Goal: Task Accomplishment & Management: Manage account settings

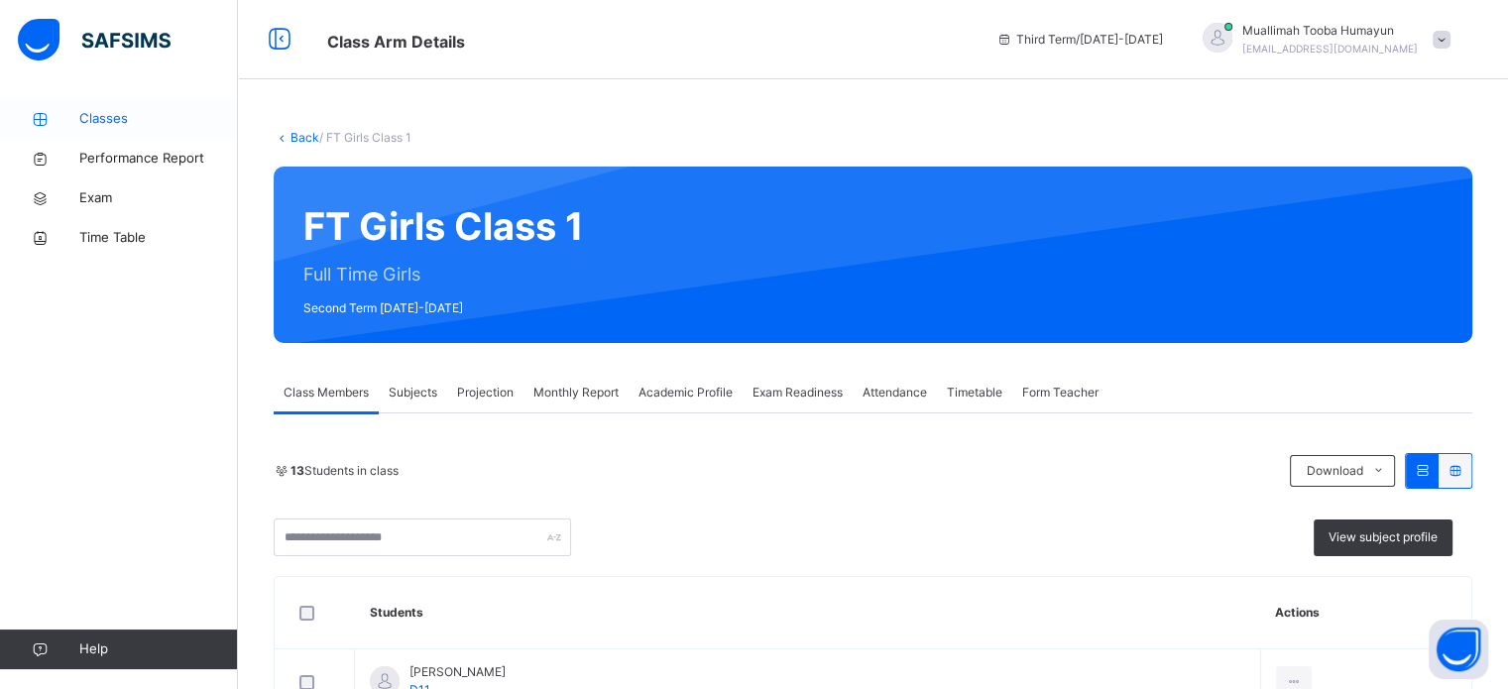
click at [95, 111] on span "Classes" at bounding box center [158, 119] width 159 height 20
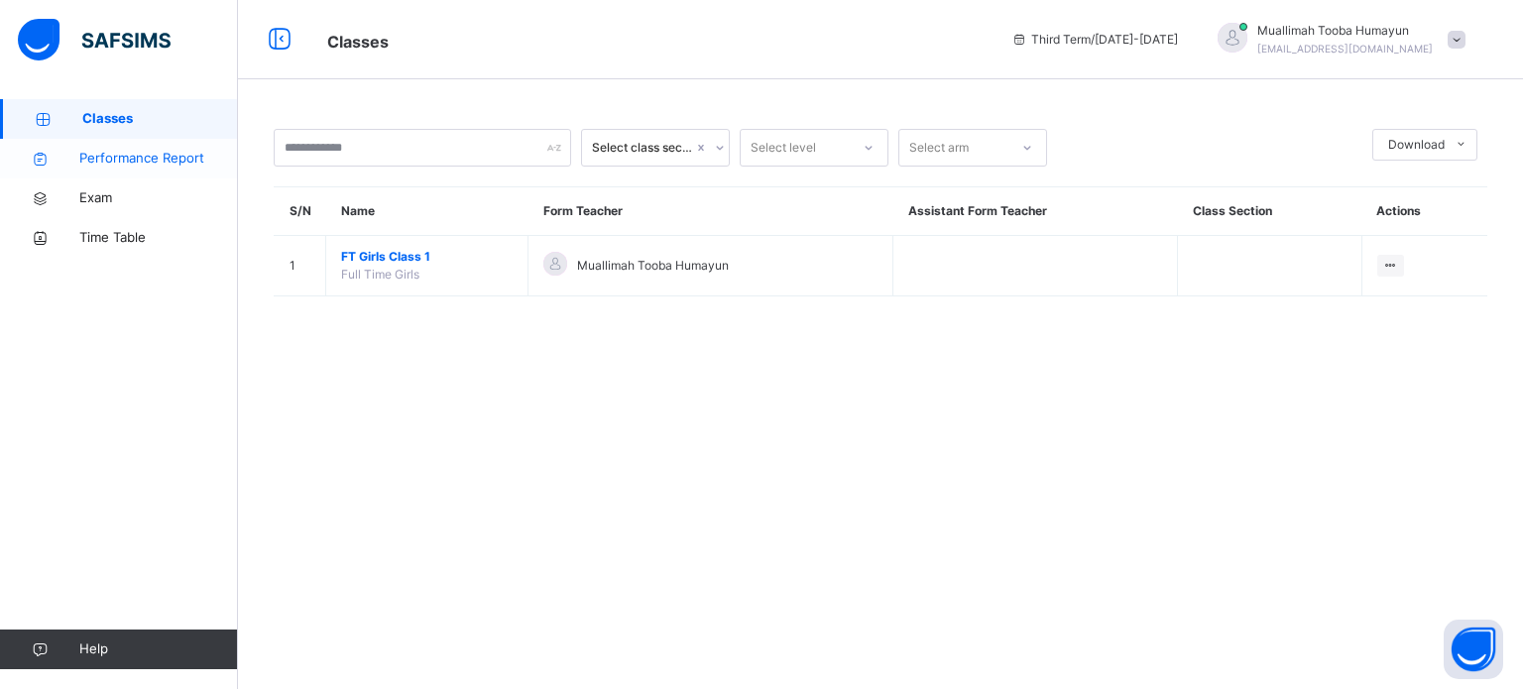
click at [83, 176] on link "Performance Report" at bounding box center [119, 159] width 238 height 40
select select "****"
select select "*"
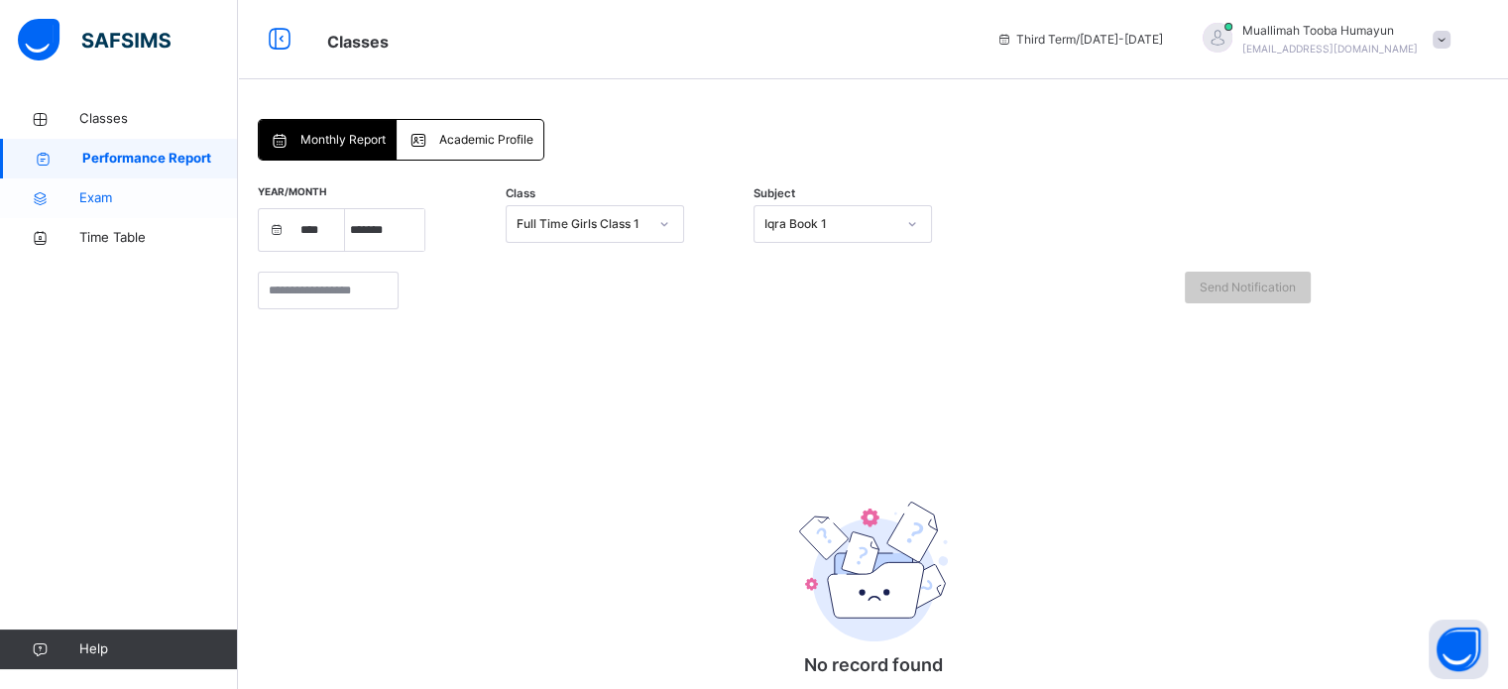
click at [84, 192] on span "Exam" at bounding box center [158, 198] width 159 height 20
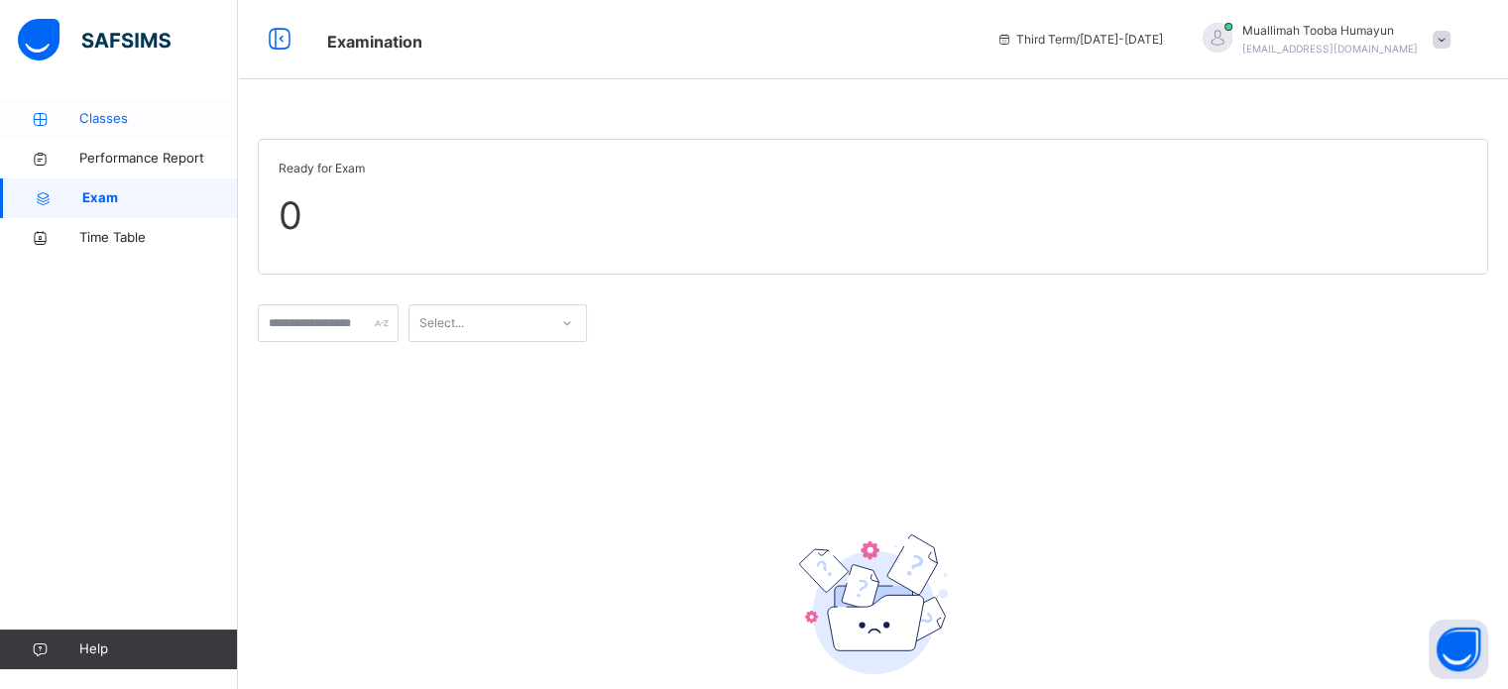
click at [118, 126] on span "Classes" at bounding box center [158, 119] width 159 height 20
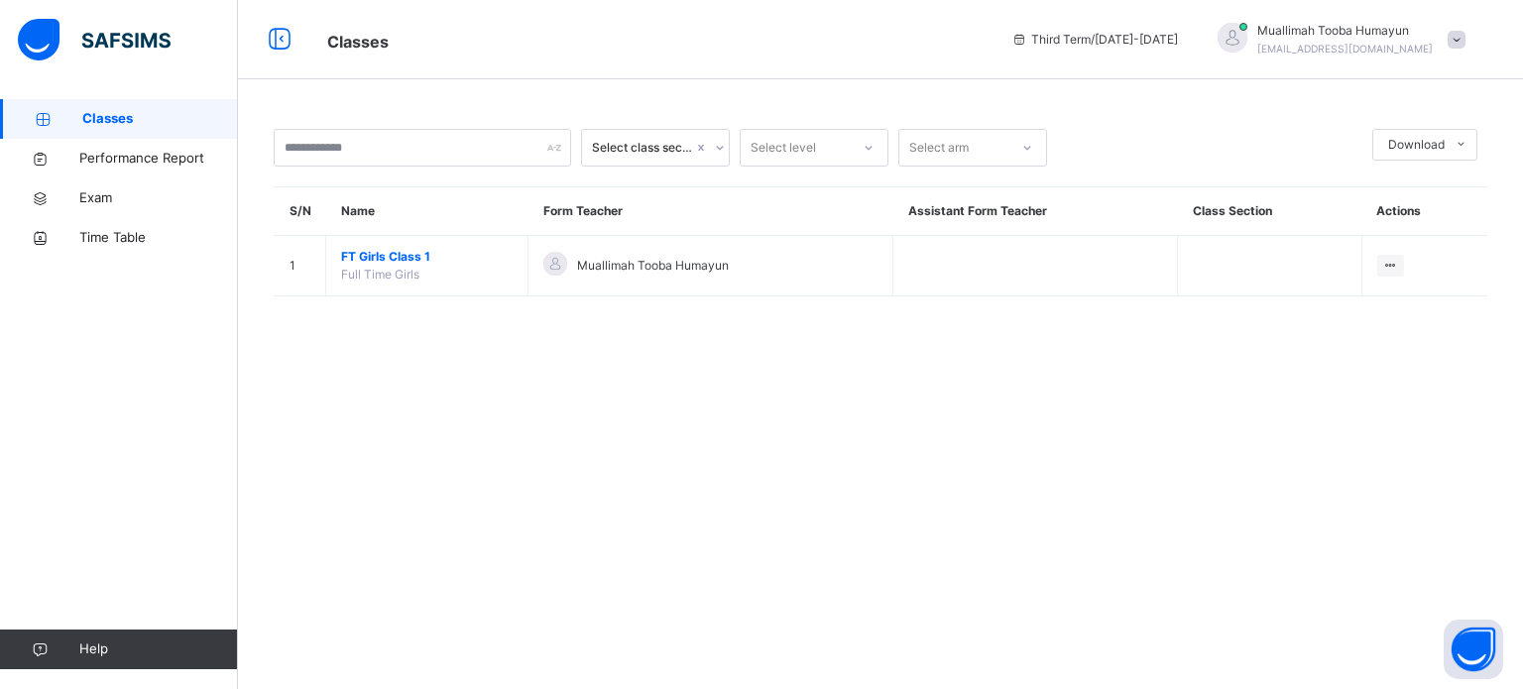
click at [840, 452] on div "Select class section Select level Select arm Download Pdf Report Excel Report S…" at bounding box center [880, 344] width 1285 height 689
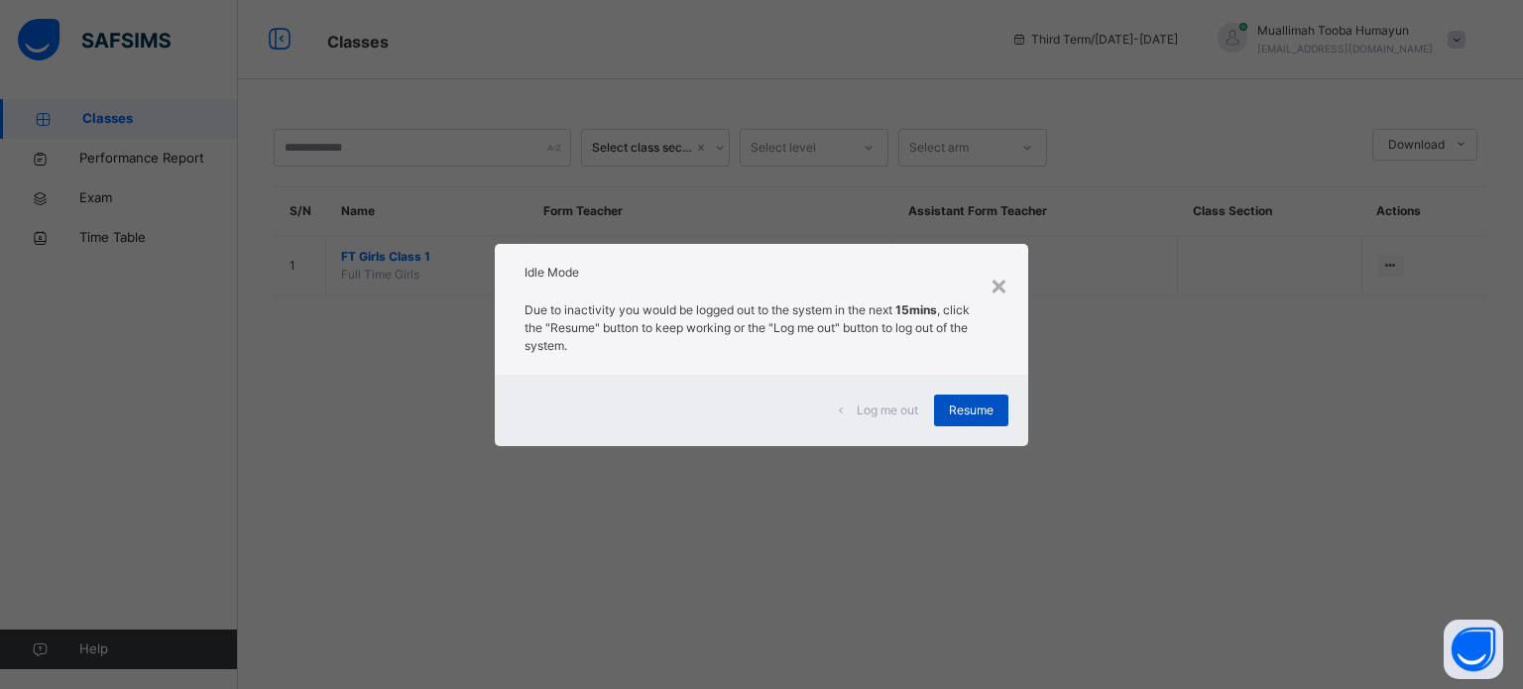
click at [971, 408] on span "Resume" at bounding box center [971, 410] width 45 height 18
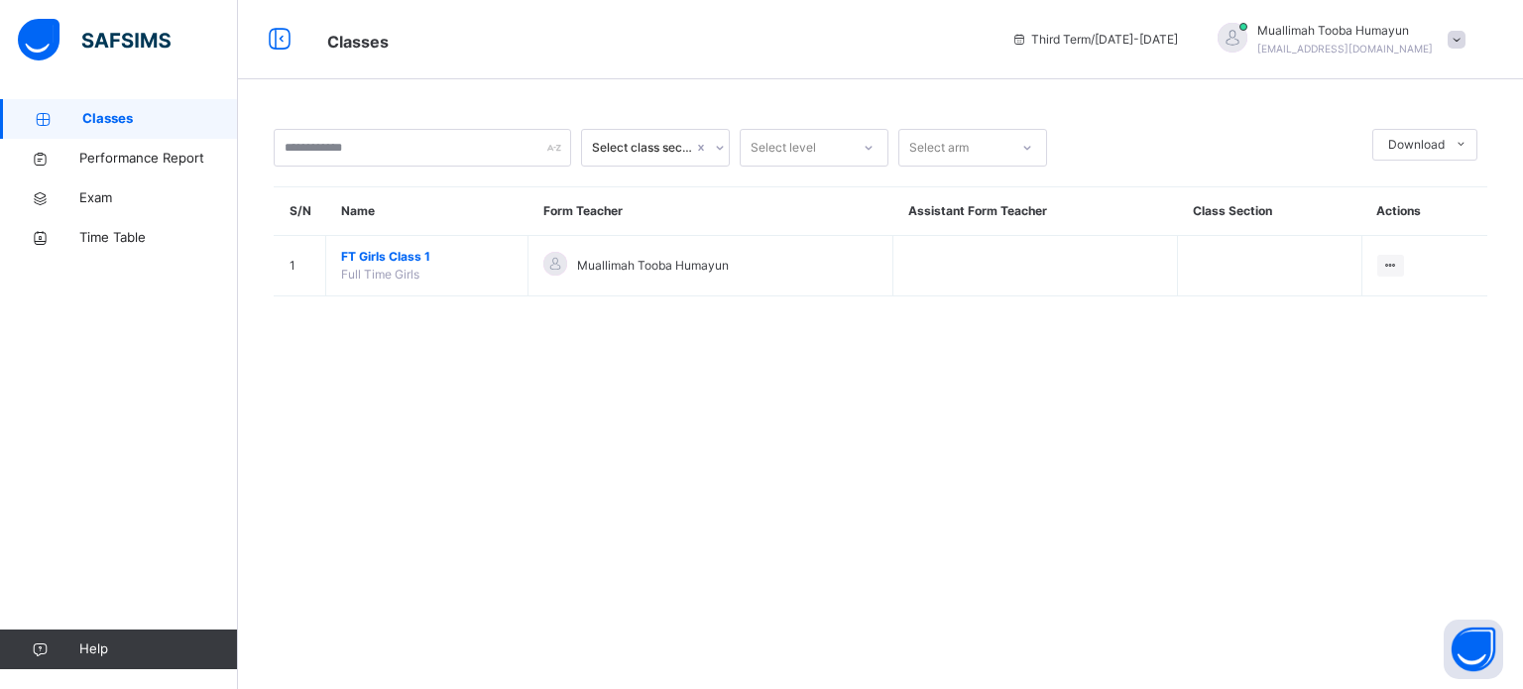
click at [975, 418] on div "Select class section Select level Select arm Download Pdf Report Excel Report S…" at bounding box center [880, 344] width 1285 height 689
click at [1463, 658] on button "Open asap" at bounding box center [1472, 649] width 59 height 59
click at [1507, 131] on div "Select class section Select level Select arm Download Pdf Report Excel Report S…" at bounding box center [880, 222] width 1285 height 247
click at [1507, 151] on div "Select class section Select level Select arm Download Pdf Report Excel Report S…" at bounding box center [880, 222] width 1285 height 247
click at [115, 38] on img at bounding box center [94, 40] width 153 height 42
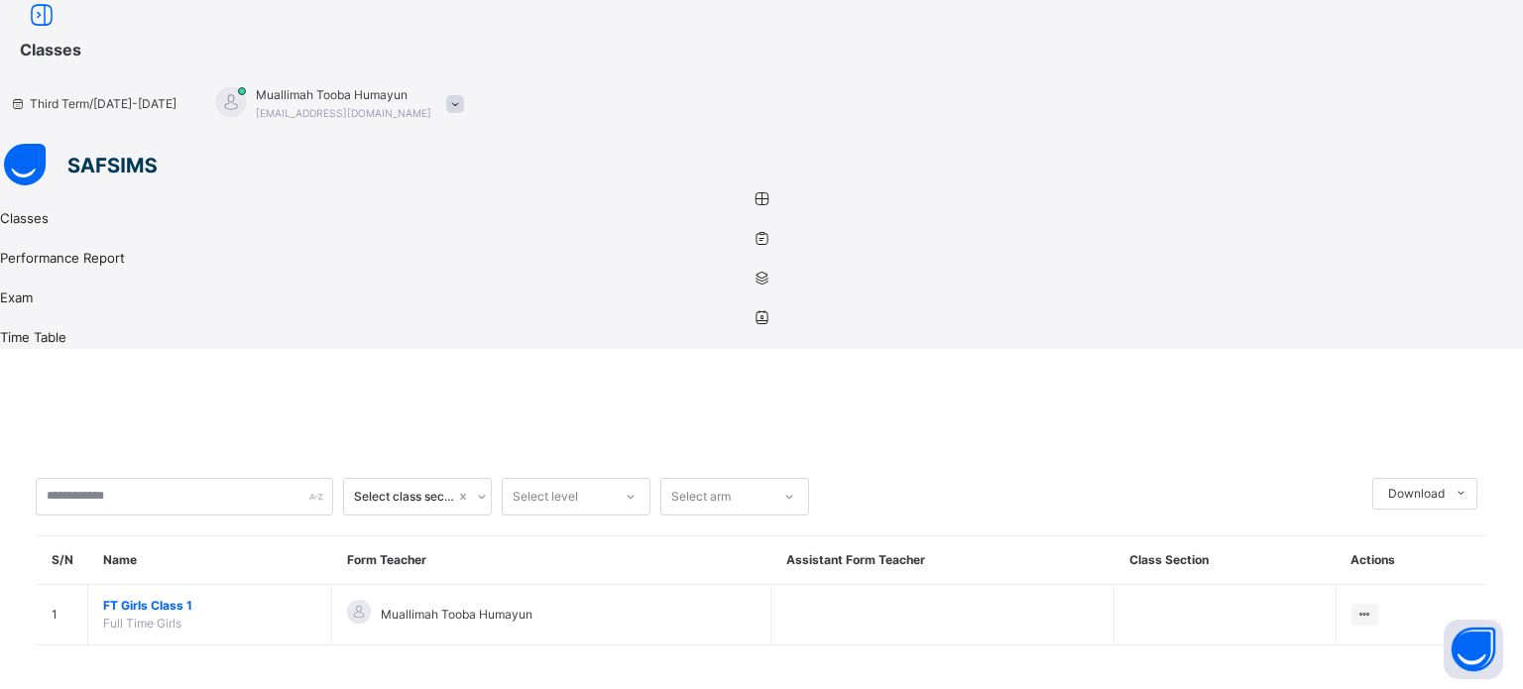
click at [1382, 74] on div "Third Term / 2024-2025 Muallimah Tooba Humayun tooba.humayun85@gmail.com" at bounding box center [761, 103] width 1523 height 79
click at [431, 107] on span "tooba.humayun85@gmail.com" at bounding box center [343, 113] width 175 height 12
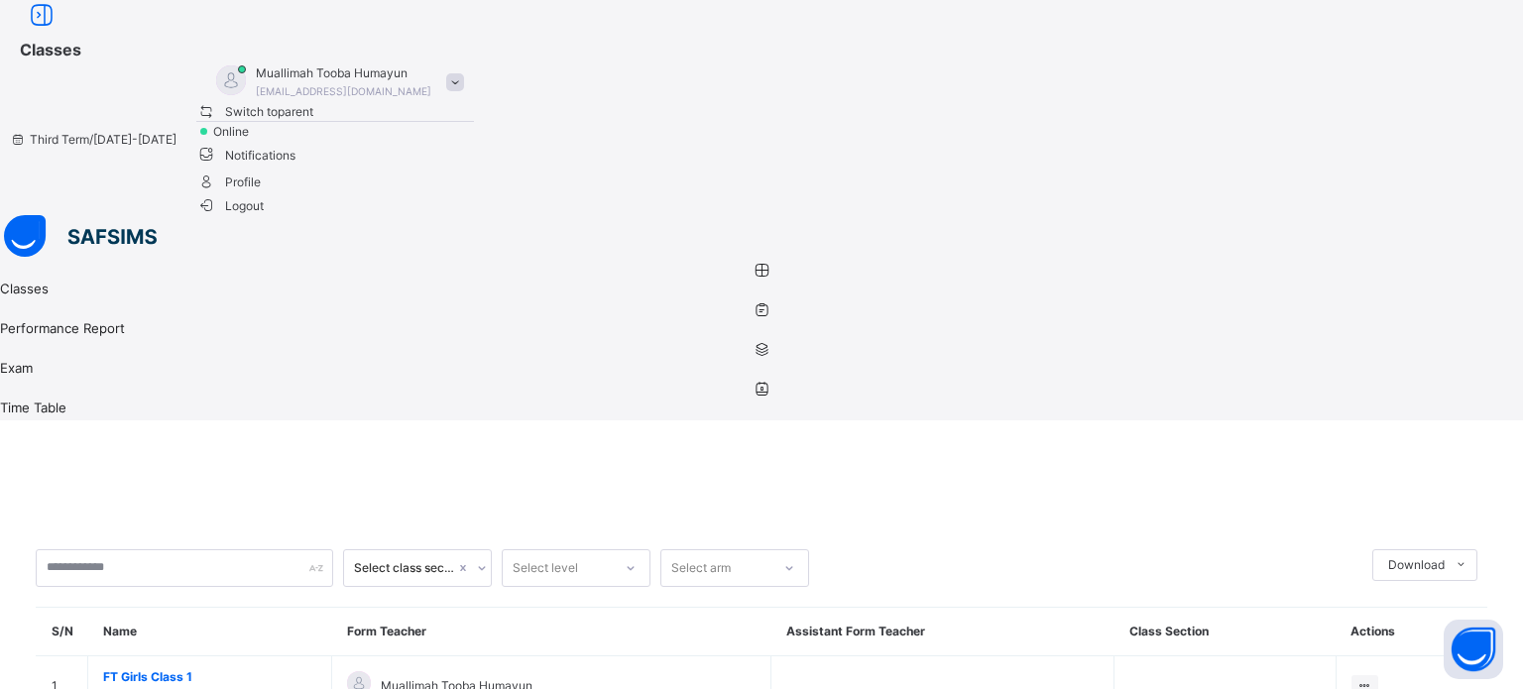
click at [265, 216] on span "Logout" at bounding box center [230, 205] width 68 height 21
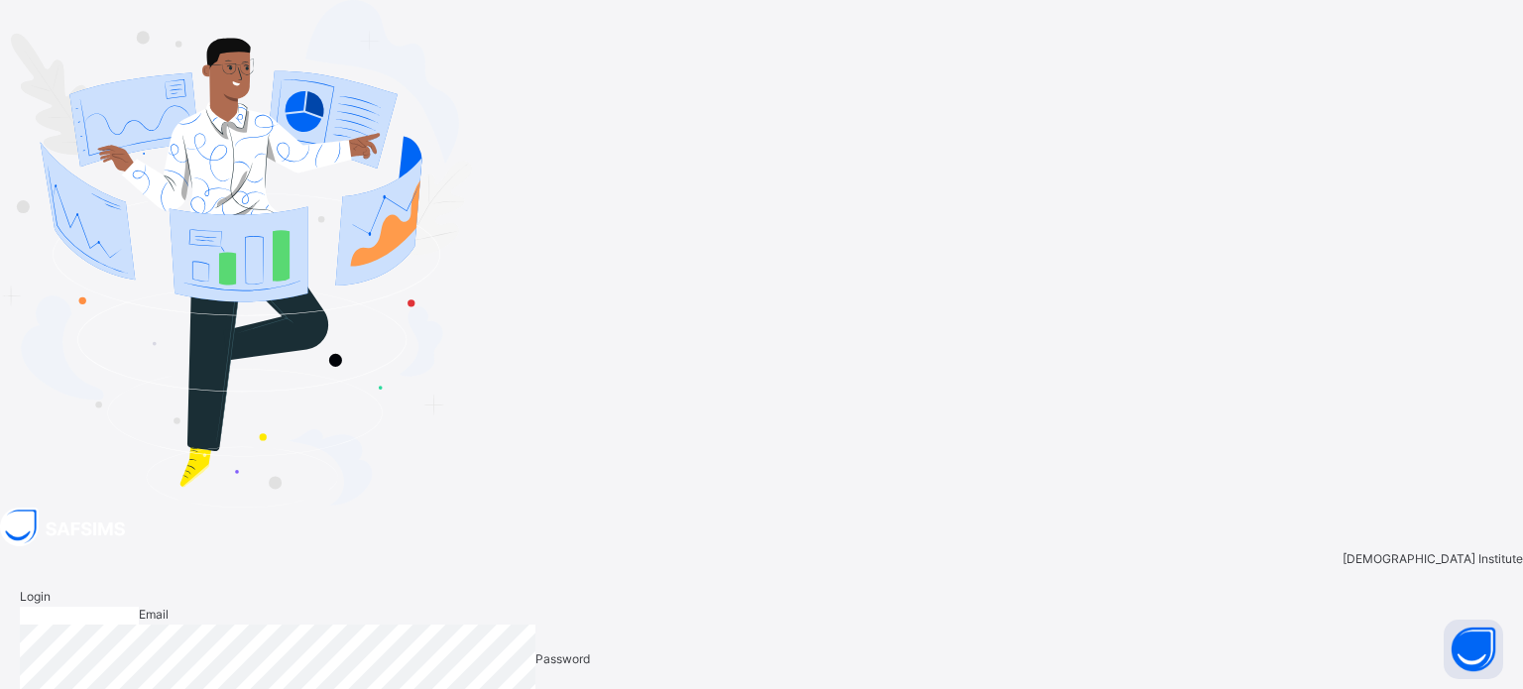
type input "**********"
click at [139, 607] on input "**********" at bounding box center [79, 616] width 119 height 18
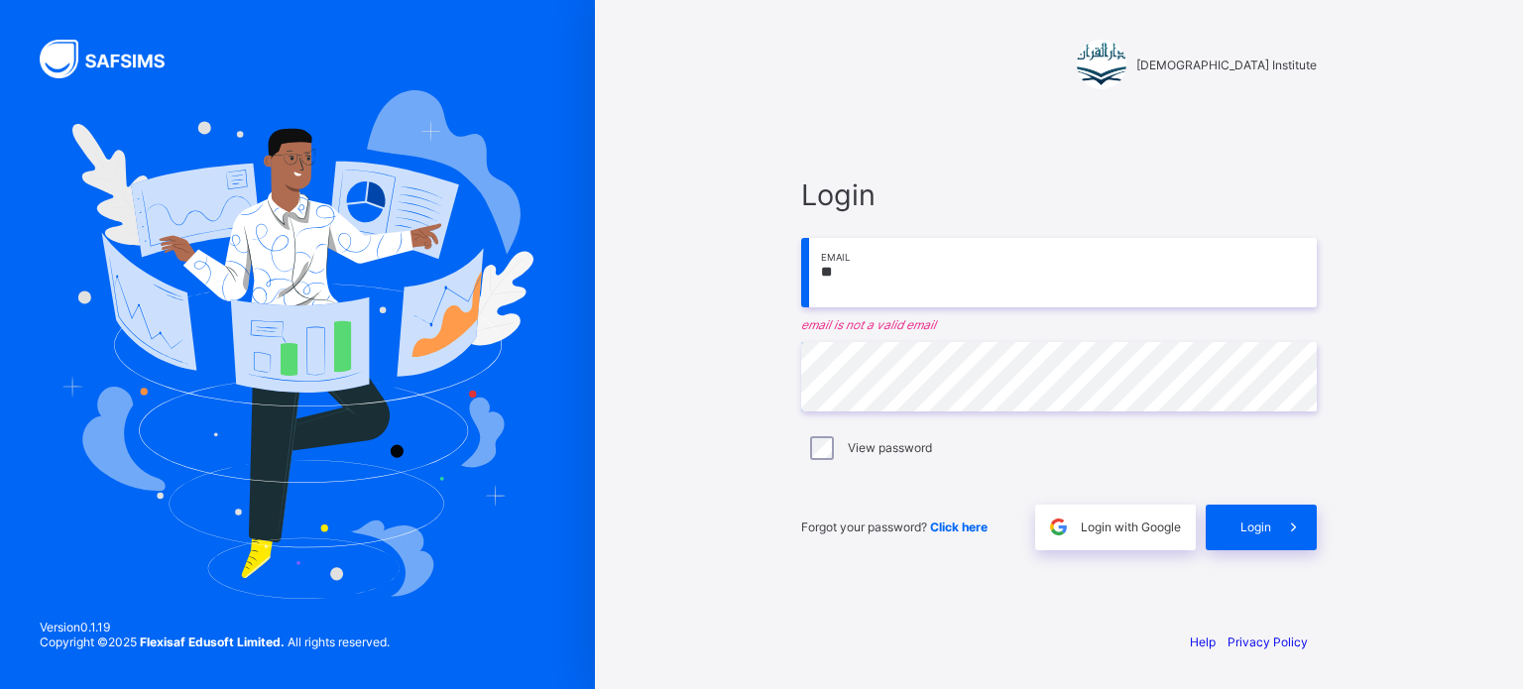
type input "*"
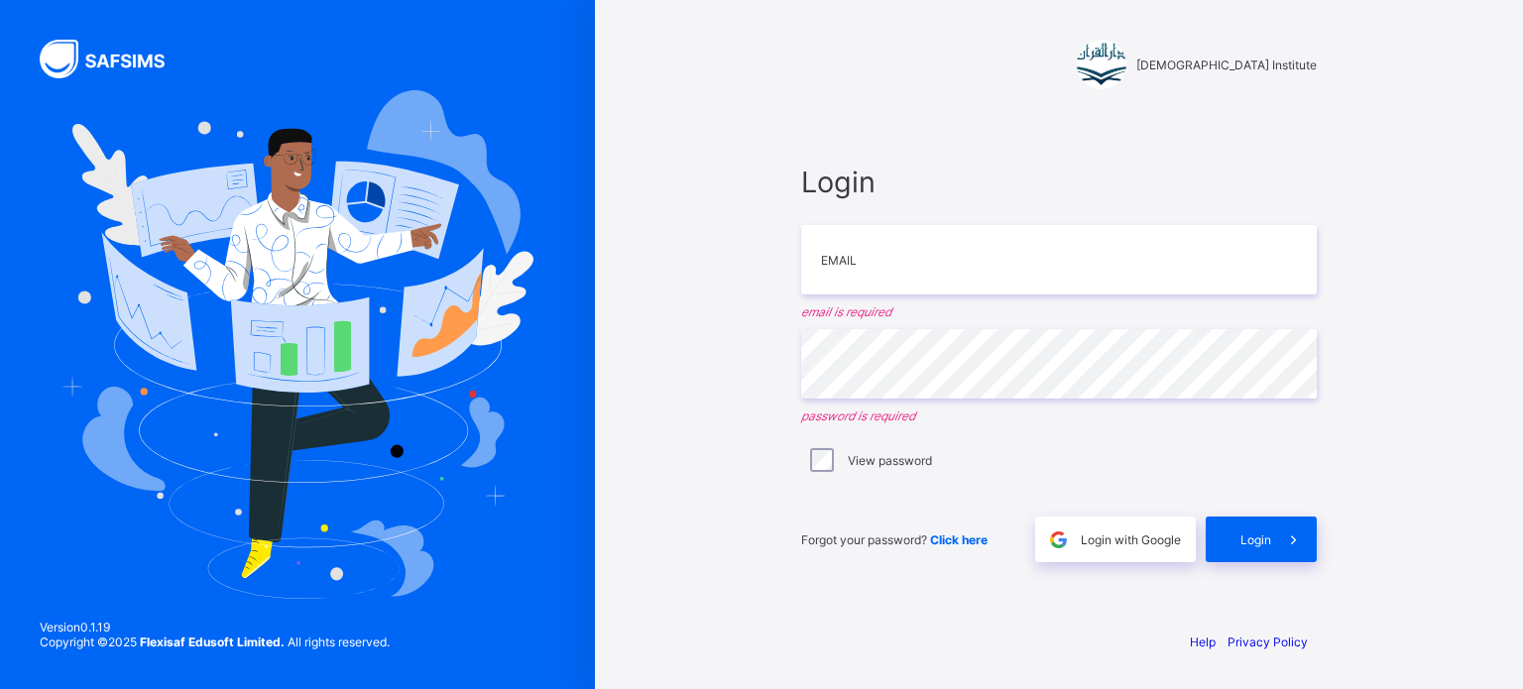
click at [1388, 301] on div "Darul Quran Institute Login Email email is required Password password is requir…" at bounding box center [1059, 344] width 928 height 689
click at [1087, 263] on input "email" at bounding box center [1058, 259] width 515 height 69
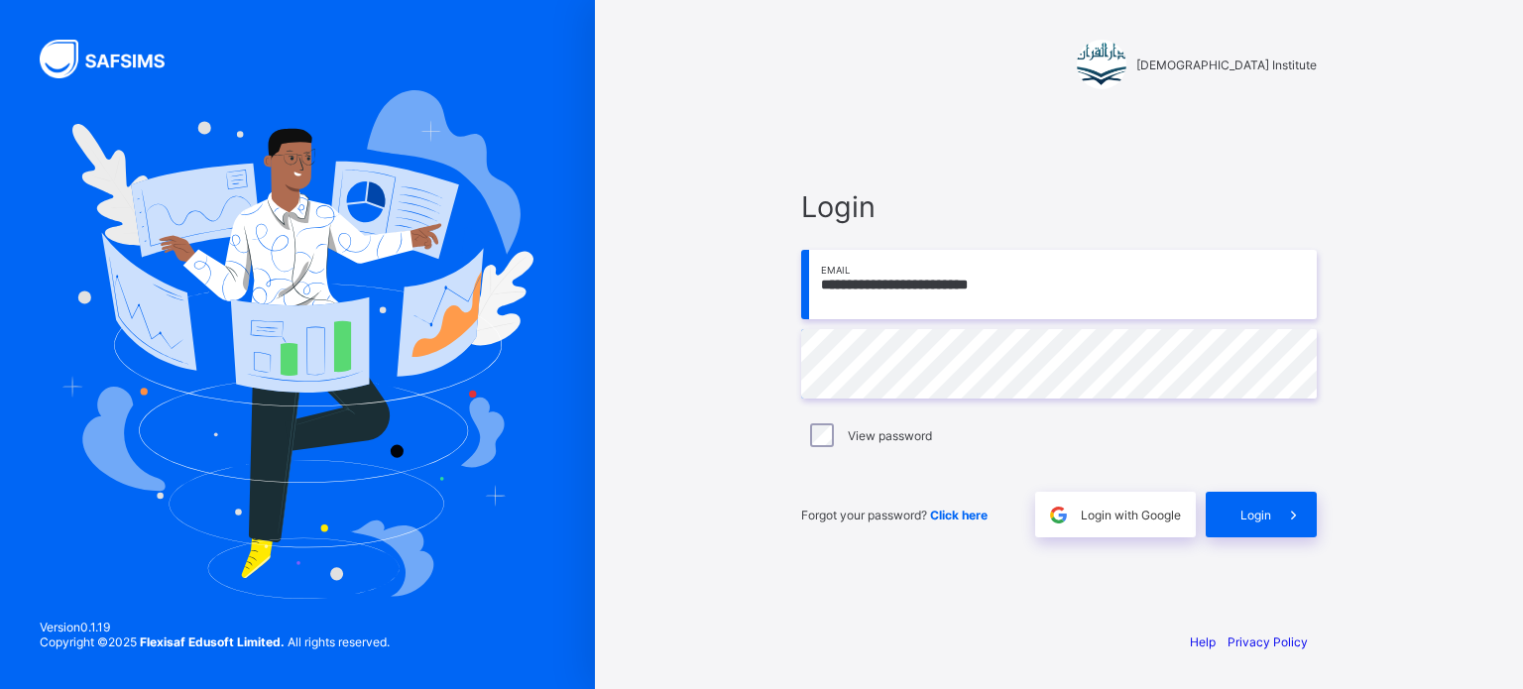
click at [1131, 290] on input "**********" at bounding box center [1058, 284] width 515 height 69
click at [0, 460] on div at bounding box center [297, 344] width 595 height 689
click at [1518, 28] on div "**********" at bounding box center [1059, 344] width 928 height 689
click at [906, 477] on div "Forgot your password? Click here Login with Google Login" at bounding box center [1058, 504] width 515 height 65
click at [1035, 289] on input "**********" at bounding box center [1058, 284] width 515 height 69
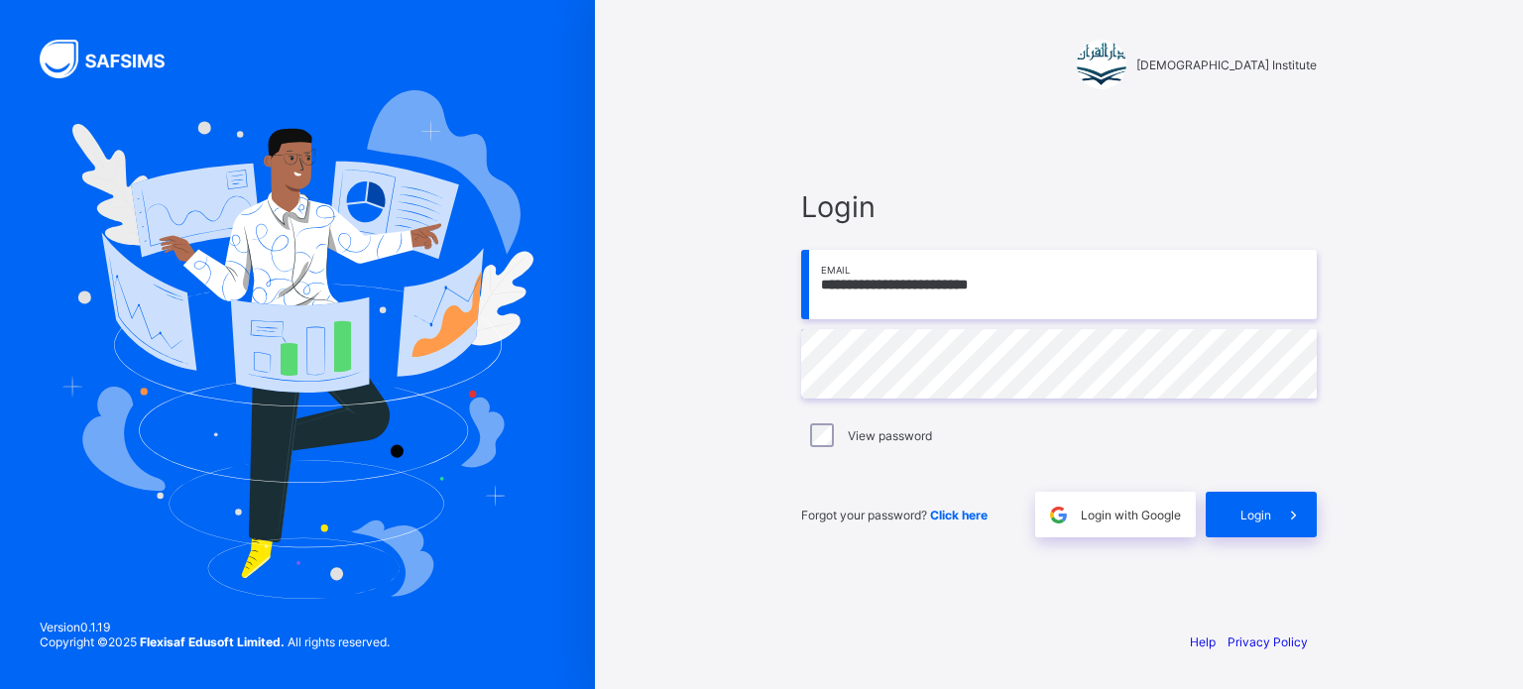
click at [1376, 229] on div "**********" at bounding box center [1059, 344] width 928 height 689
click at [8, 547] on div at bounding box center [297, 344] width 595 height 689
click at [1026, 276] on input "**********" at bounding box center [1058, 284] width 515 height 69
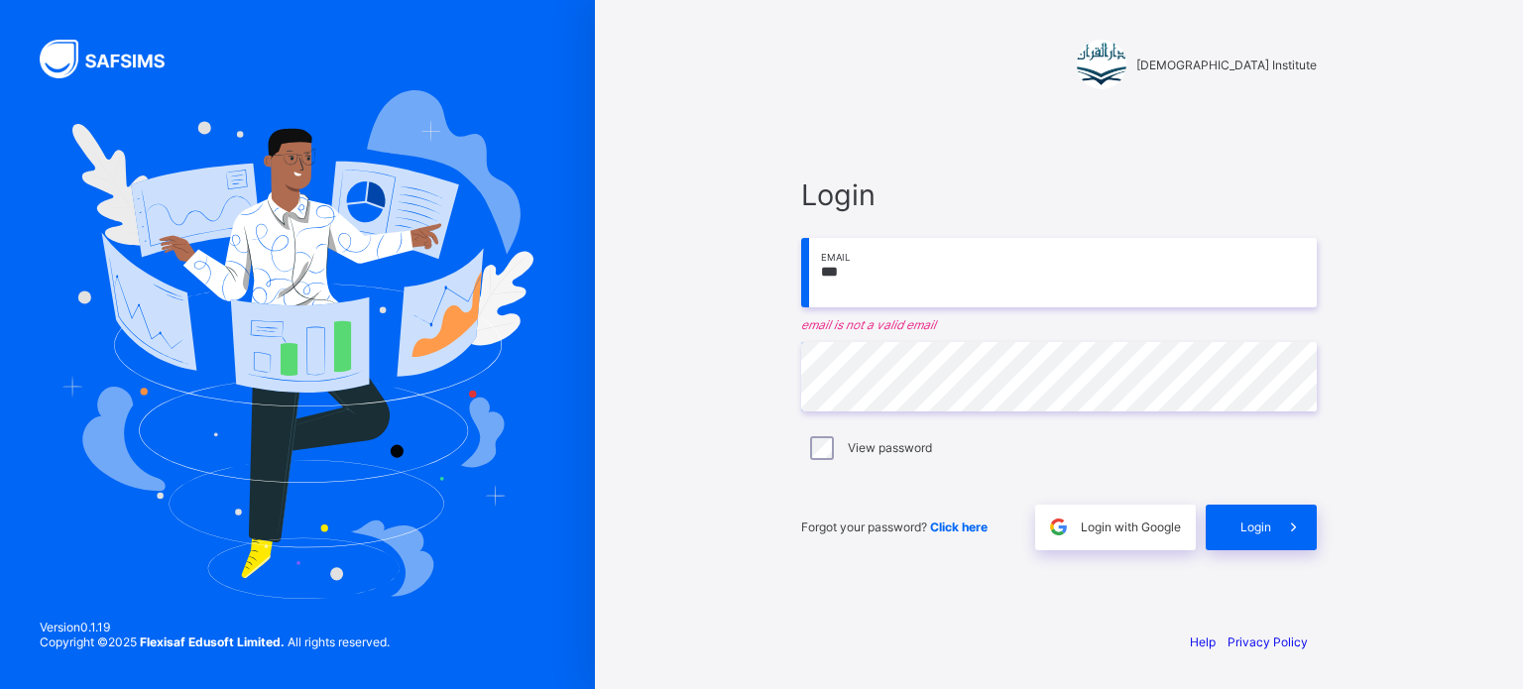
type input "**********"
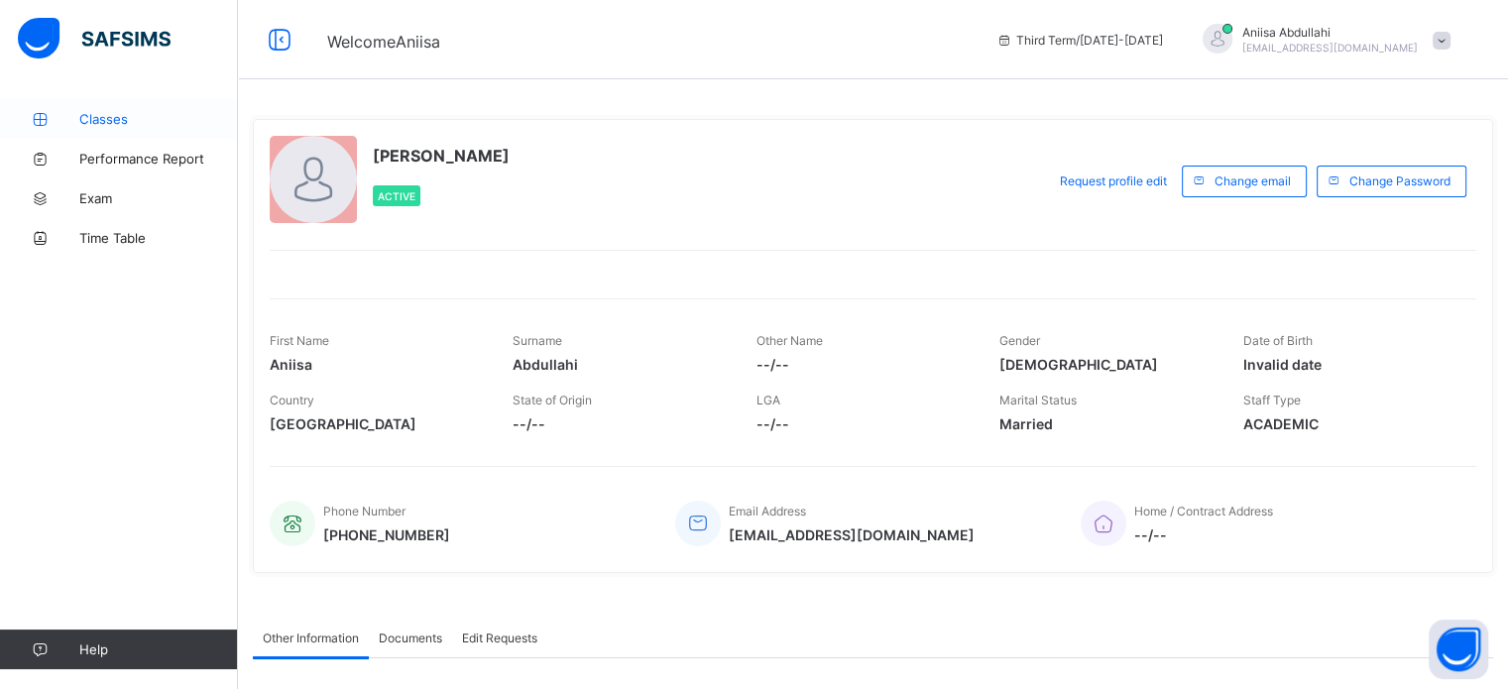
click at [67, 108] on link "Classes" at bounding box center [119, 119] width 238 height 40
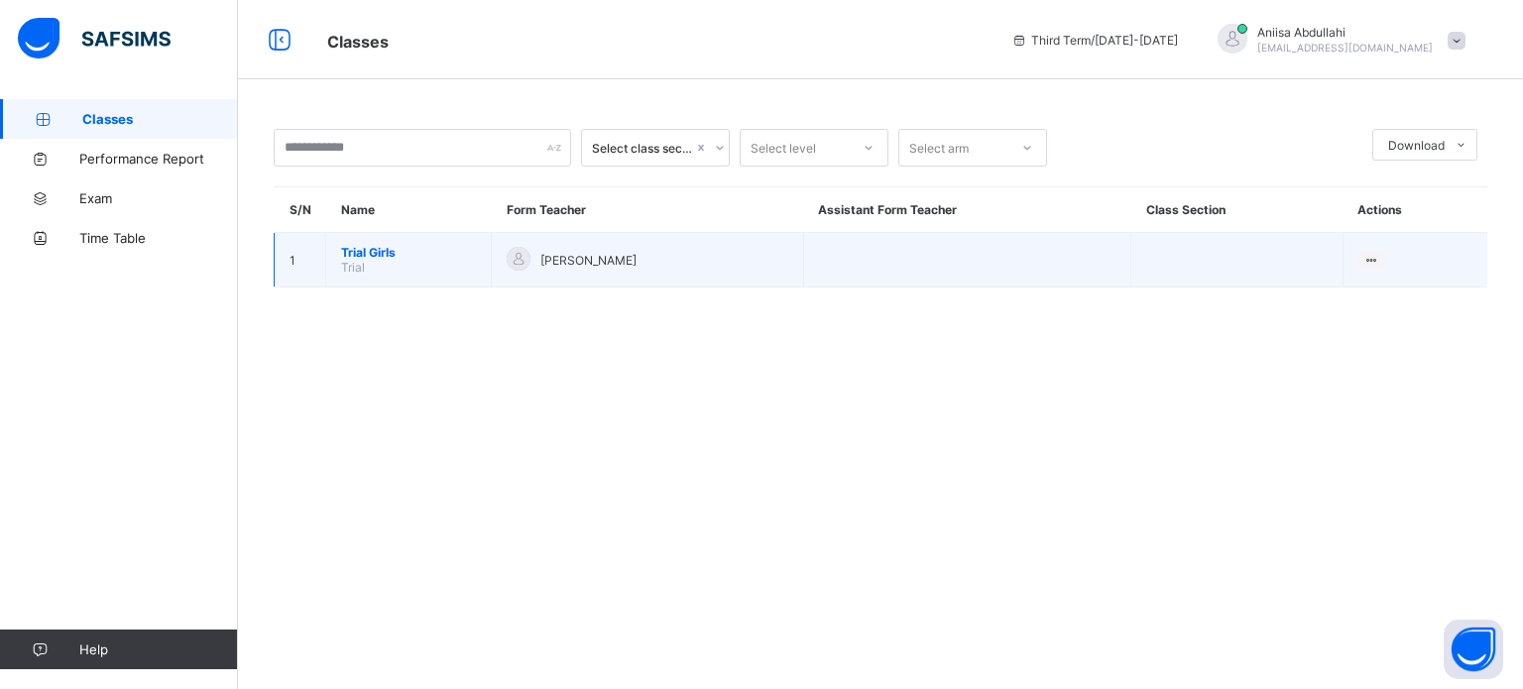
click at [381, 251] on span "Trial Girls" at bounding box center [408, 252] width 135 height 15
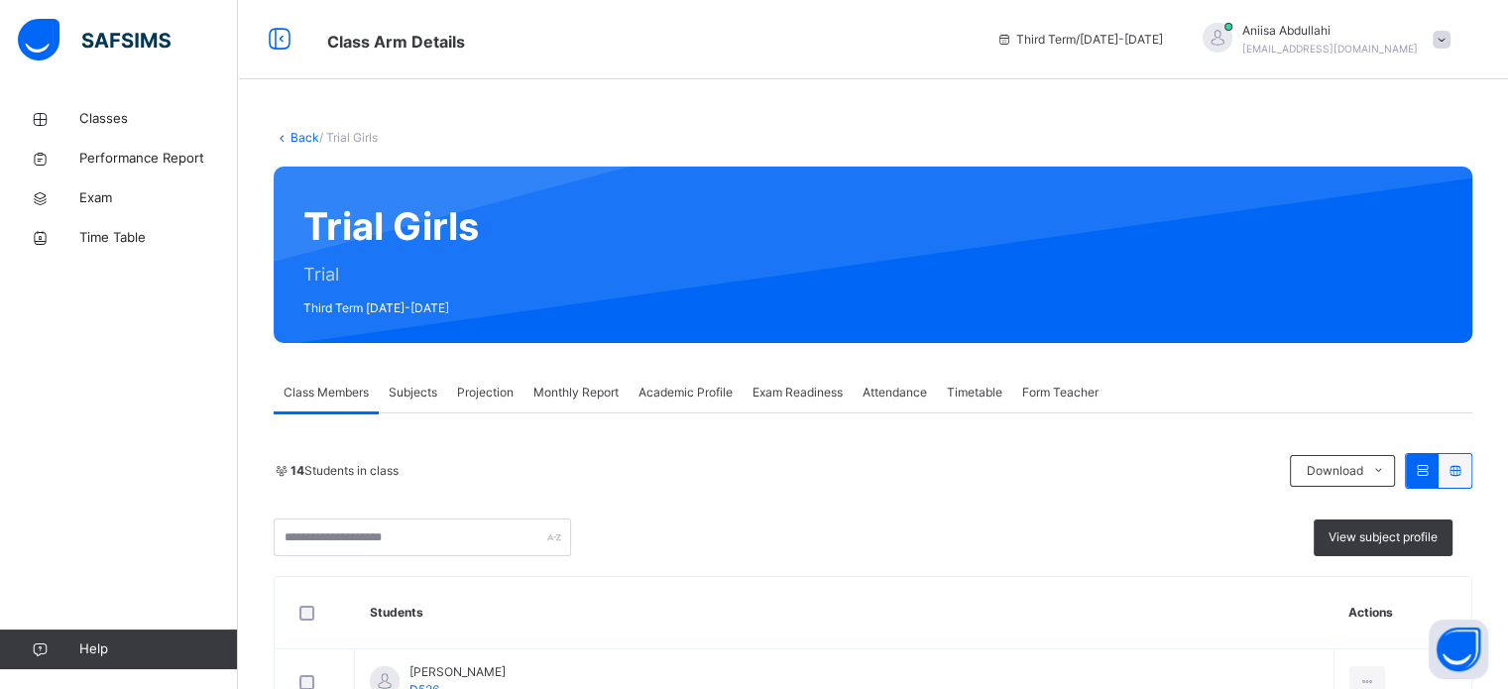
drag, startPoint x: 509, startPoint y: 387, endPoint x: 543, endPoint y: 387, distance: 34.7
click at [510, 387] on span "Projection" at bounding box center [485, 393] width 57 height 18
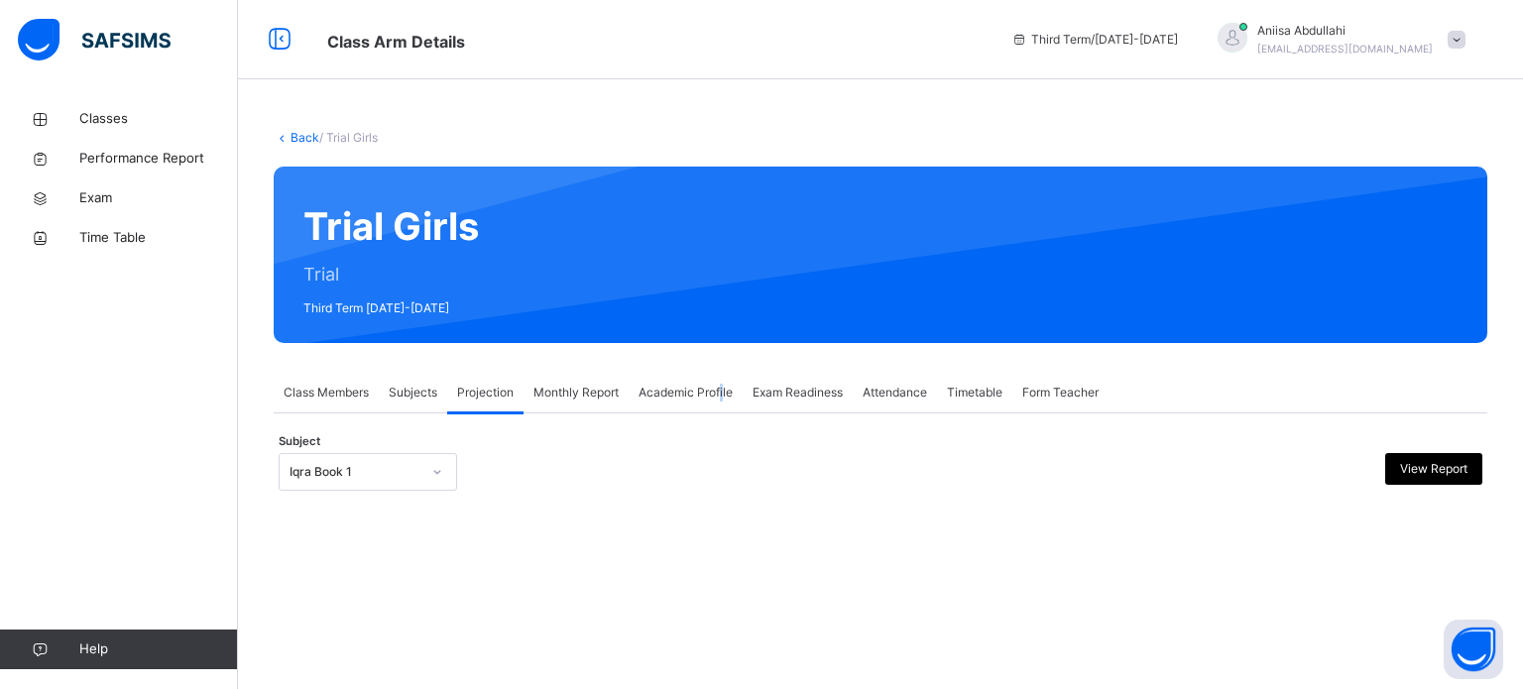
click at [723, 392] on span "Academic Profile" at bounding box center [685, 393] width 94 height 18
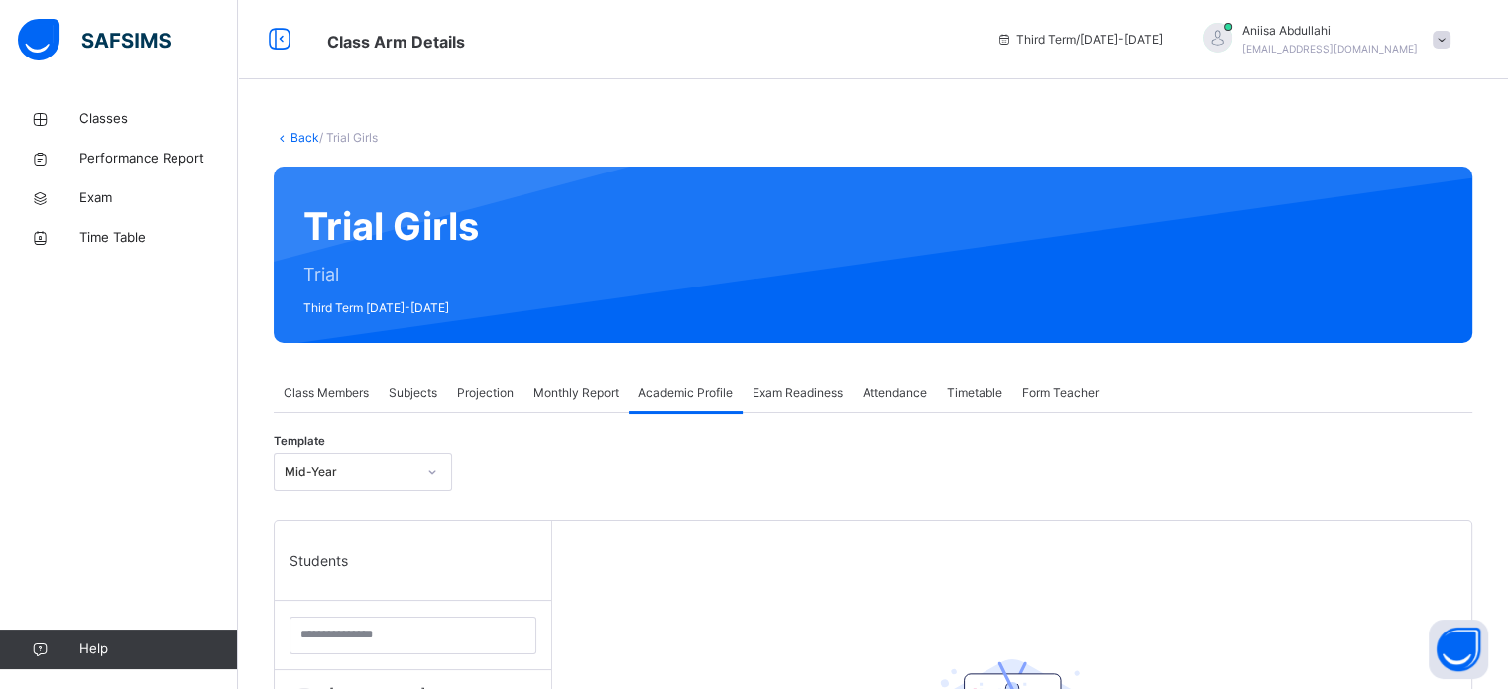
click at [793, 386] on span "Exam Readiness" at bounding box center [797, 393] width 90 height 18
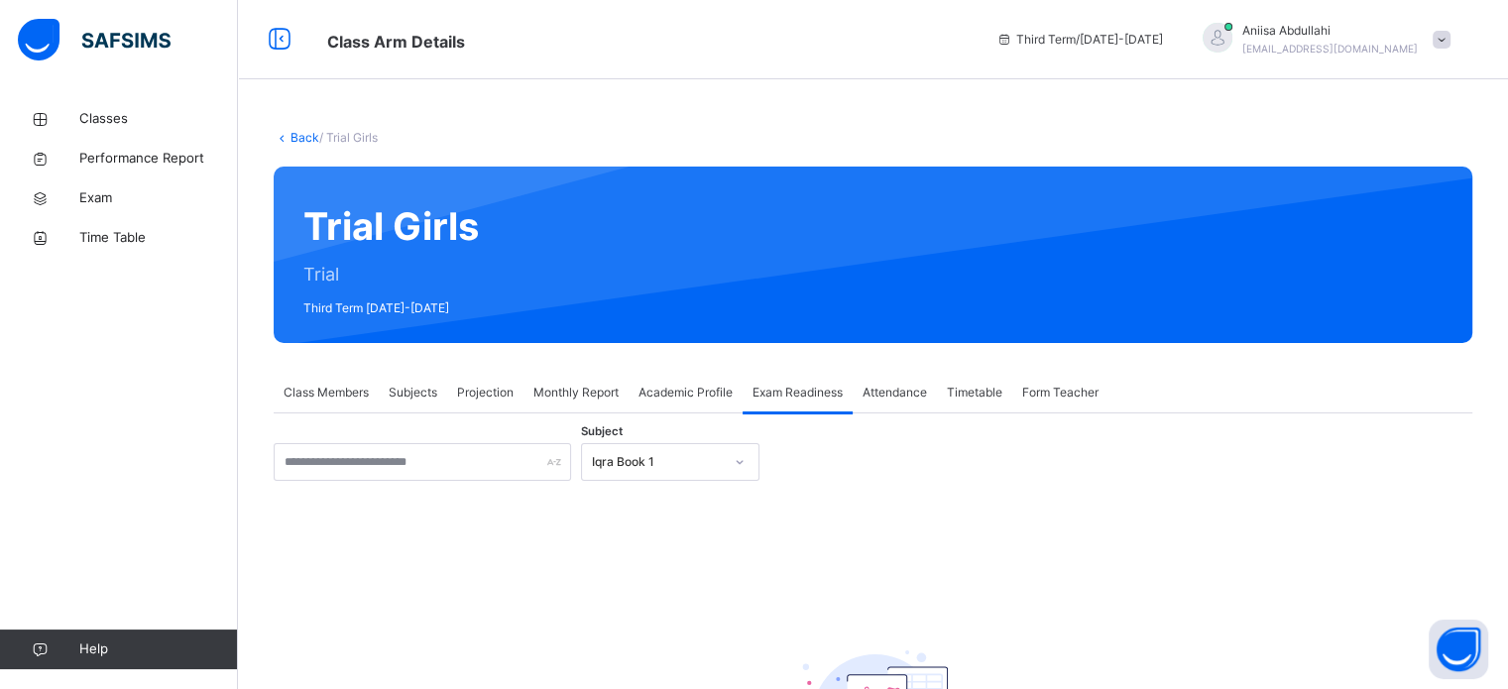
scroll to position [208, 0]
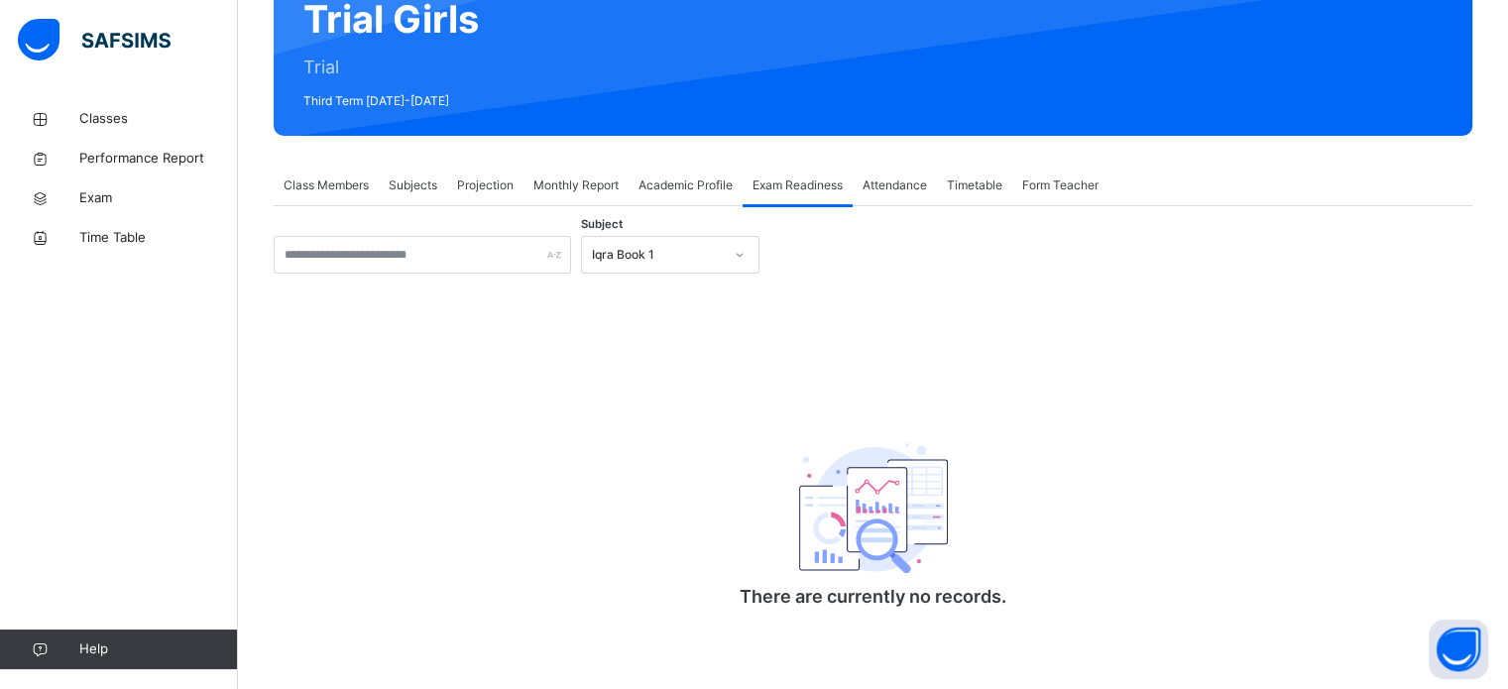
click at [664, 224] on div "Subject Iqra Book 1 There are currently no records. × [PERSON_NAME] as ready fo…" at bounding box center [873, 422] width 1199 height 433
click at [670, 241] on div "Iqra Book 1" at bounding box center [651, 255] width 139 height 31
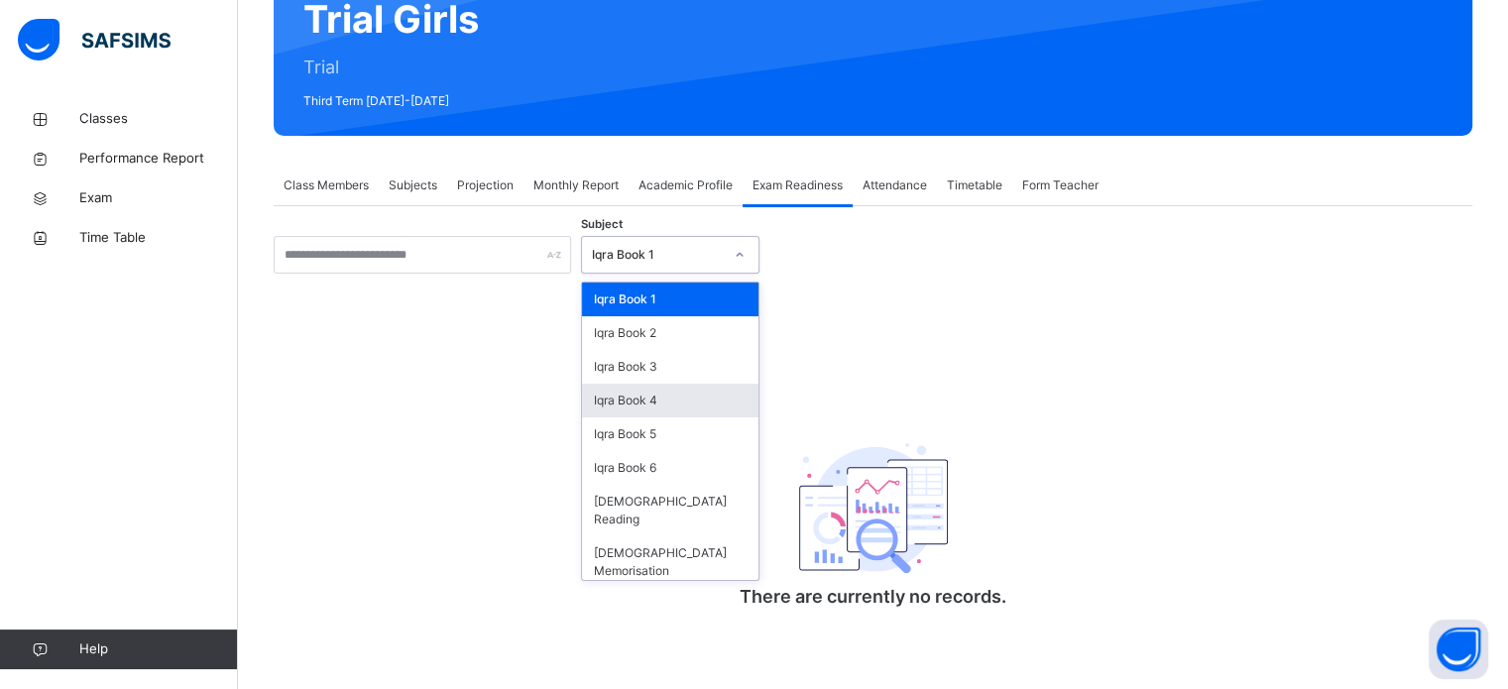
click at [690, 400] on div "Iqra Book 4" at bounding box center [670, 401] width 176 height 34
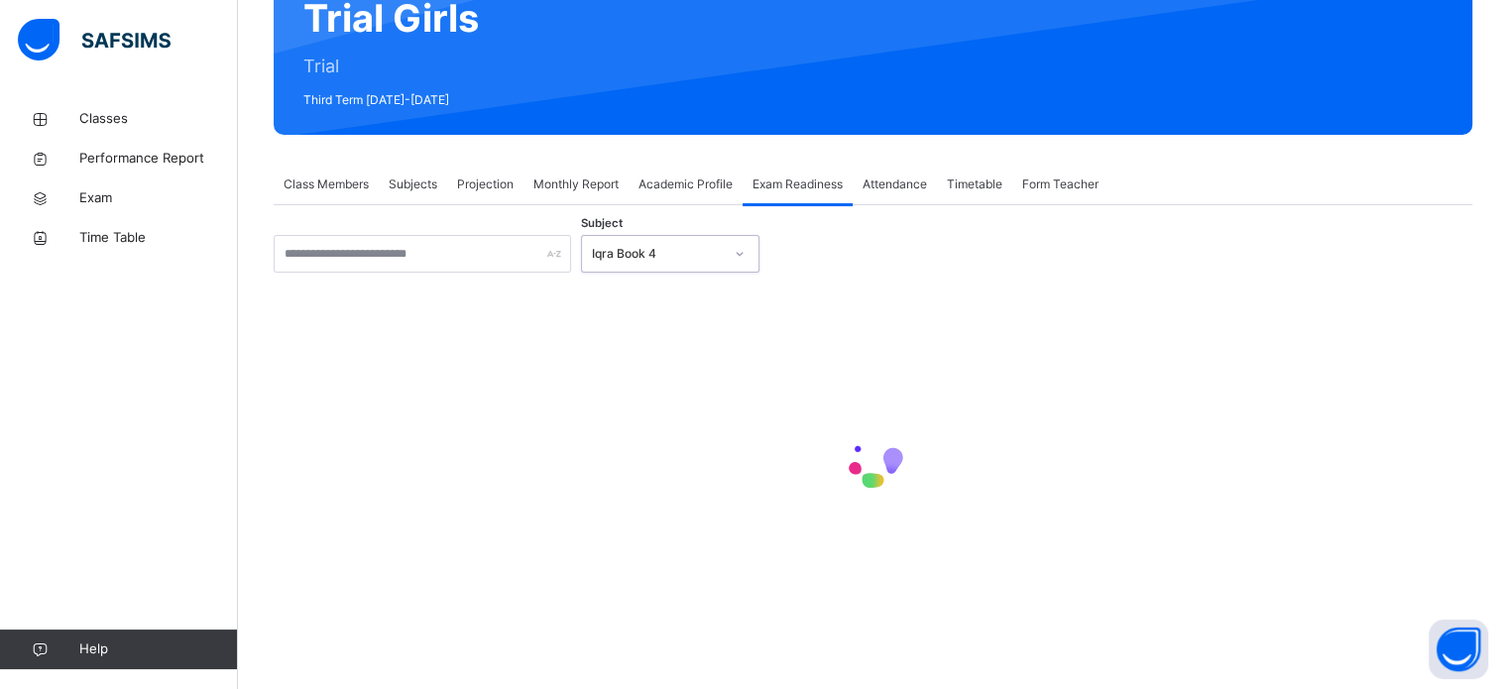
scroll to position [124, 0]
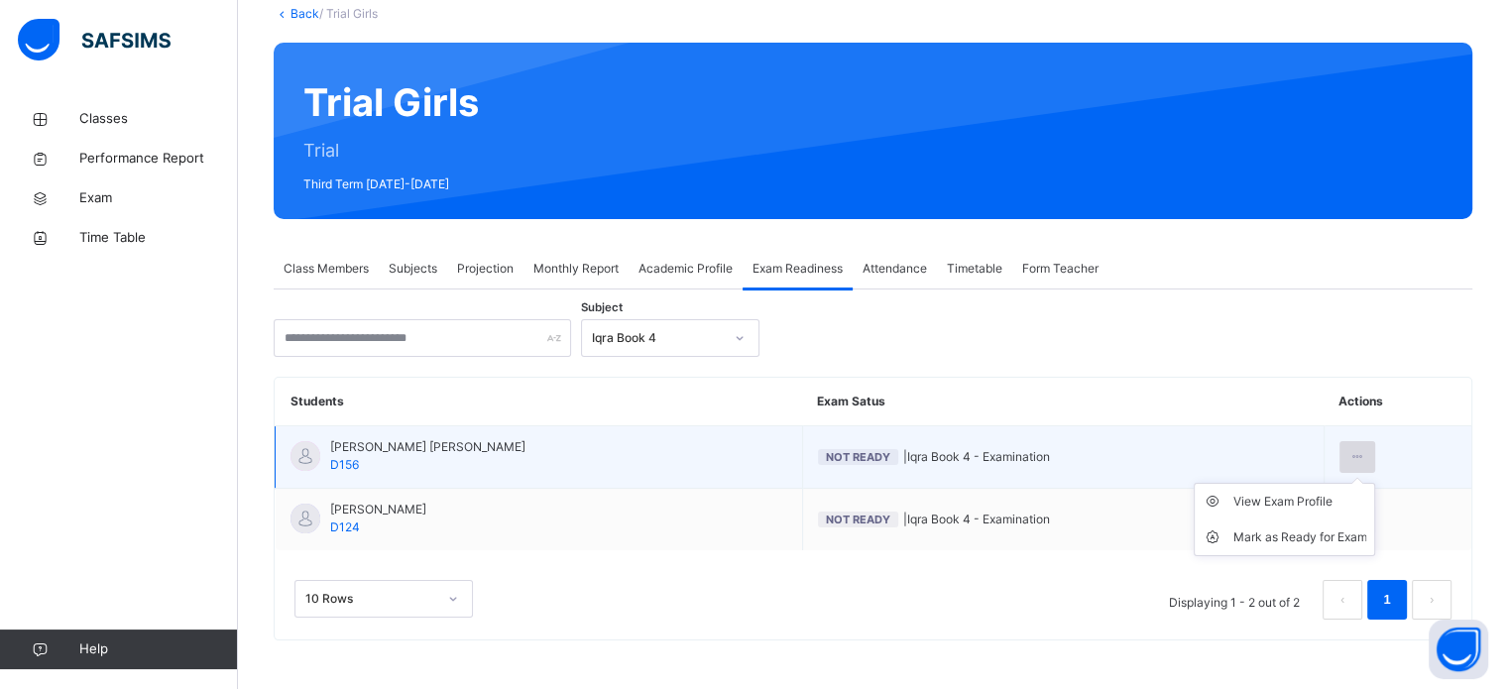
click at [1373, 455] on div at bounding box center [1357, 457] width 37 height 32
click at [1348, 532] on div "Mark as Ready for Exam" at bounding box center [1299, 537] width 134 height 20
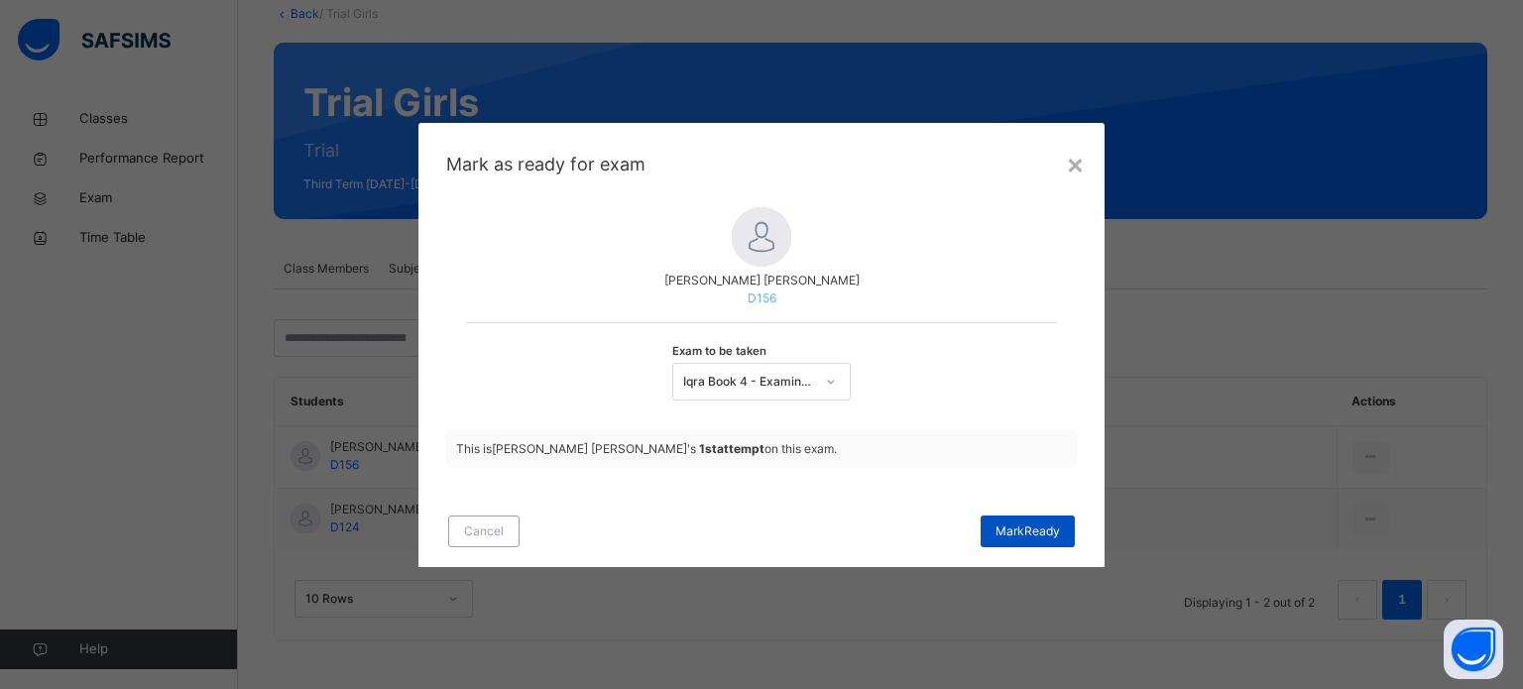
click at [1038, 530] on span "[PERSON_NAME]" at bounding box center [1027, 531] width 64 height 18
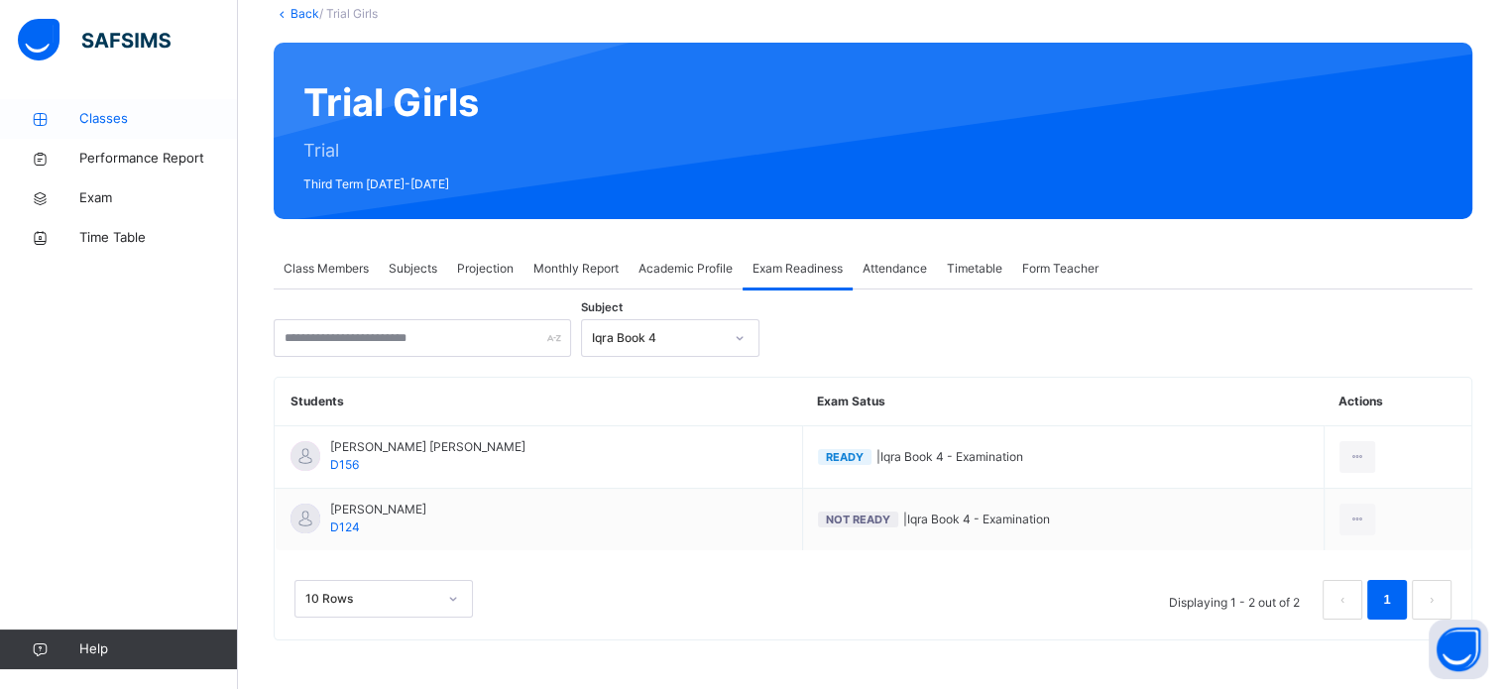
click at [89, 116] on span "Classes" at bounding box center [158, 119] width 159 height 20
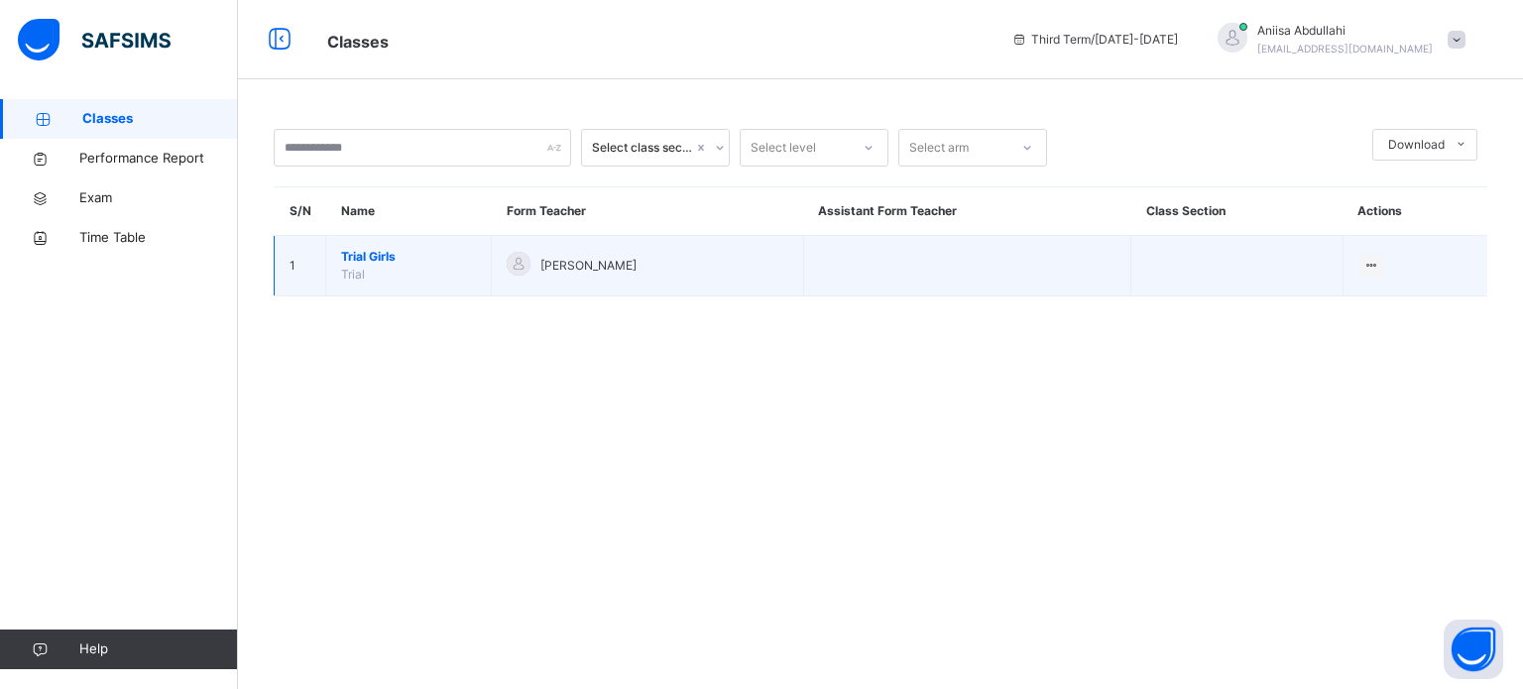
click at [361, 261] on span "Trial Girls" at bounding box center [408, 257] width 135 height 18
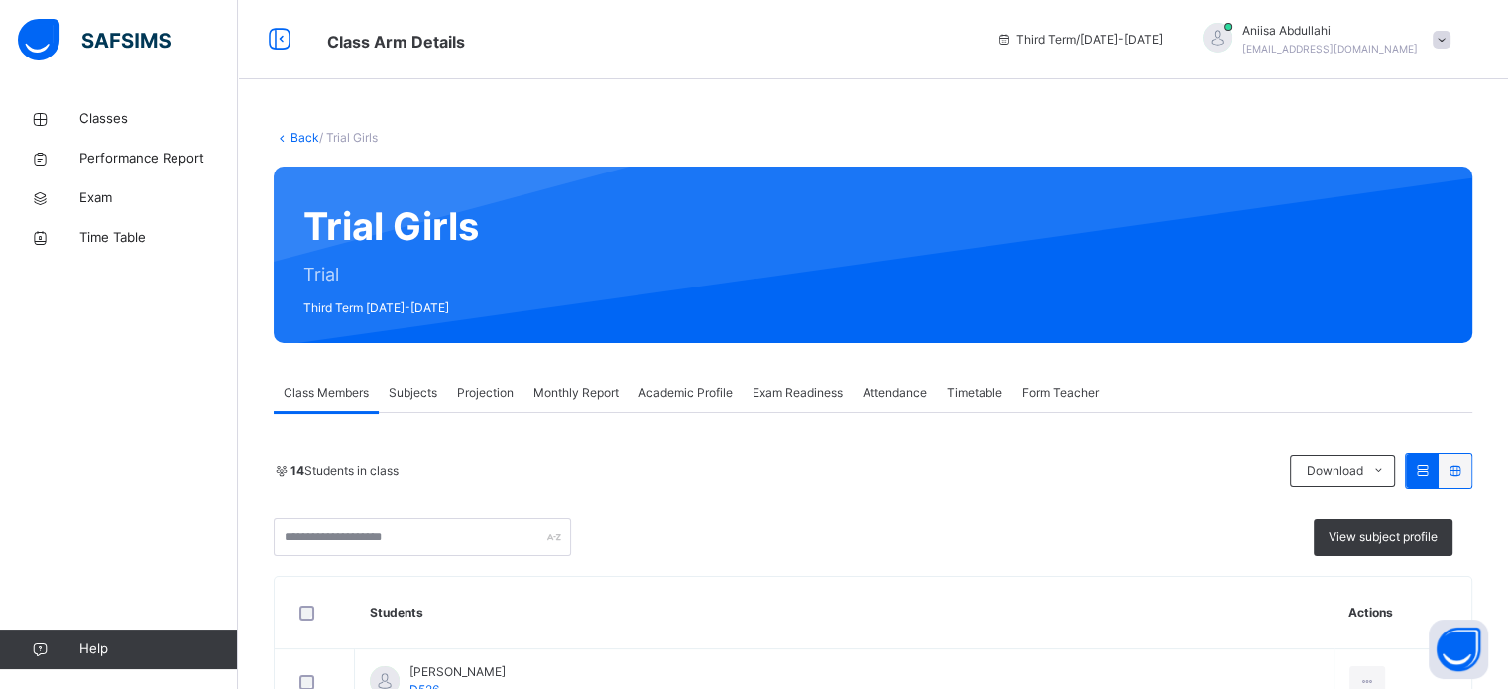
click at [0, 357] on div "Classes Performance Report Exam Time Table Help" at bounding box center [119, 384] width 238 height 610
click at [1142, 544] on div "View subject profile" at bounding box center [873, 537] width 1199 height 38
click at [1060, 581] on th "Students" at bounding box center [844, 613] width 979 height 72
click at [1087, 457] on div "14 Students in class Download Pdf Report Excel Report" at bounding box center [873, 471] width 1199 height 36
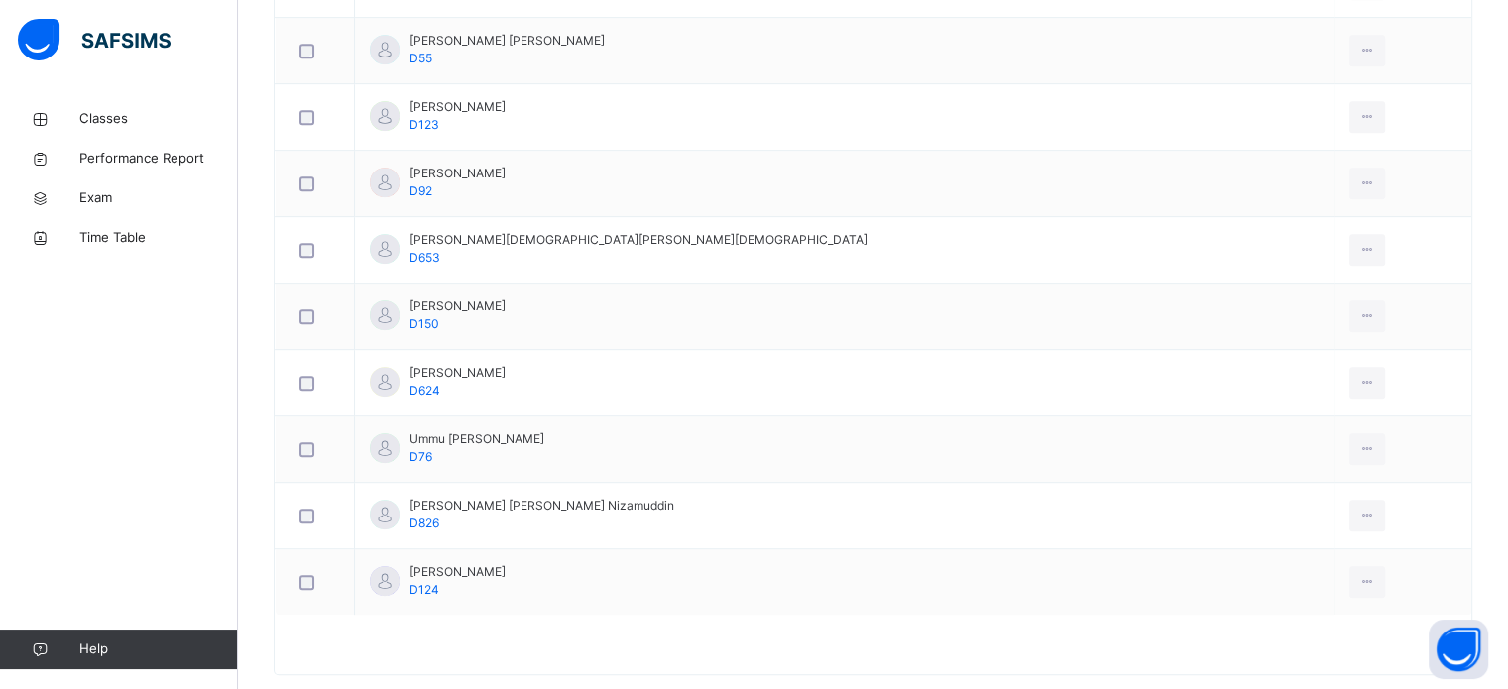
scroll to position [995, 0]
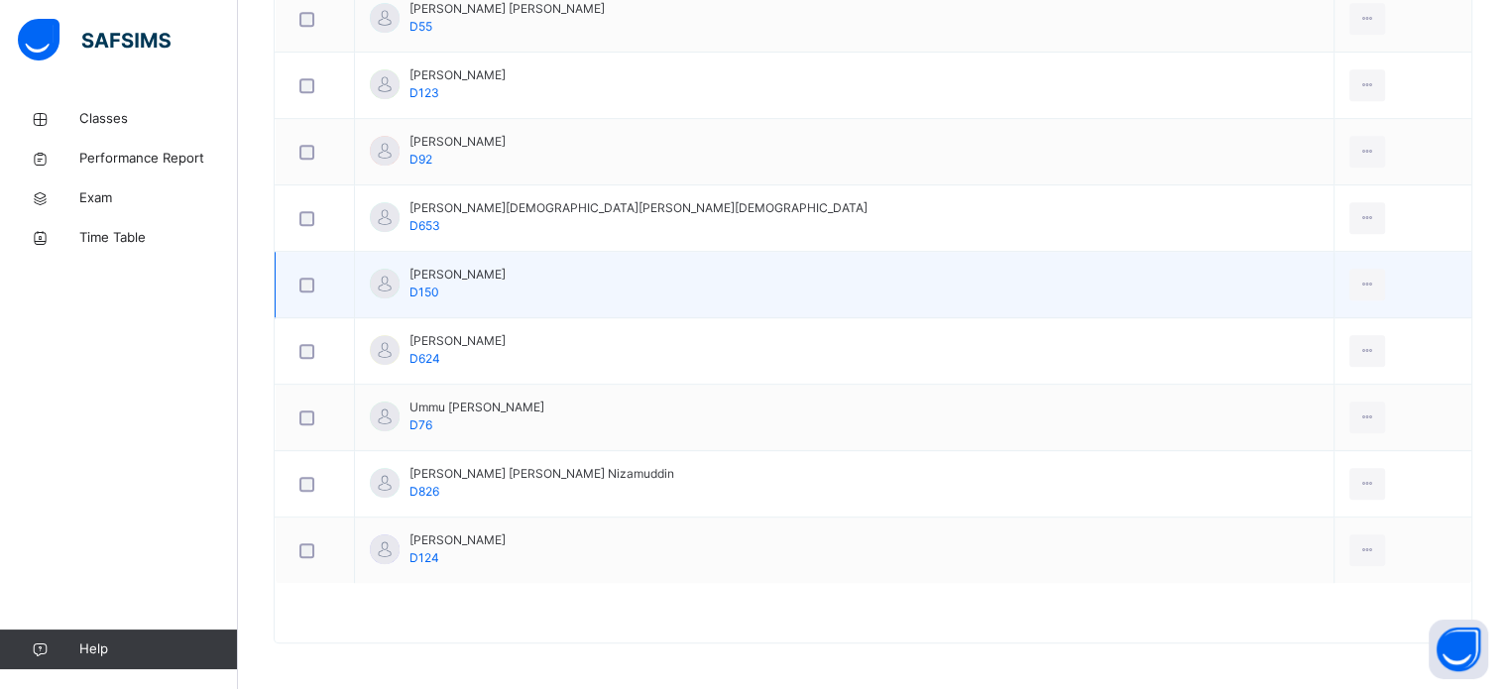
click at [1449, 270] on td at bounding box center [1402, 285] width 138 height 66
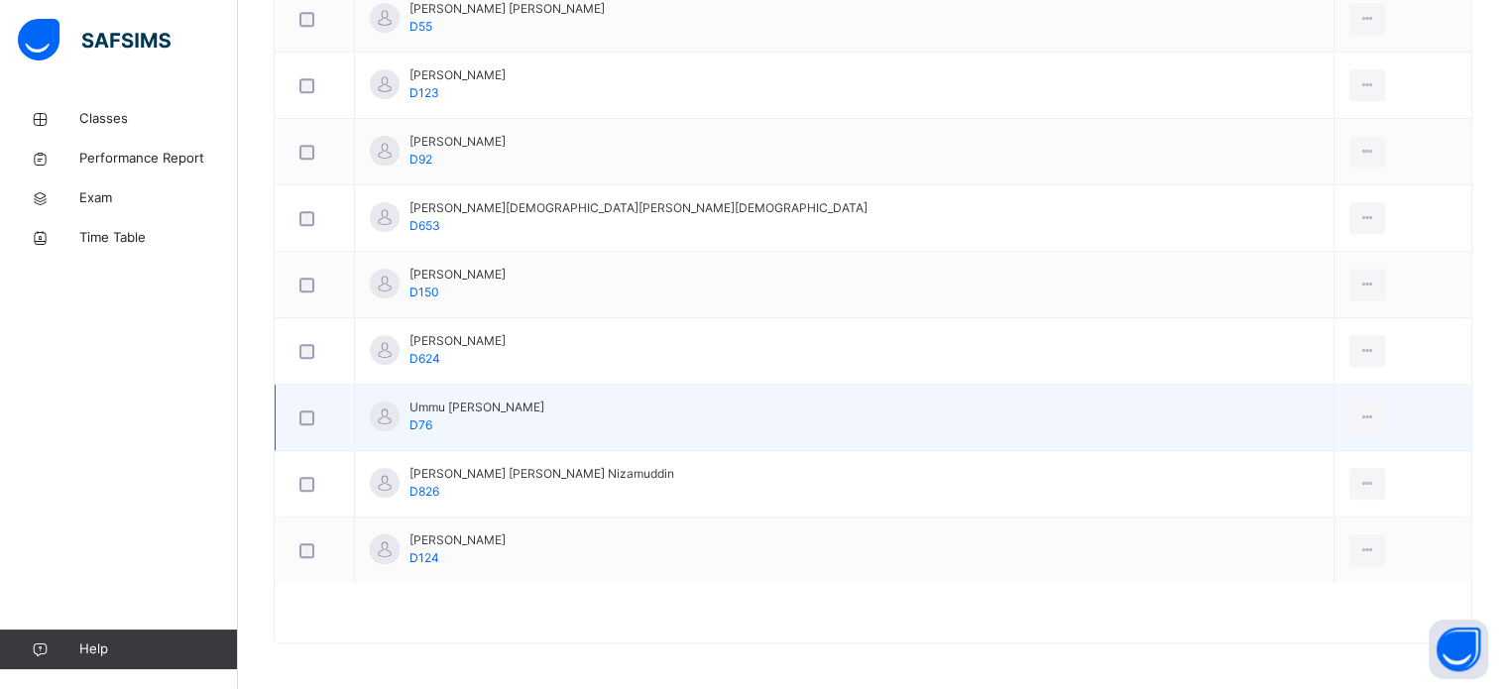
click at [1131, 443] on td "Ummu Sulaim Abdulsalam D76" at bounding box center [844, 418] width 979 height 66
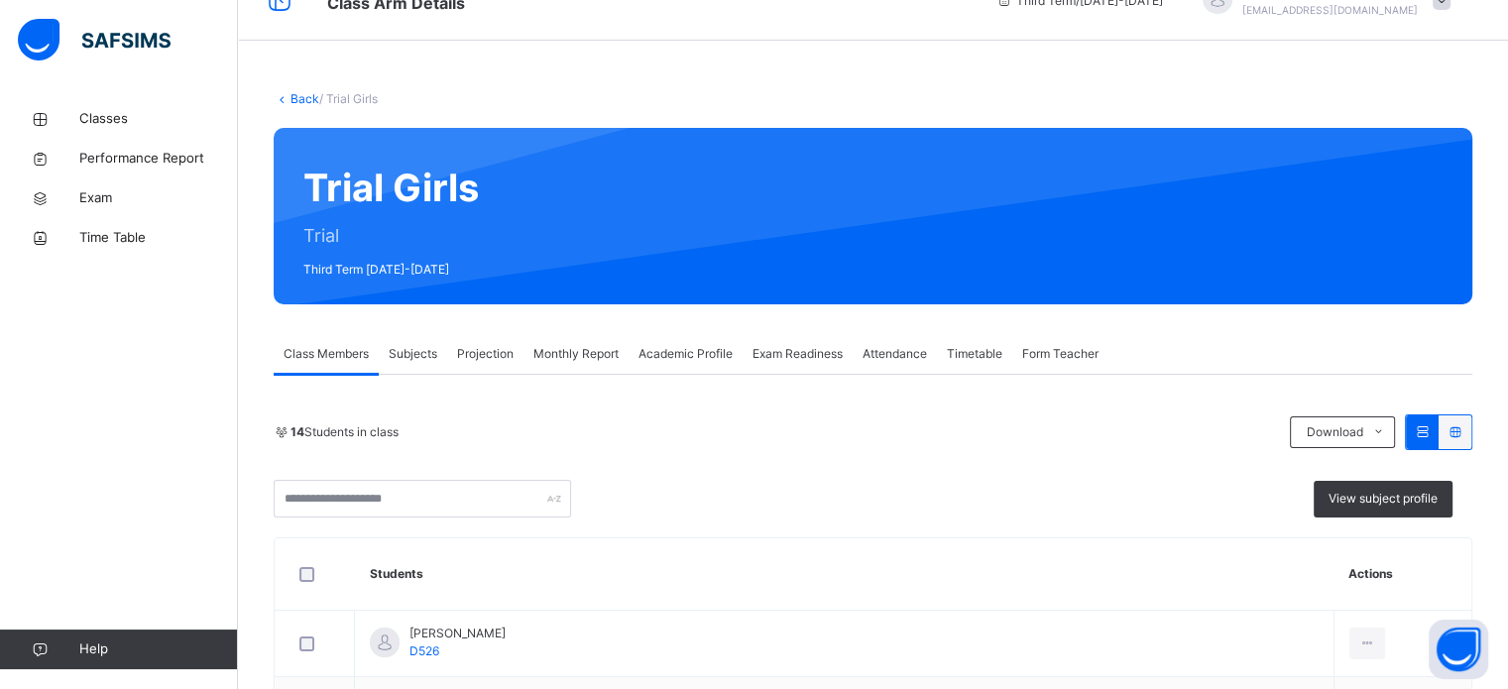
scroll to position [0, 0]
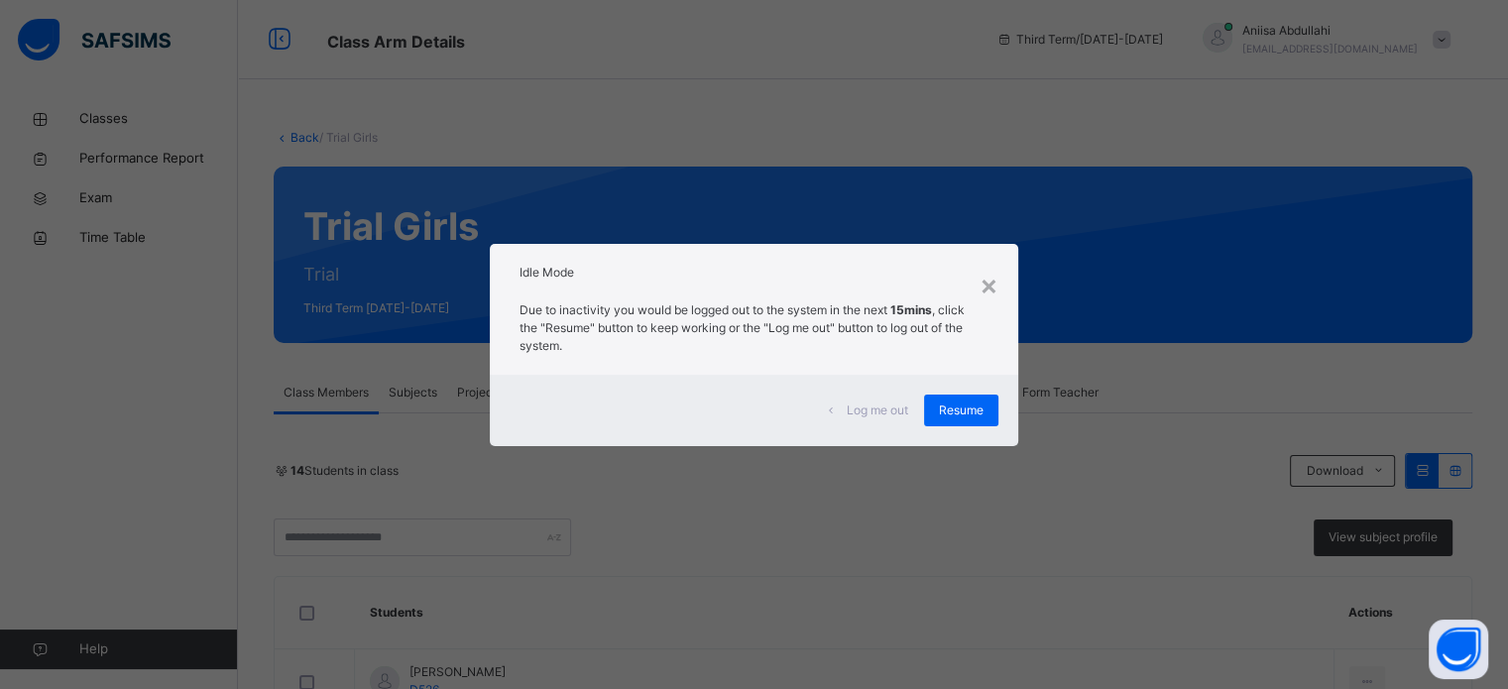
drag, startPoint x: 977, startPoint y: 415, endPoint x: 948, endPoint y: 390, distance: 39.4
click at [948, 390] on div "Log me out Resume" at bounding box center [753, 410] width 527 height 71
click at [948, 413] on span "Resume" at bounding box center [961, 410] width 45 height 18
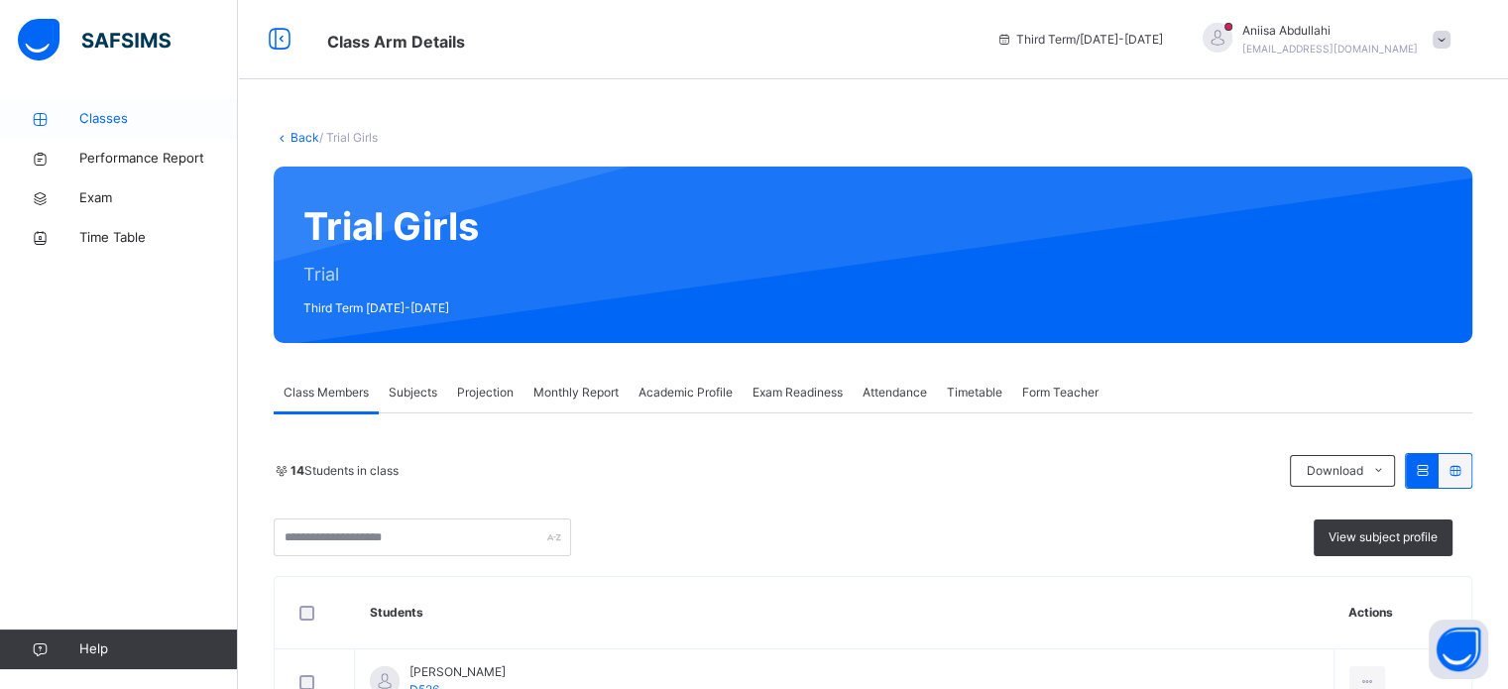
click at [104, 124] on span "Classes" at bounding box center [158, 119] width 159 height 20
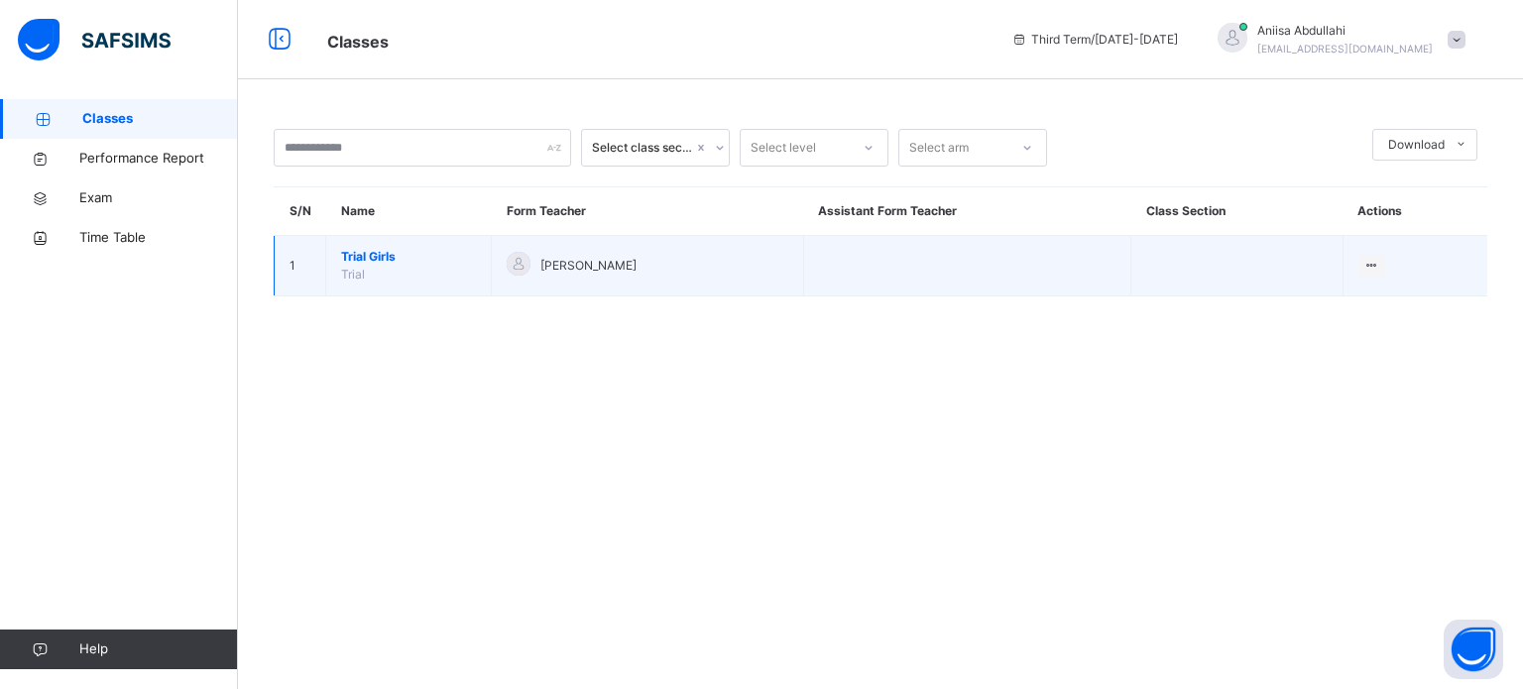
click at [693, 265] on div "[PERSON_NAME]" at bounding box center [648, 266] width 282 height 29
drag, startPoint x: 693, startPoint y: 265, endPoint x: 438, endPoint y: 249, distance: 255.3
click at [438, 249] on tr "1 Trial Girls Trial [PERSON_NAME] View Class" at bounding box center [881, 266] width 1213 height 60
click at [438, 249] on span "Trial Girls" at bounding box center [408, 257] width 135 height 18
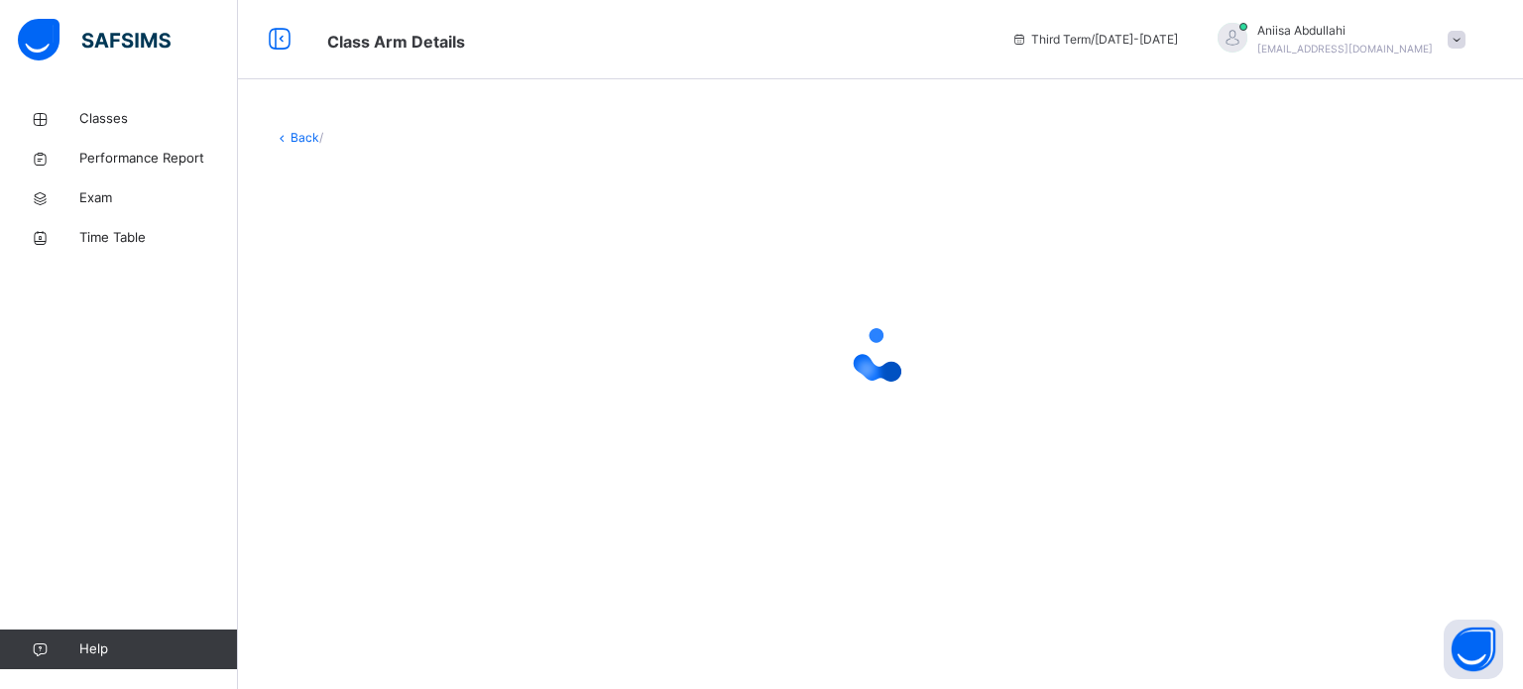
click at [438, 249] on div at bounding box center [880, 355] width 1213 height 377
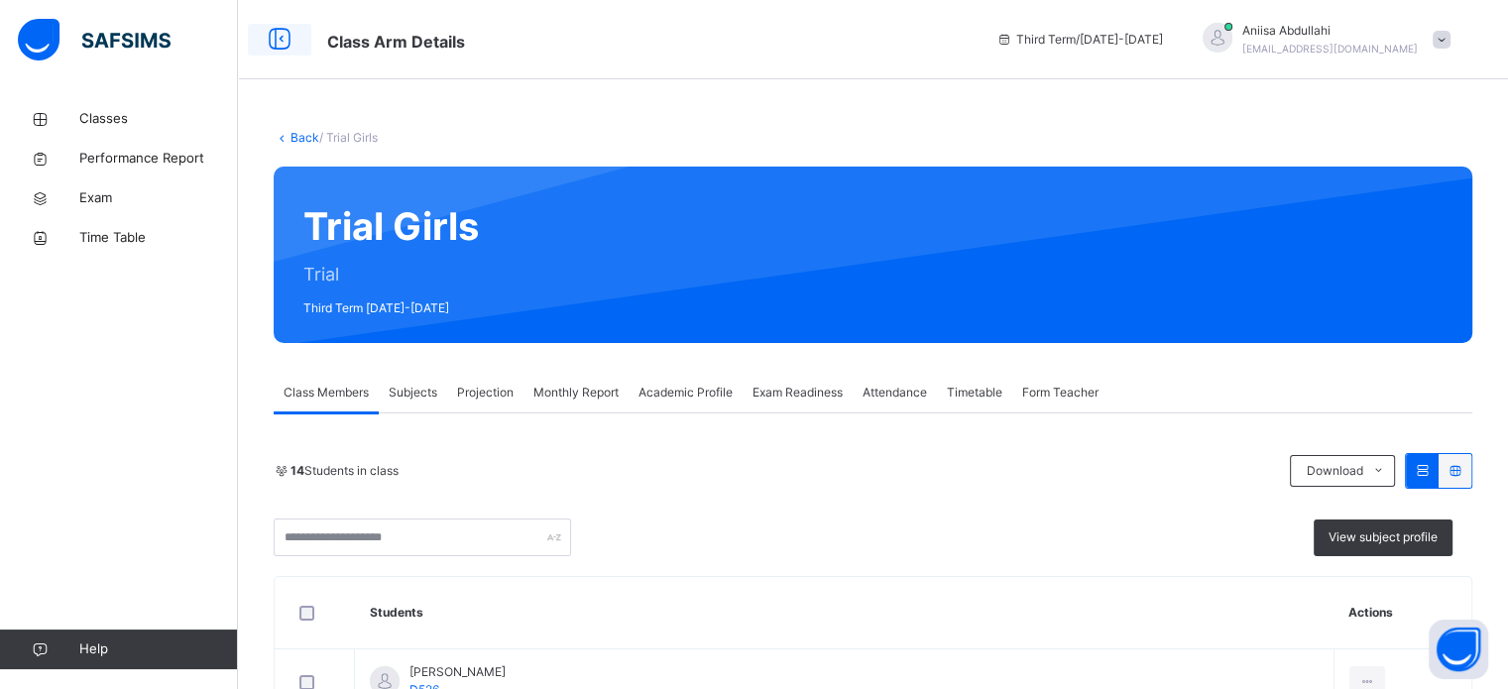
click at [267, 31] on icon at bounding box center [280, 40] width 34 height 36
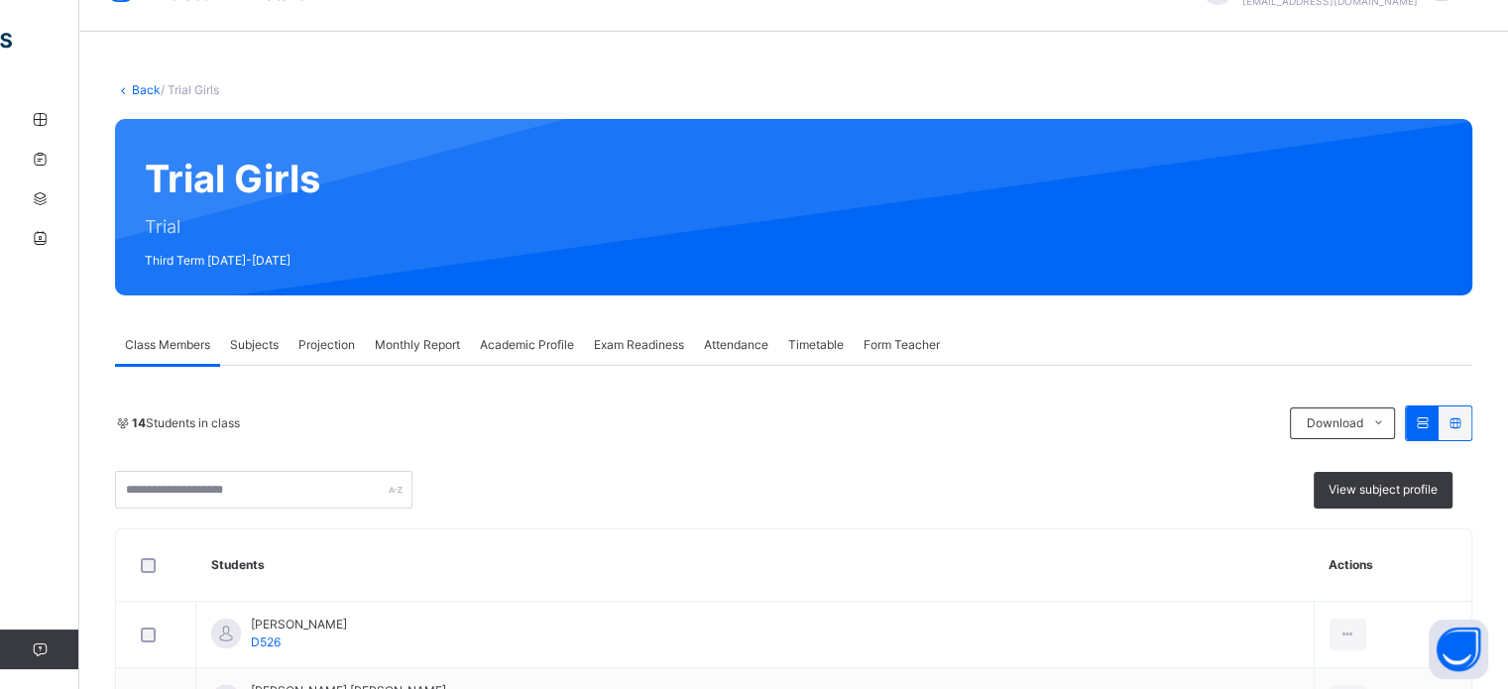
scroll to position [36, 0]
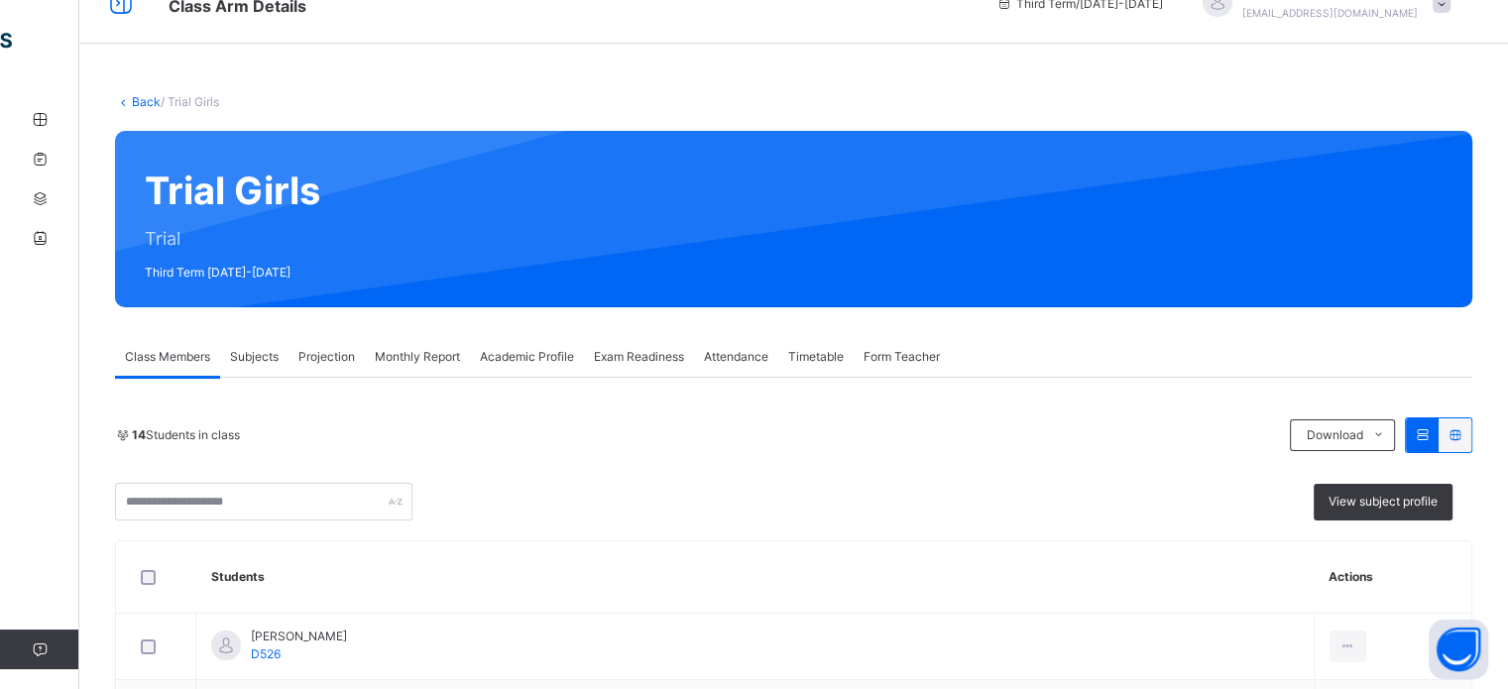
click at [321, 352] on span "Projection" at bounding box center [326, 357] width 57 height 18
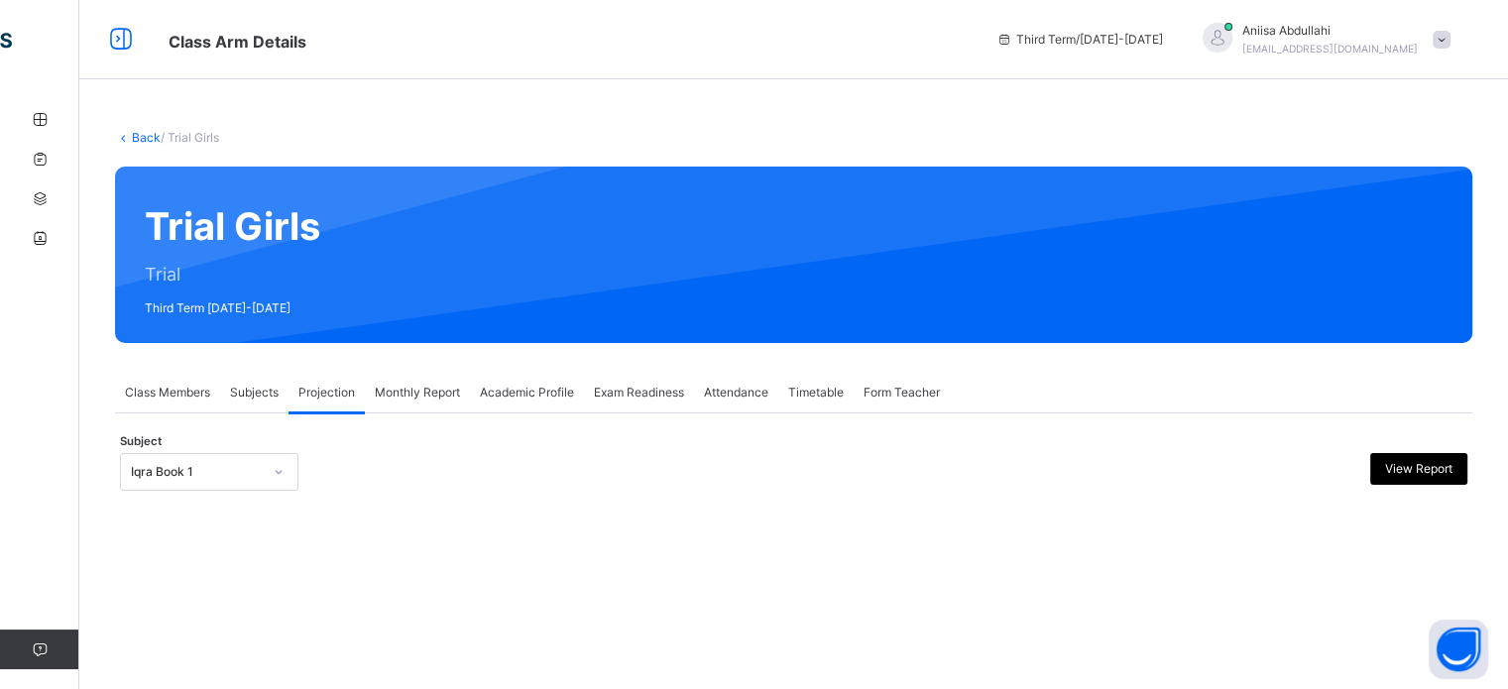
scroll to position [0, 0]
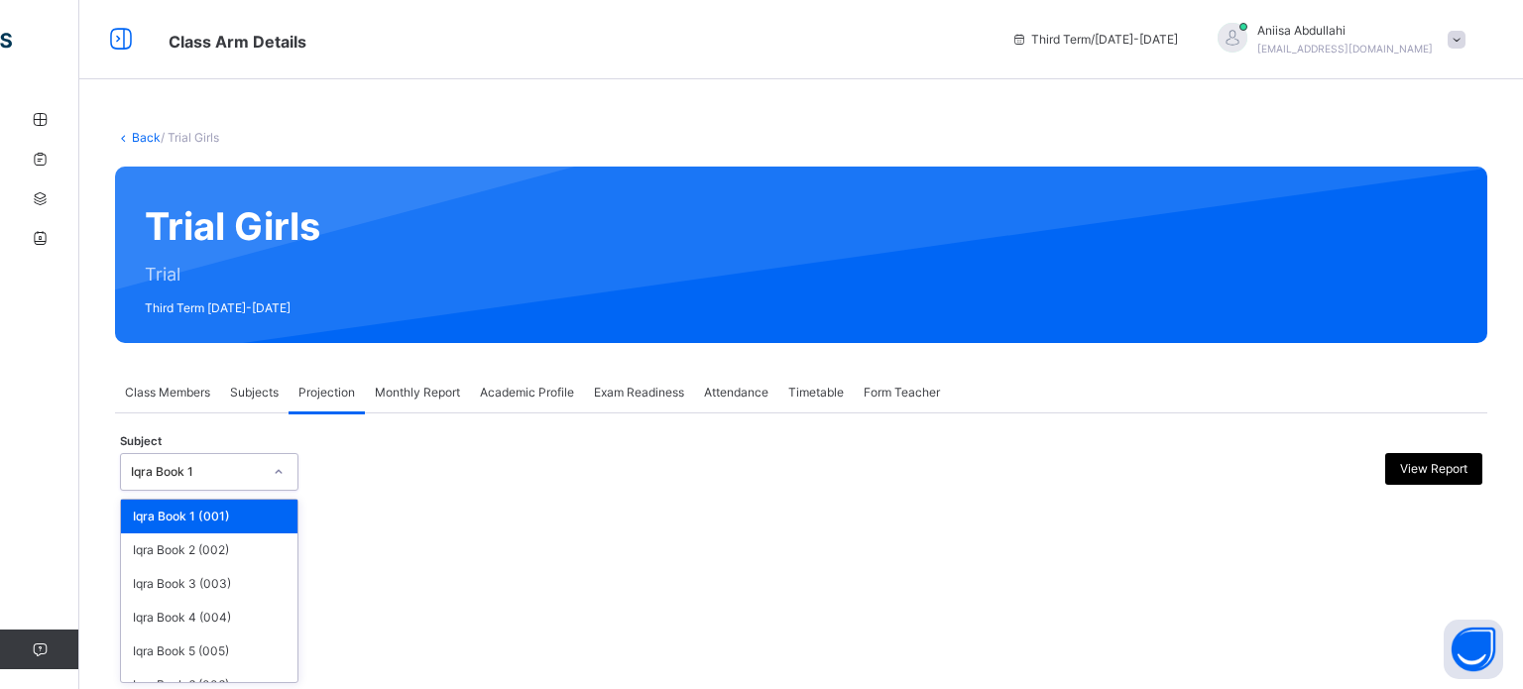
click at [201, 453] on div "Iqra Book 1" at bounding box center [209, 472] width 178 height 38
click at [222, 589] on div "Iqra Book 3 (003)" at bounding box center [209, 584] width 176 height 34
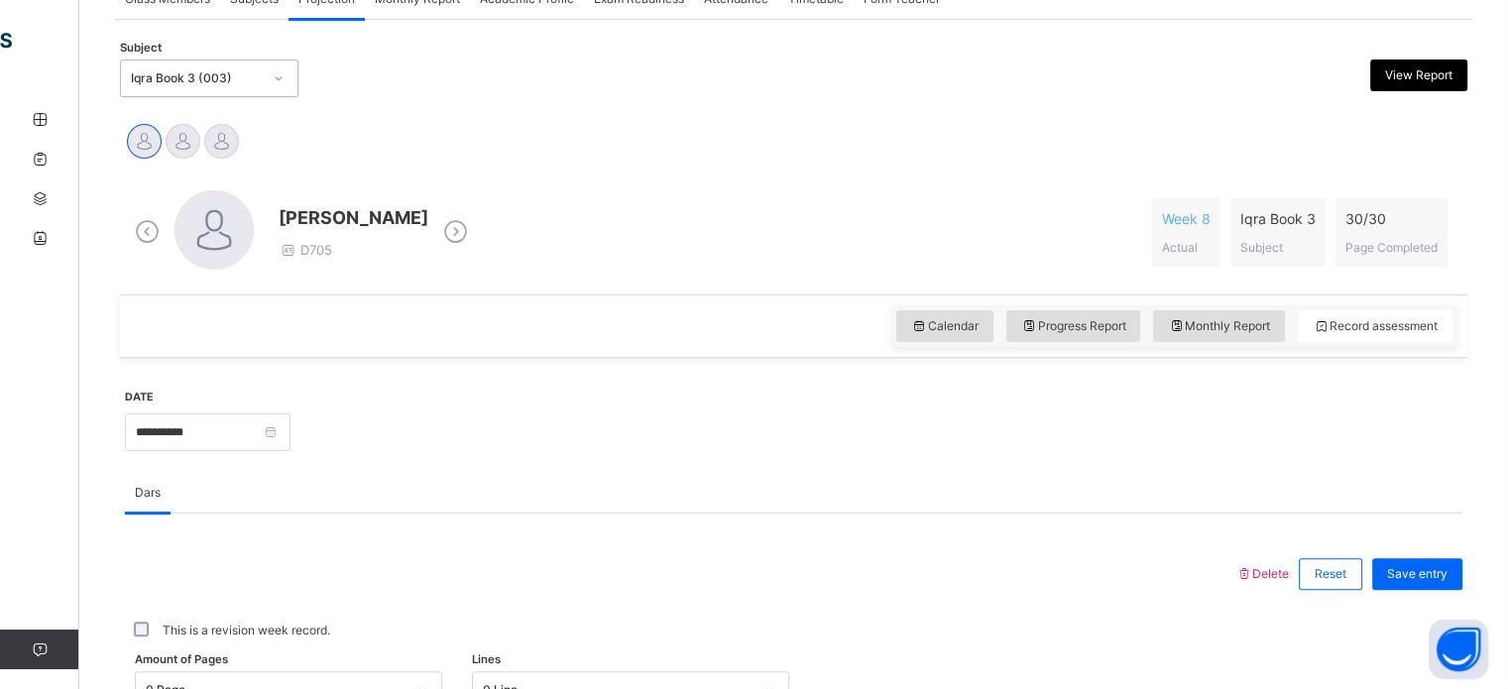
scroll to position [401, 0]
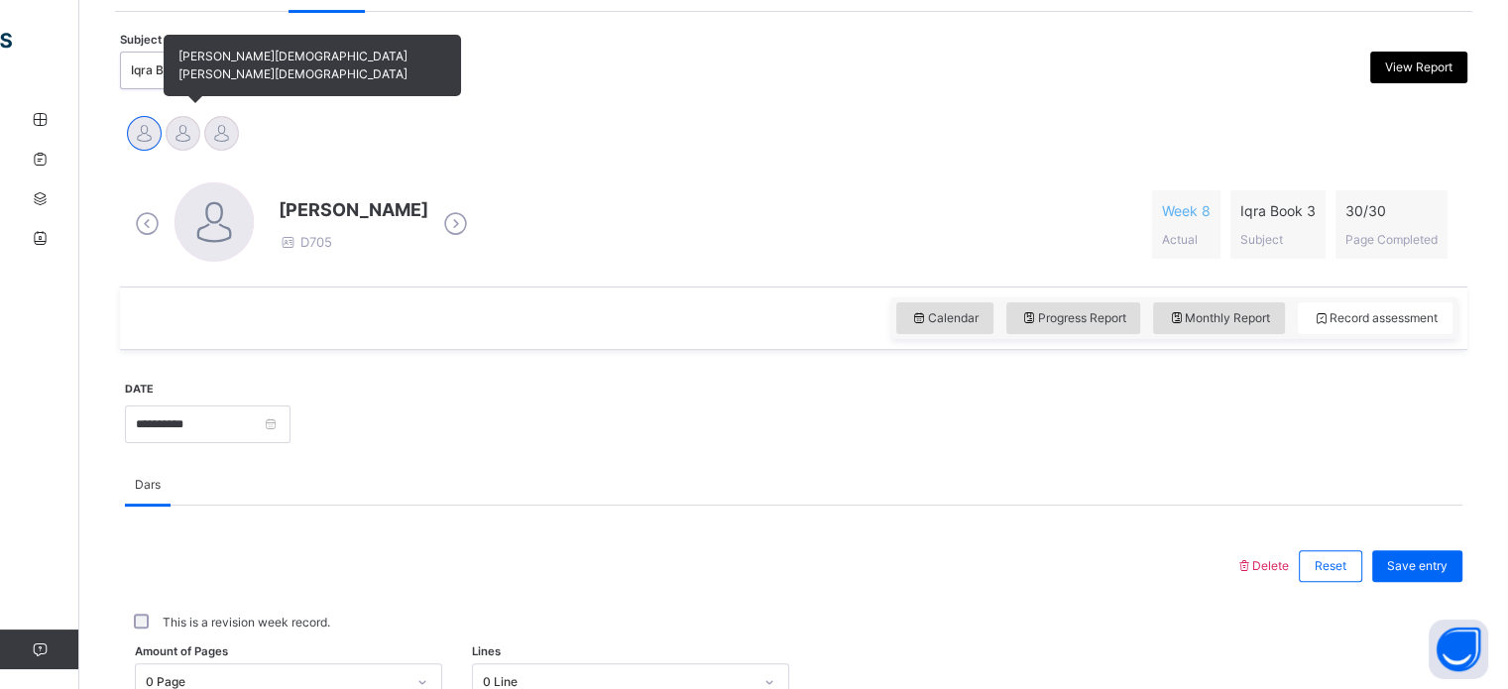
click at [194, 130] on div at bounding box center [183, 133] width 35 height 35
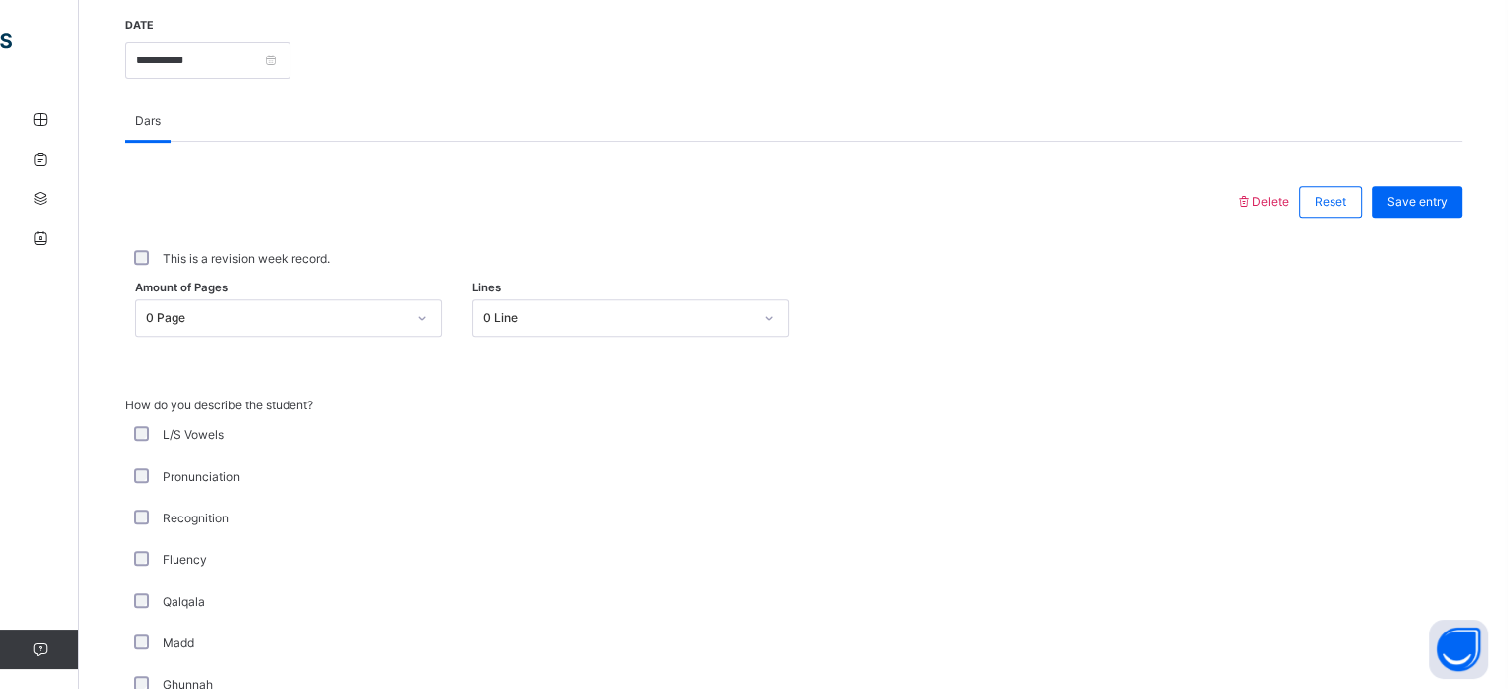
scroll to position [762, 0]
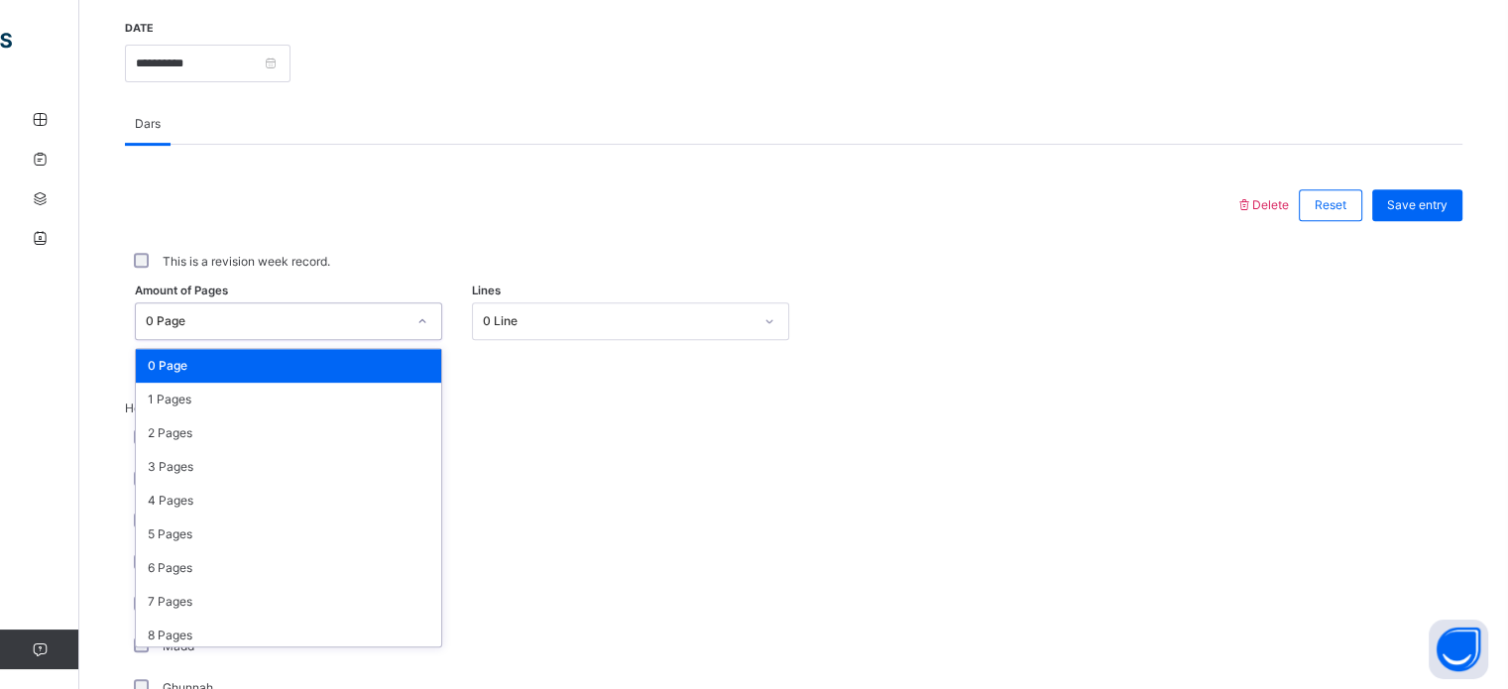
click at [179, 320] on div "0 Page" at bounding box center [276, 321] width 260 height 18
click at [162, 437] on div "2 Pages" at bounding box center [288, 433] width 305 height 34
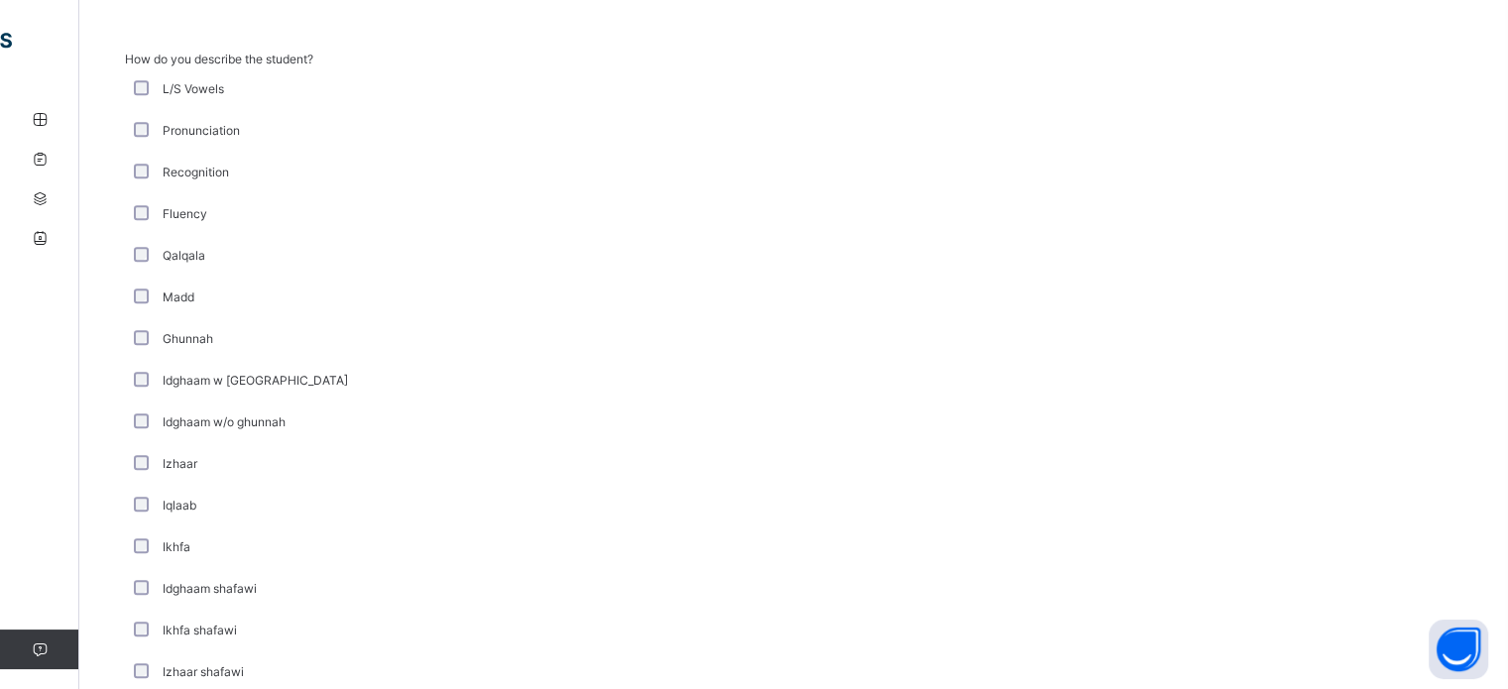
scroll to position [1428, 0]
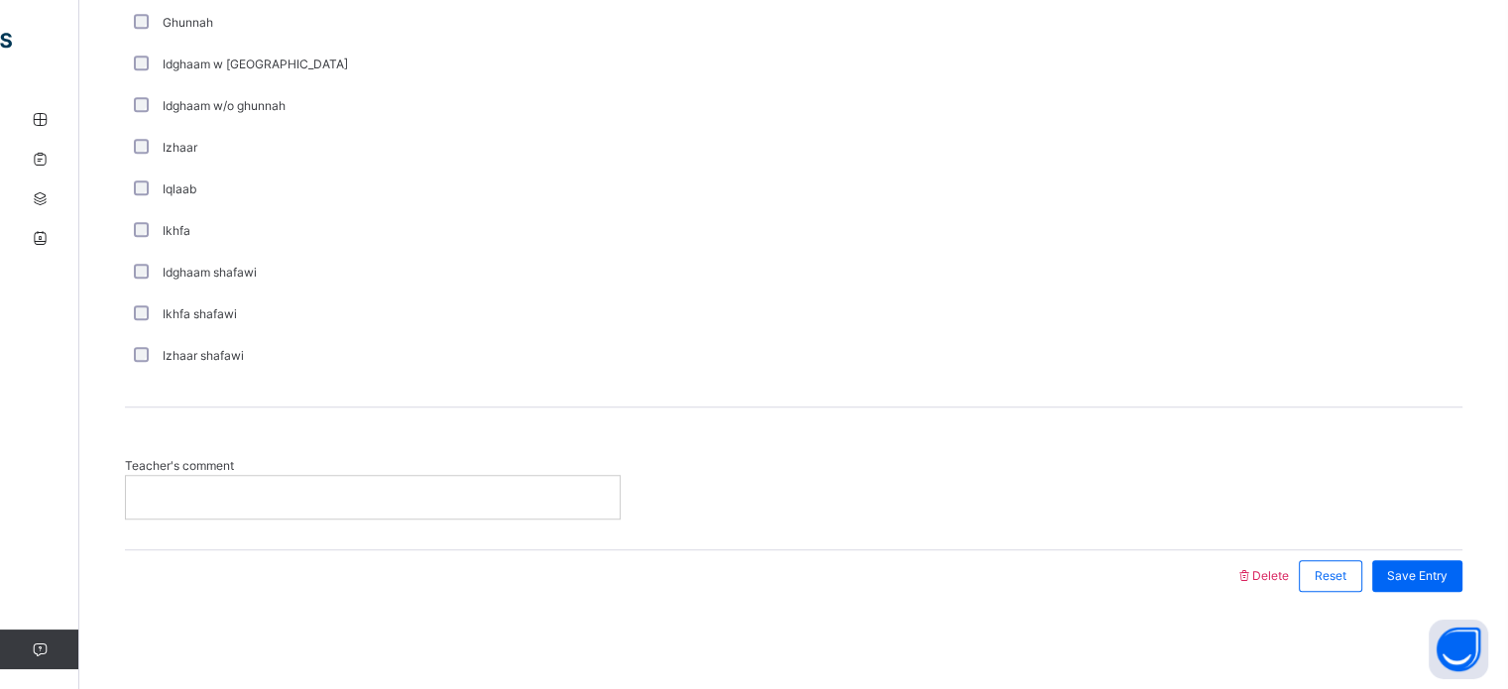
click at [436, 495] on p at bounding box center [373, 497] width 464 height 18
click at [302, 489] on p at bounding box center [373, 497] width 464 height 18
click at [1443, 578] on span "Save Entry" at bounding box center [1417, 576] width 60 height 18
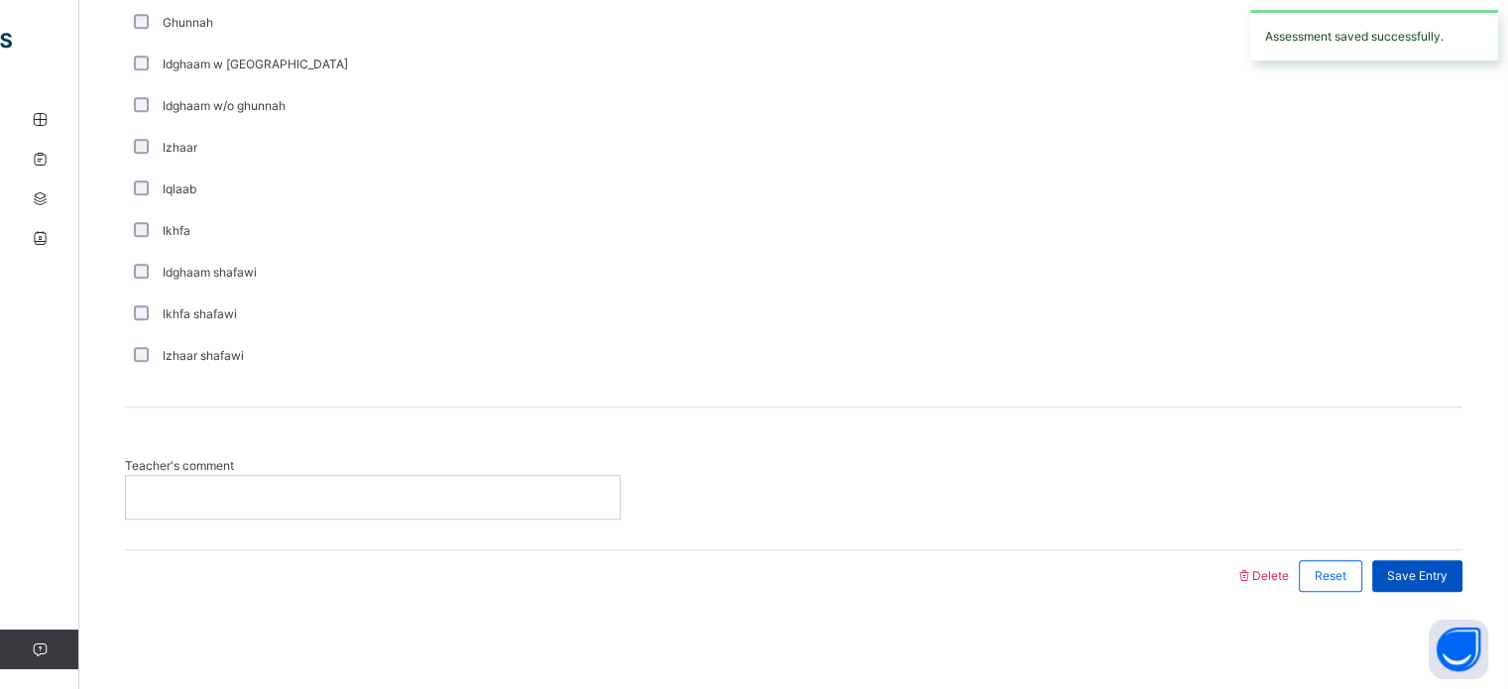
click at [1438, 571] on span "Save Entry" at bounding box center [1417, 576] width 60 height 18
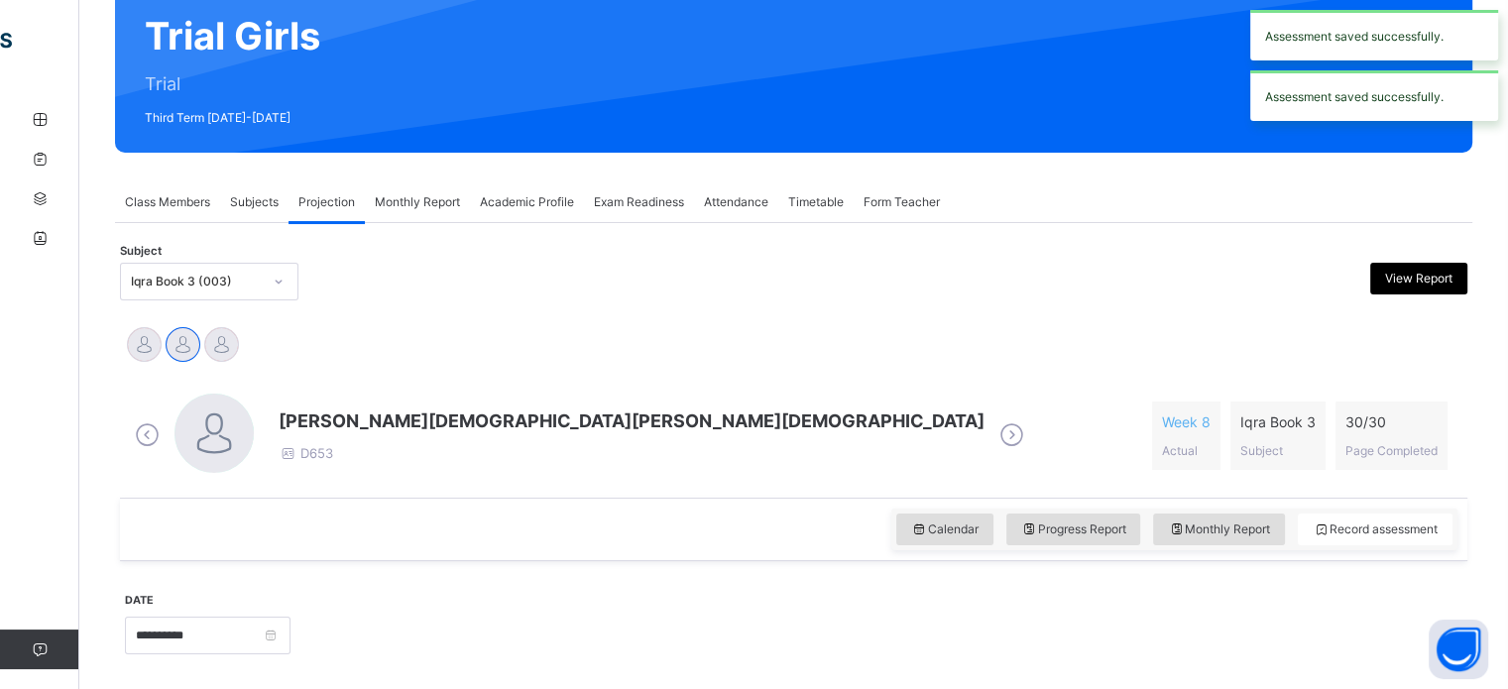
scroll to position [0, 0]
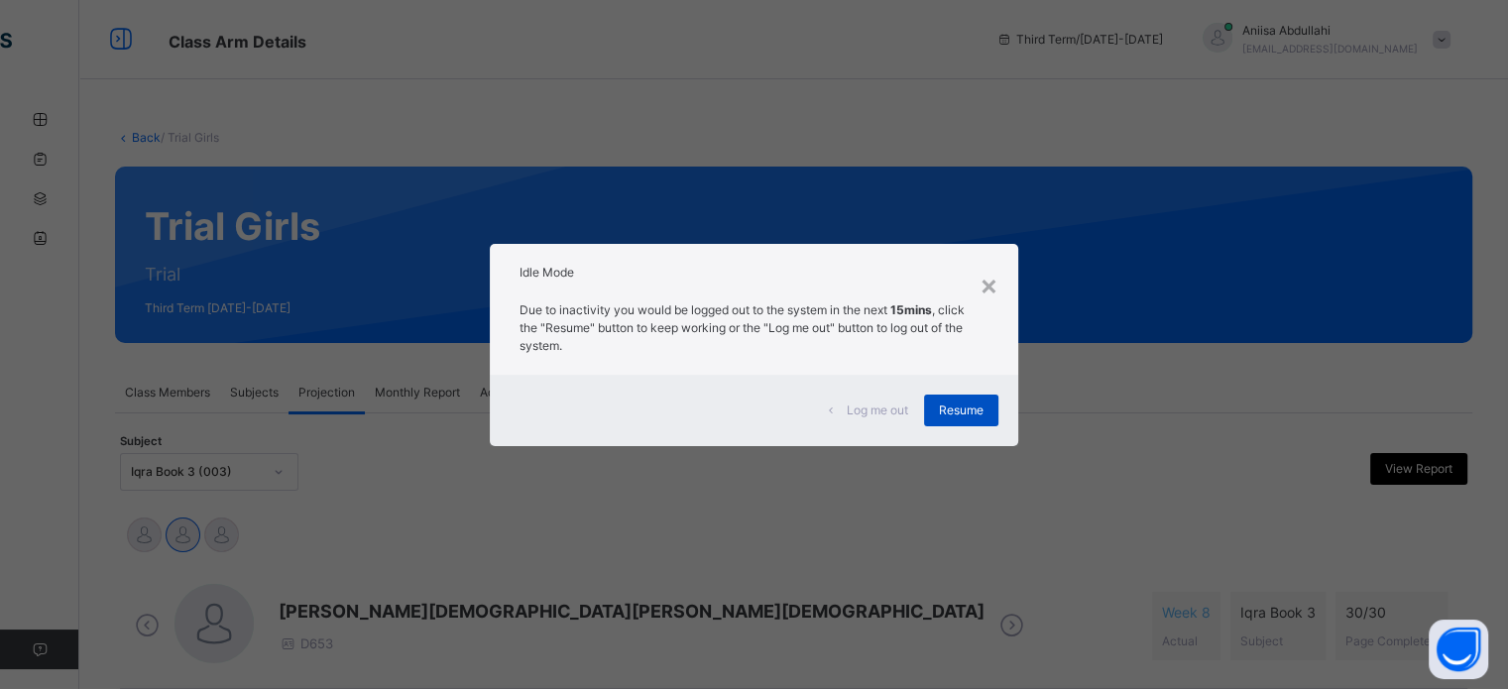
click at [982, 404] on span "Resume" at bounding box center [961, 410] width 45 height 18
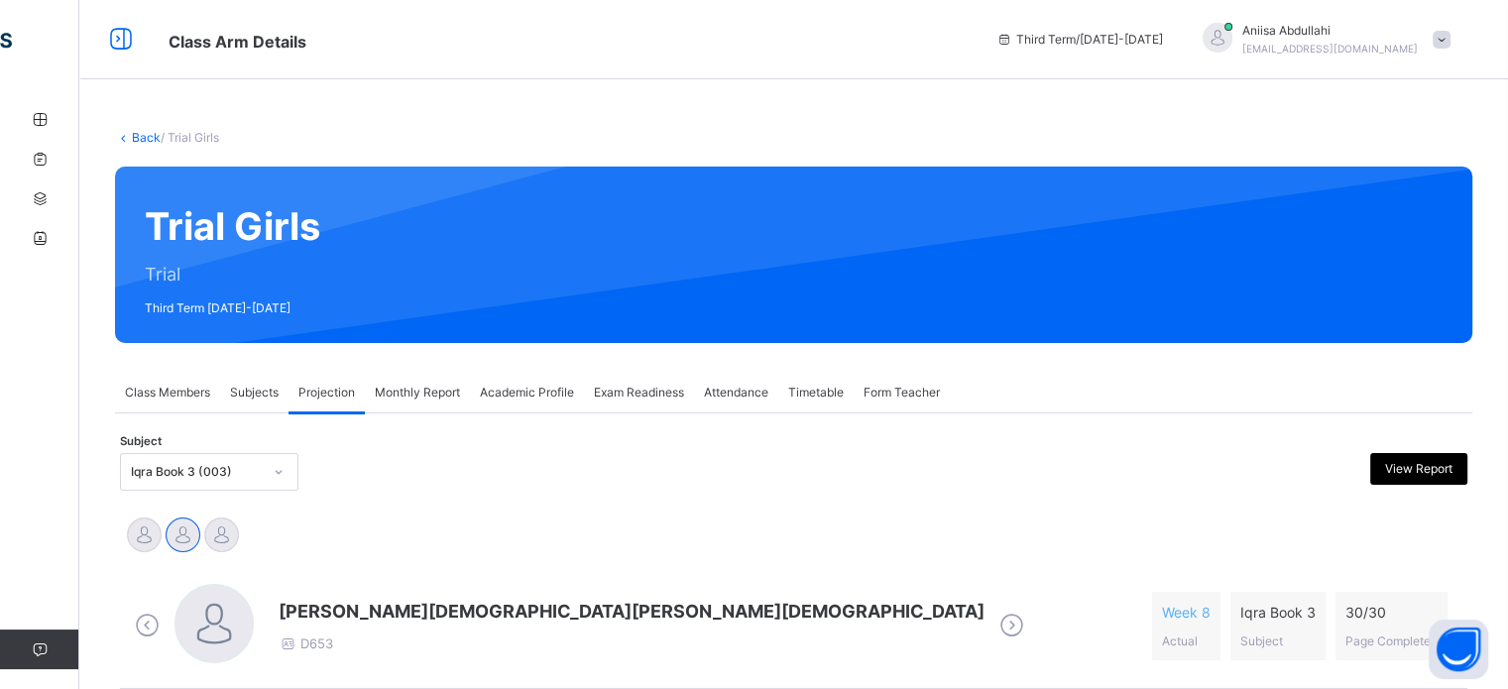
scroll to position [8, 0]
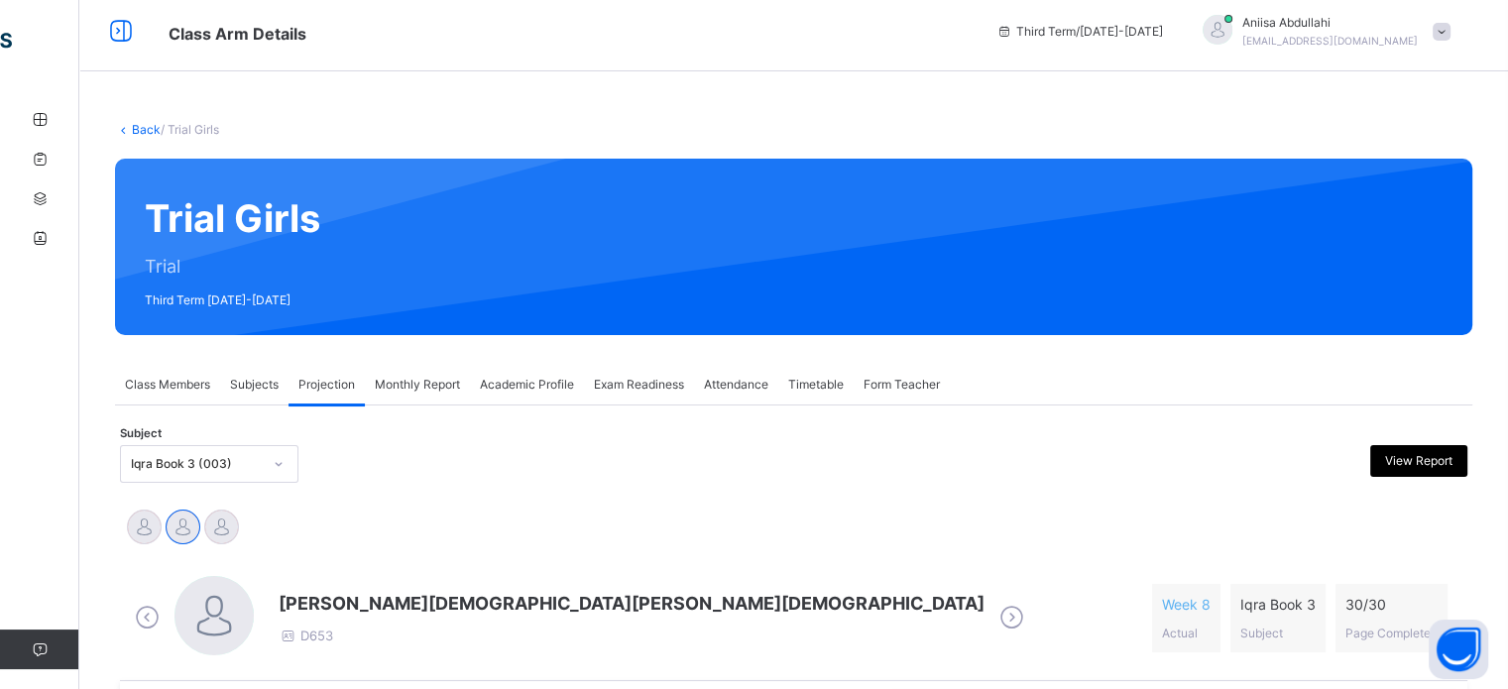
click at [1446, 57] on div "Third Term / [DATE]-[DATE] Aniisa Abdullahi [EMAIL_ADDRESS][DOMAIN_NAME]" at bounding box center [1246, 31] width 521 height 79
click at [1450, 29] on span at bounding box center [1441, 32] width 18 height 18
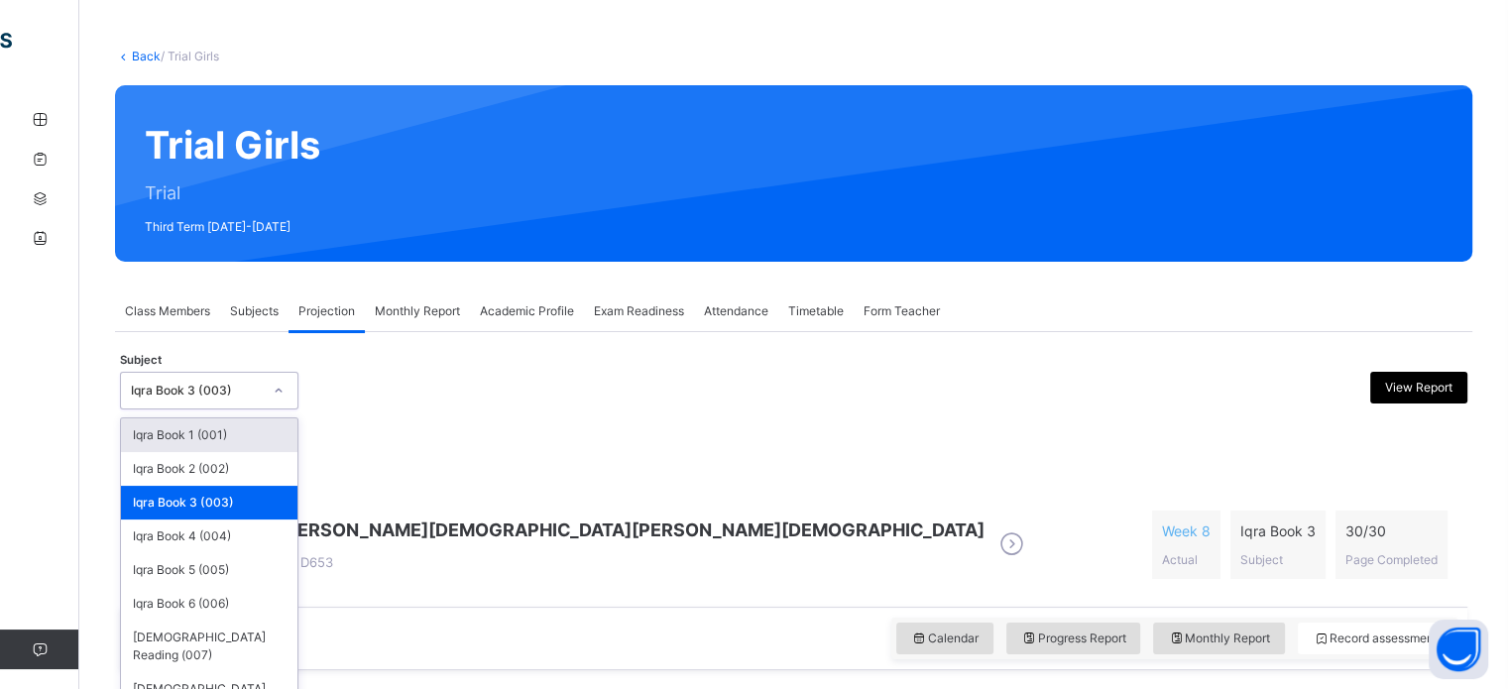
click at [251, 409] on div "option Iqra Book 3 (003), selected. option Iqra Book 1 (001) focused, 1 of 8. 8…" at bounding box center [209, 391] width 178 height 38
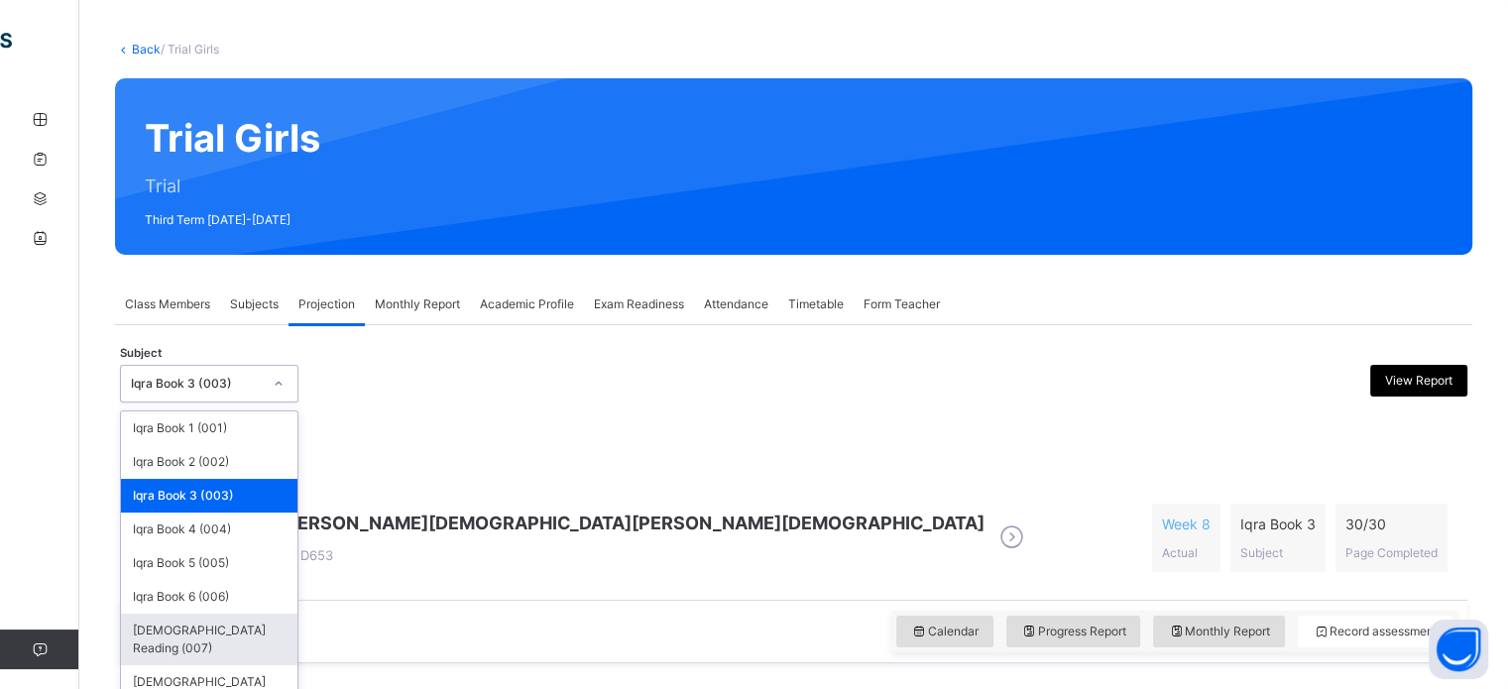
click at [252, 614] on div "[DEMOGRAPHIC_DATA] Reading (007)" at bounding box center [209, 640] width 176 height 52
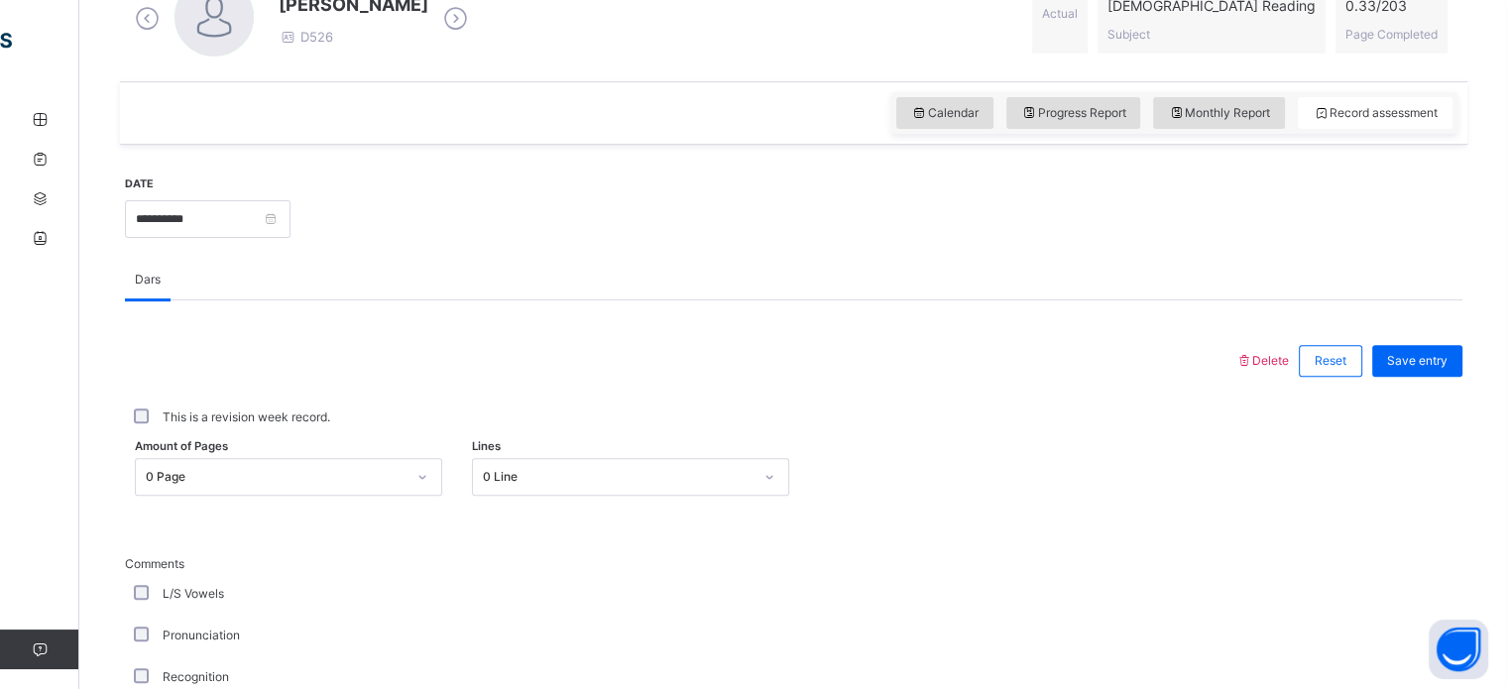
scroll to position [607, 0]
click at [258, 630] on div "Pronunciation" at bounding box center [373, 636] width 486 height 18
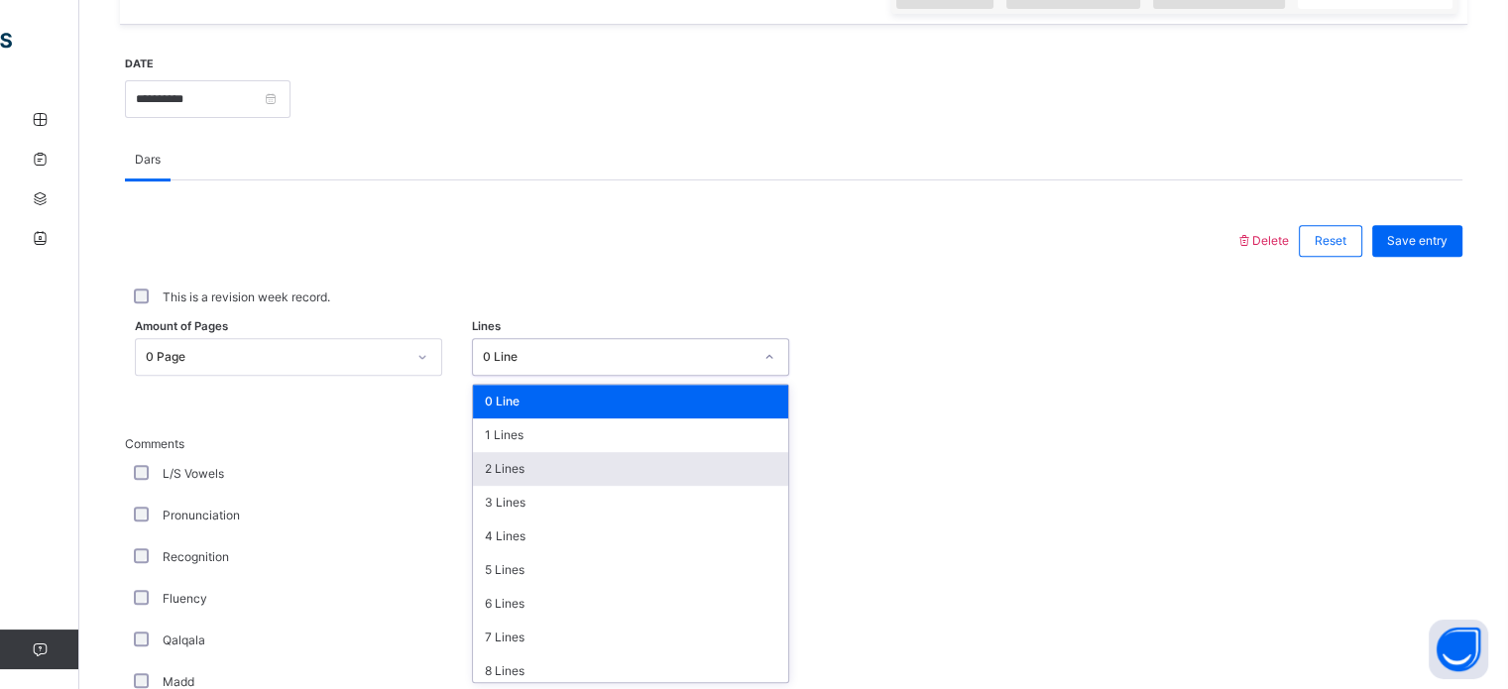
click at [525, 480] on div "2 Lines" at bounding box center [630, 469] width 315 height 34
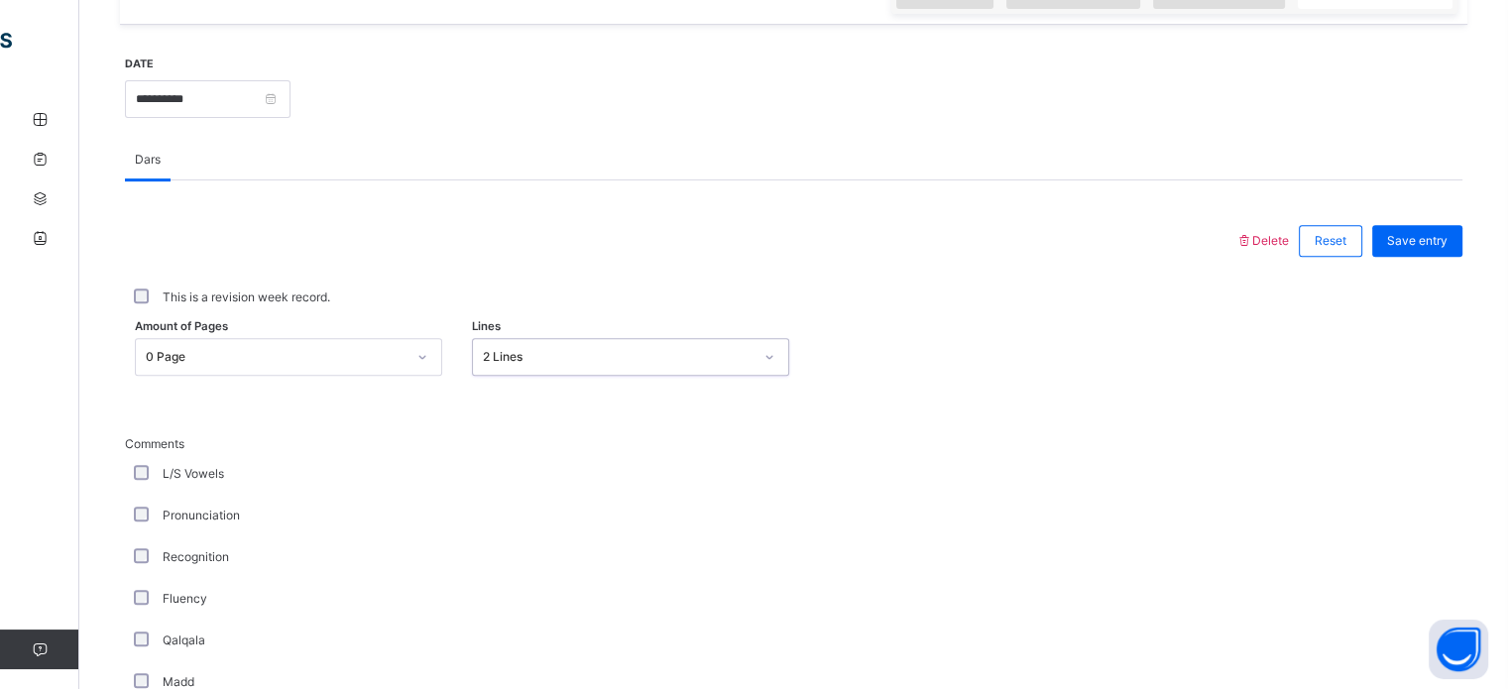
scroll to position [728, 0]
type input "*"
click at [494, 553] on div "Recognition" at bounding box center [373, 556] width 486 height 18
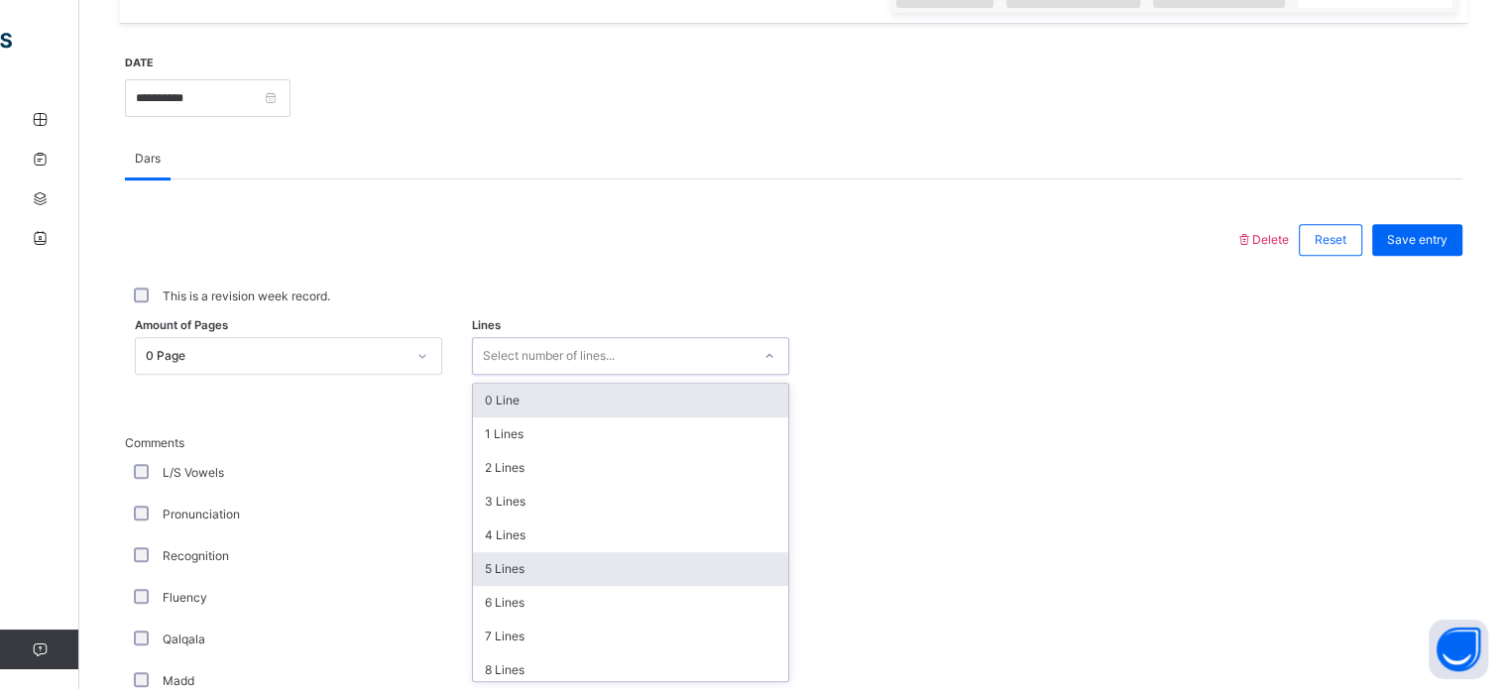
click at [521, 570] on div "5 Lines" at bounding box center [630, 569] width 315 height 34
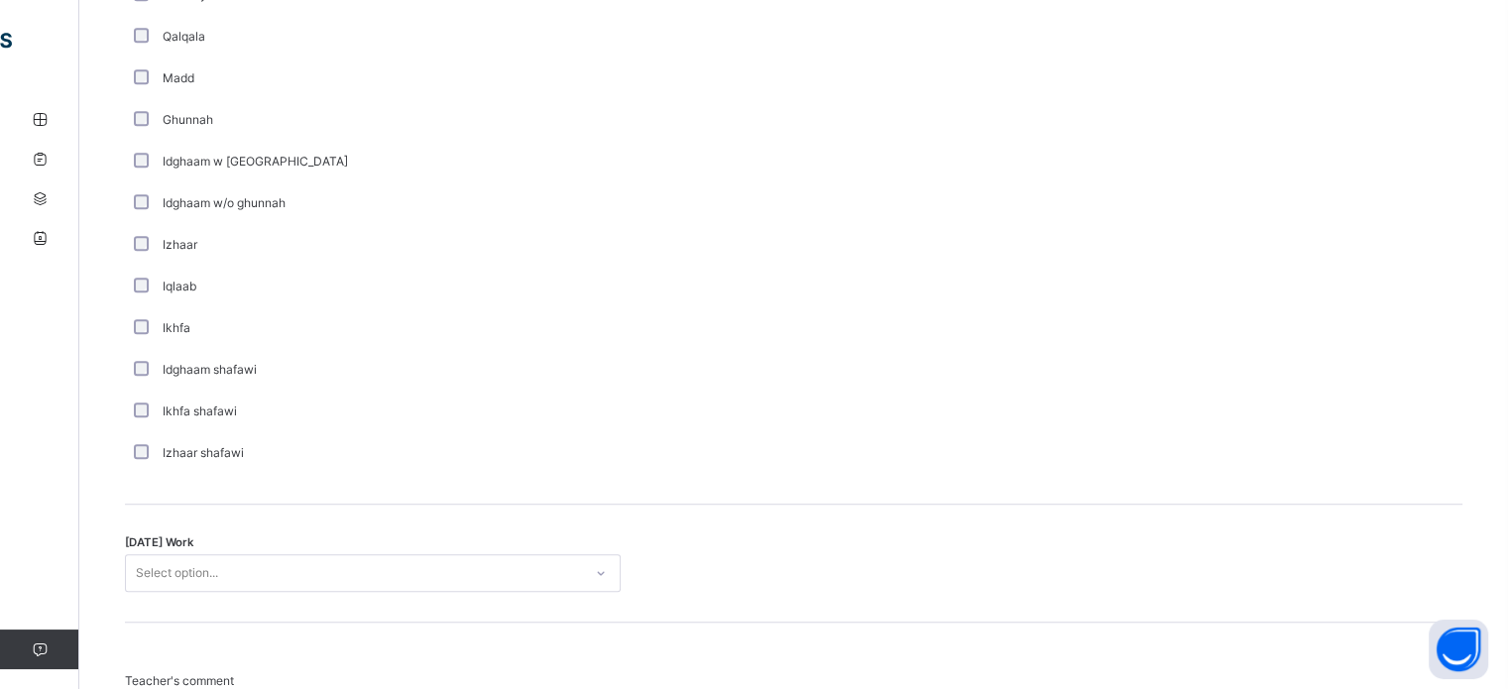
scroll to position [1545, 0]
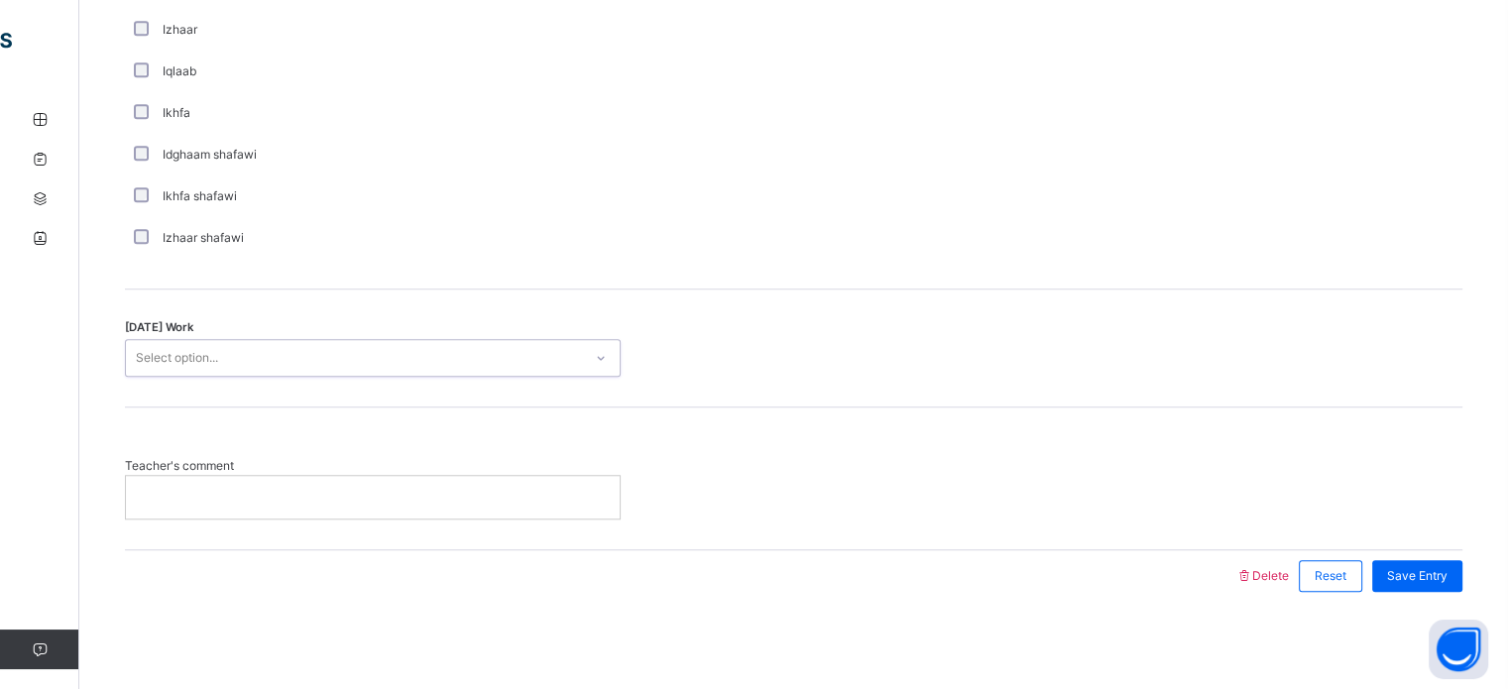
click at [390, 367] on div "Select option..." at bounding box center [354, 358] width 456 height 31
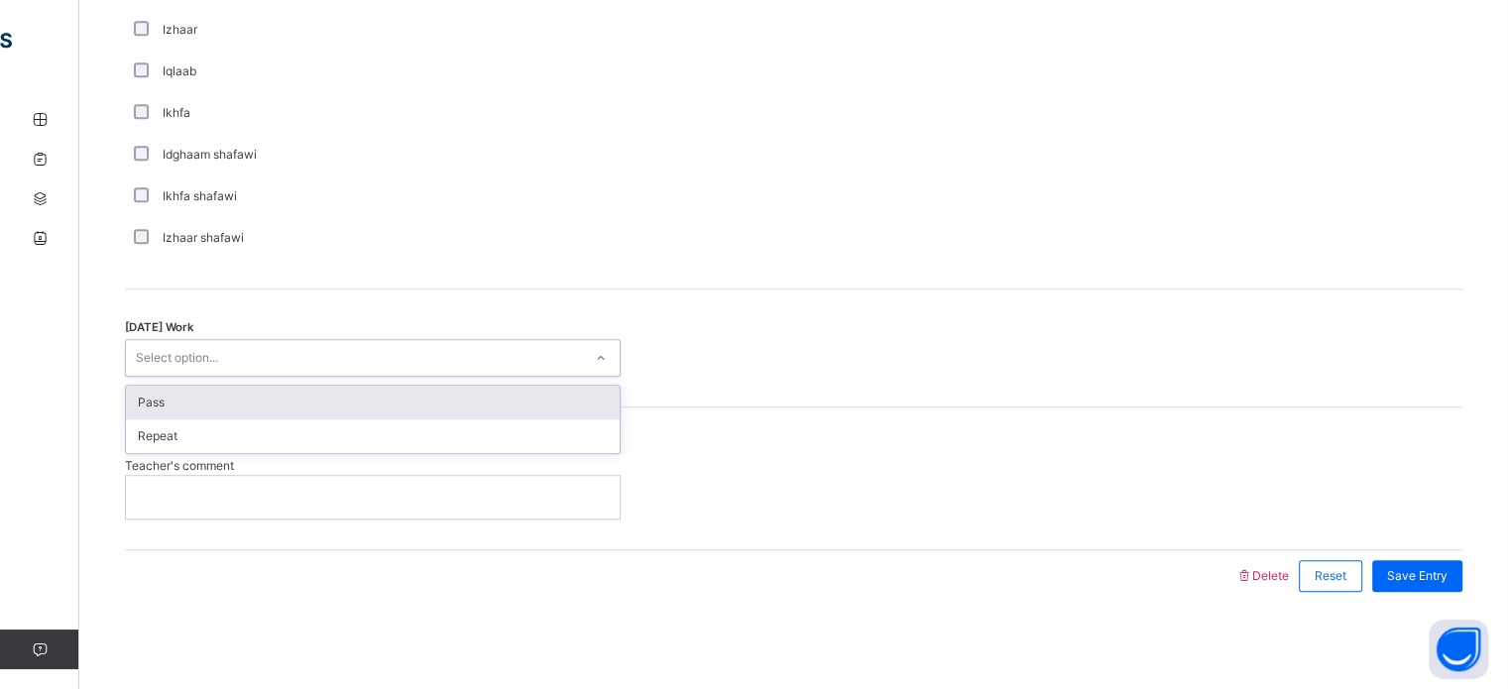
drag, startPoint x: 390, startPoint y: 367, endPoint x: 156, endPoint y: 379, distance: 234.3
click at [156, 379] on div "[DATE] Work option Pass focused, 1 of 2. 2 results available. Use Up and Down t…" at bounding box center [793, 348] width 1337 height 118
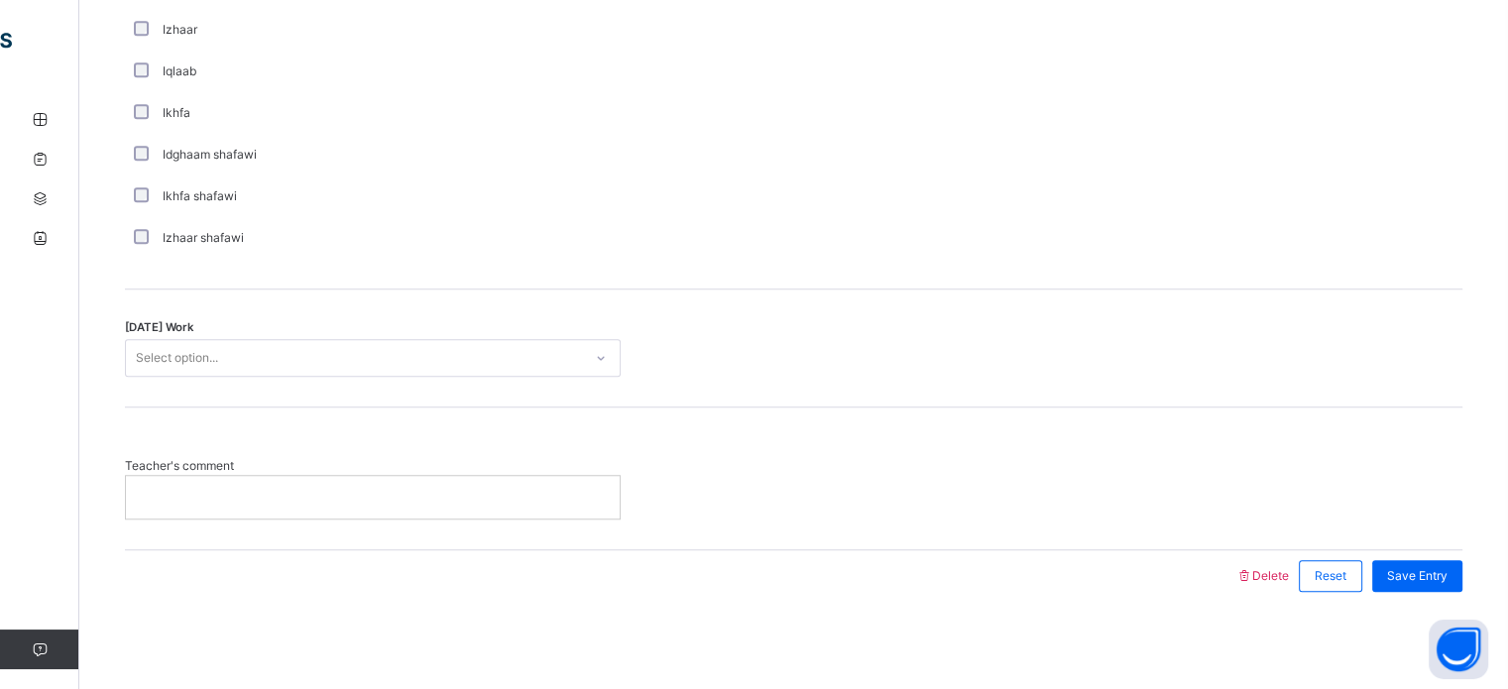
click at [156, 379] on div "[DATE] Work Select option..." at bounding box center [793, 348] width 1337 height 118
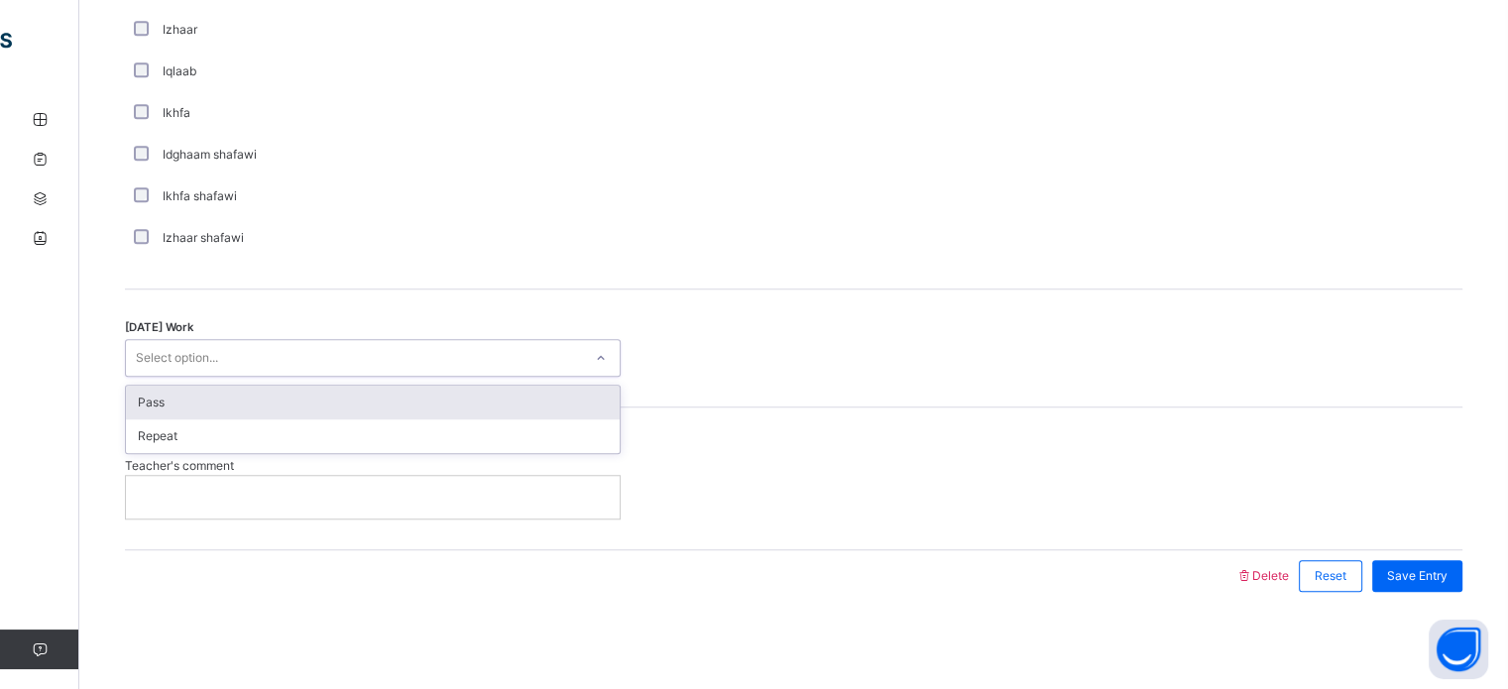
click at [174, 408] on div "Pass" at bounding box center [373, 403] width 494 height 34
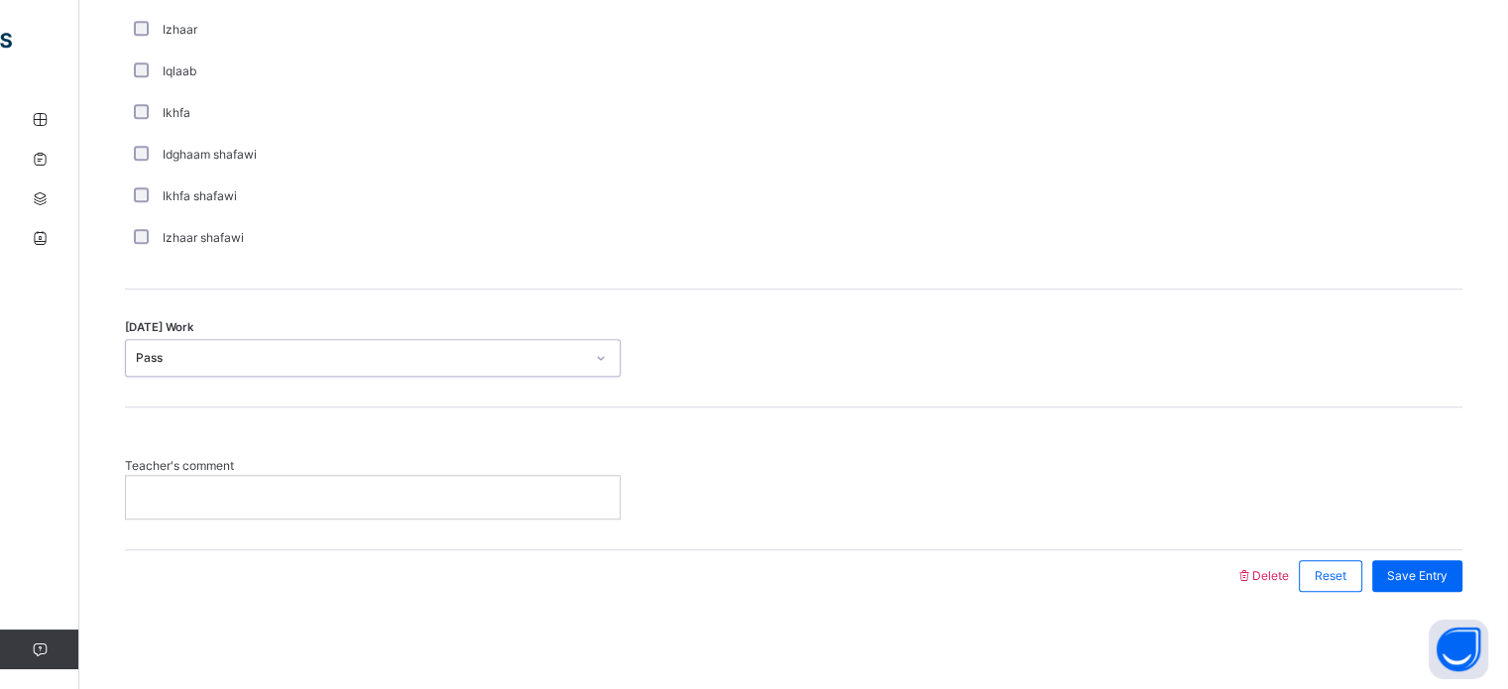
click at [255, 505] on div at bounding box center [373, 497] width 494 height 42
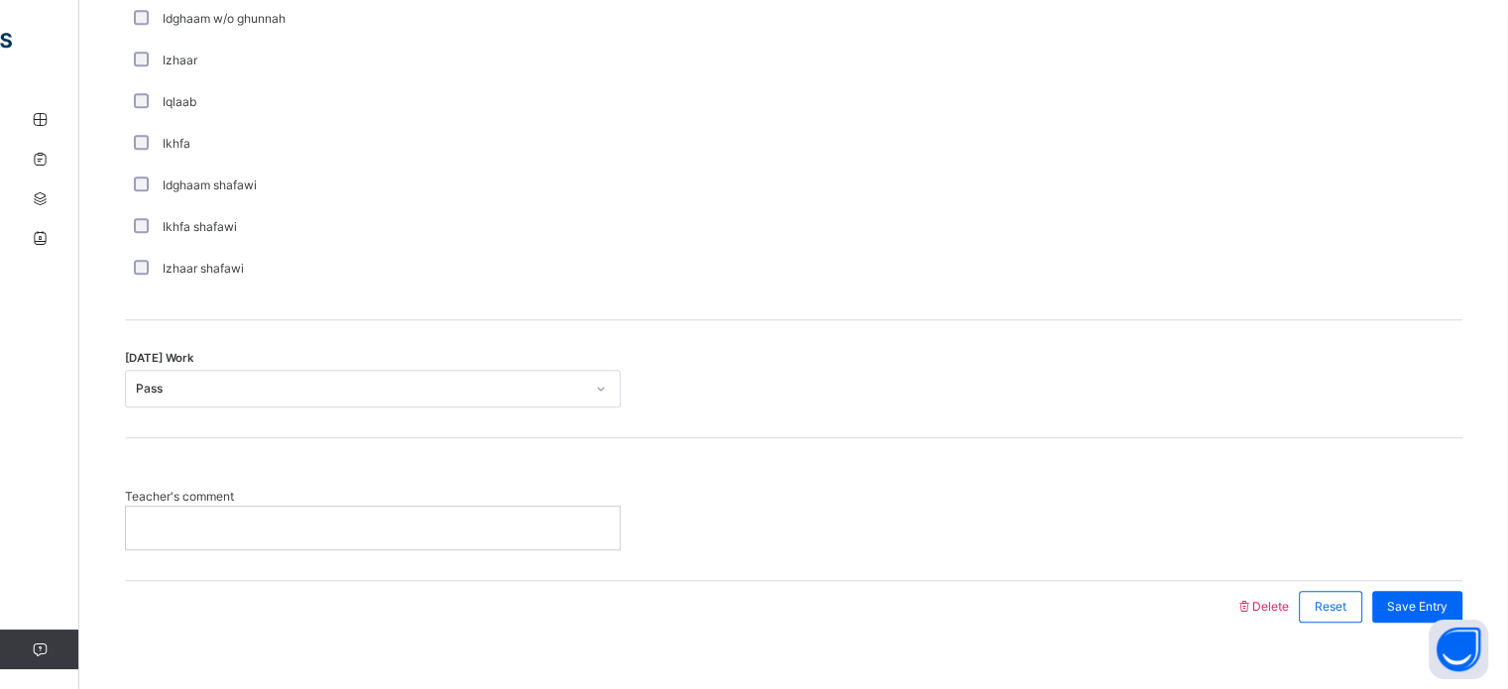
scroll to position [1519, 0]
click at [296, 515] on p "**********" at bounding box center [373, 524] width 464 height 18
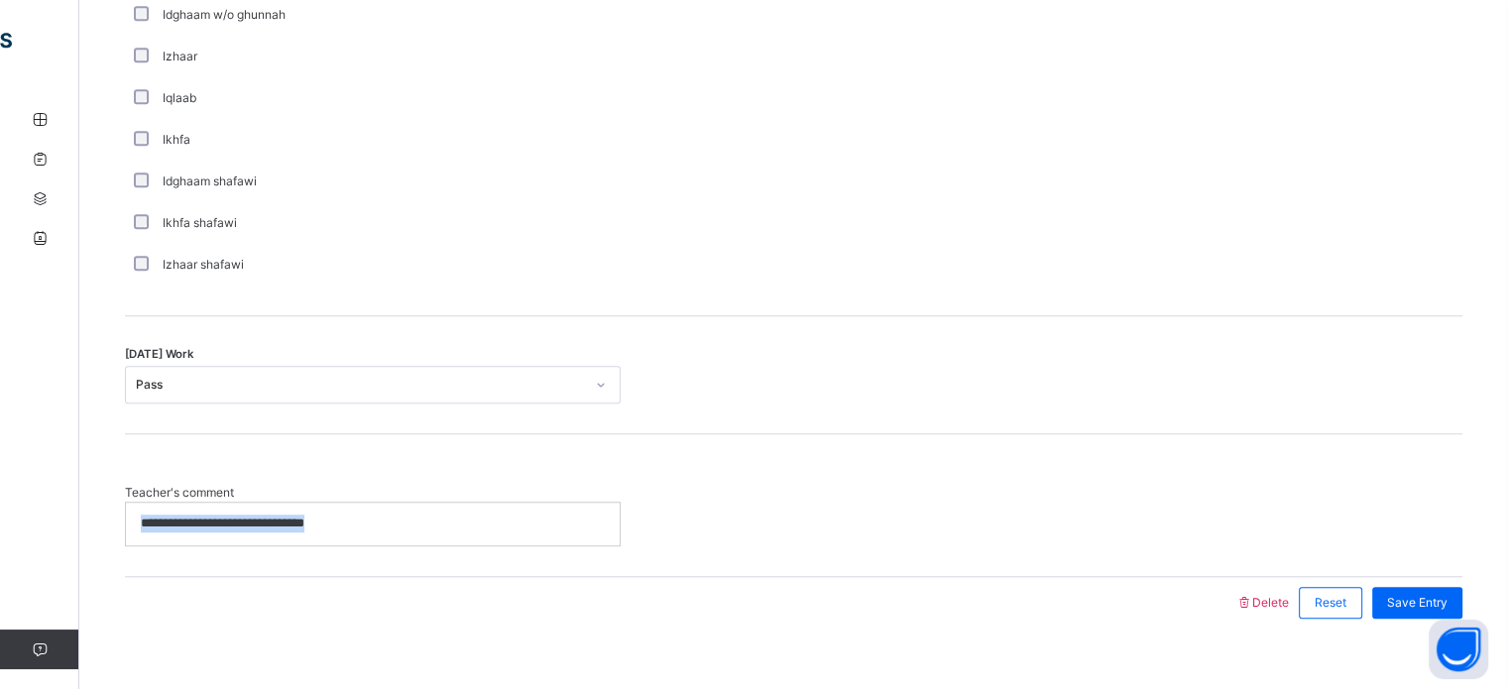
click at [296, 515] on p "**********" at bounding box center [373, 524] width 464 height 18
click at [255, 604] on div at bounding box center [680, 603] width 1090 height 52
click at [351, 515] on p "**********" at bounding box center [373, 524] width 464 height 18
click at [306, 537] on div "**********" at bounding box center [373, 524] width 494 height 42
click at [274, 526] on p "**********" at bounding box center [373, 524] width 464 height 18
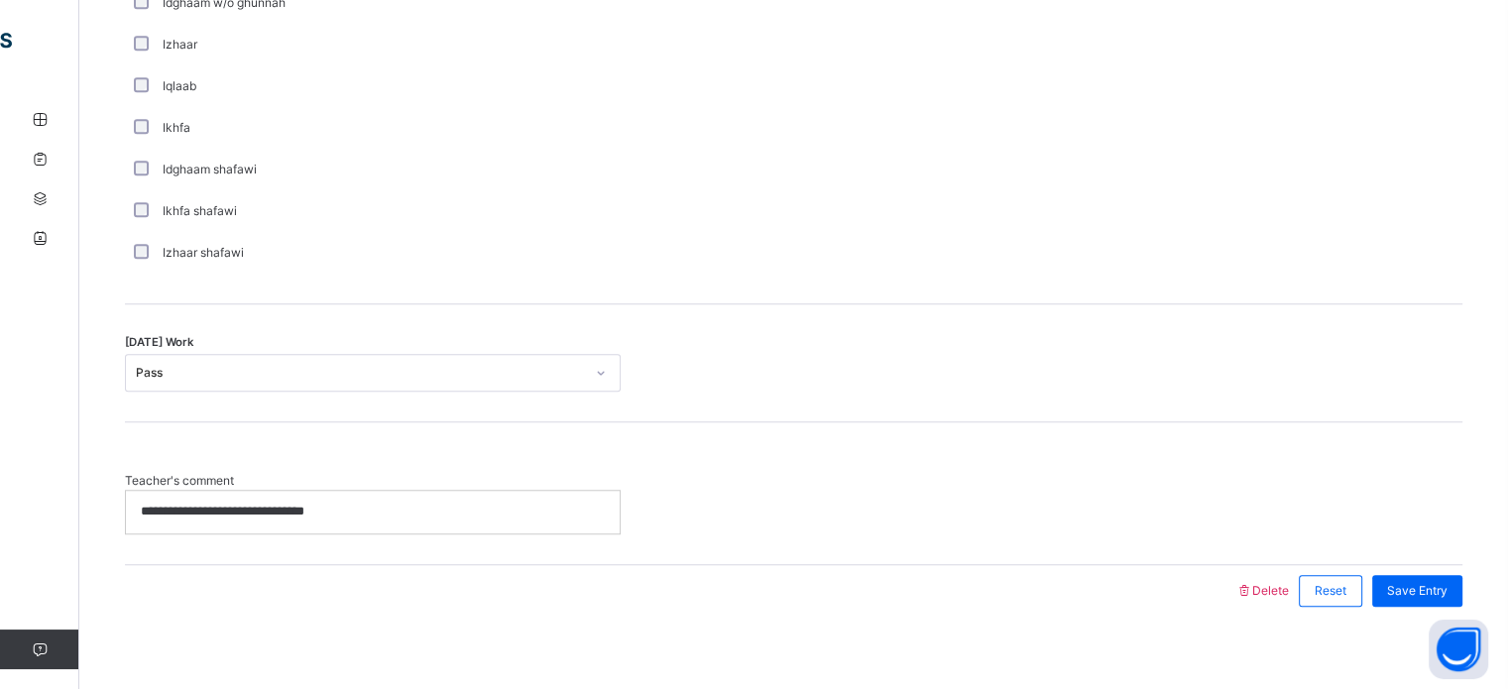
scroll to position [1535, 0]
click at [360, 526] on div "**********" at bounding box center [373, 508] width 494 height 42
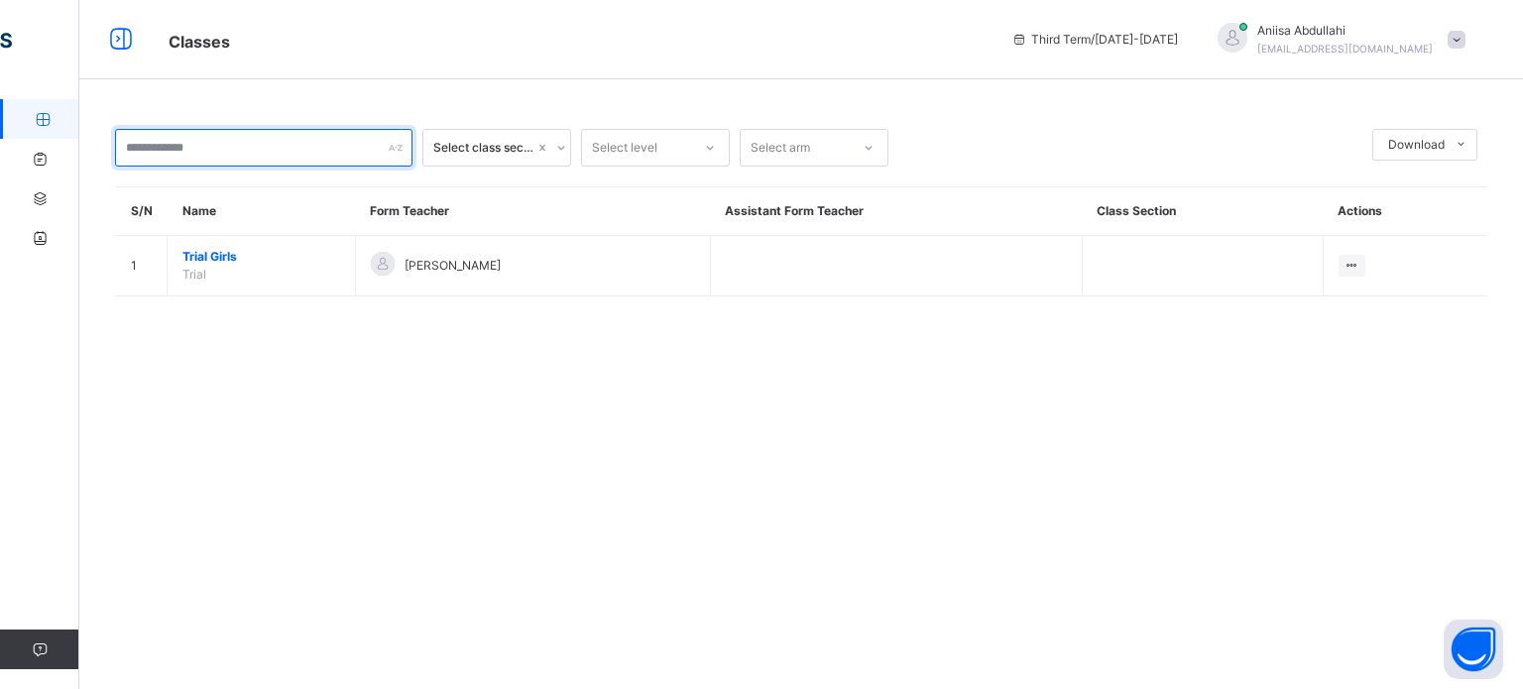
click at [151, 151] on input "text" at bounding box center [263, 148] width 297 height 38
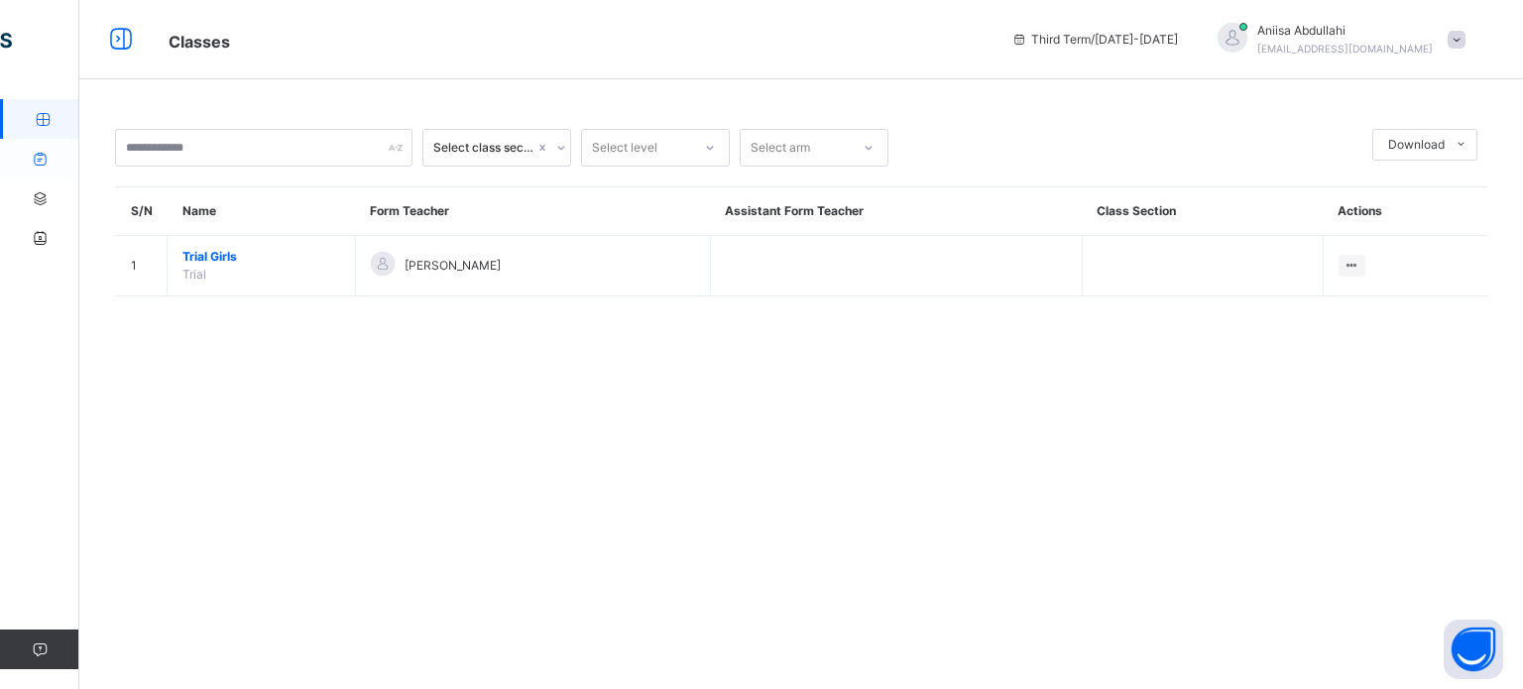
click at [48, 163] on icon at bounding box center [39, 159] width 79 height 15
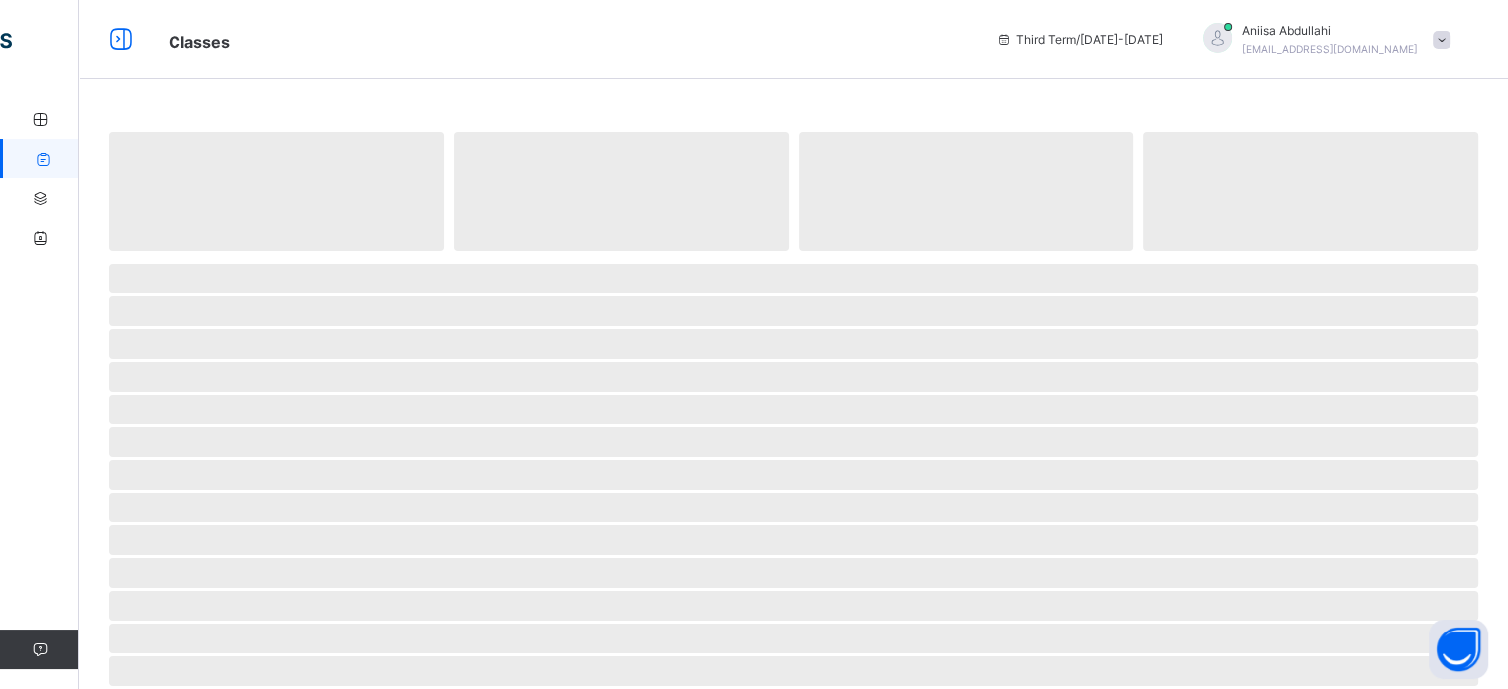
select select "****"
select select "*"
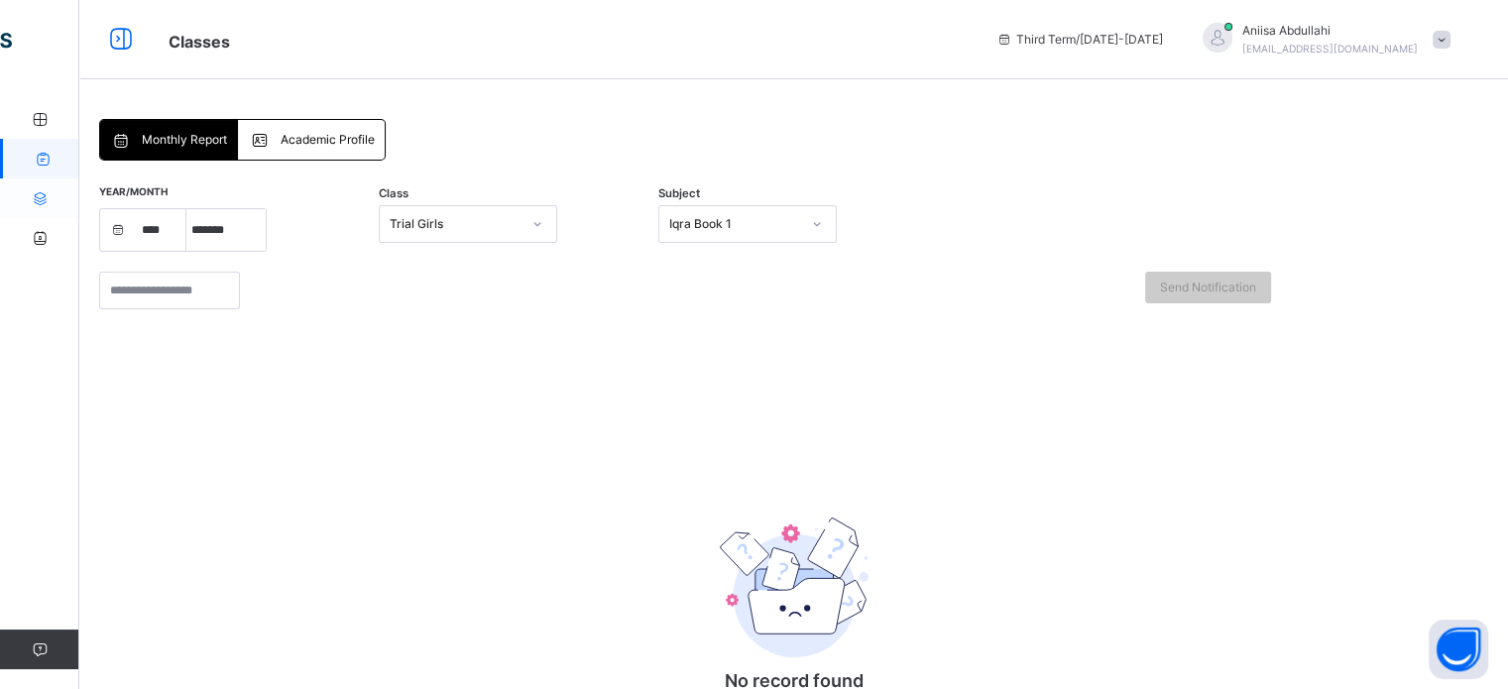
click at [28, 204] on icon at bounding box center [39, 198] width 79 height 15
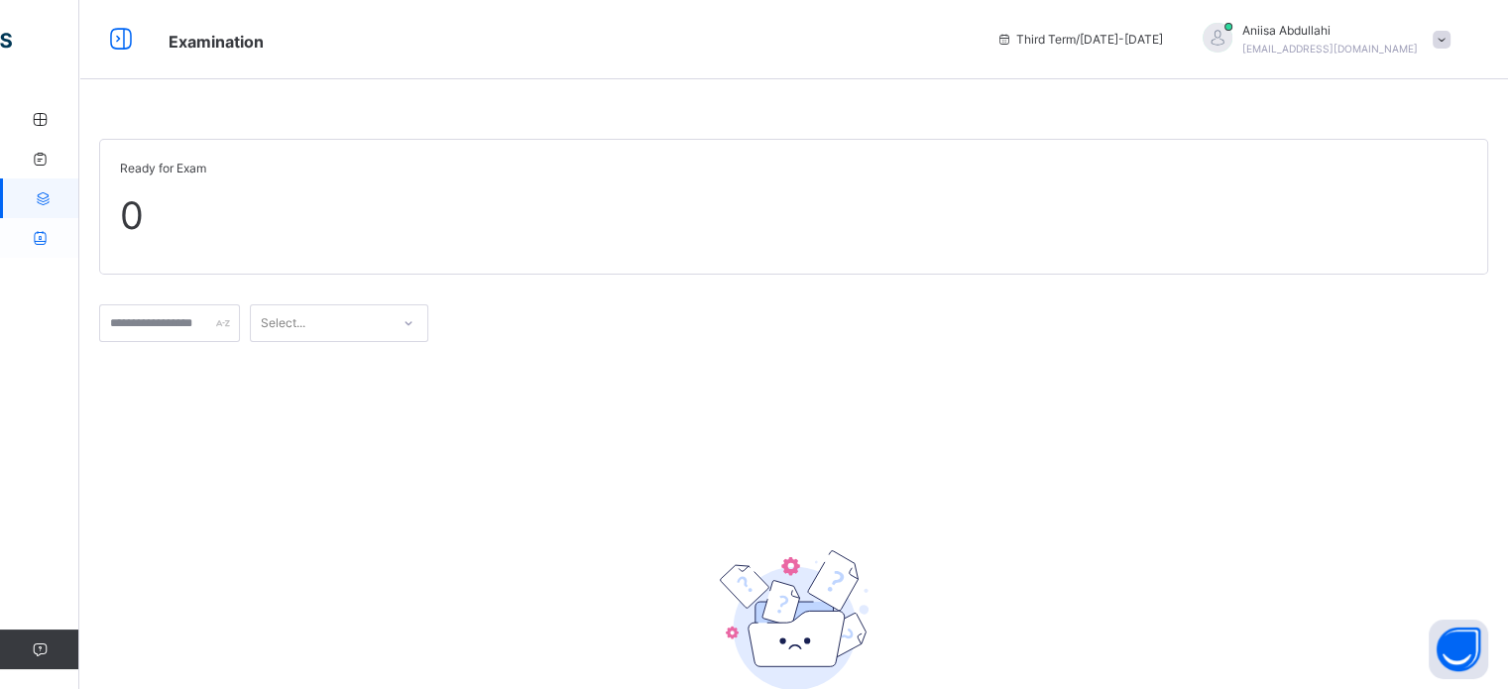
click at [51, 248] on link "Time Table" at bounding box center [119, 238] width 238 height 40
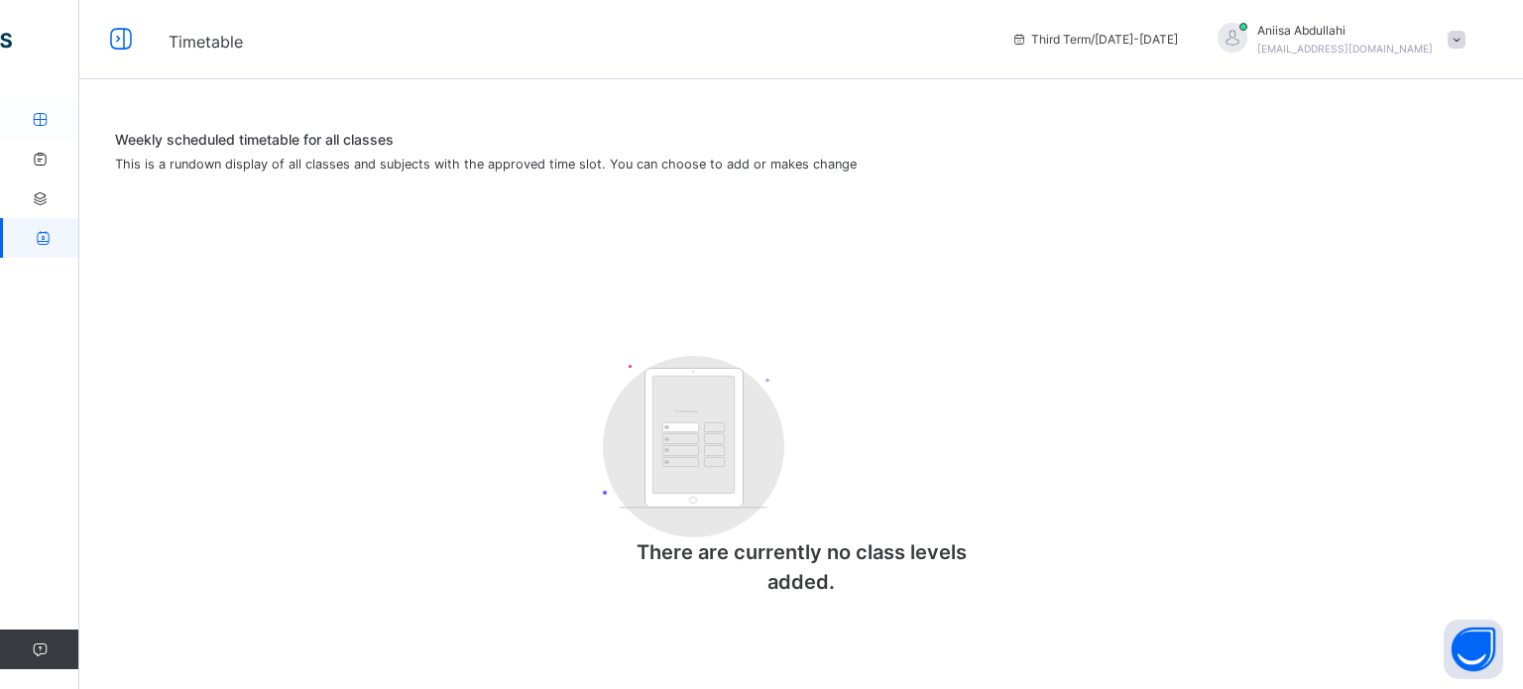
click at [26, 115] on icon at bounding box center [39, 119] width 79 height 15
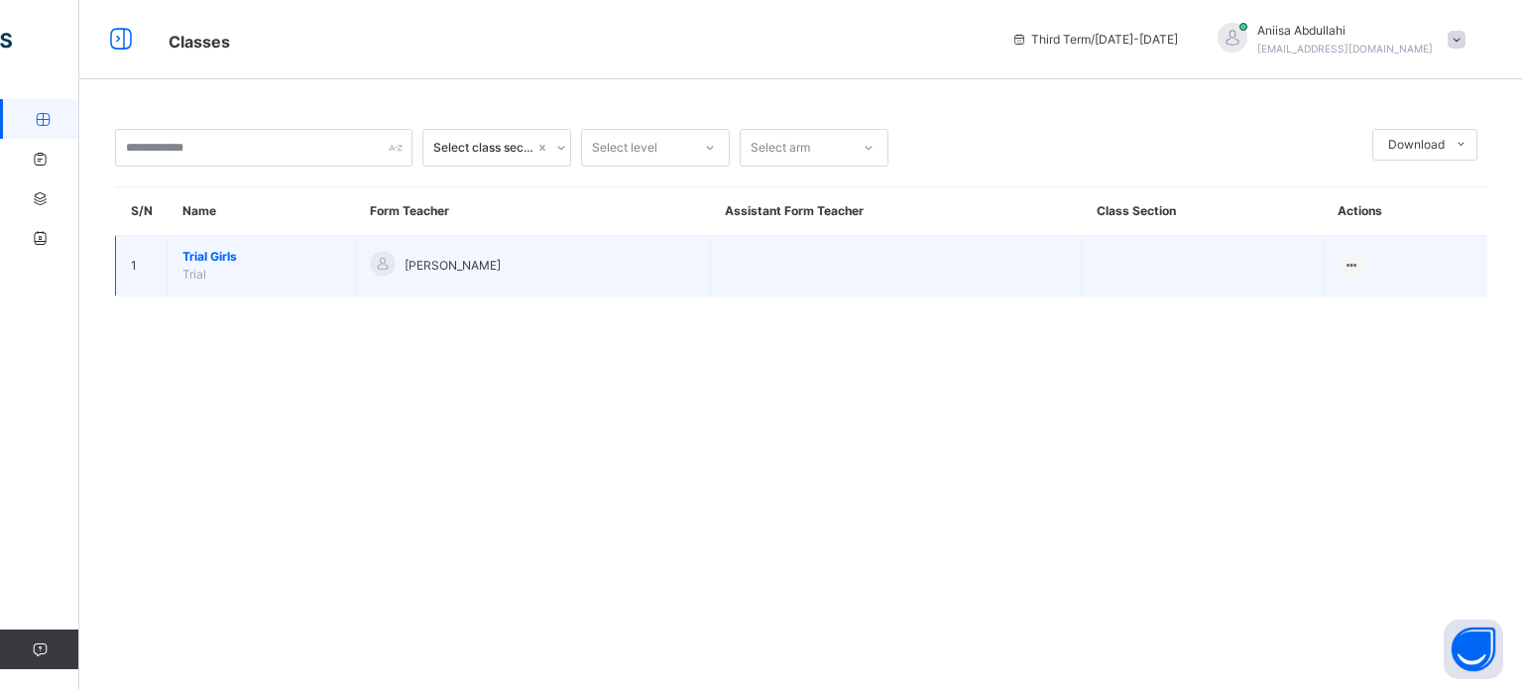
click at [135, 261] on td "1" at bounding box center [142, 266] width 52 height 60
click at [164, 282] on td "1" at bounding box center [142, 266] width 52 height 60
click at [223, 250] on span "Trial Girls" at bounding box center [261, 257] width 158 height 18
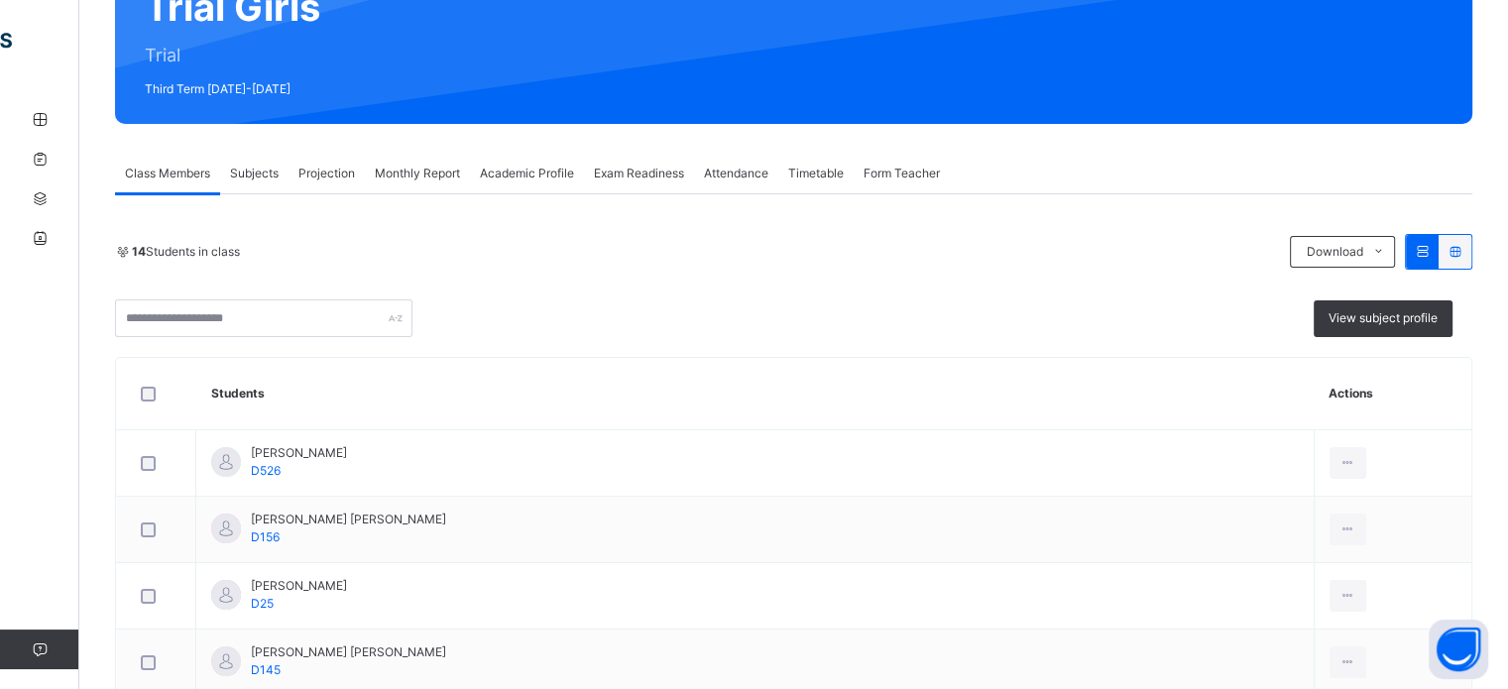
scroll to position [220, 0]
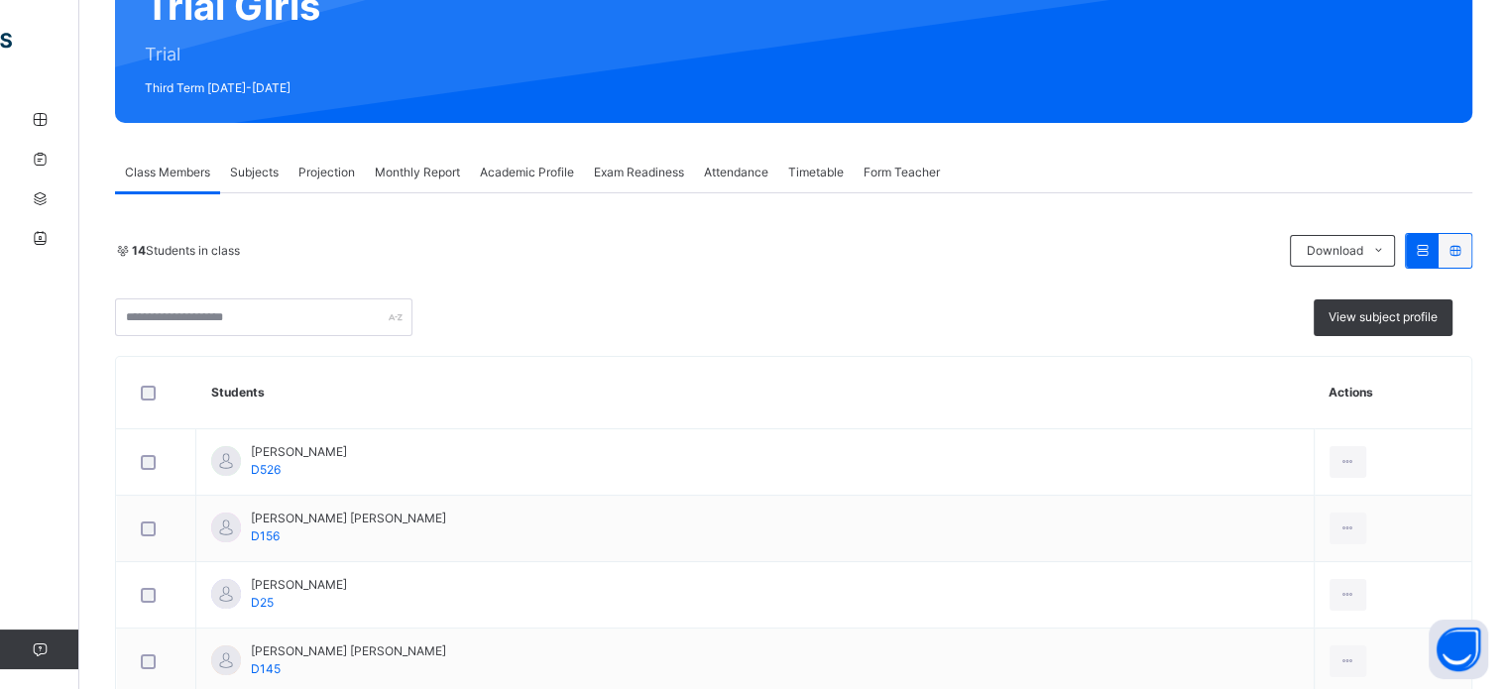
click at [342, 186] on div "Projection" at bounding box center [326, 173] width 76 height 40
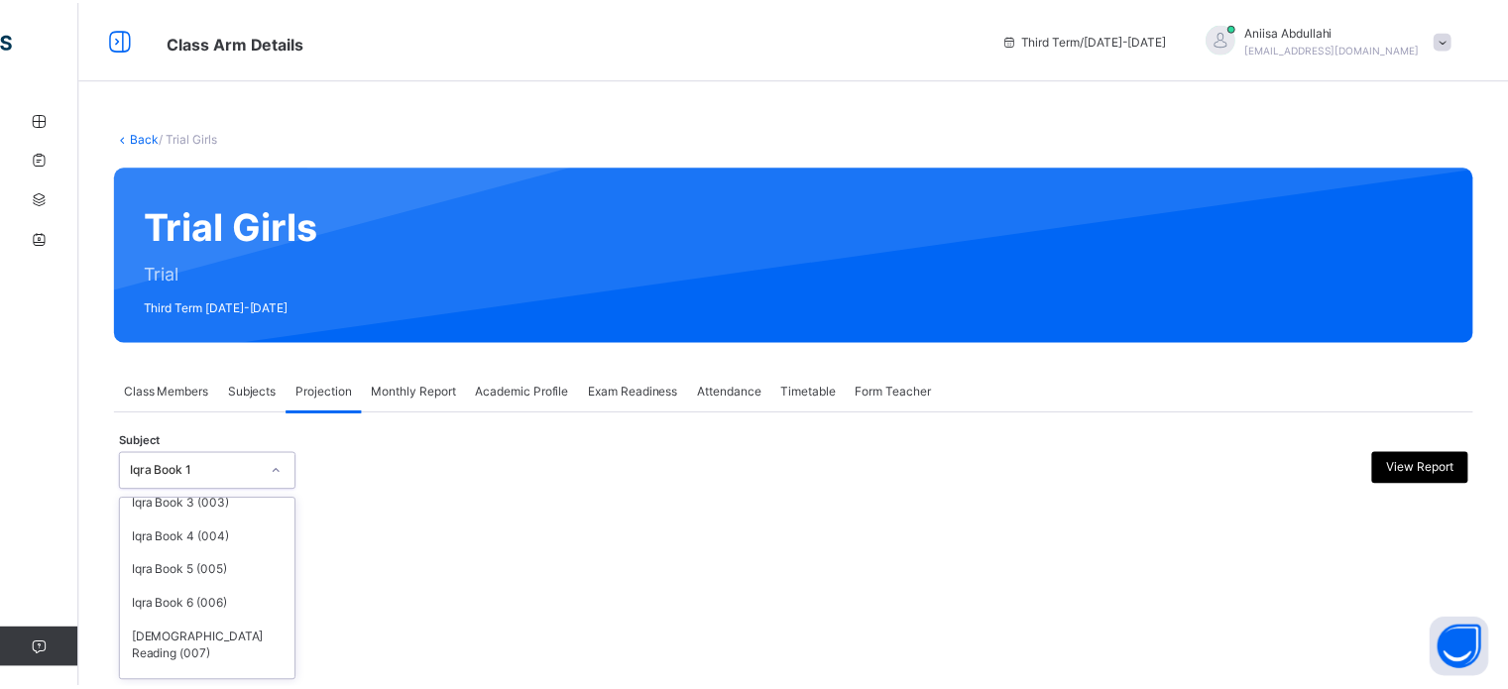
scroll to position [104, 0]
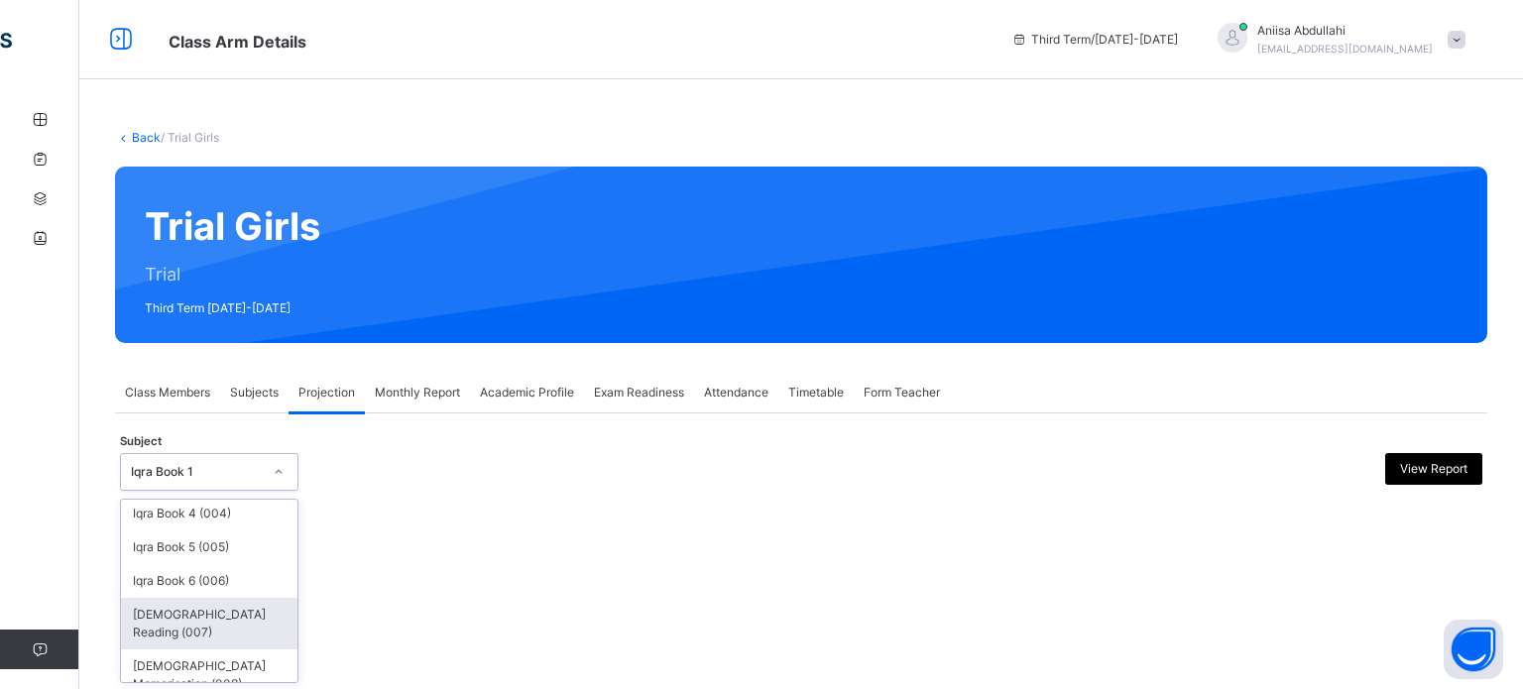
click at [165, 619] on div "[DEMOGRAPHIC_DATA] Reading (007)" at bounding box center [209, 624] width 176 height 52
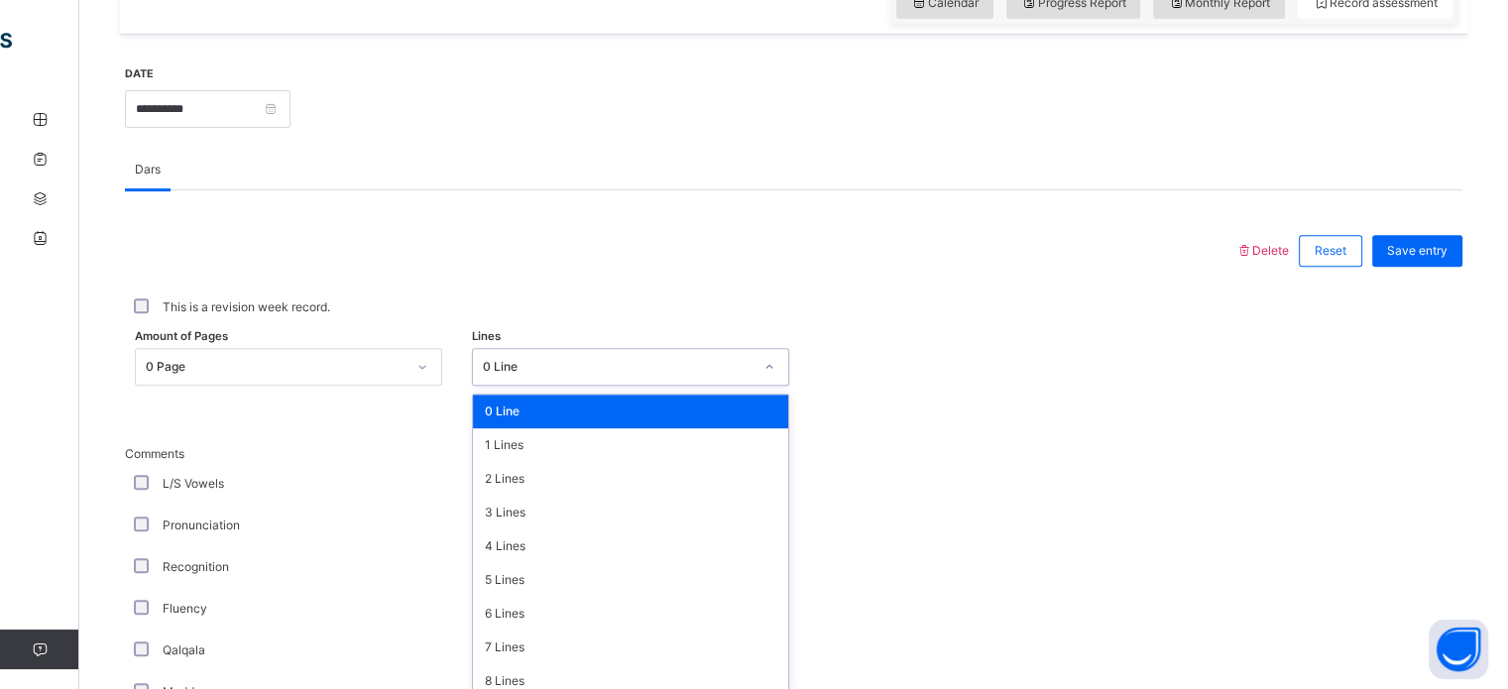
scroll to position [728, 0]
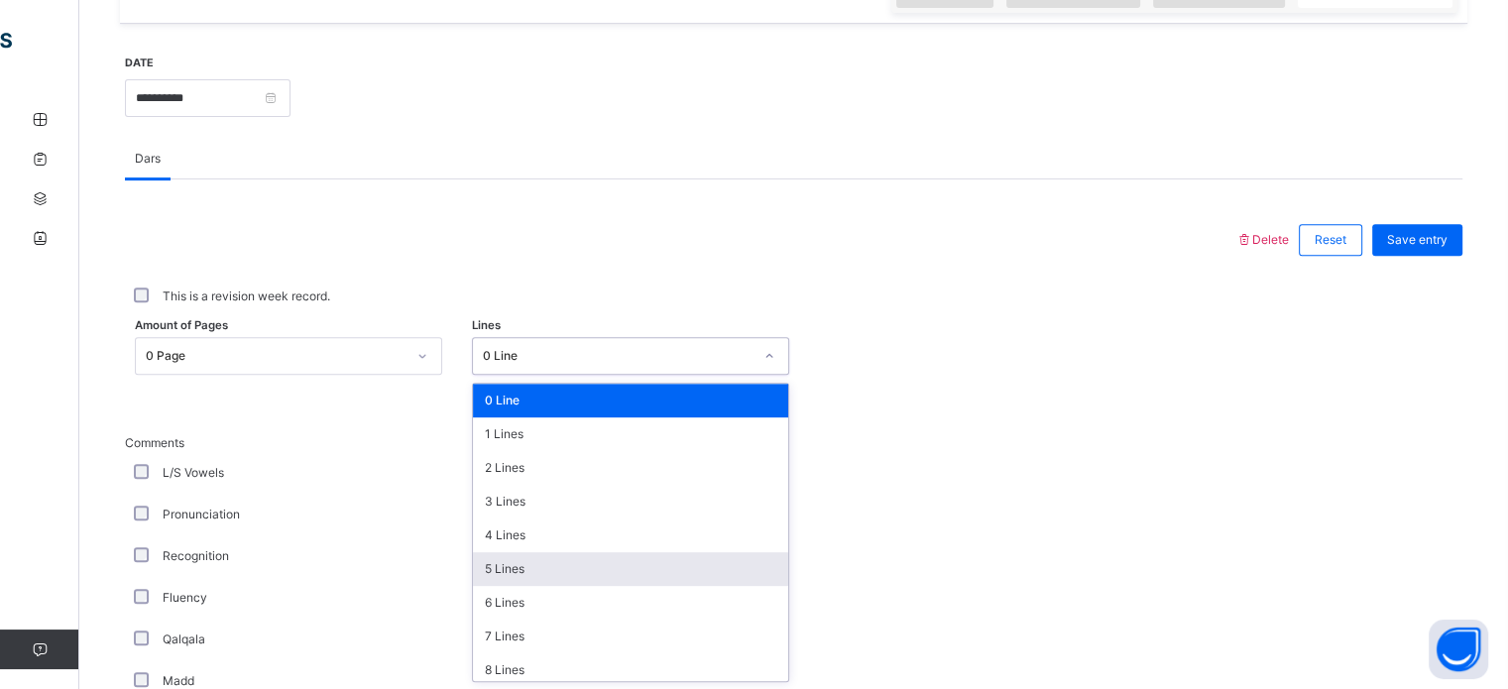
click at [485, 567] on div "5 Lines" at bounding box center [630, 569] width 315 height 34
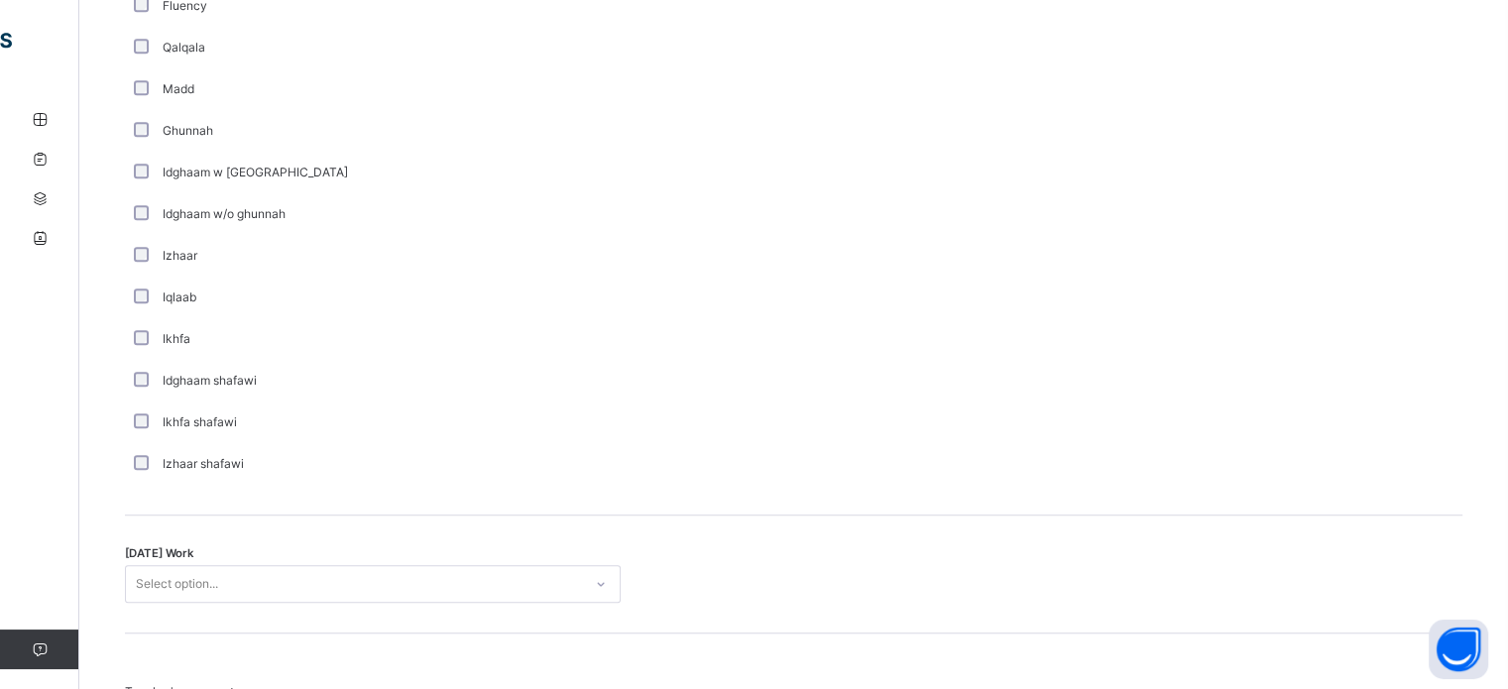
scroll to position [1320, 0]
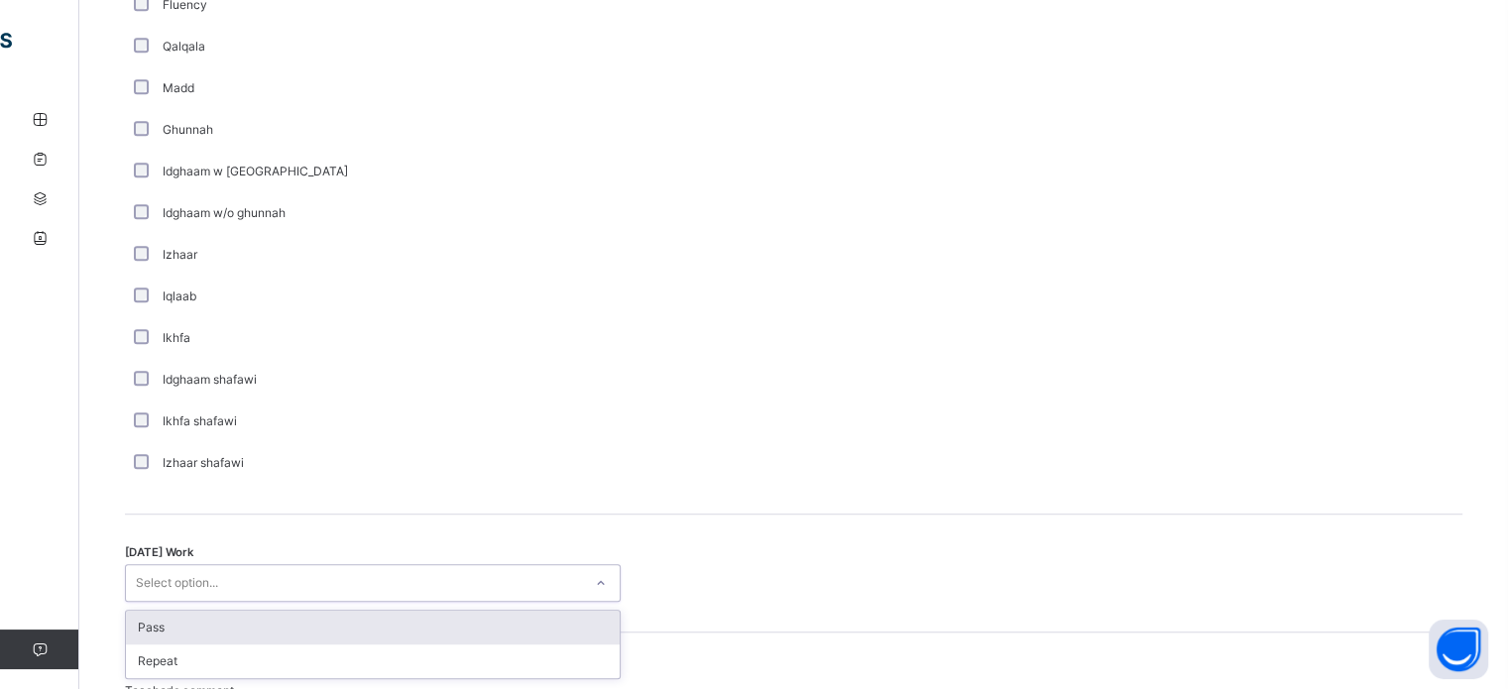
click at [139, 623] on div "Pass" at bounding box center [373, 628] width 494 height 34
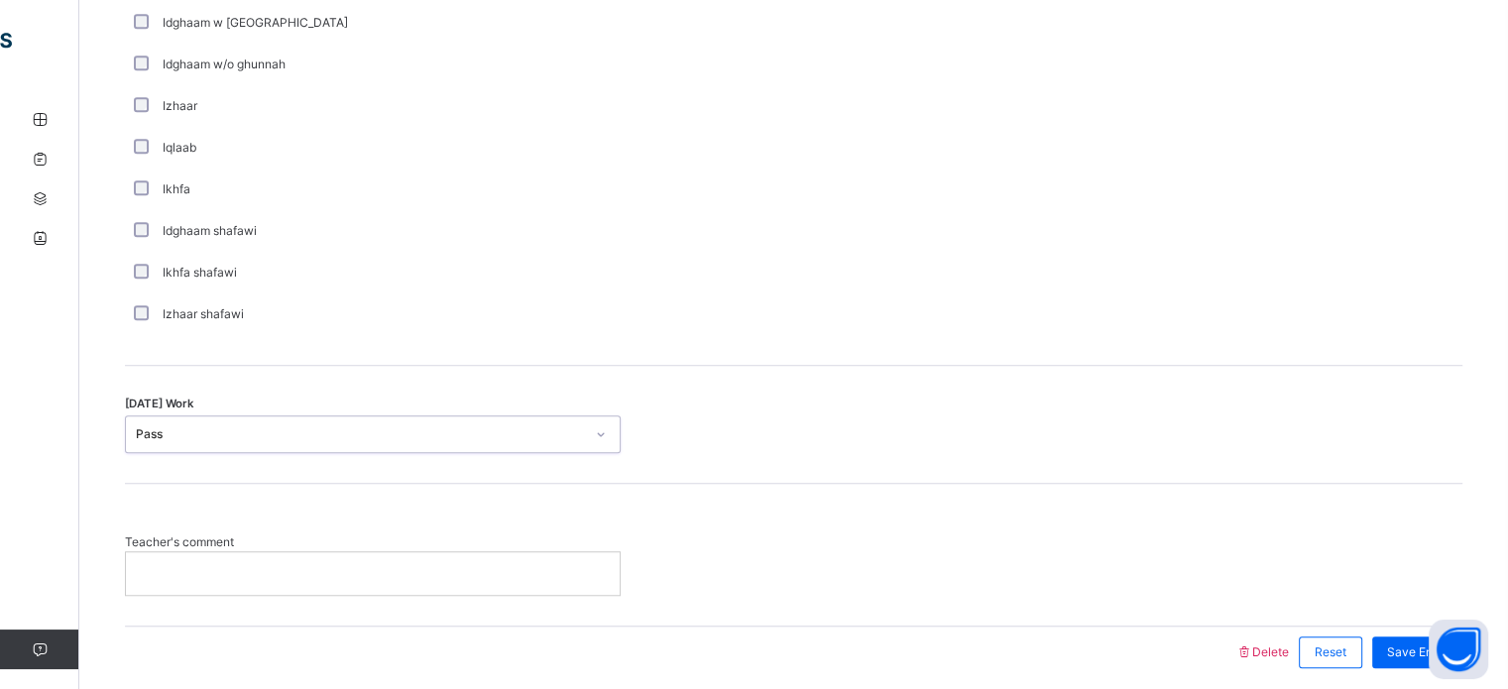
scroll to position [1470, 0]
click at [158, 564] on p at bounding box center [373, 572] width 464 height 18
click at [223, 587] on div "**********" at bounding box center [373, 572] width 494 height 42
click at [542, 606] on div "**********" at bounding box center [793, 554] width 1337 height 142
click at [198, 577] on p "**********" at bounding box center [373, 572] width 464 height 18
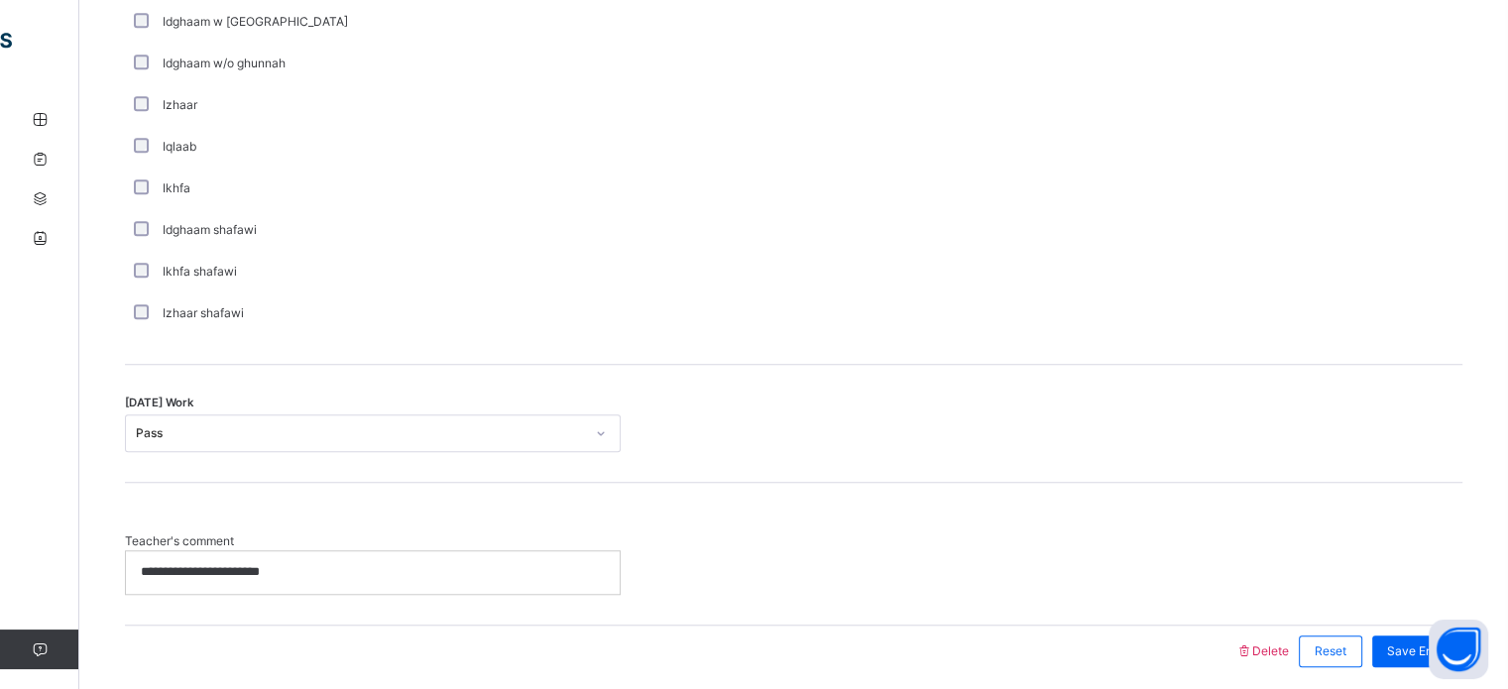
click at [316, 567] on p "**********" at bounding box center [373, 572] width 464 height 18
click at [1401, 650] on span "Save Entry" at bounding box center [1417, 651] width 60 height 18
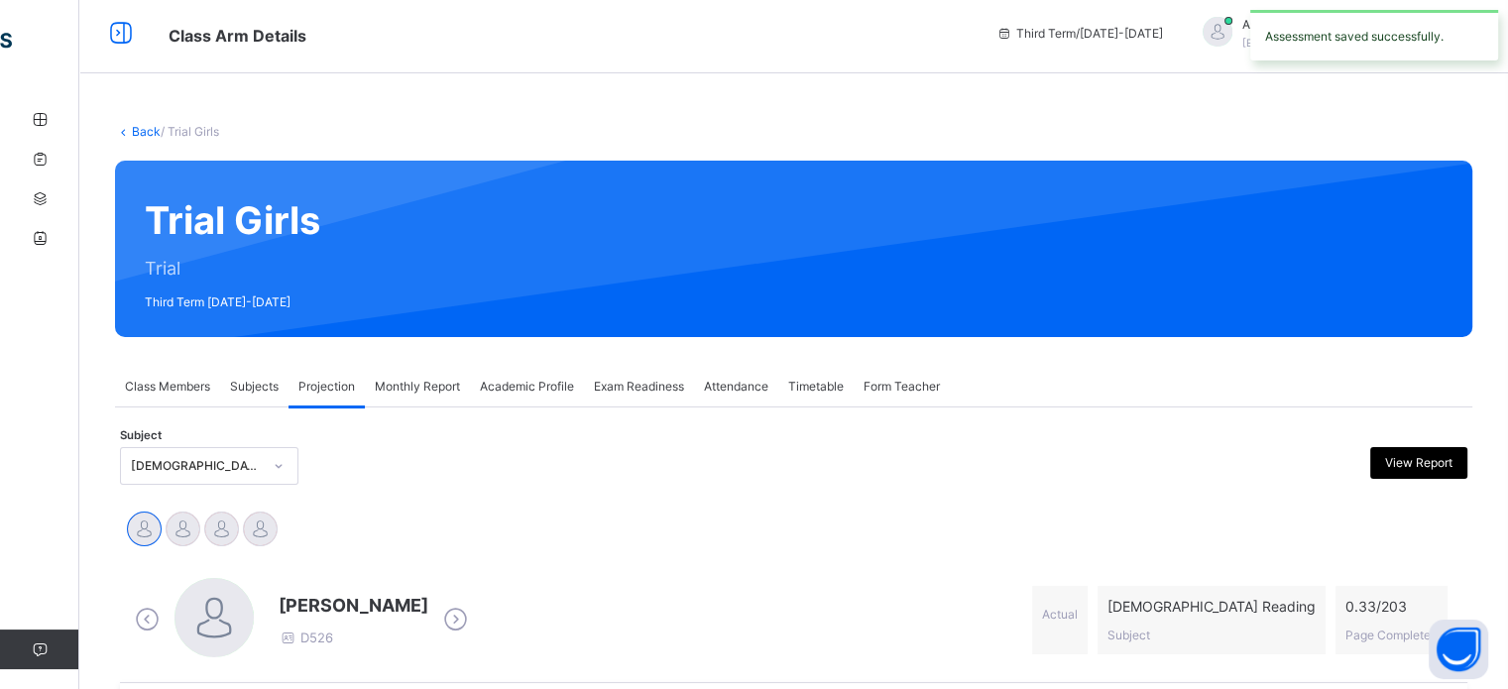
scroll to position [0, 0]
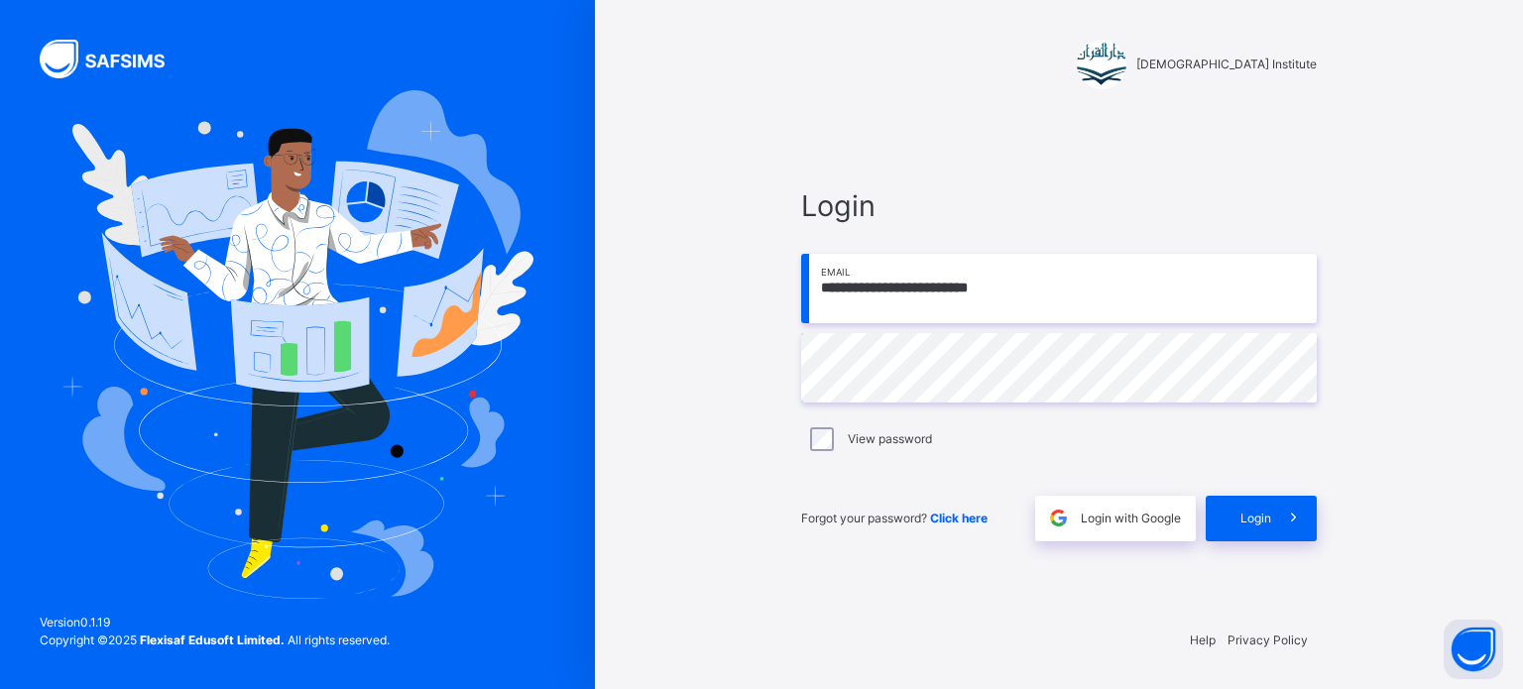
click at [1054, 275] on input "**********" at bounding box center [1058, 288] width 515 height 69
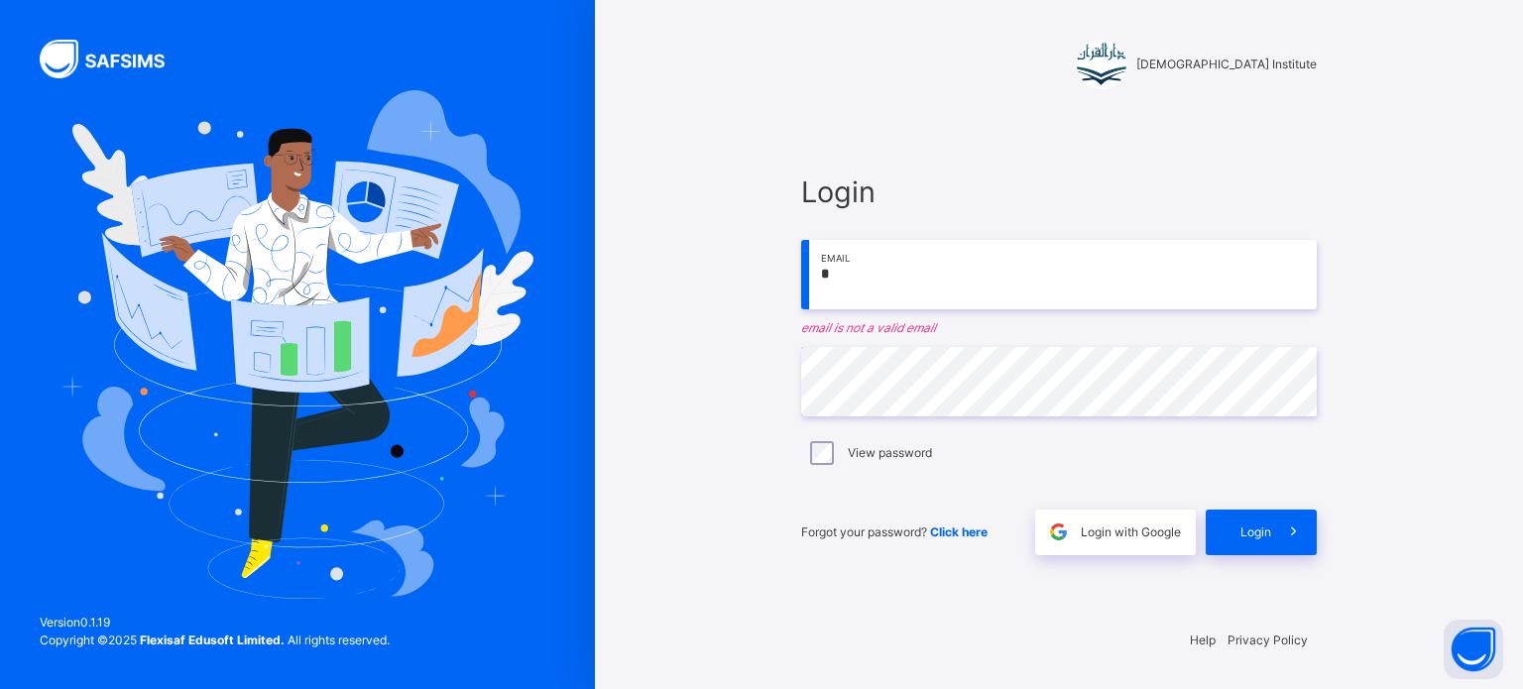
type input "**********"
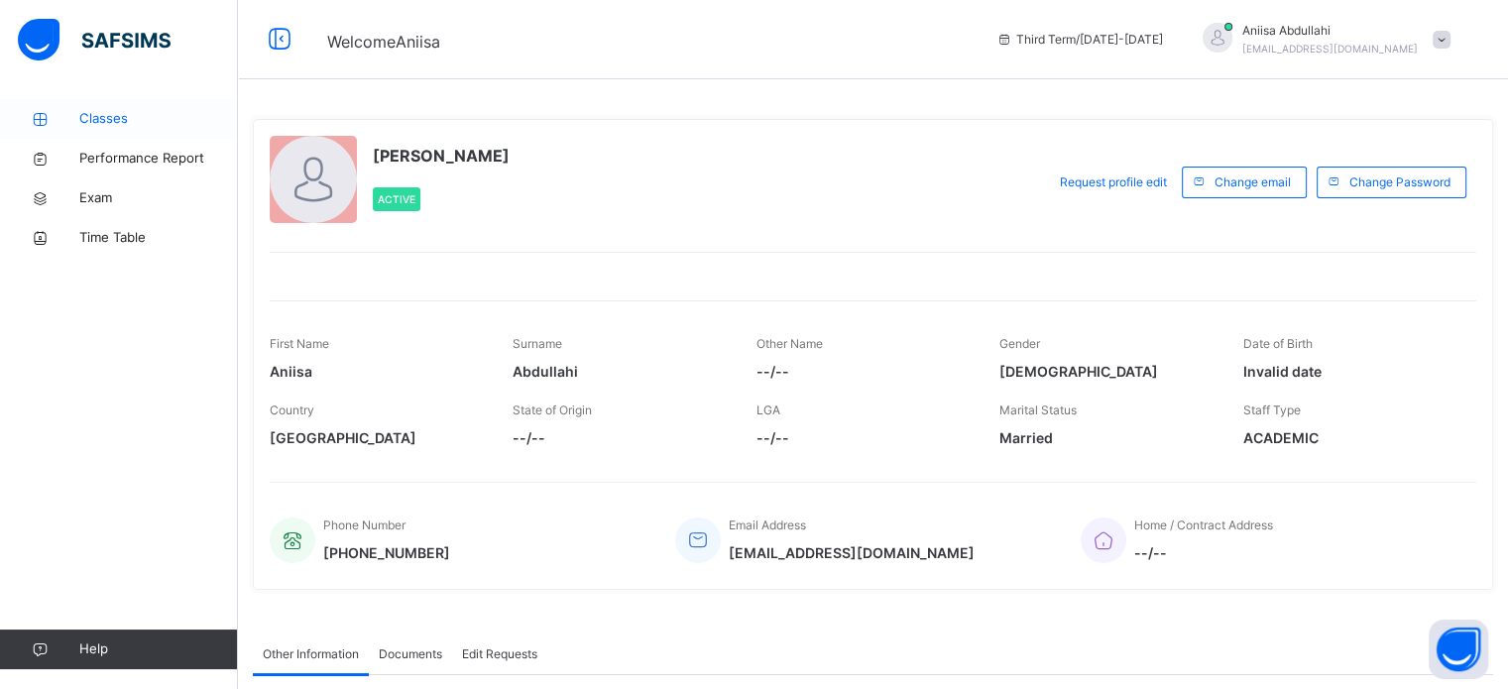
click at [111, 126] on span "Classes" at bounding box center [158, 119] width 159 height 20
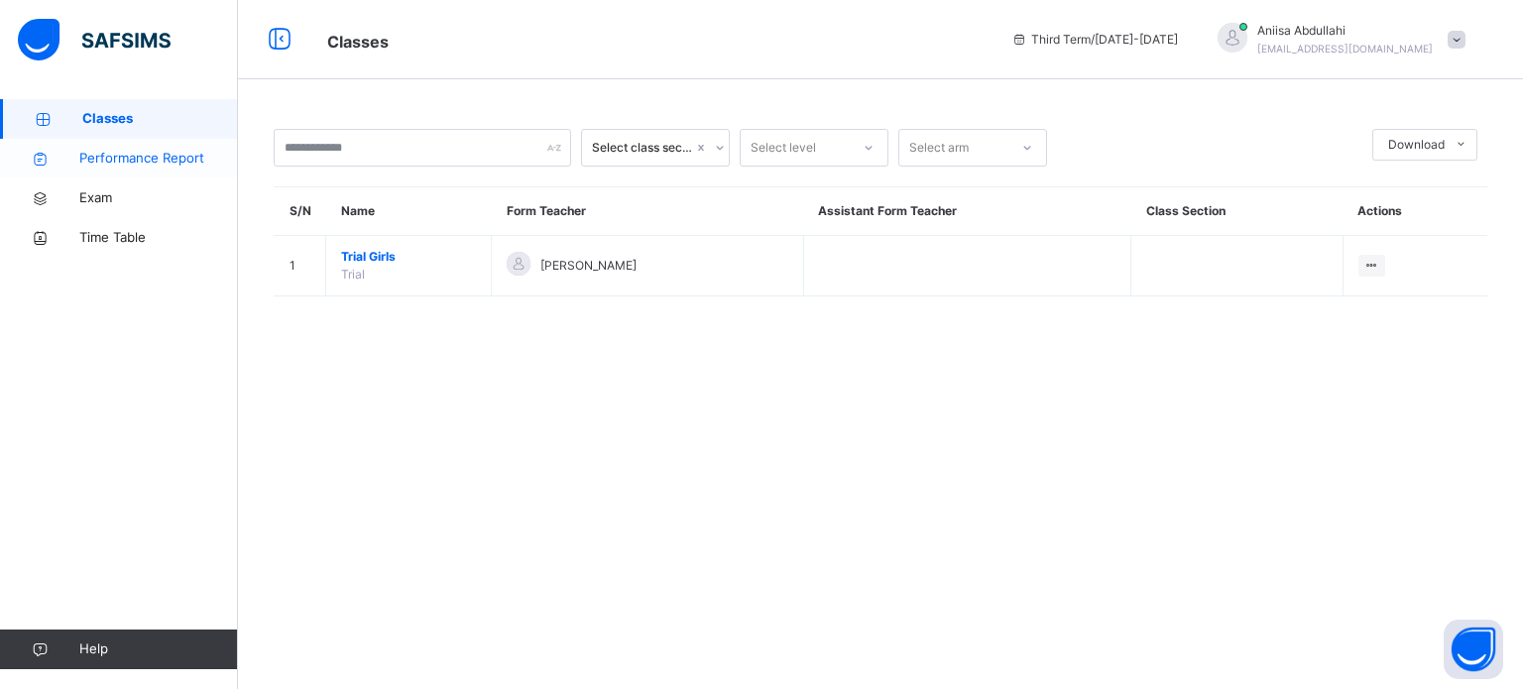
click at [125, 170] on link "Performance Report" at bounding box center [119, 159] width 238 height 40
select select "****"
select select "*"
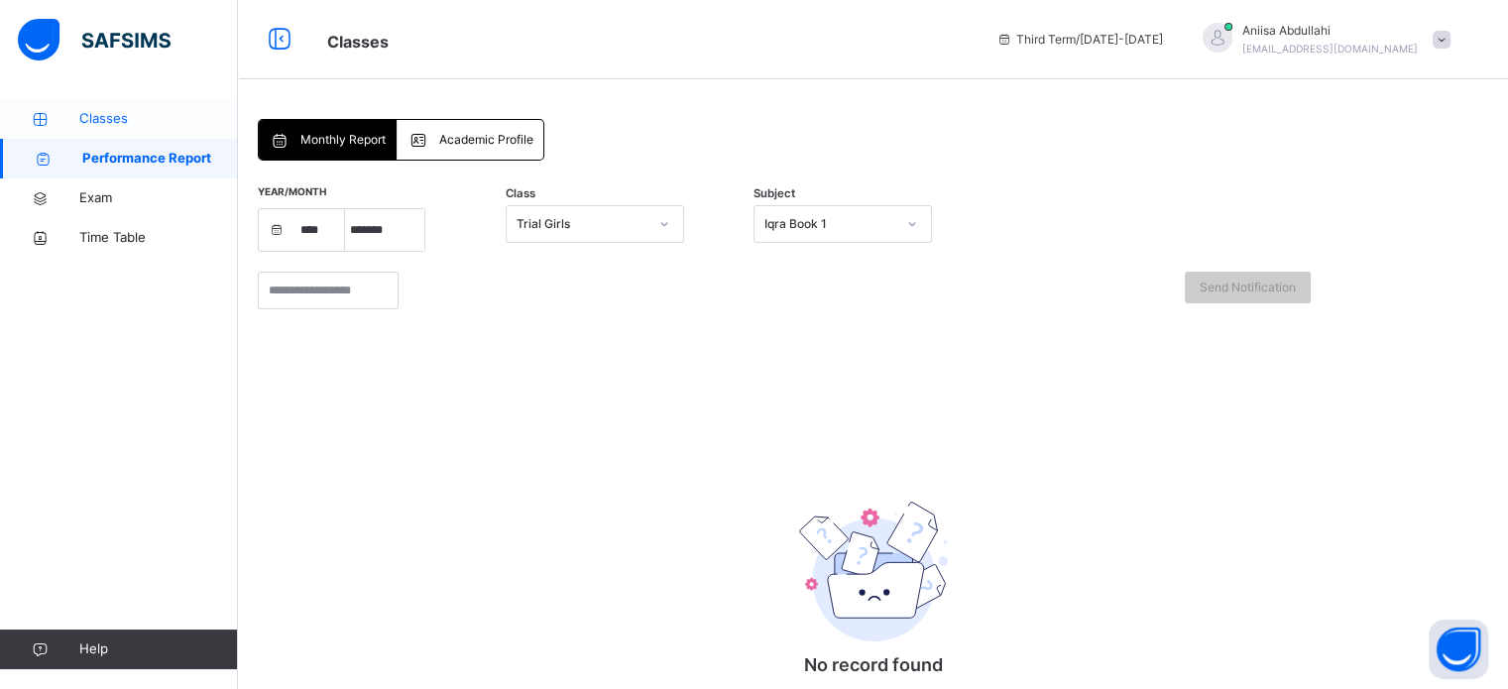
click at [103, 106] on link "Classes" at bounding box center [119, 119] width 238 height 40
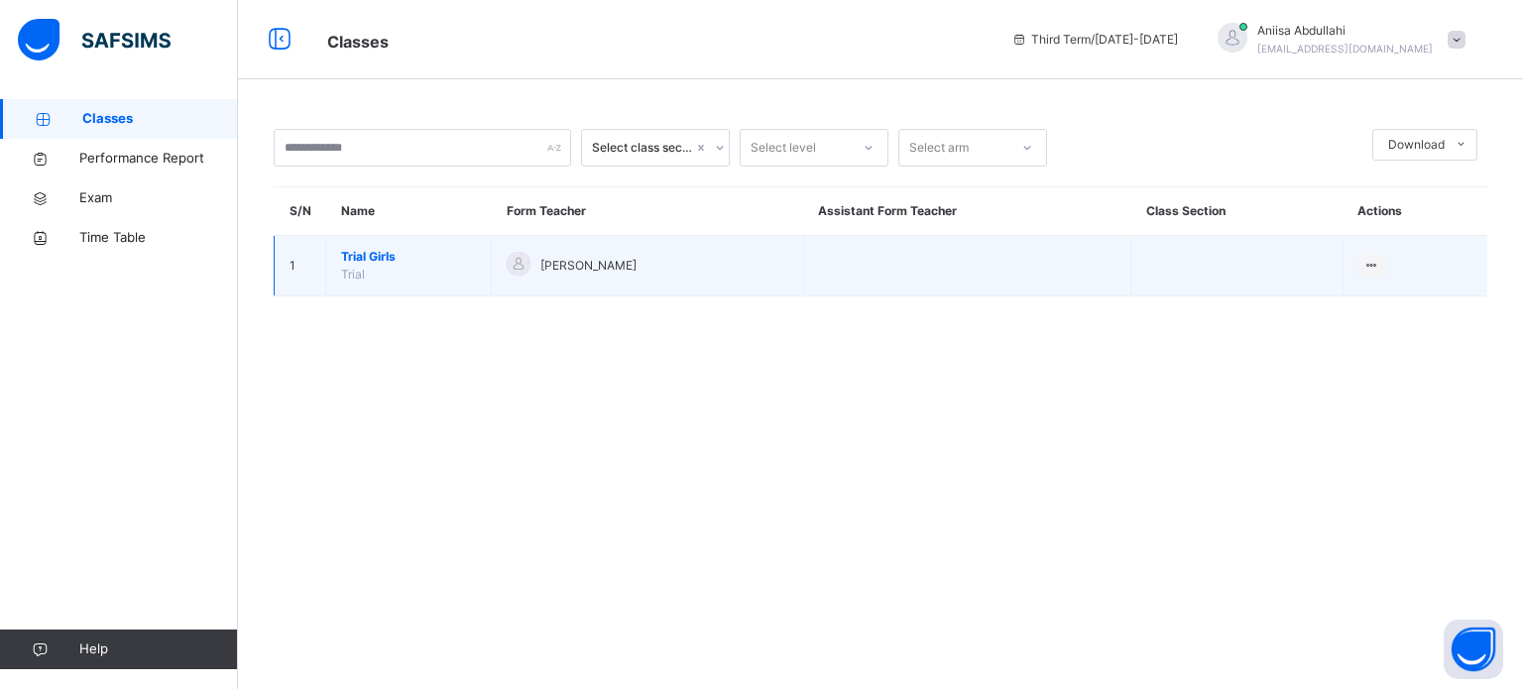
click at [396, 281] on td "Trial Girls Trial" at bounding box center [409, 266] width 166 height 60
click at [351, 248] on span "Trial Girls" at bounding box center [408, 257] width 135 height 18
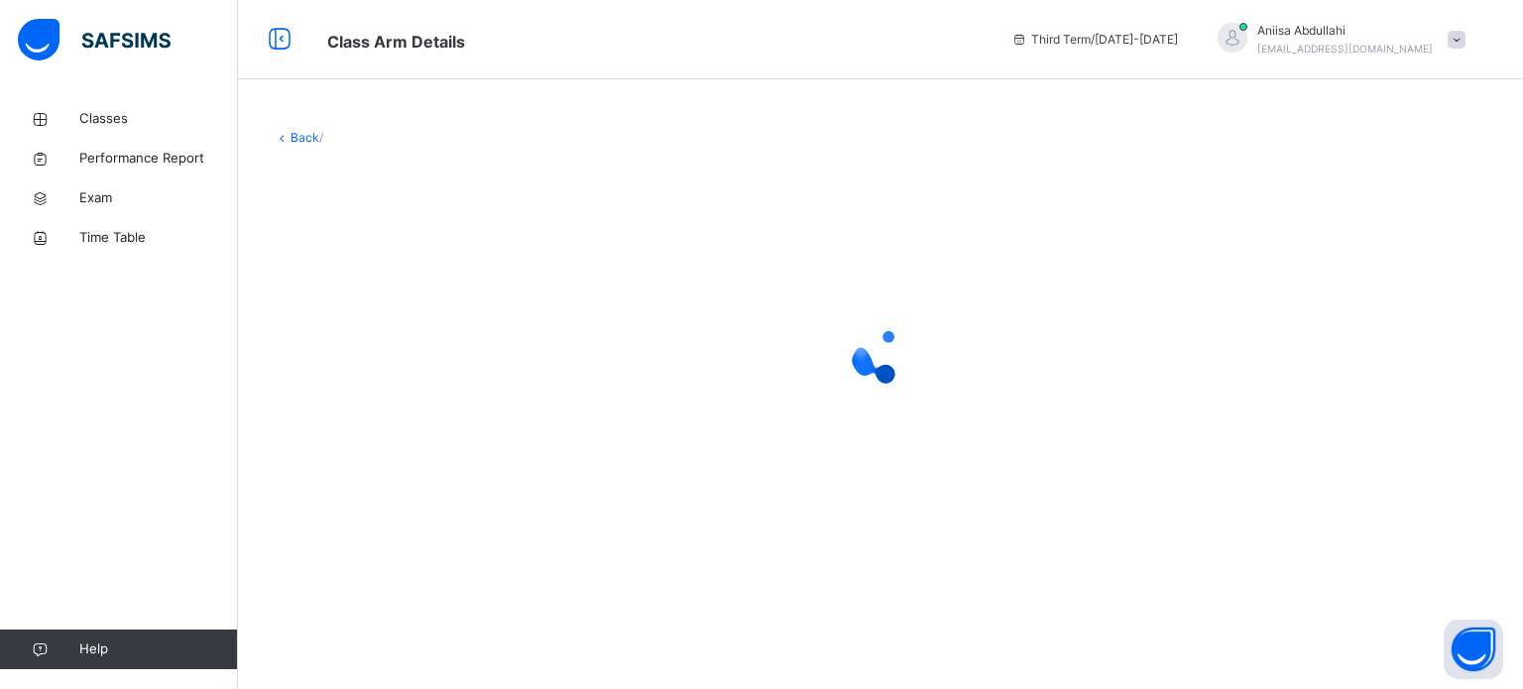
click at [351, 248] on div at bounding box center [880, 355] width 1213 height 377
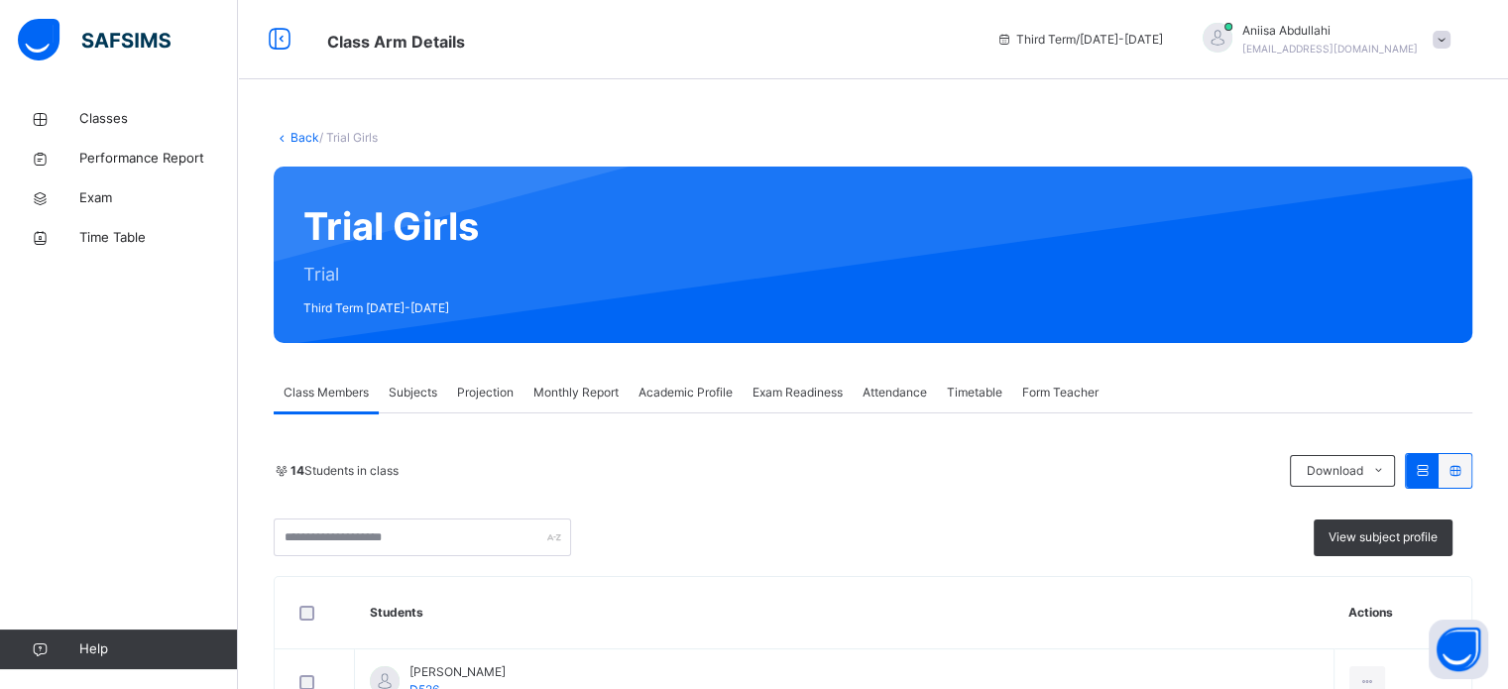
scroll to position [186, 0]
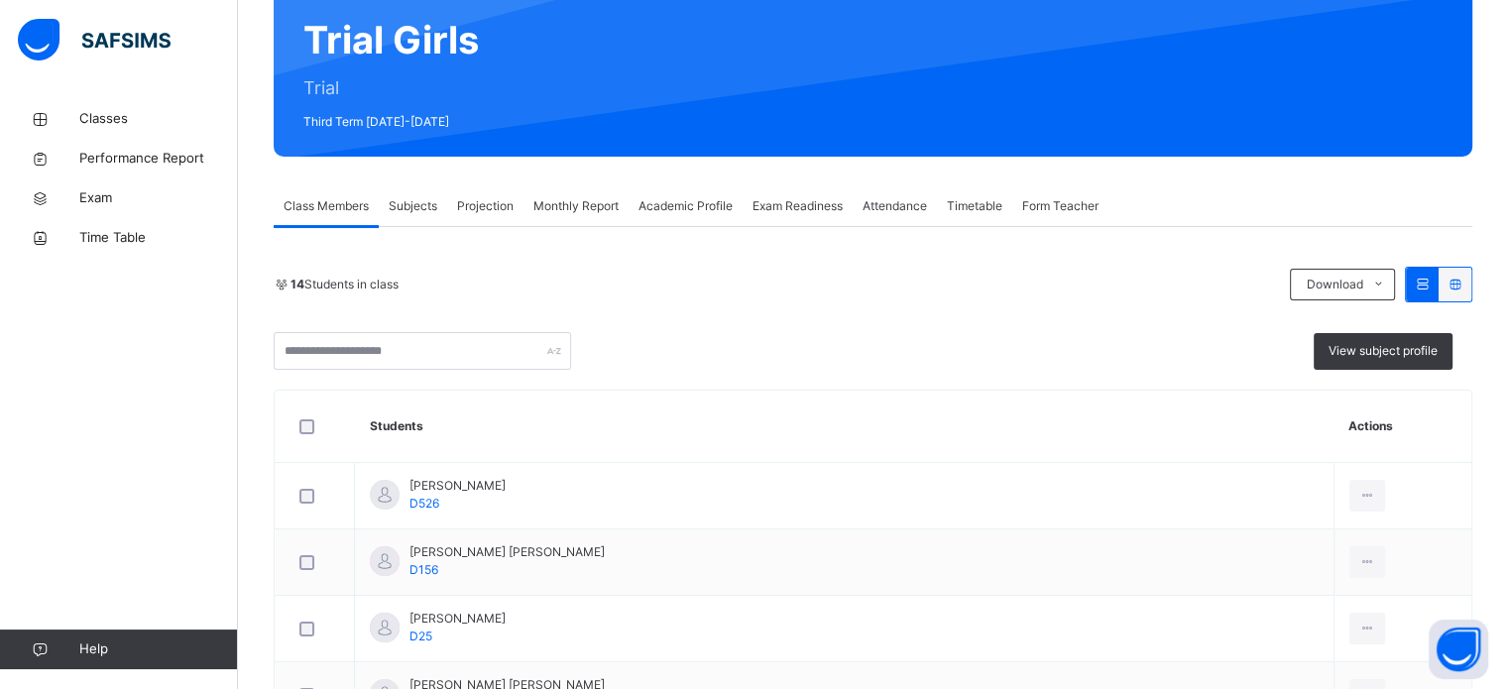
click at [487, 194] on div "Projection" at bounding box center [485, 206] width 76 height 40
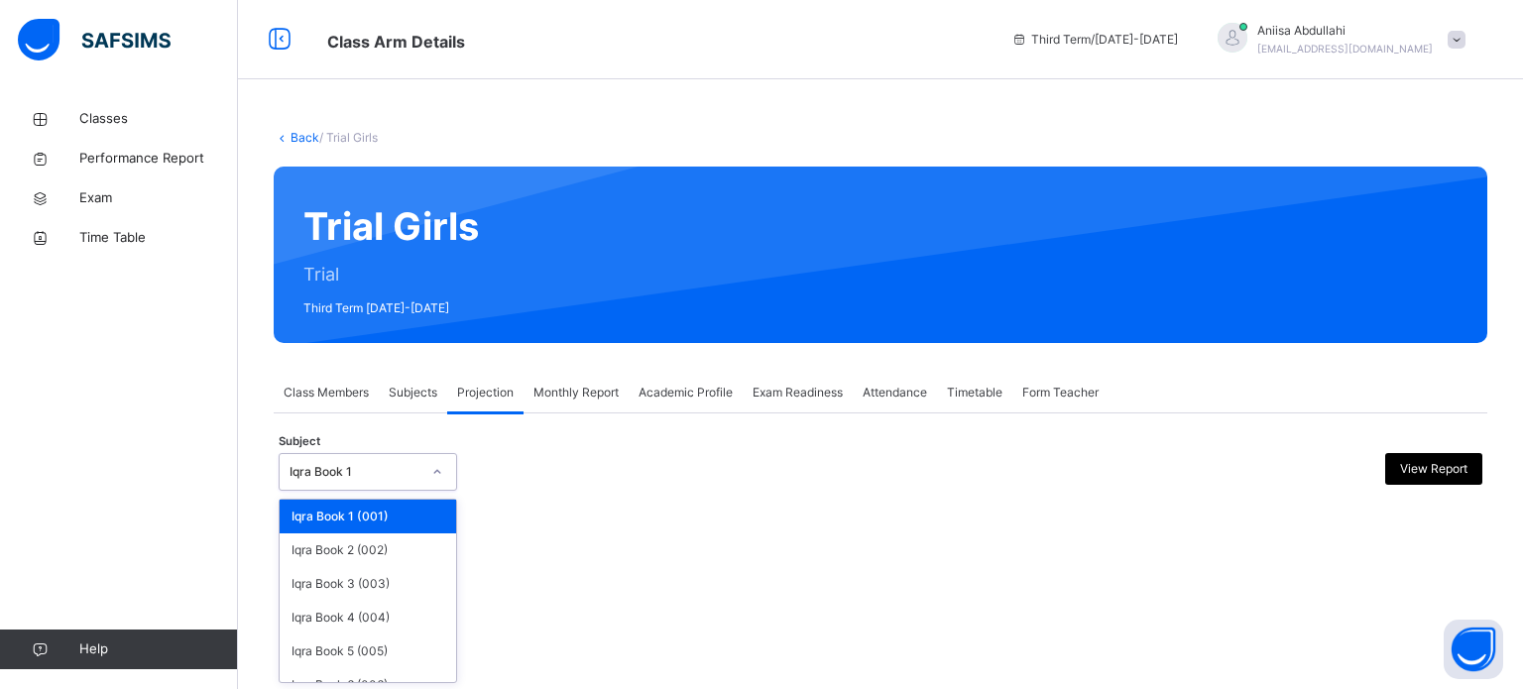
click at [431, 454] on div at bounding box center [437, 472] width 38 height 36
click at [378, 612] on div "Iqra Book 4 (004)" at bounding box center [368, 618] width 176 height 34
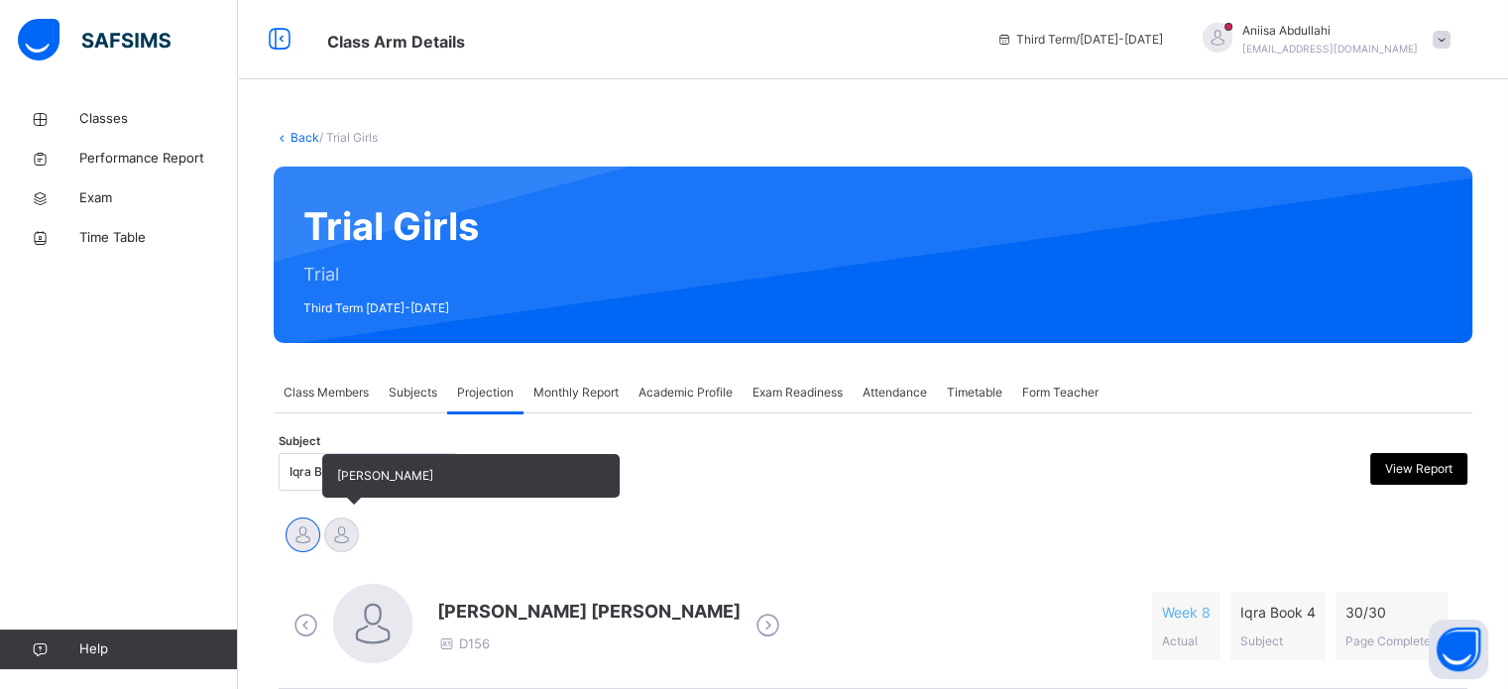
click at [327, 518] on div "[PERSON_NAME]" at bounding box center [341, 537] width 39 height 44
click at [341, 533] on div at bounding box center [341, 534] width 35 height 35
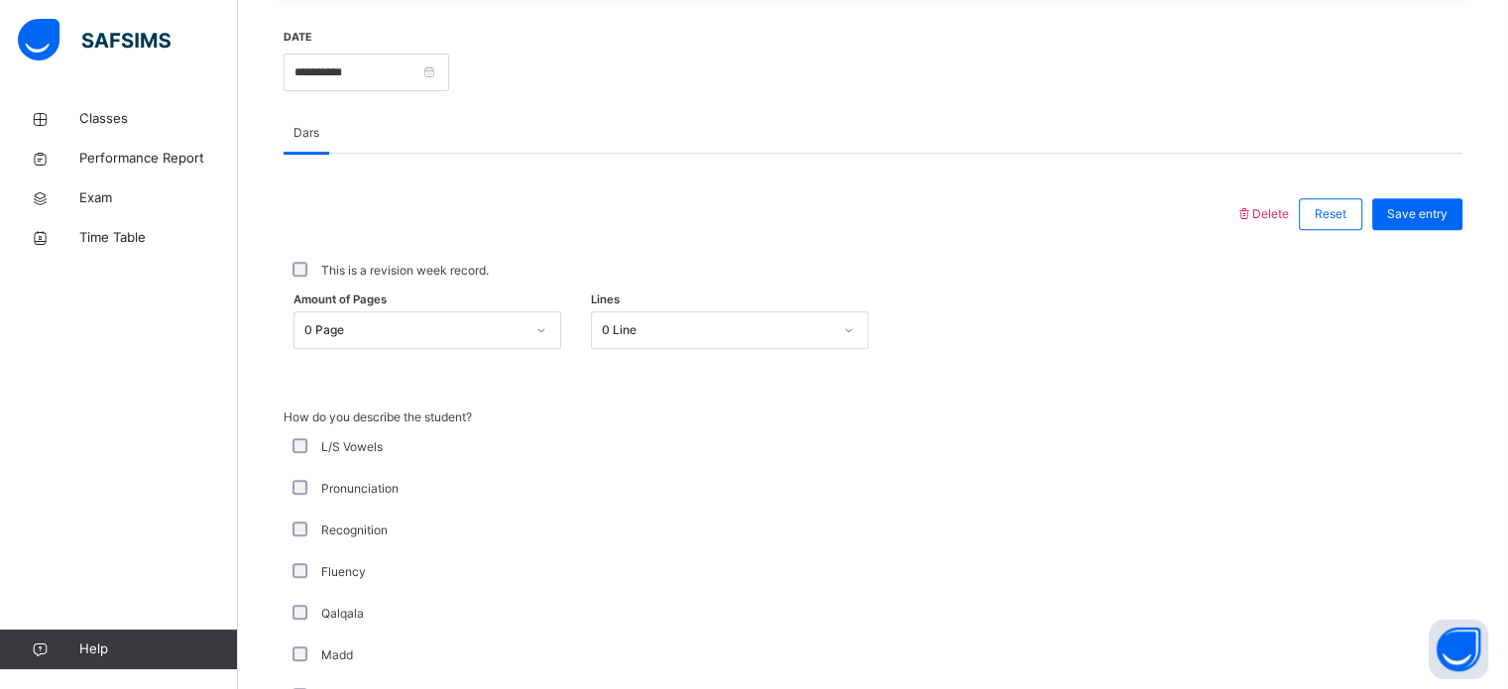
scroll to position [753, 0]
click at [547, 324] on icon at bounding box center [541, 330] width 12 height 20
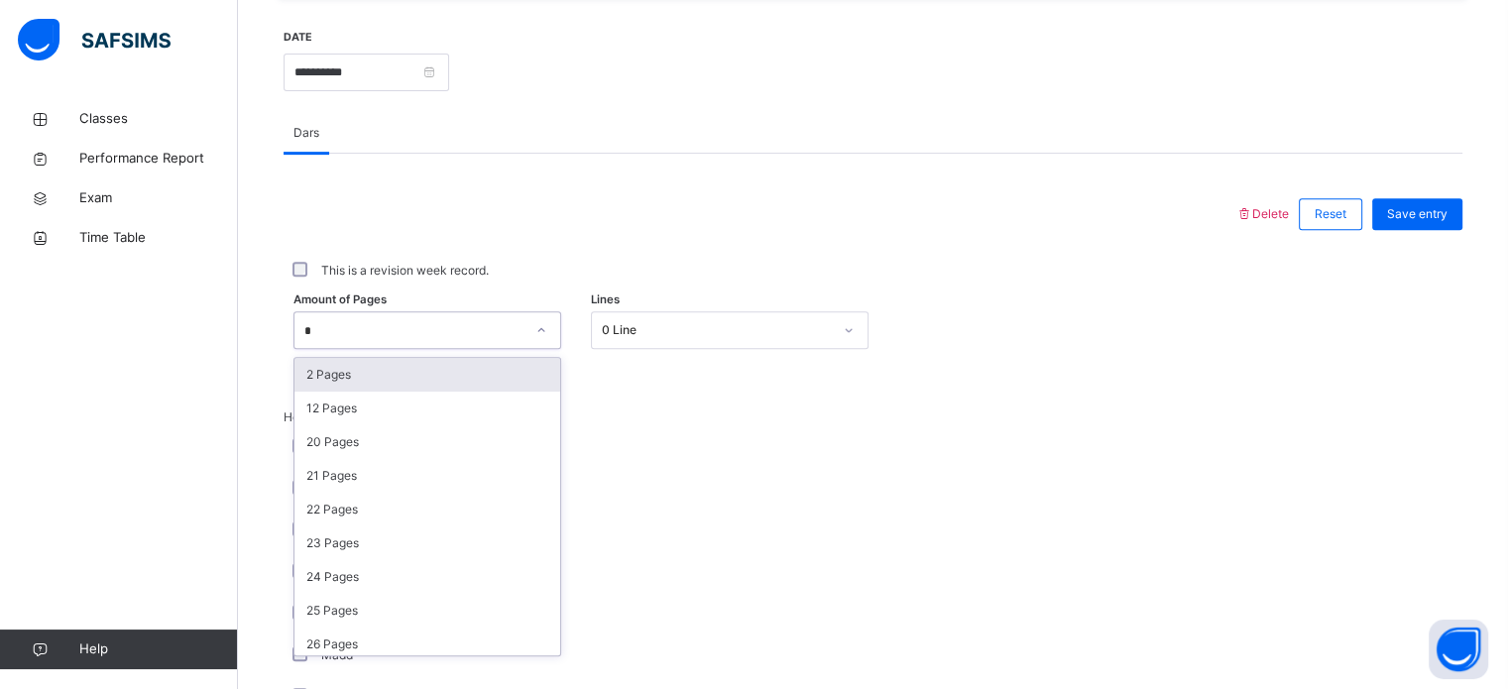
type input "*"
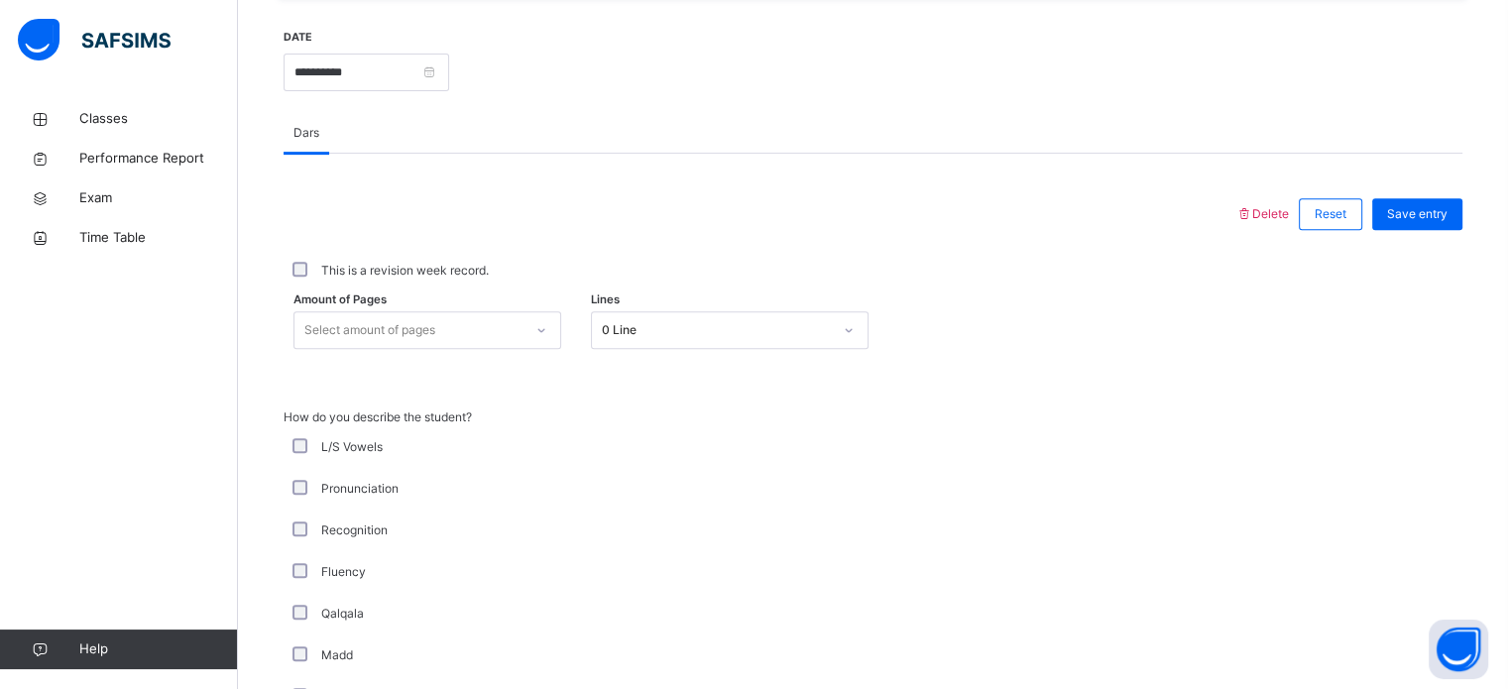
click at [776, 426] on div "L/S Vowels" at bounding box center [532, 447] width 496 height 42
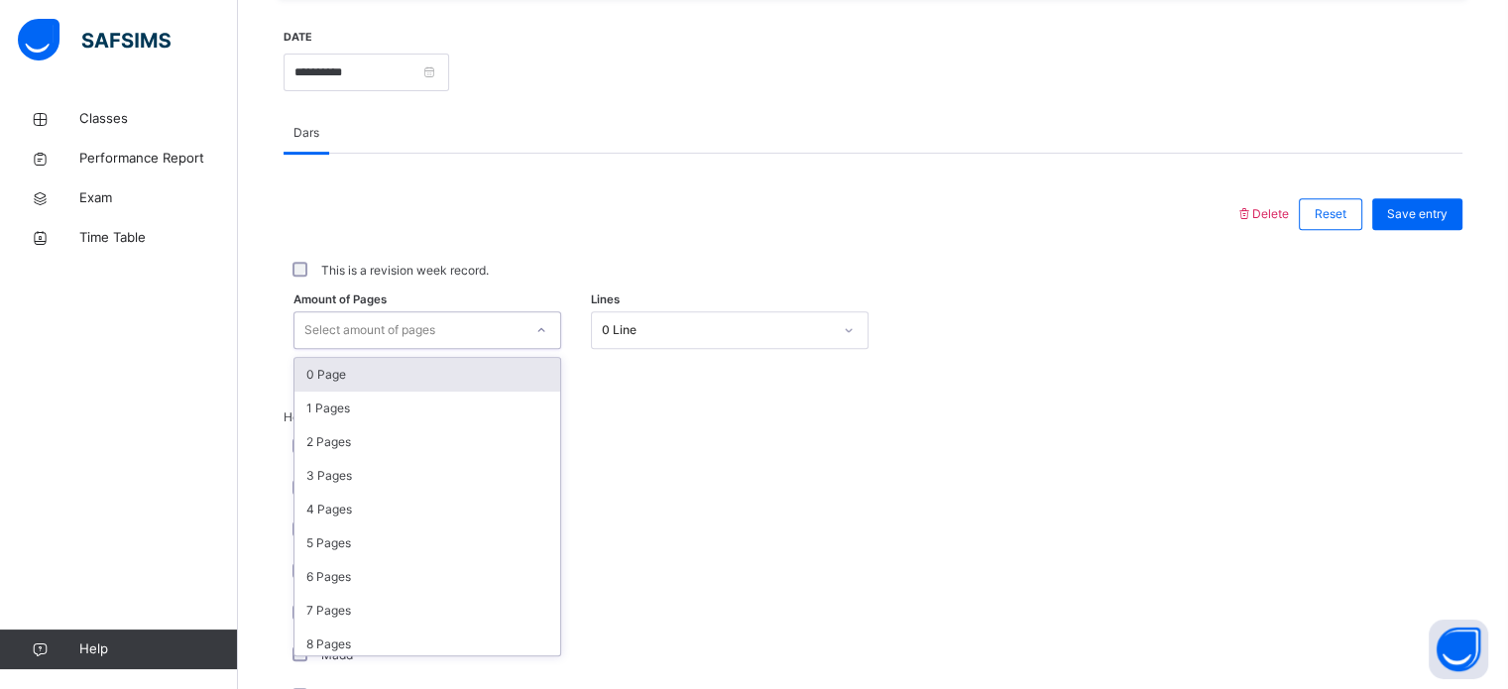
click at [515, 324] on div "Select amount of pages" at bounding box center [408, 330] width 228 height 31
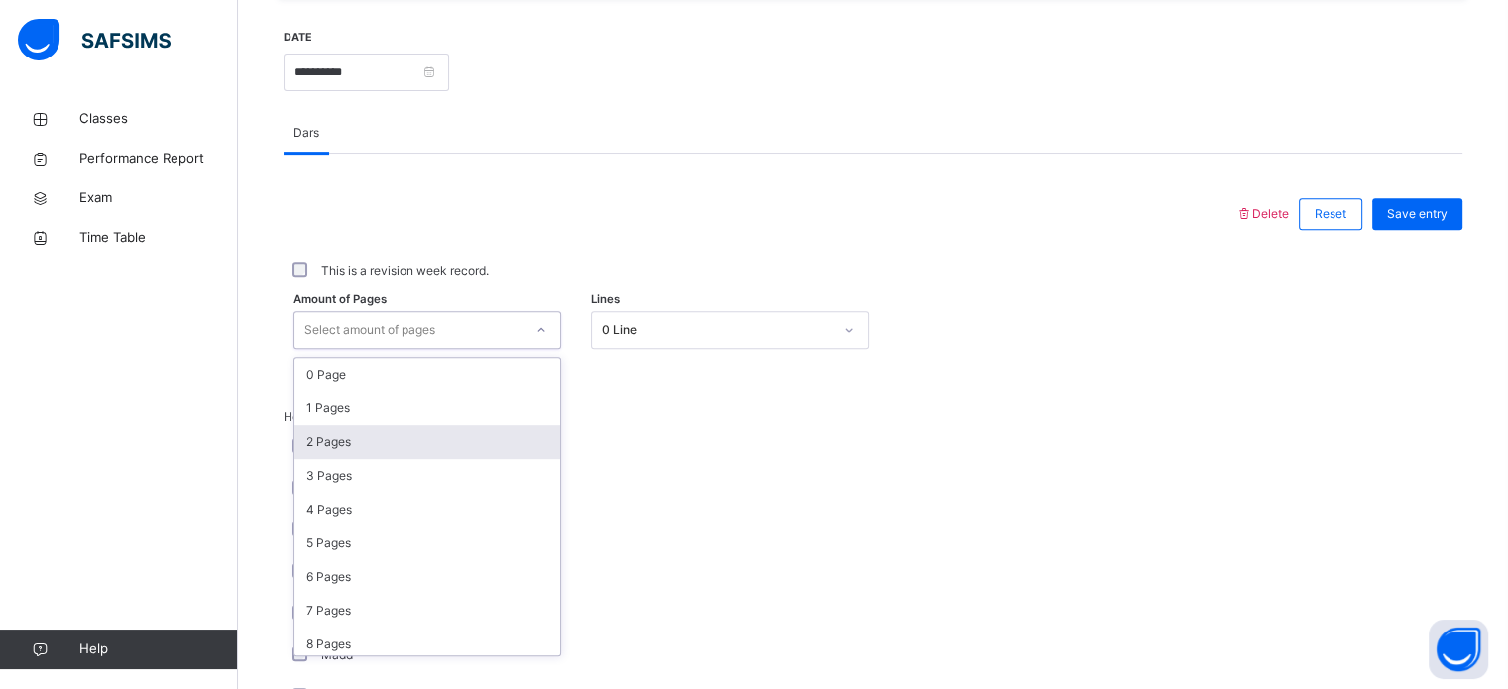
click at [484, 435] on div "2 Pages" at bounding box center [427, 442] width 266 height 34
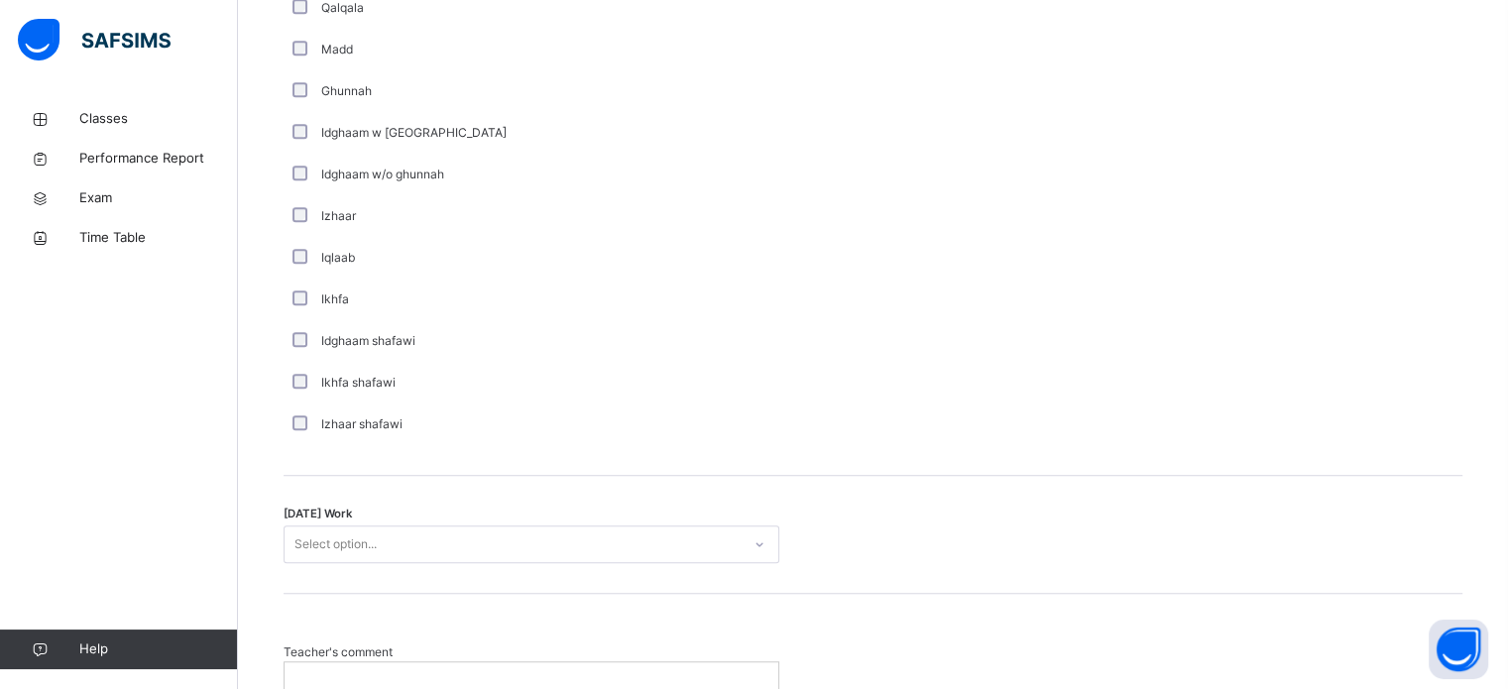
scroll to position [1545, 0]
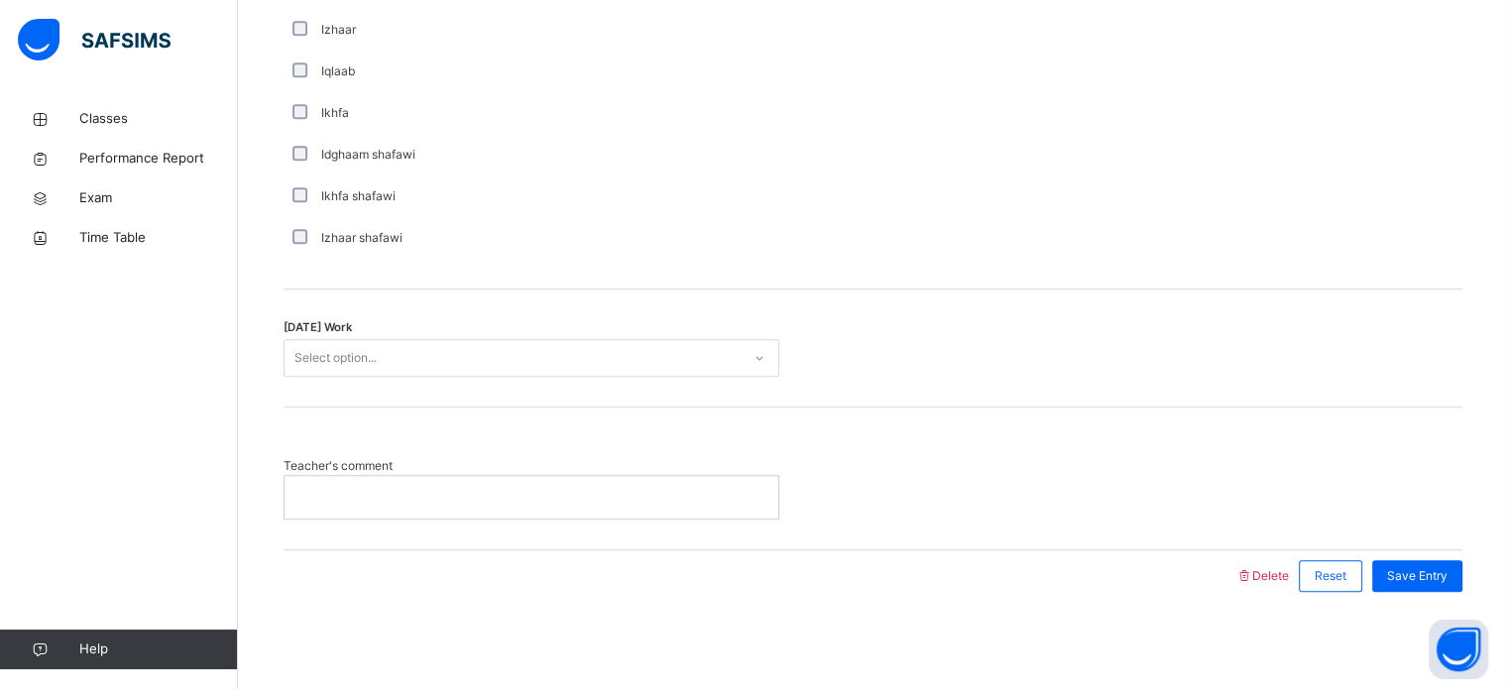
click at [409, 475] on div at bounding box center [532, 497] width 496 height 44
click at [395, 498] on p at bounding box center [531, 497] width 464 height 18
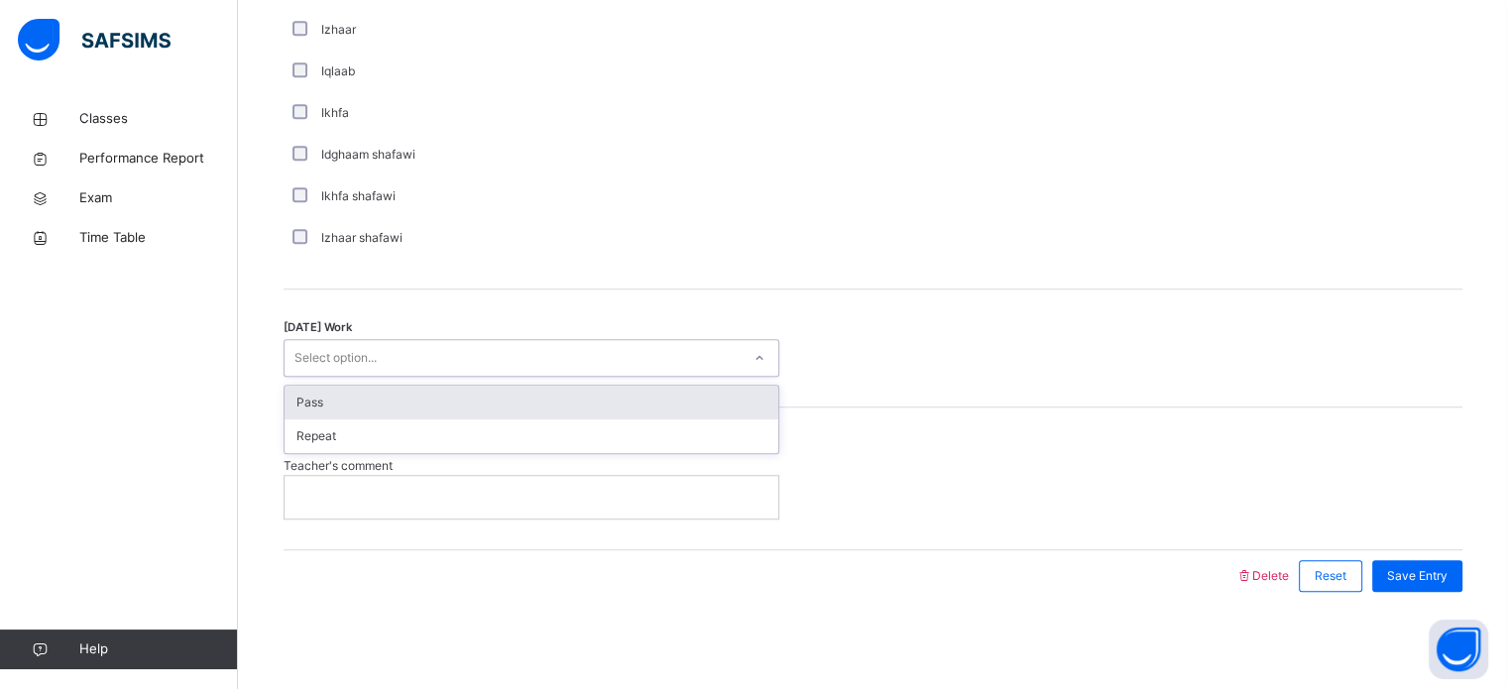
click at [768, 355] on div at bounding box center [760, 358] width 34 height 32
click at [515, 389] on div "Pass" at bounding box center [532, 403] width 494 height 34
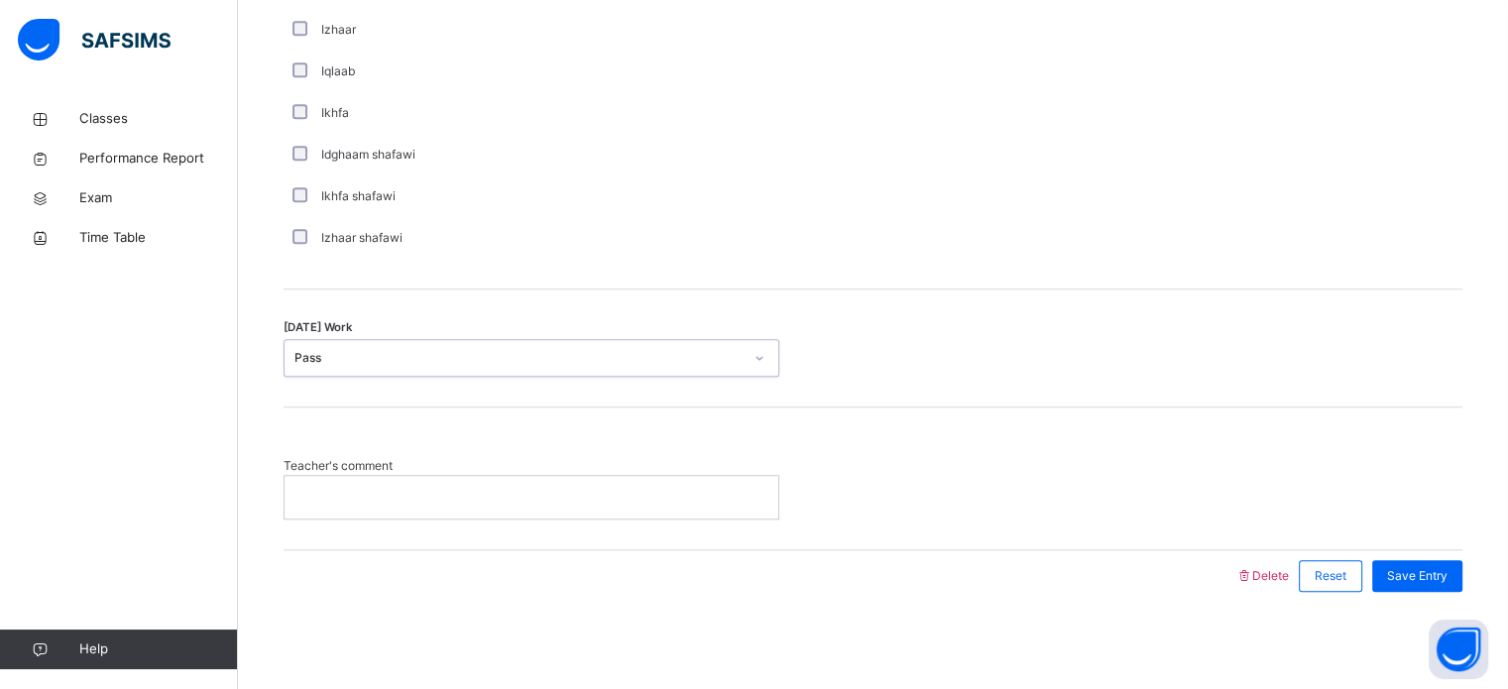
click at [573, 494] on p at bounding box center [531, 497] width 464 height 18
click at [1432, 581] on span "Save Entry" at bounding box center [1417, 576] width 60 height 18
click at [581, 488] on p at bounding box center [531, 497] width 464 height 18
click at [326, 501] on p "**********" at bounding box center [531, 497] width 464 height 18
click at [1441, 597] on div "Save Entry" at bounding box center [1412, 576] width 100 height 52
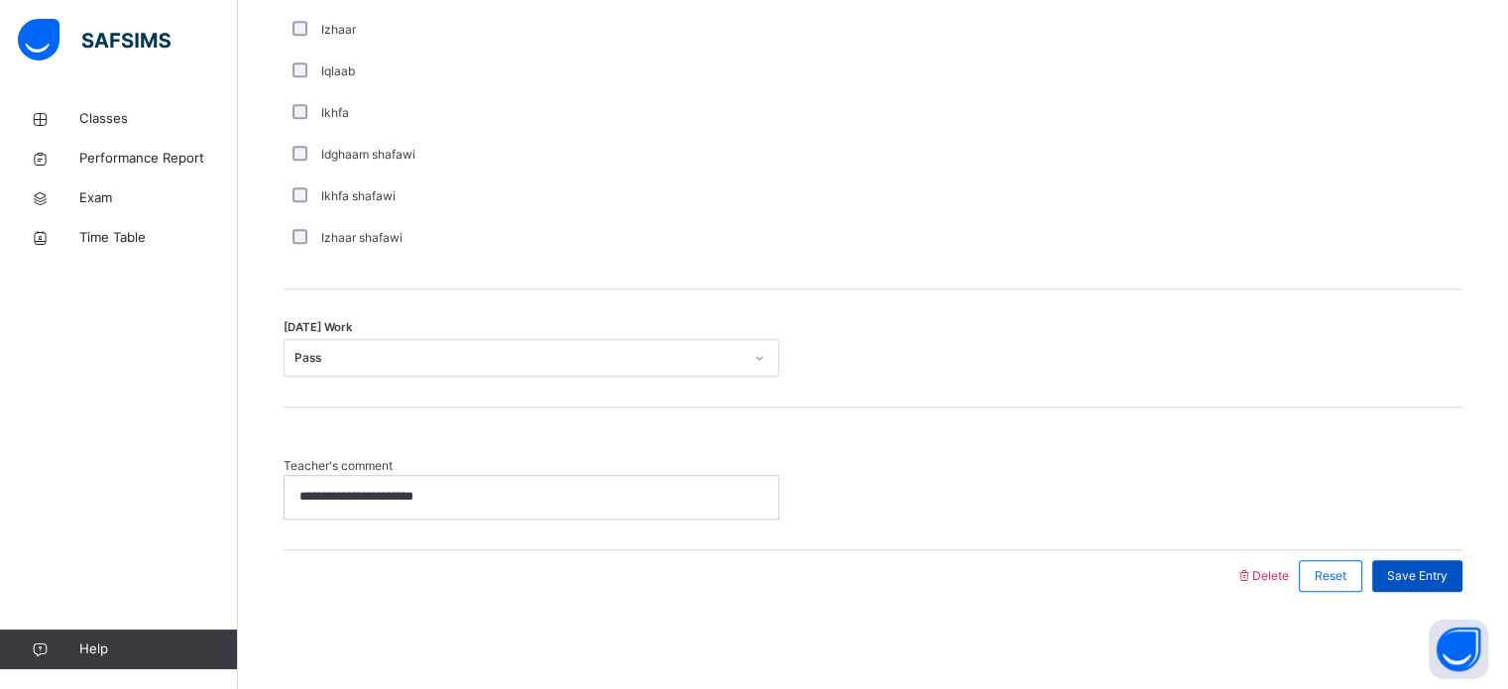
click at [1430, 569] on span "Save Entry" at bounding box center [1417, 576] width 60 height 18
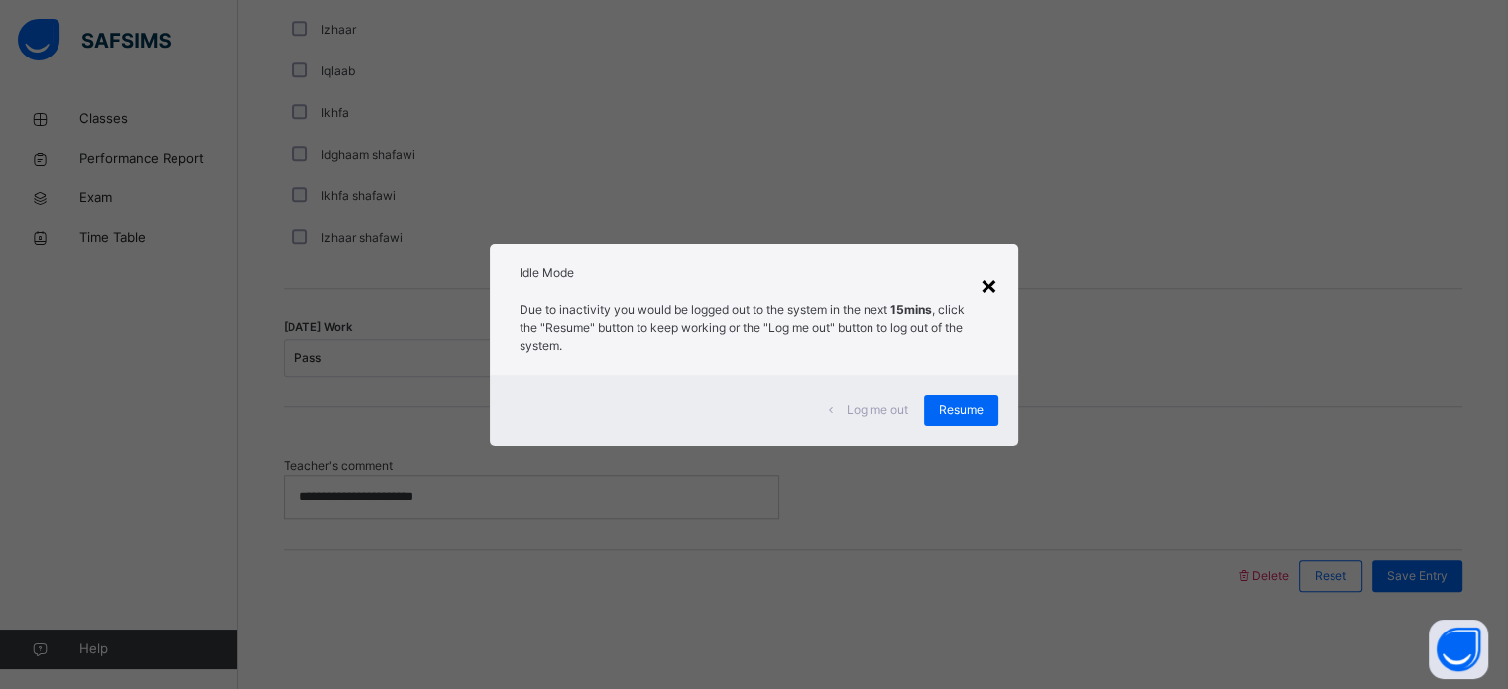
click at [987, 288] on div "×" at bounding box center [988, 285] width 19 height 42
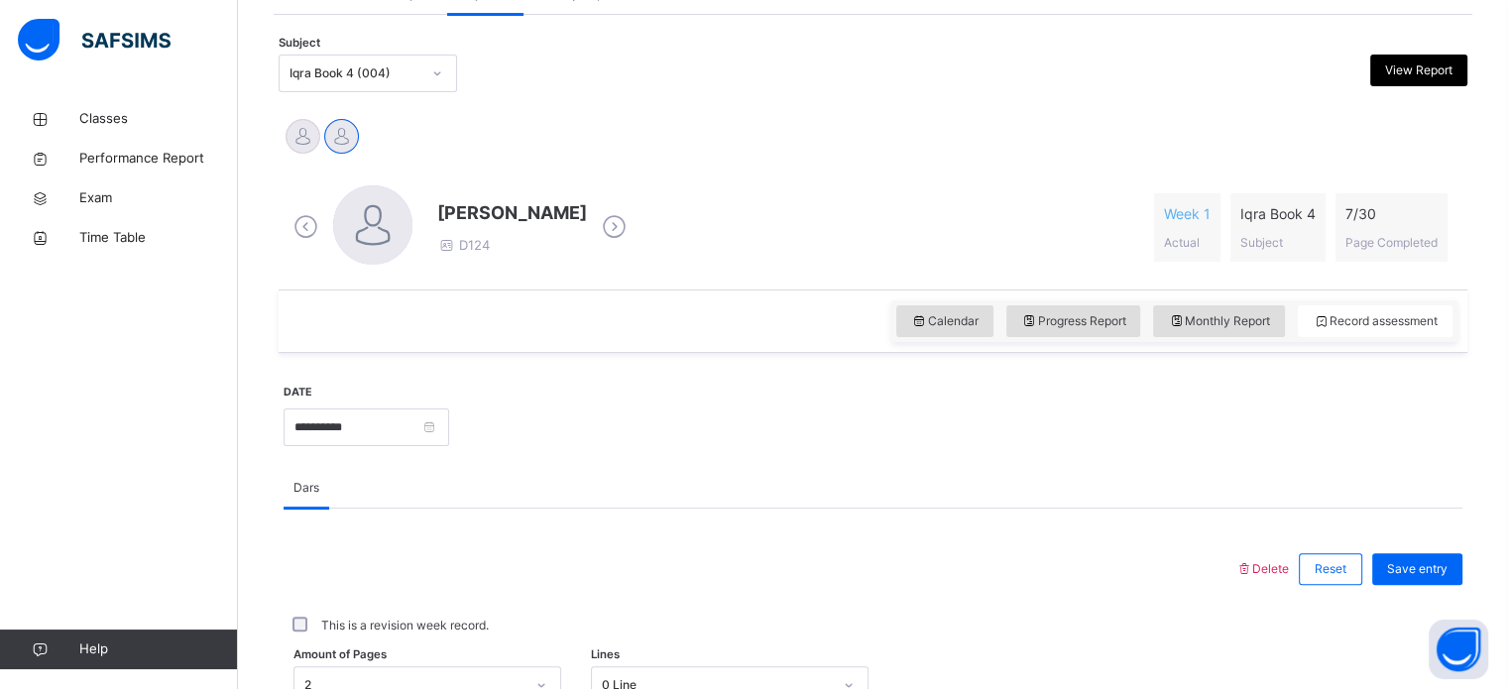
scroll to position [397, 0]
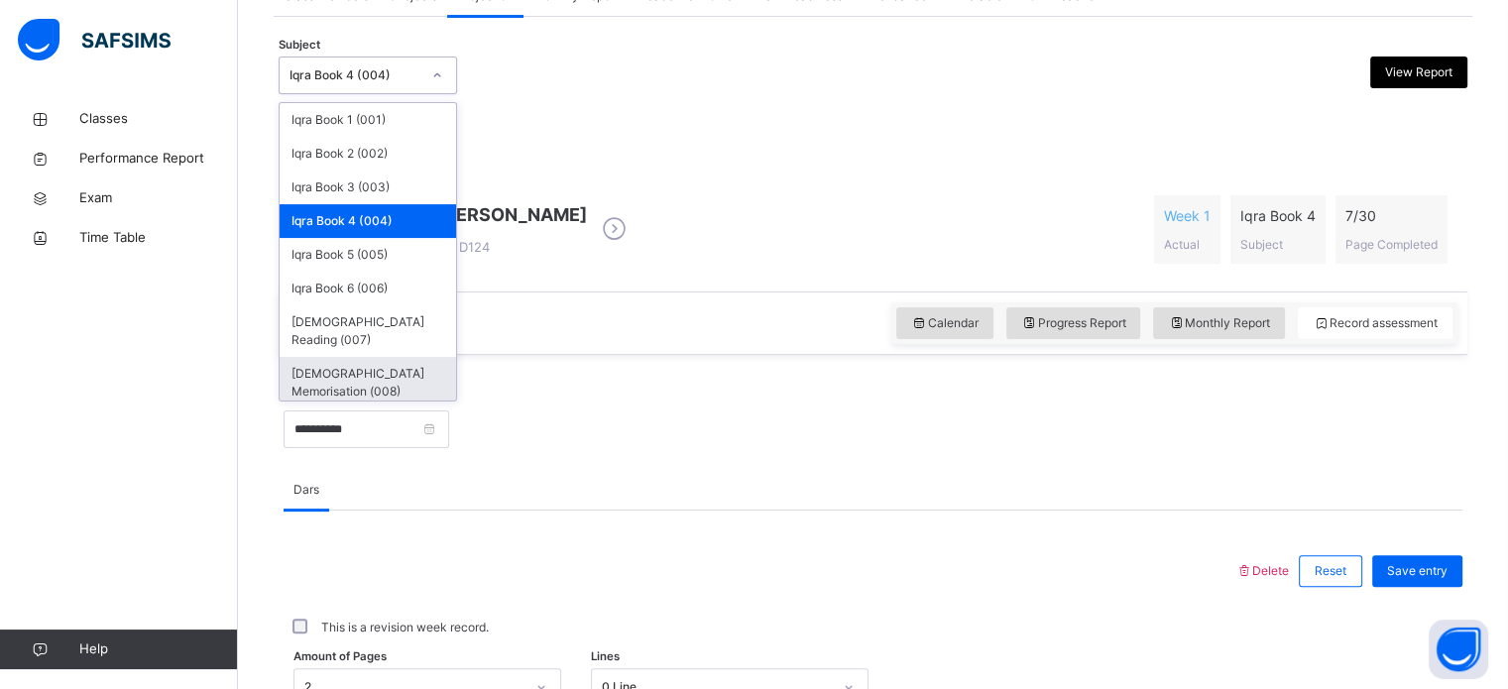
click at [398, 357] on div "[DEMOGRAPHIC_DATA] Memorisation (008)" at bounding box center [368, 383] width 176 height 52
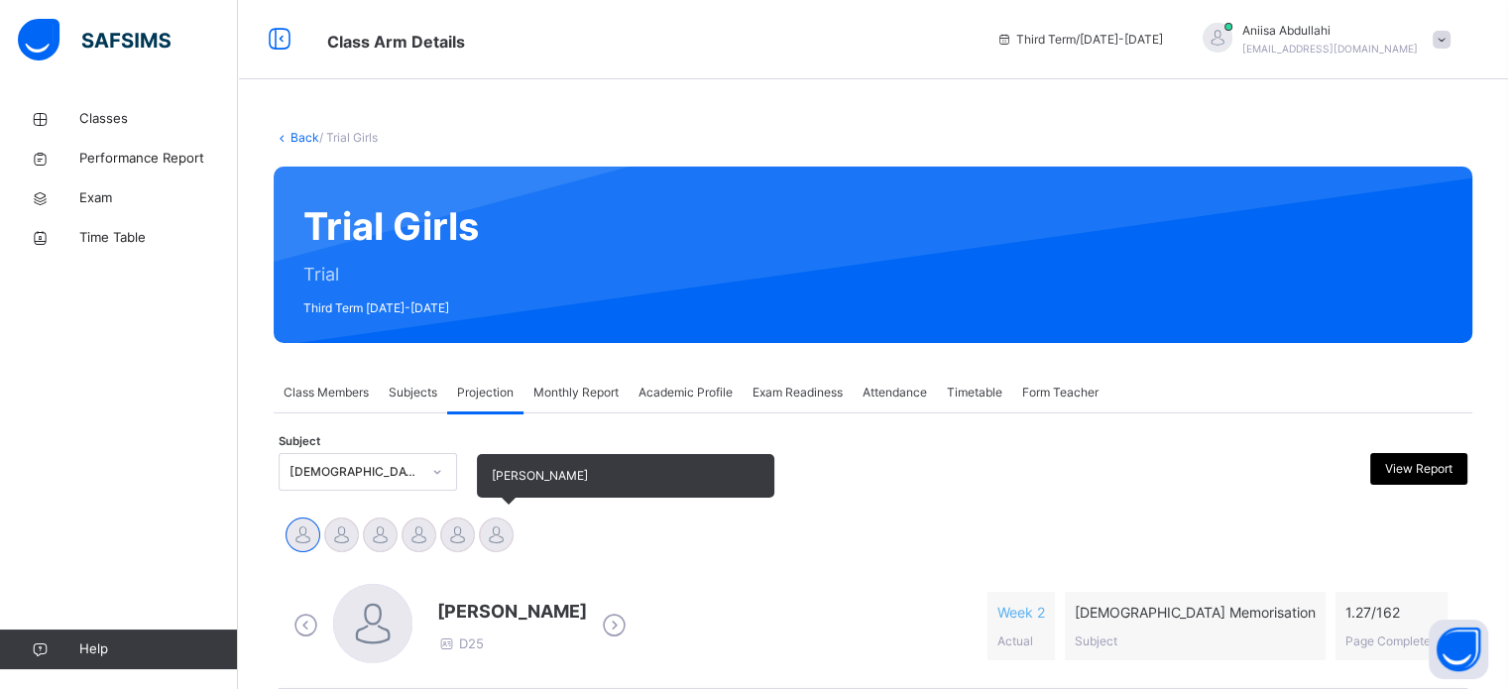
click at [493, 543] on div at bounding box center [496, 534] width 35 height 35
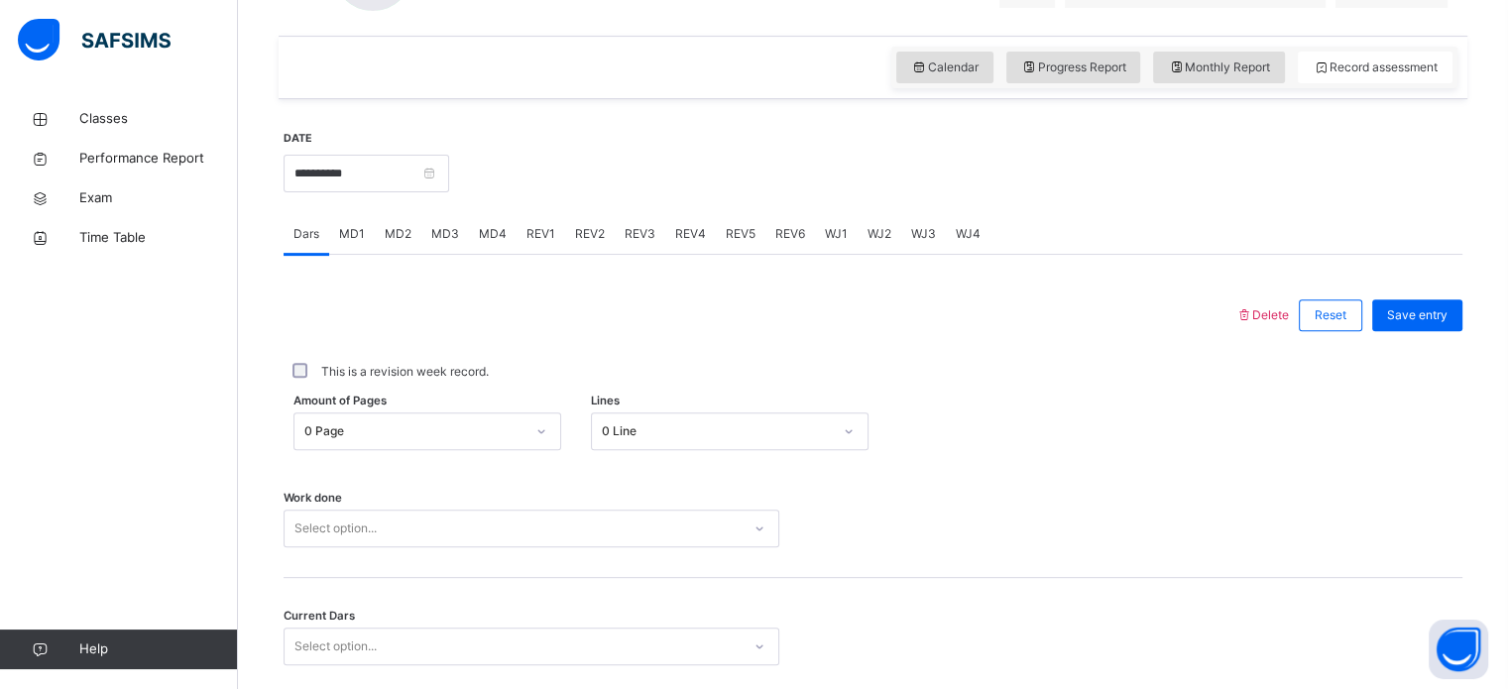
scroll to position [654, 0]
click at [492, 250] on div "MD4" at bounding box center [493, 232] width 48 height 40
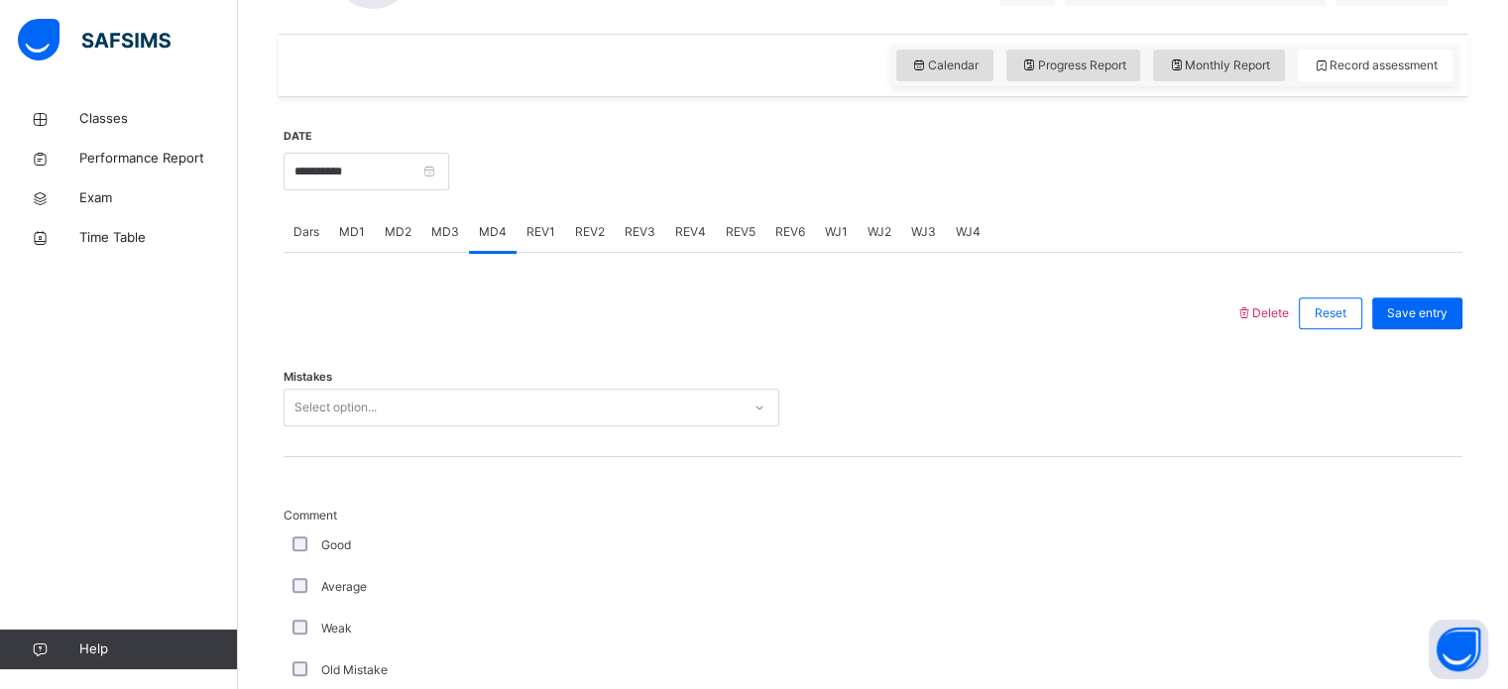
click at [289, 249] on div "Dars" at bounding box center [307, 232] width 46 height 40
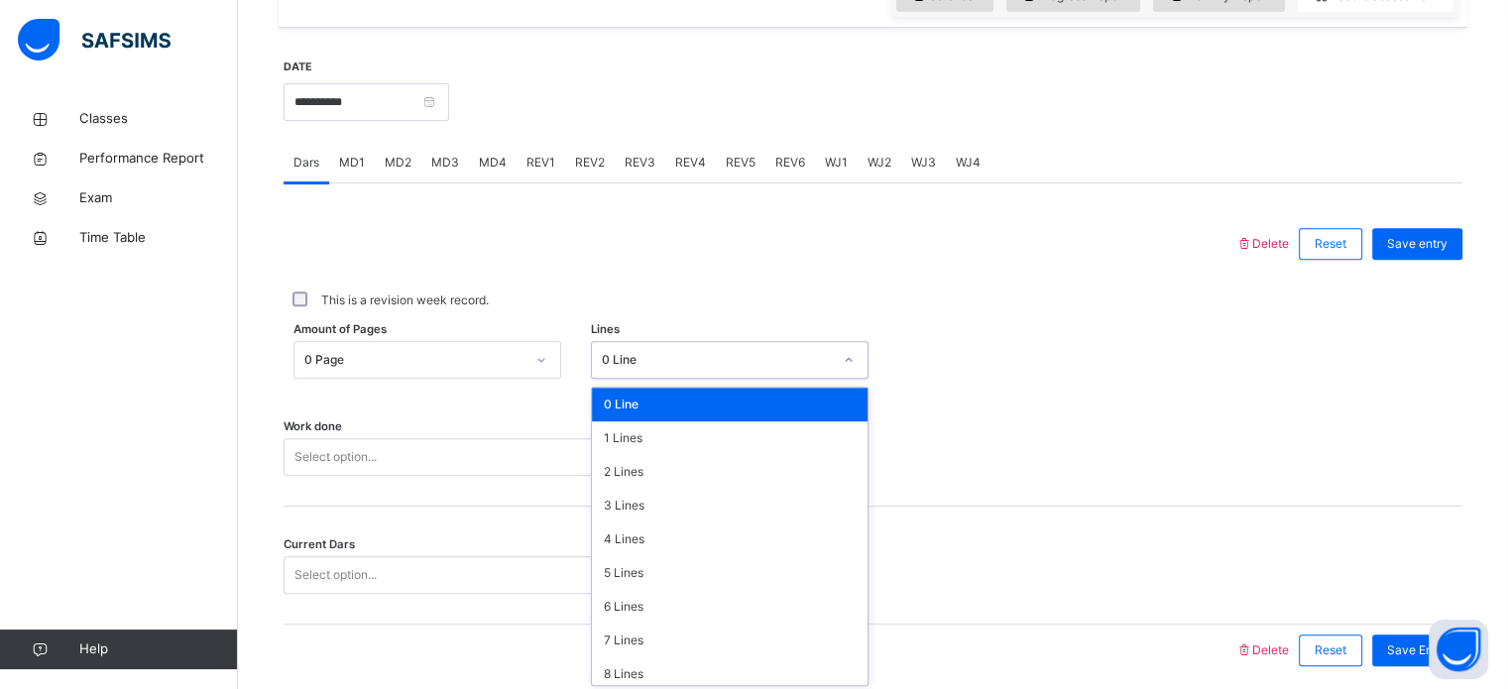
scroll to position [728, 0]
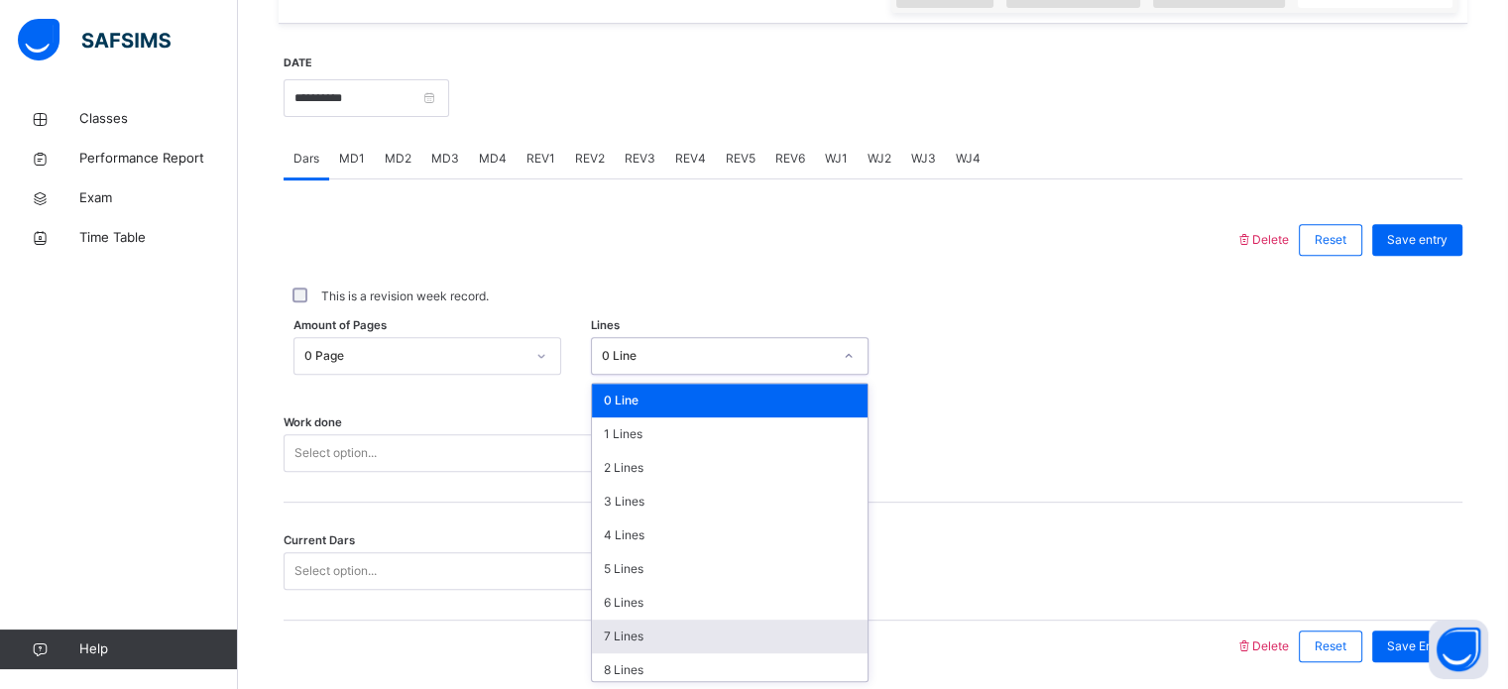
click at [623, 627] on div "7 Lines" at bounding box center [730, 637] width 276 height 34
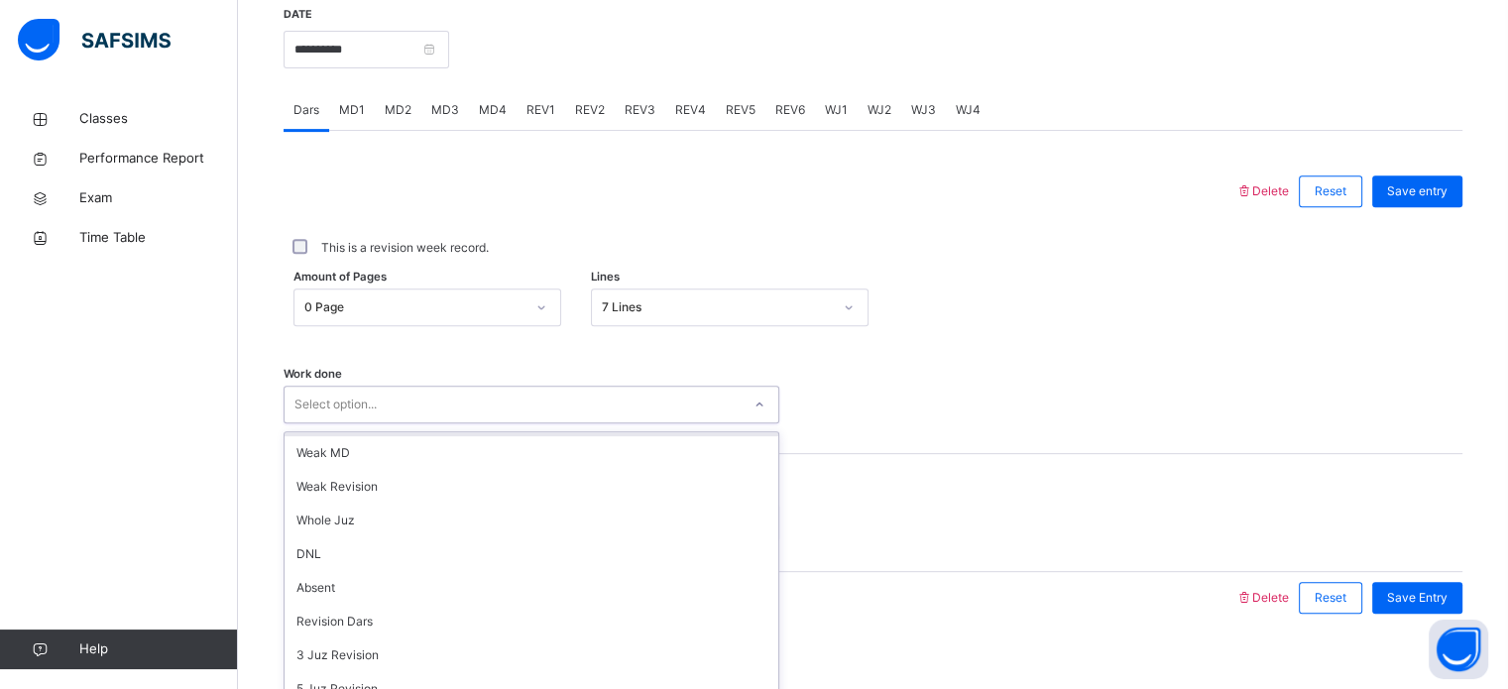
scroll to position [0, 0]
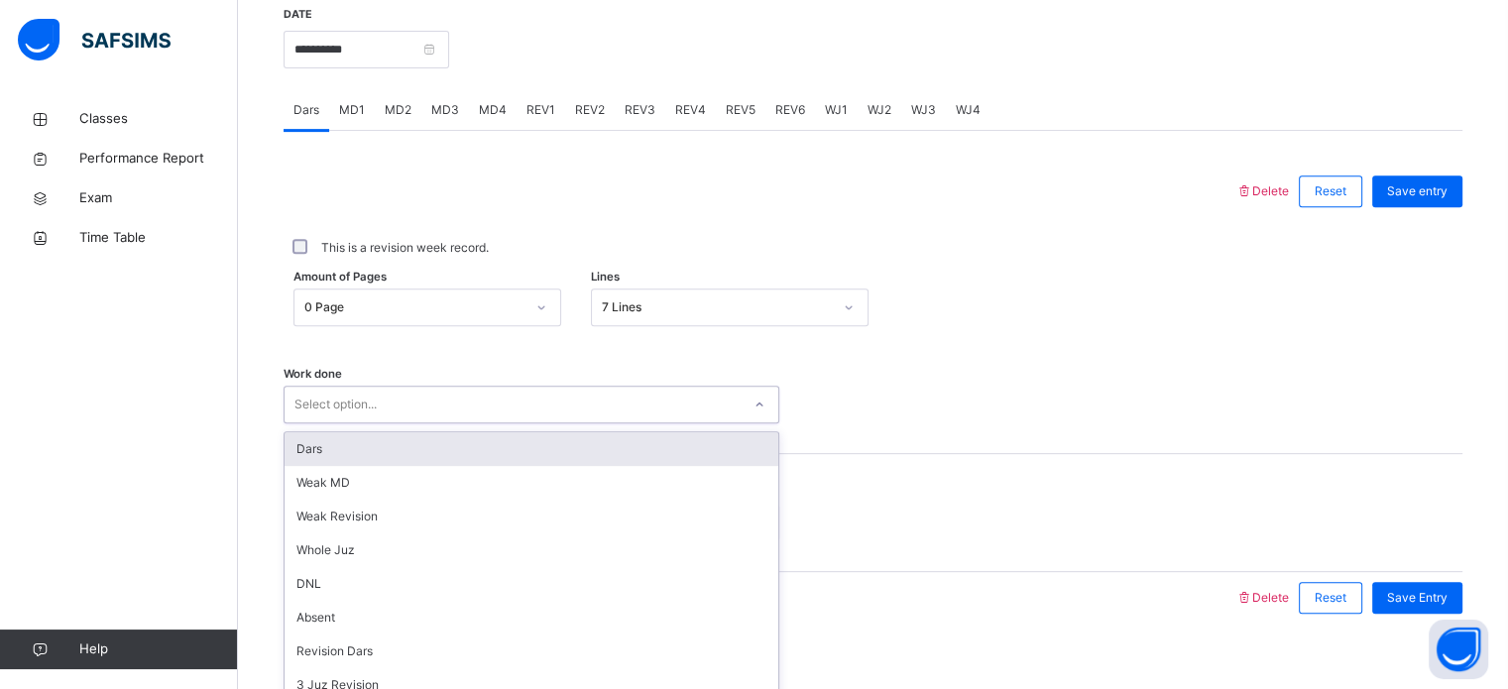
click at [538, 461] on div "Dars" at bounding box center [532, 449] width 494 height 34
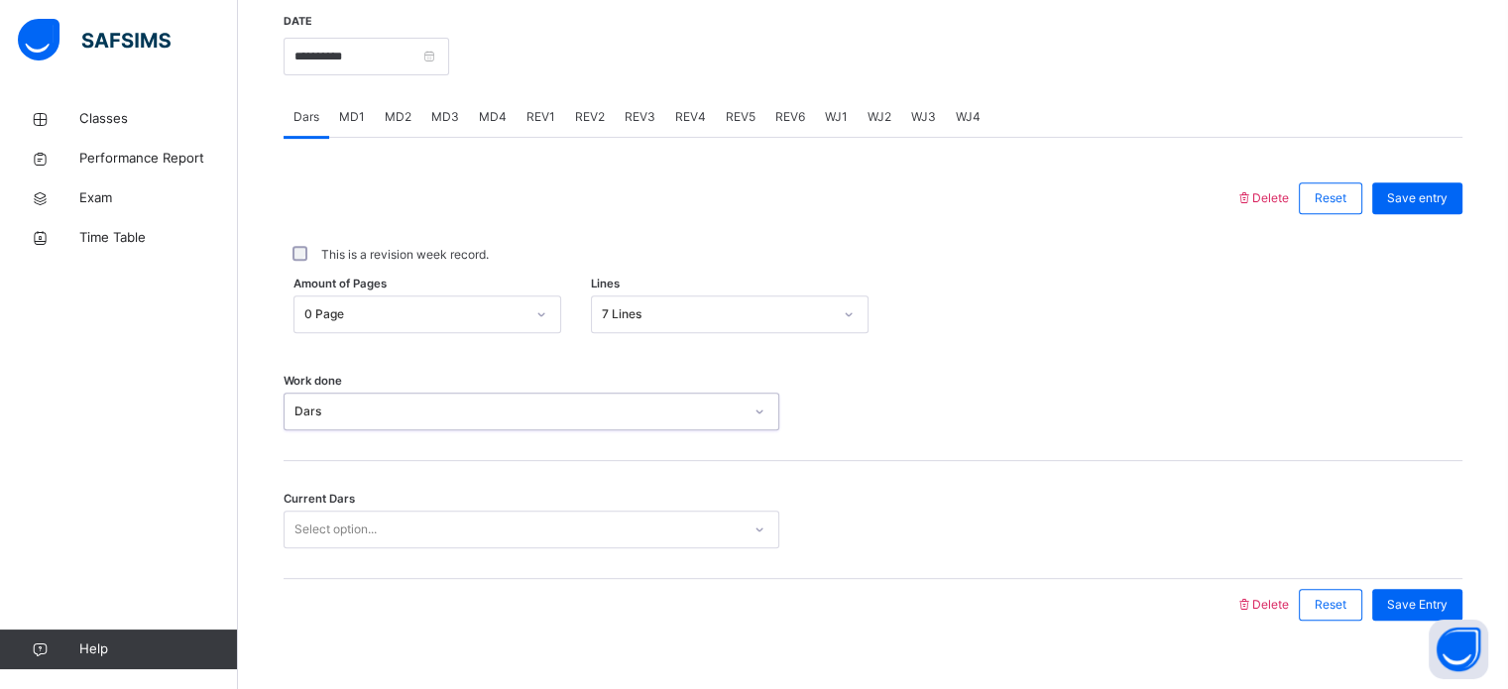
scroll to position [799, 0]
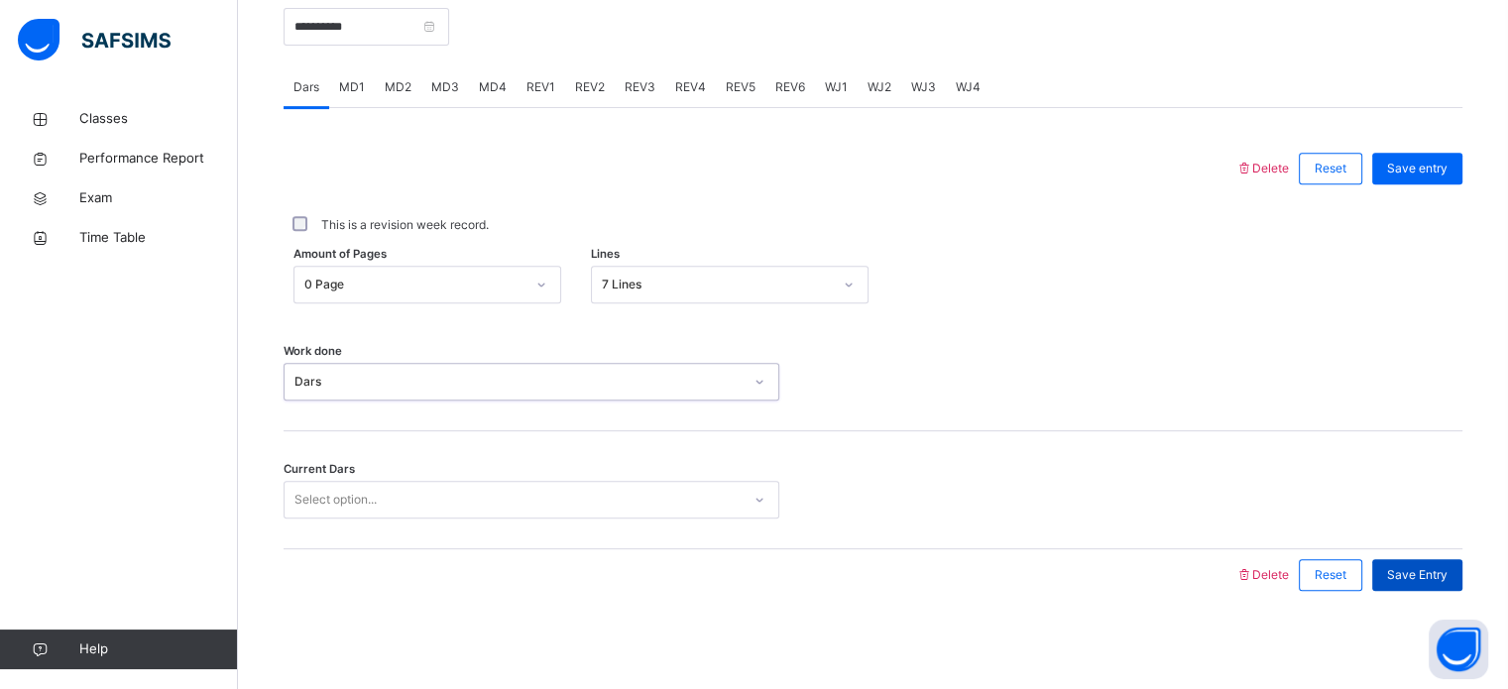
click at [1429, 562] on div "Save Entry" at bounding box center [1417, 575] width 90 height 32
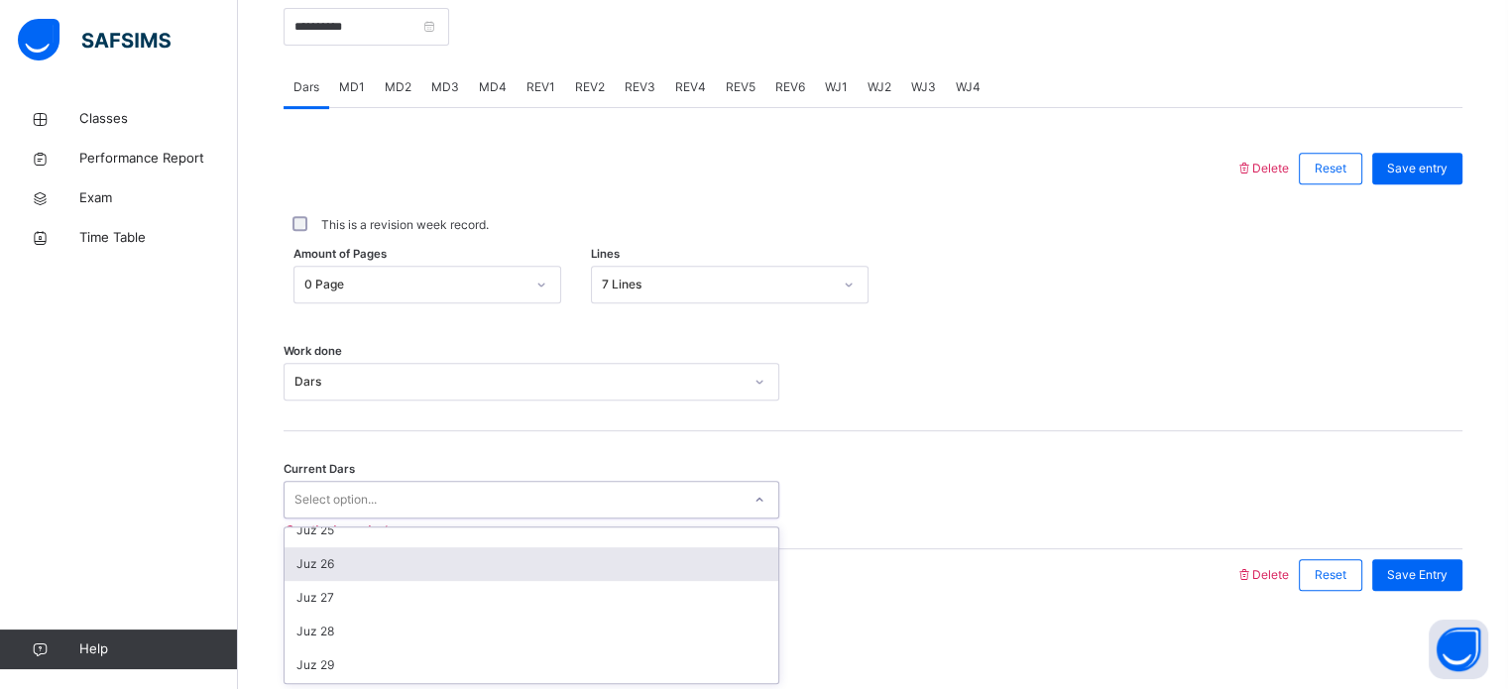
click at [337, 567] on div "Juz 26" at bounding box center [532, 564] width 494 height 34
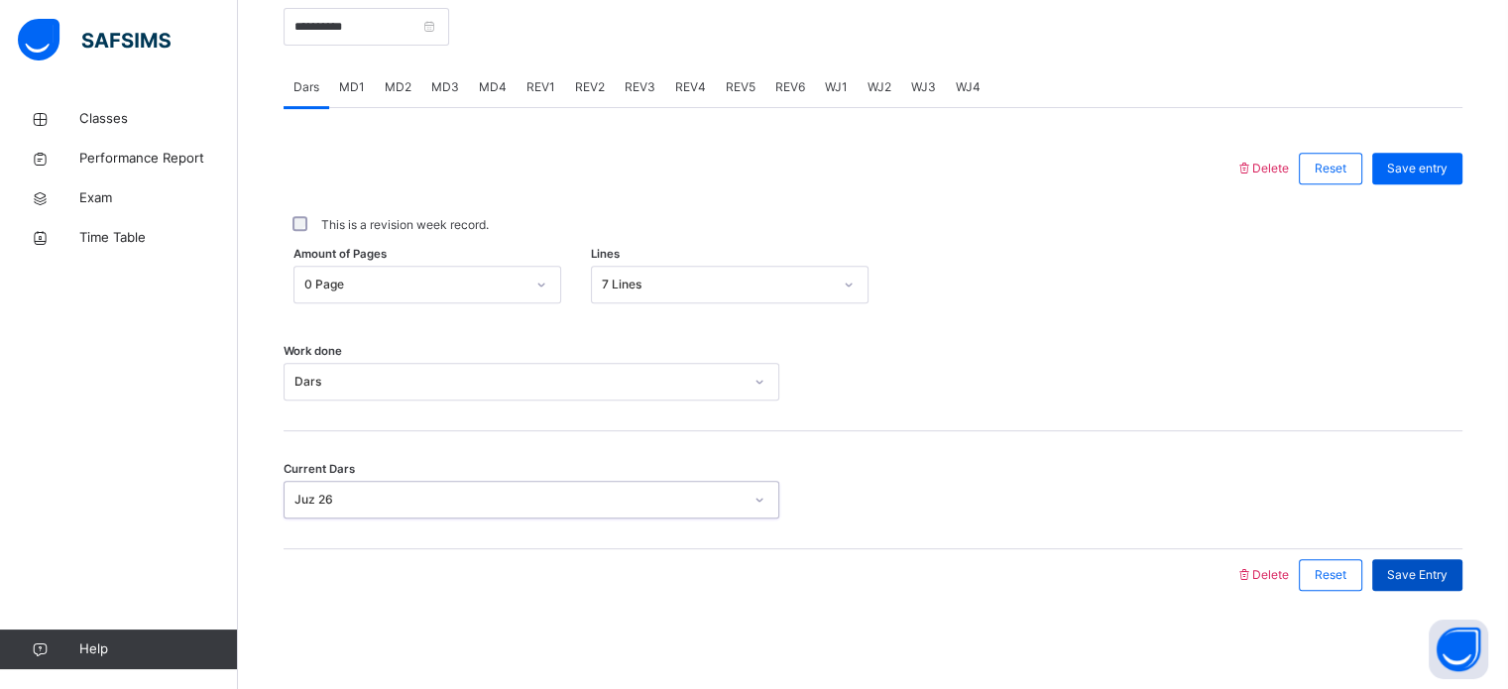
click at [1422, 568] on span "Save Entry" at bounding box center [1417, 575] width 60 height 18
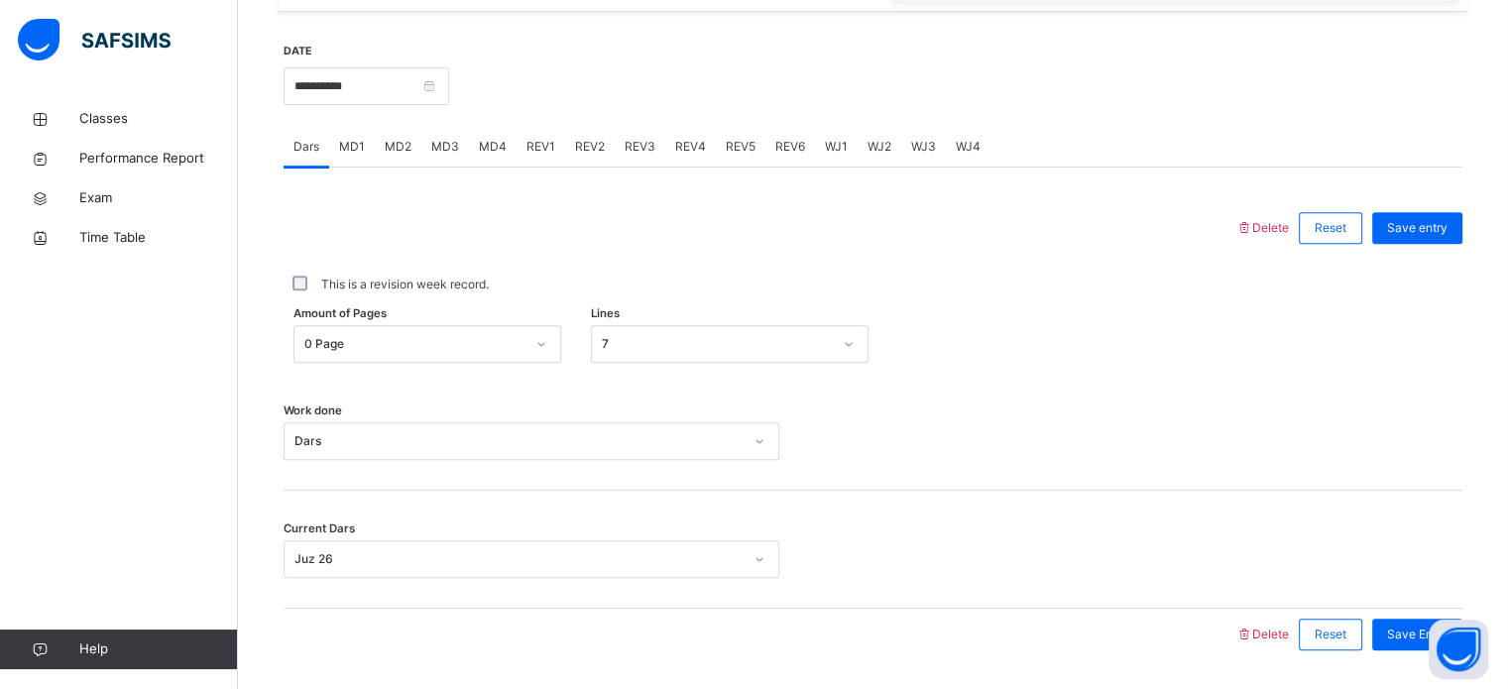
scroll to position [799, 0]
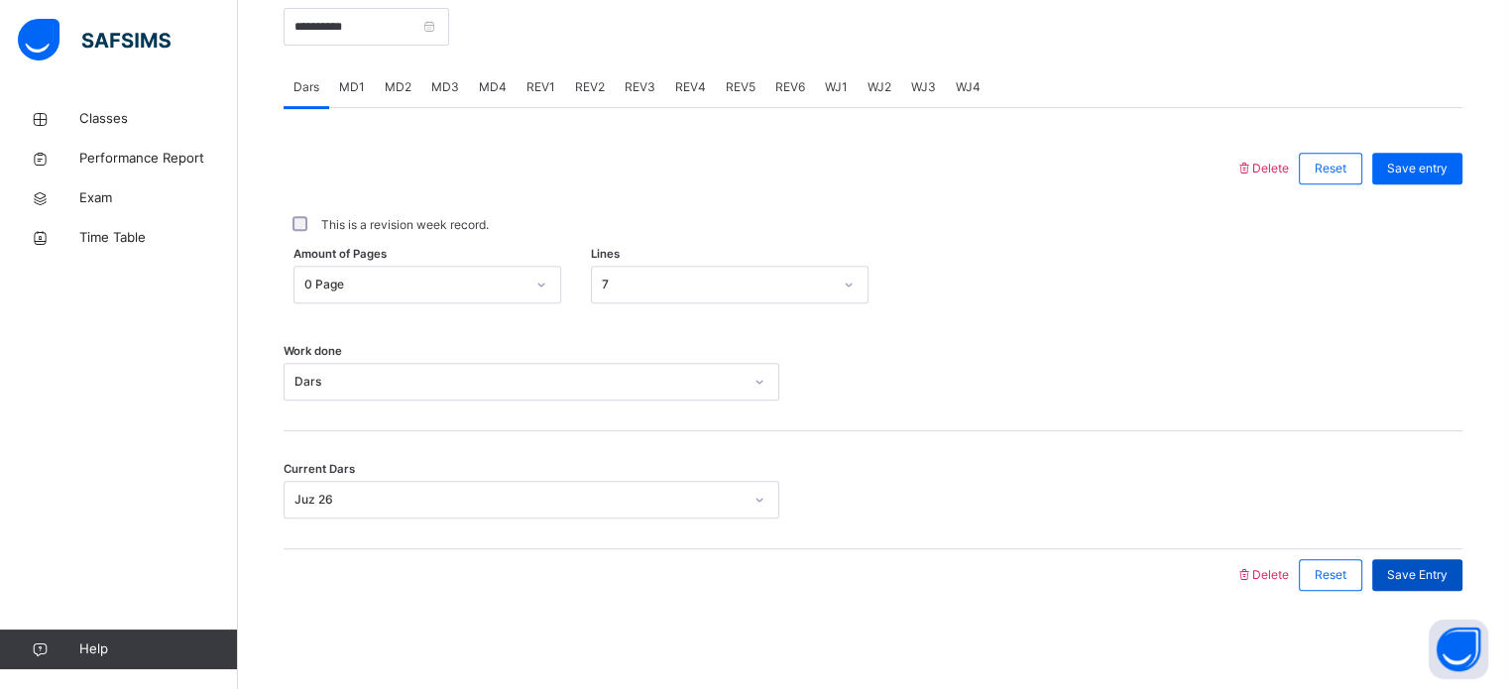
click at [1439, 569] on span "Save Entry" at bounding box center [1417, 575] width 60 height 18
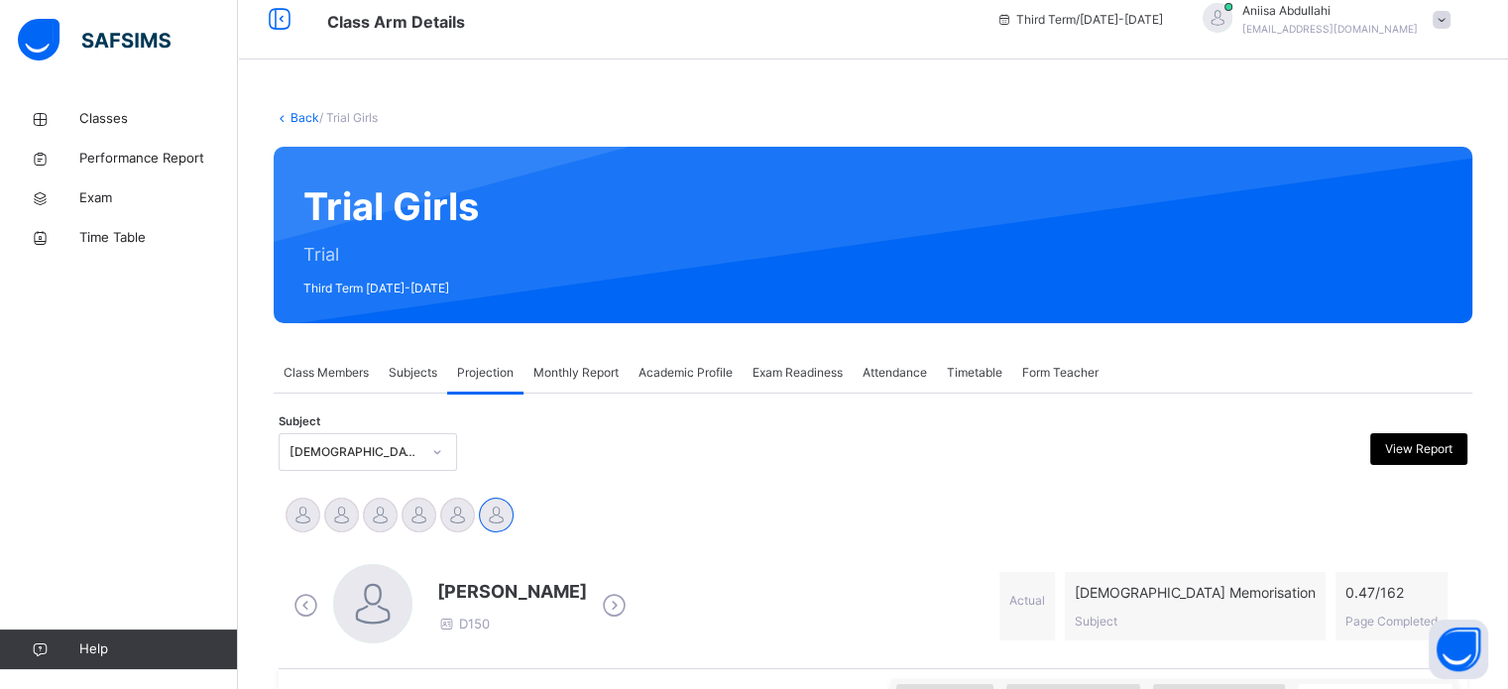
scroll to position [0, 0]
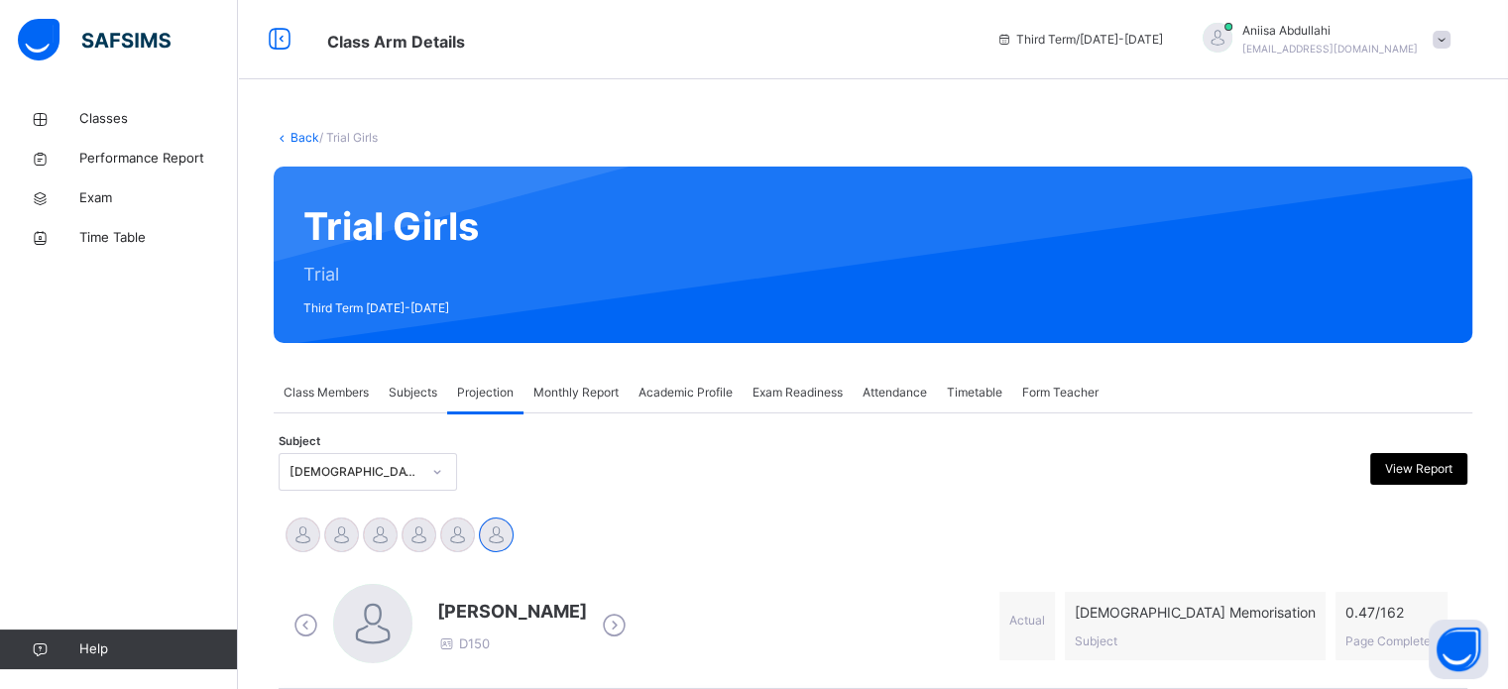
click at [10, 479] on div "Classes Performance Report Exam Time Table Help" at bounding box center [119, 384] width 238 height 610
click at [75, 367] on div "Classes Performance Report Exam Time Table Help" at bounding box center [119, 384] width 238 height 610
click at [8, 647] on icon at bounding box center [39, 649] width 79 height 15
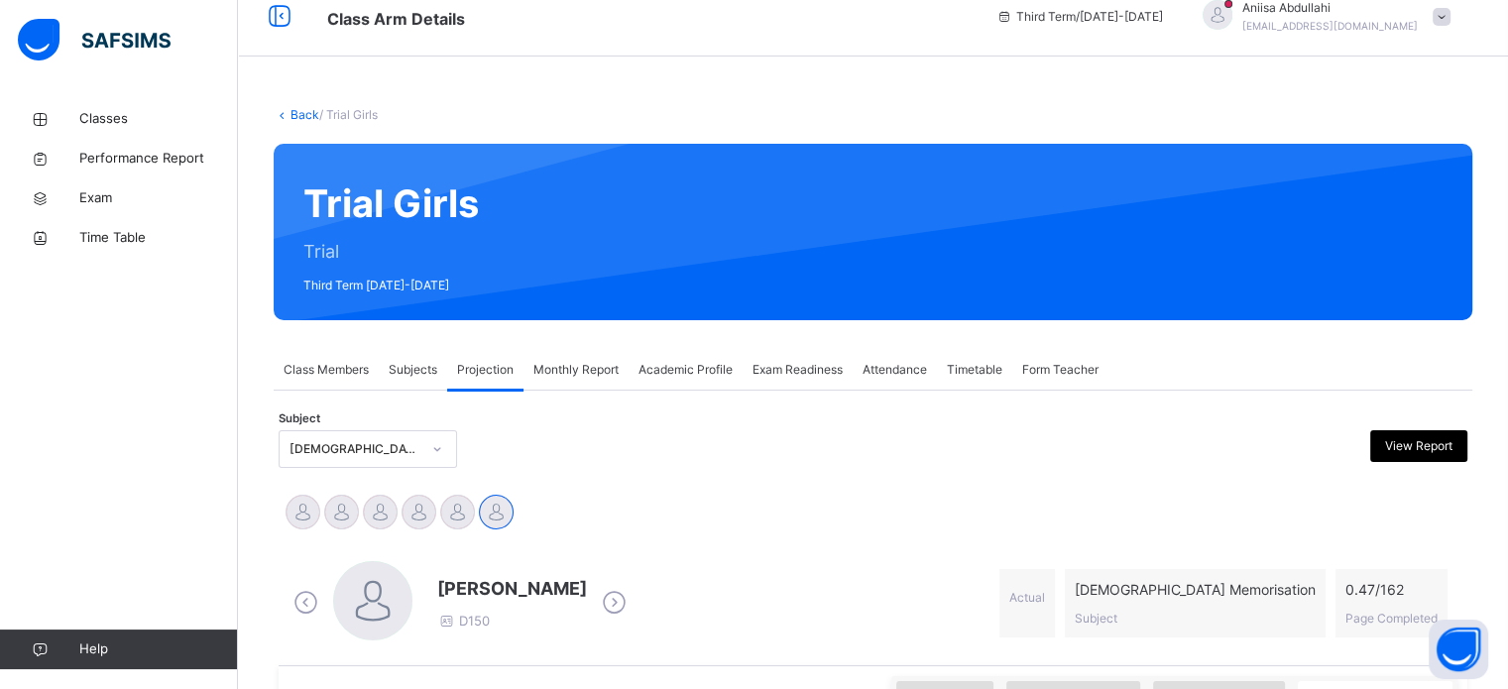
scroll to position [24, 0]
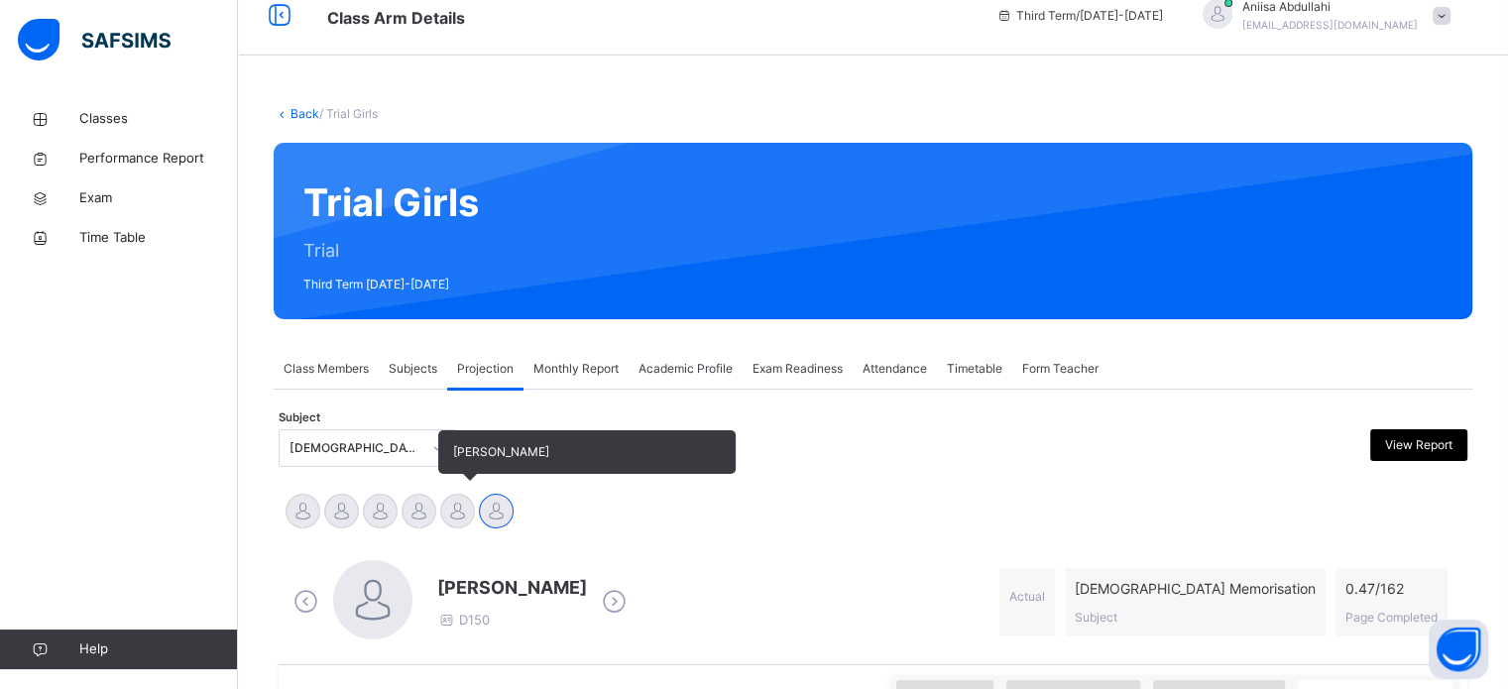
click at [459, 534] on div "[PERSON_NAME]" at bounding box center [457, 514] width 39 height 44
click at [459, 504] on div at bounding box center [457, 511] width 35 height 35
click at [406, 515] on div at bounding box center [418, 511] width 35 height 35
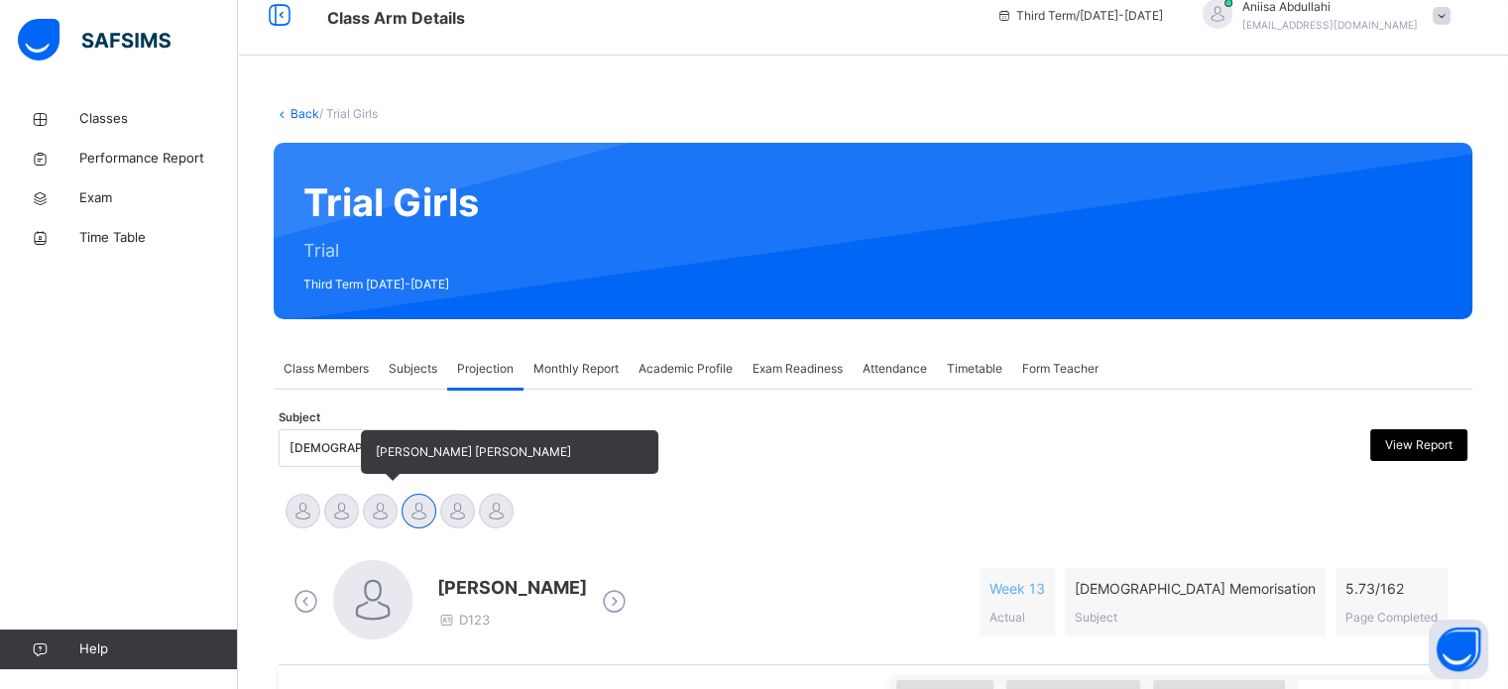
click at [381, 508] on div at bounding box center [380, 511] width 35 height 35
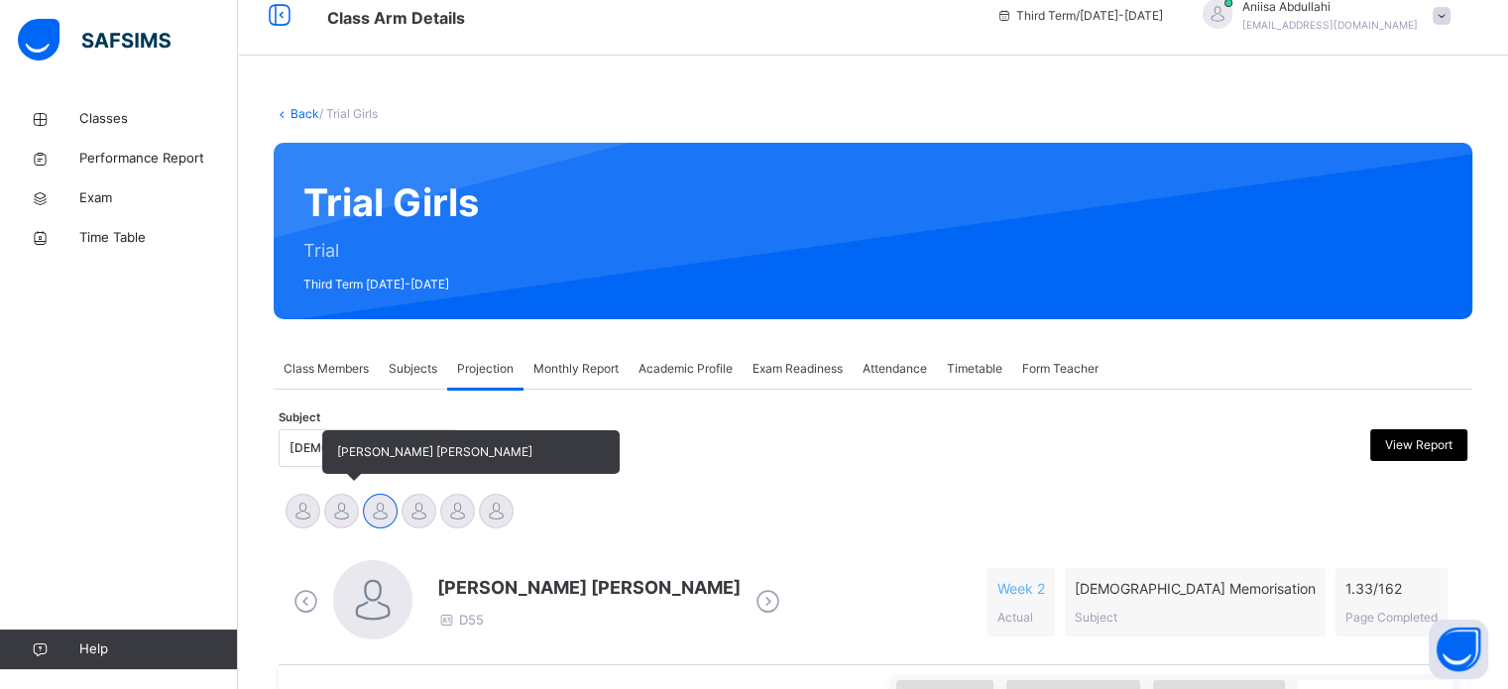
click at [353, 507] on div at bounding box center [341, 511] width 35 height 35
click at [305, 516] on div at bounding box center [303, 511] width 35 height 35
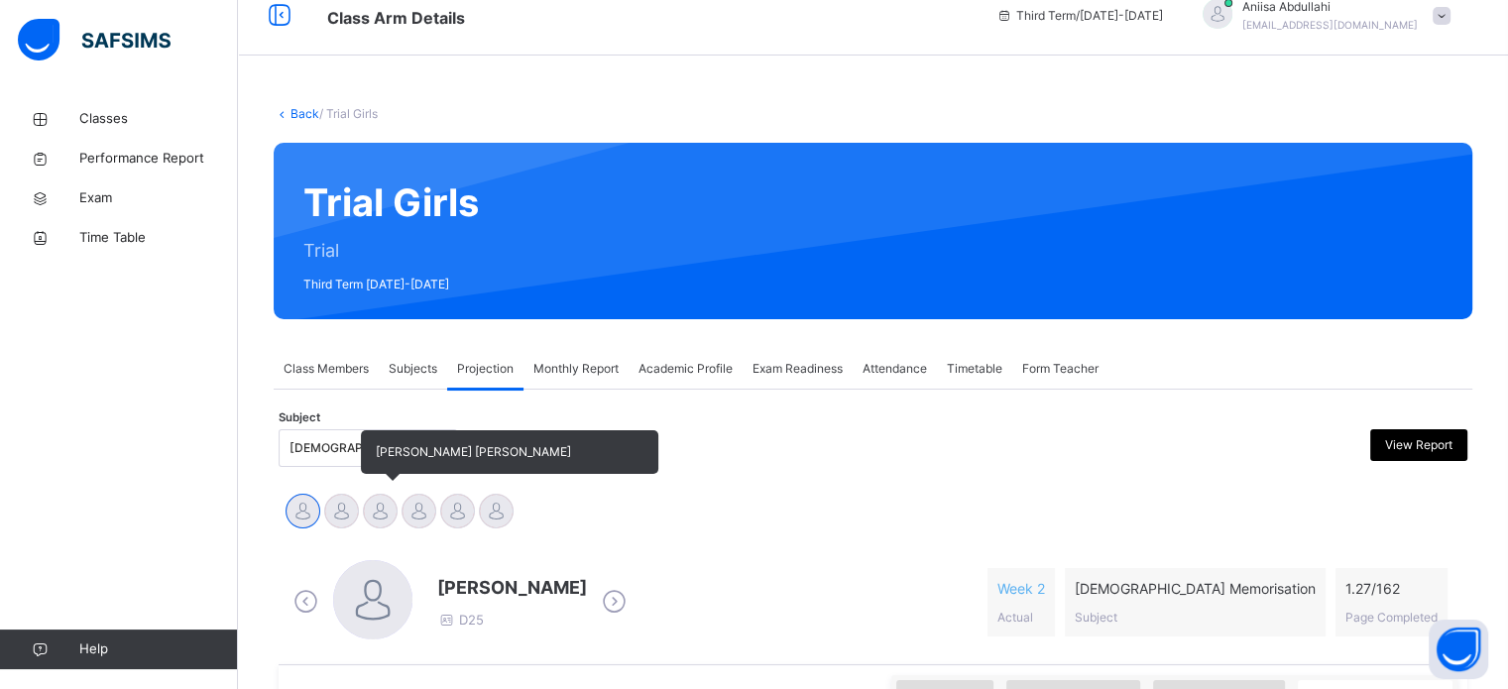
click at [382, 515] on div at bounding box center [380, 511] width 35 height 35
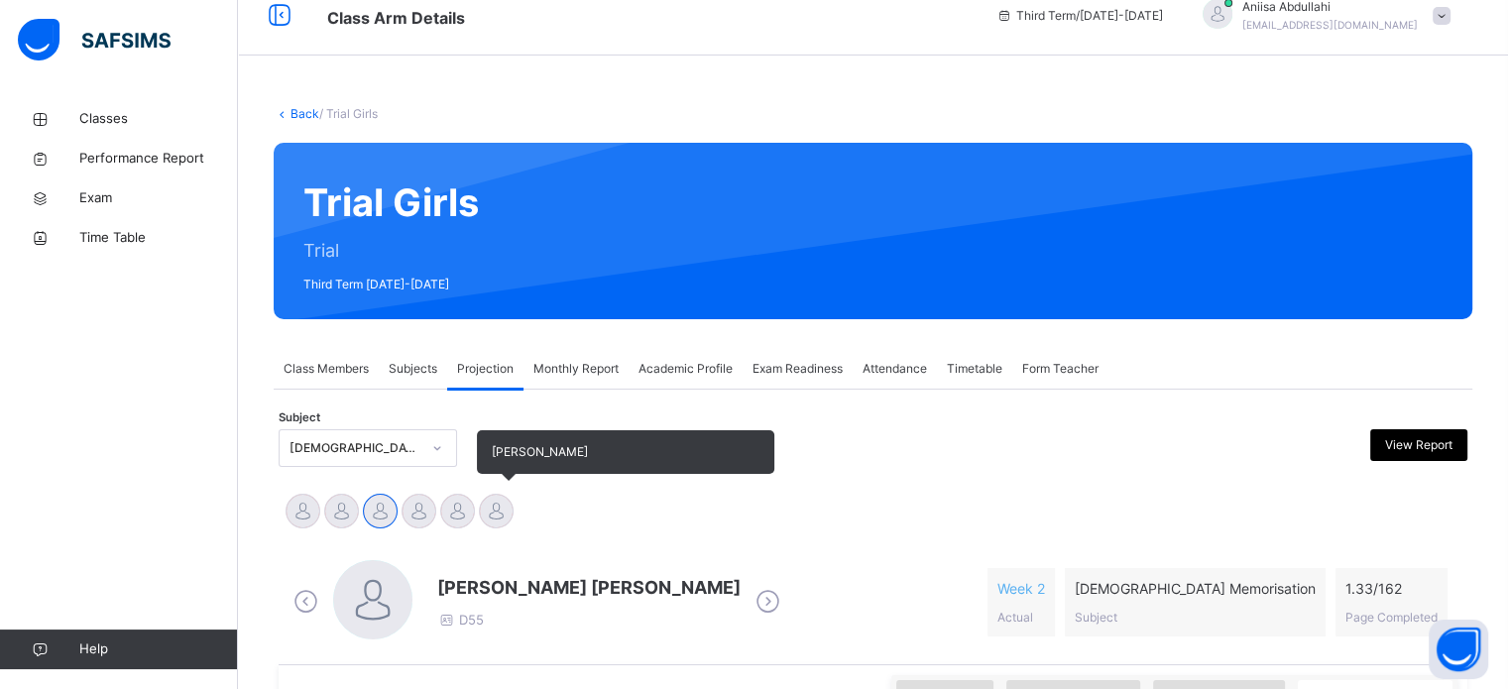
click at [504, 518] on div at bounding box center [496, 511] width 35 height 35
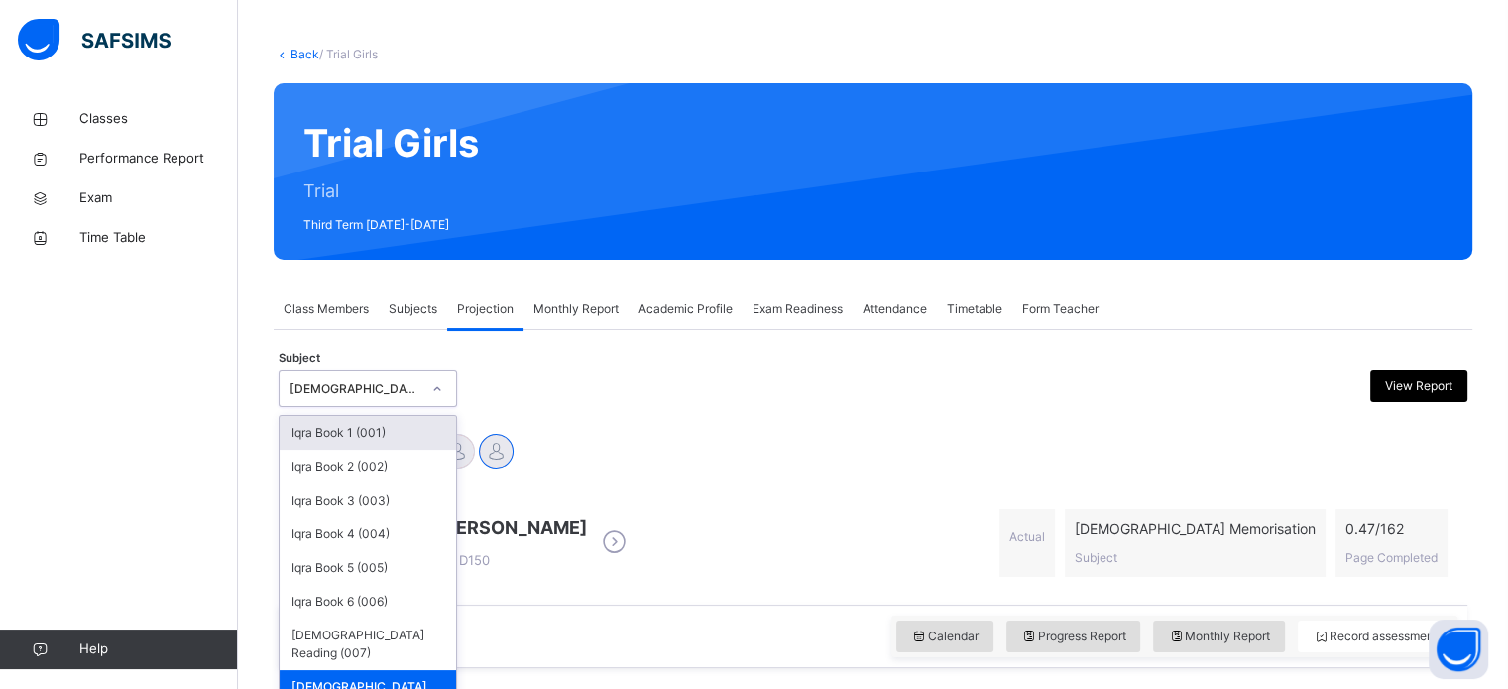
scroll to position [88, 0]
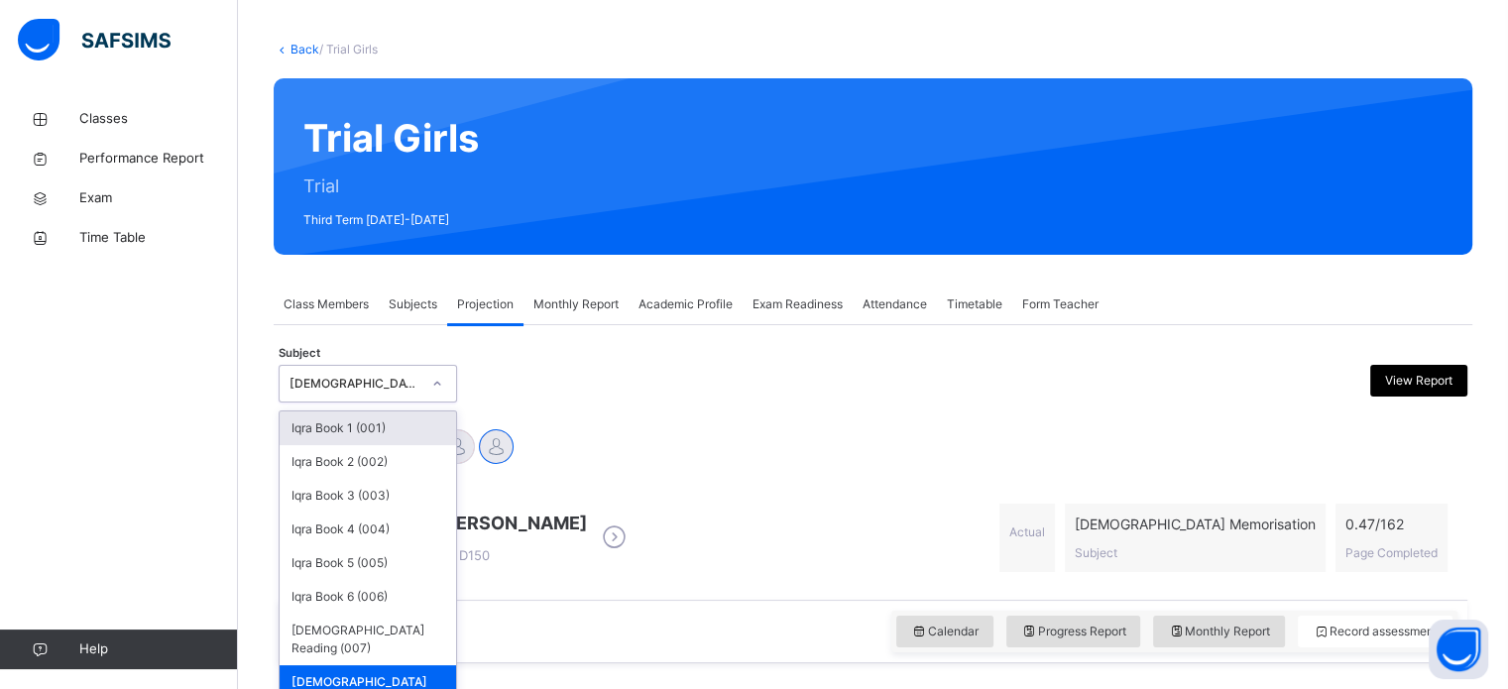
click at [410, 402] on div "option [DEMOGRAPHIC_DATA] Memorisation (008), selected. option Iqra Book 1 (001…" at bounding box center [368, 384] width 178 height 38
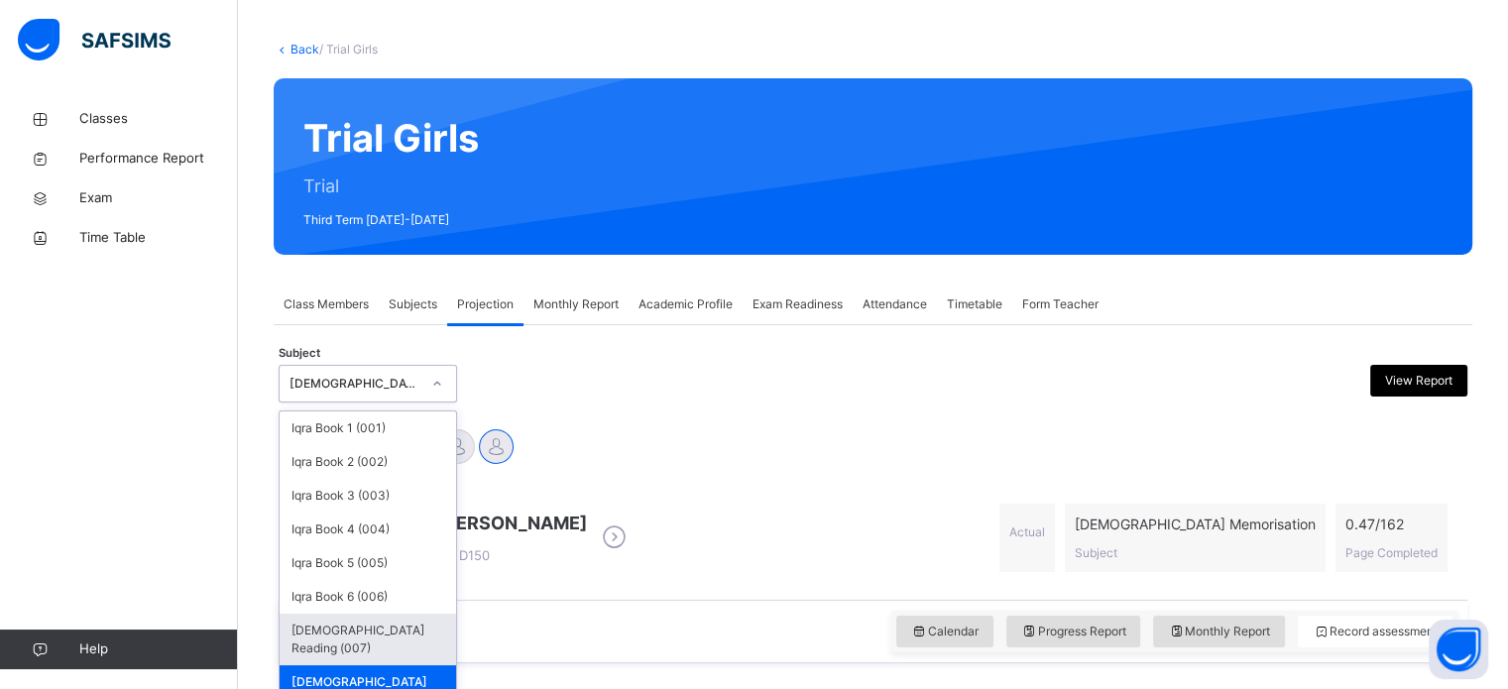
click at [433, 625] on div "[DEMOGRAPHIC_DATA] Reading (007)" at bounding box center [368, 640] width 176 height 52
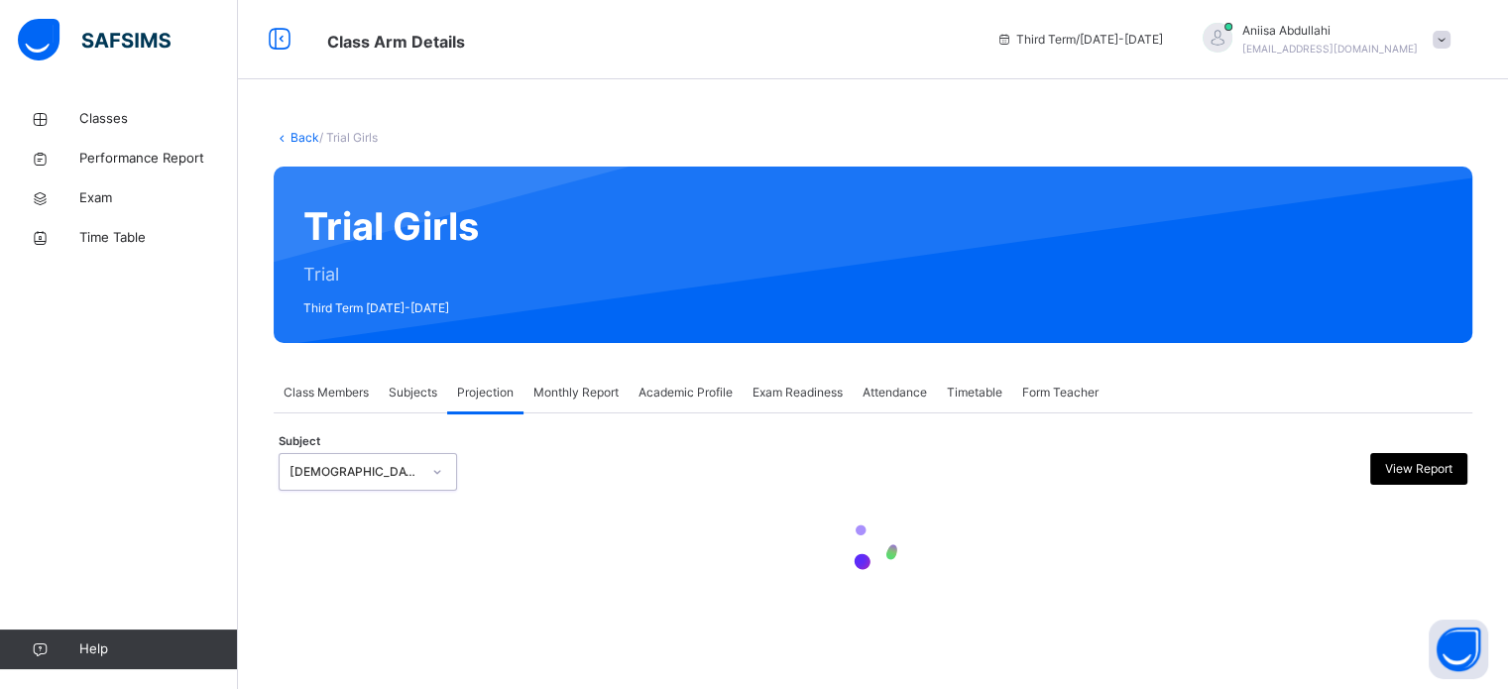
scroll to position [0, 0]
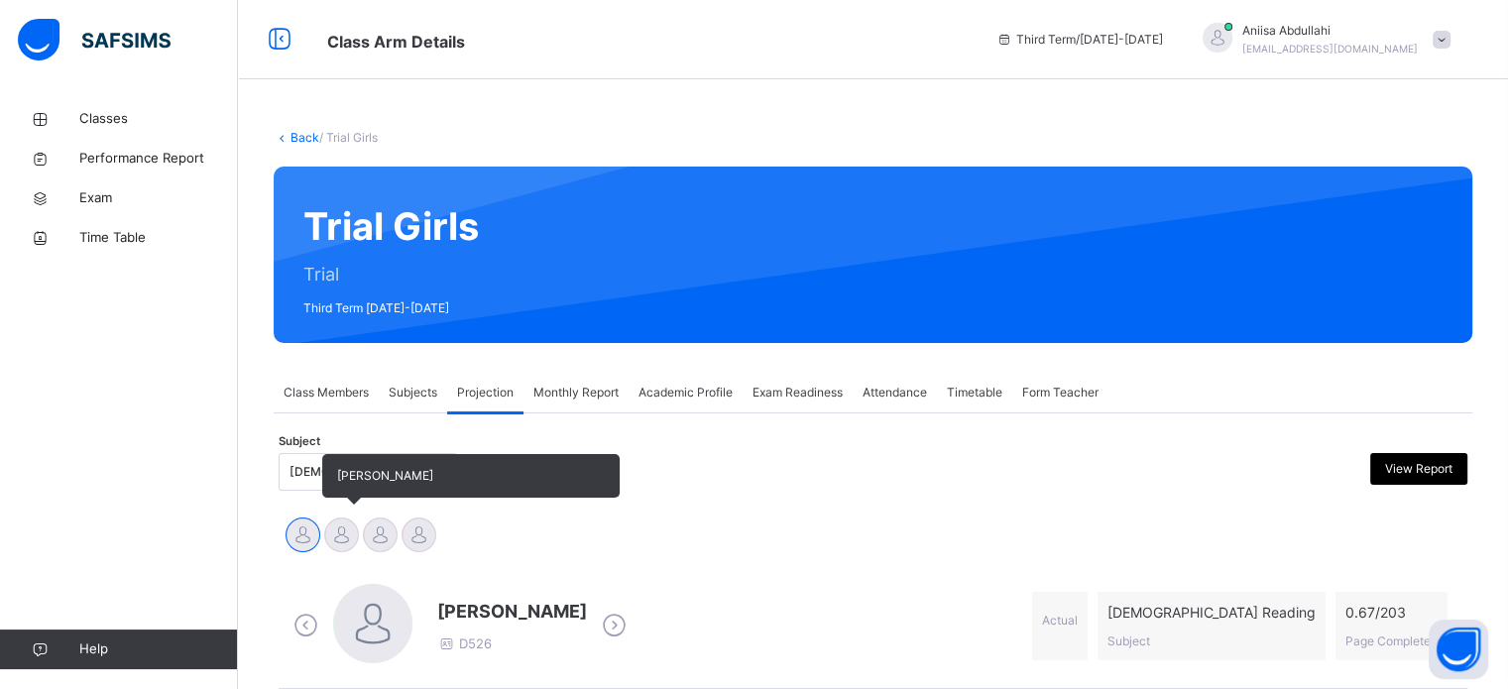
click at [343, 550] on div at bounding box center [341, 534] width 35 height 35
click at [289, 533] on div at bounding box center [303, 534] width 35 height 35
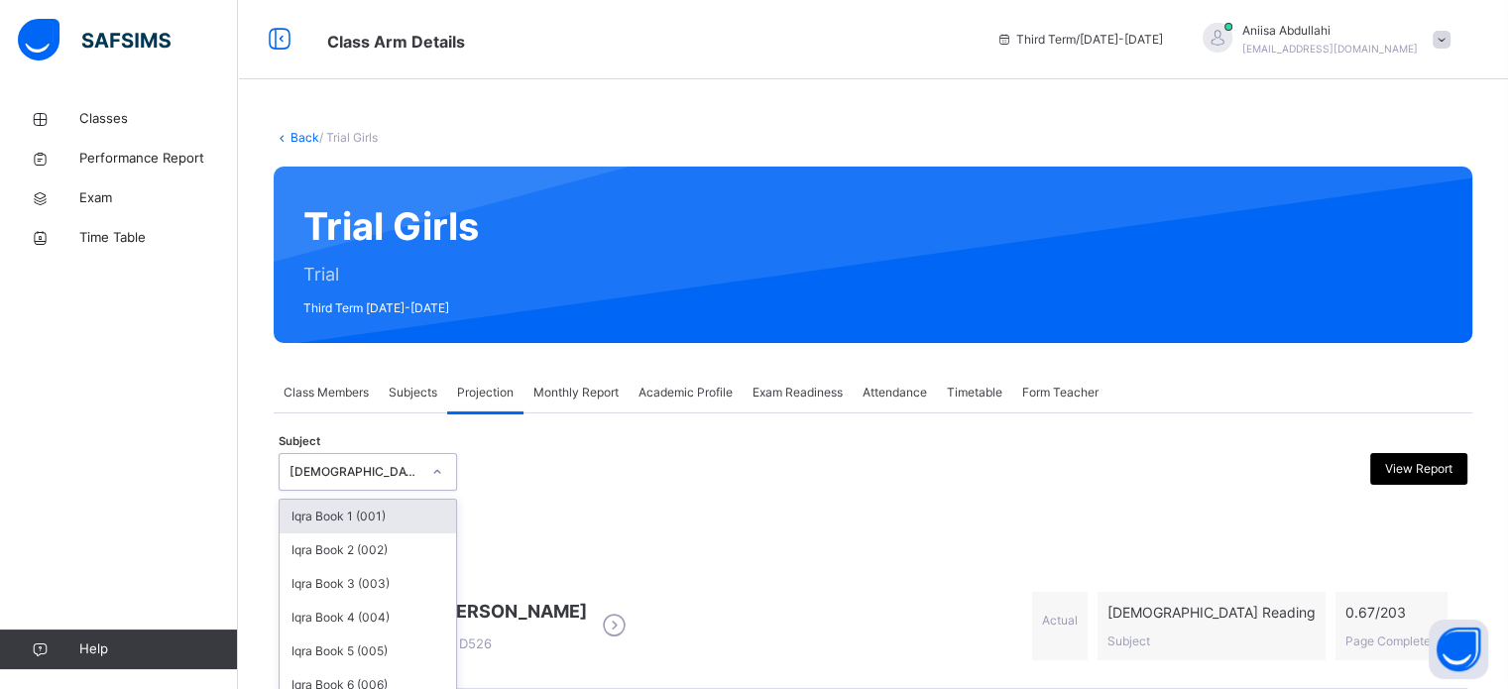
scroll to position [88, 0]
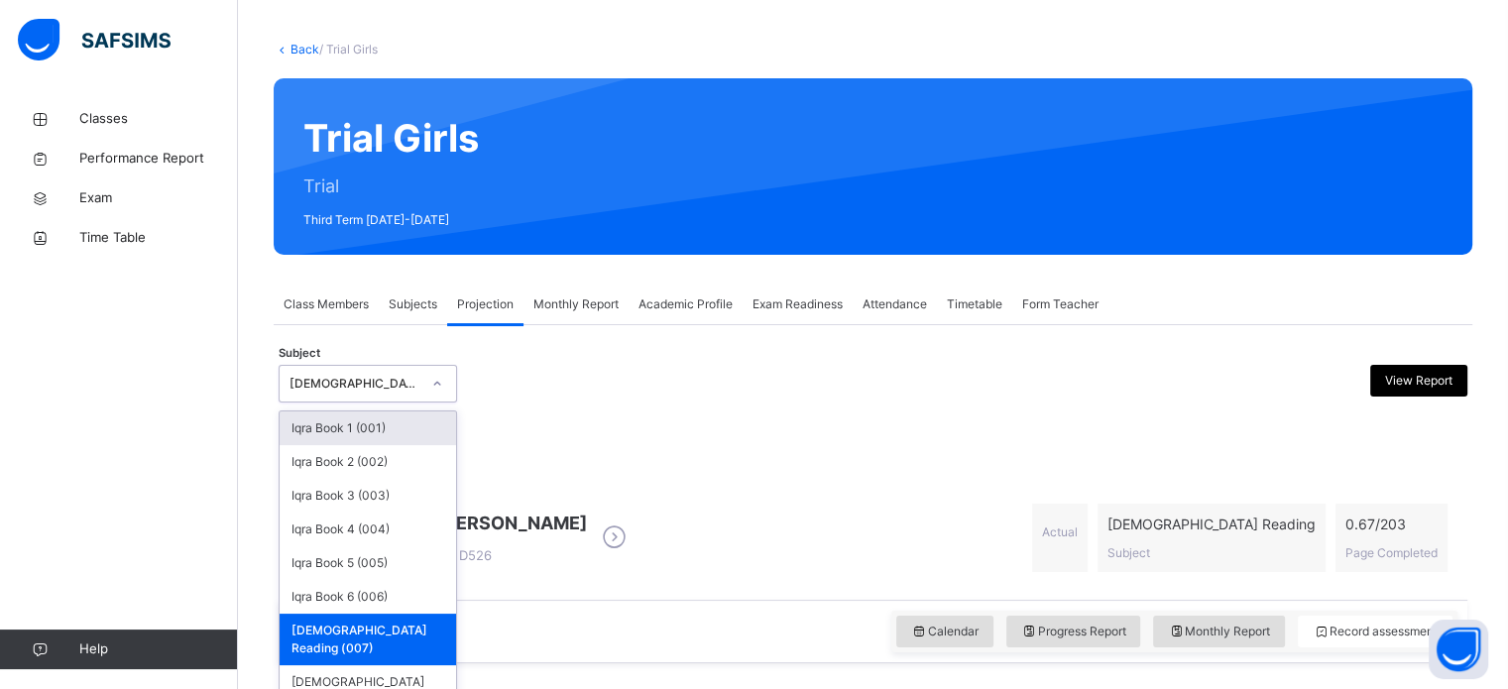
click at [417, 402] on div "option [DEMOGRAPHIC_DATA] Reading (007), selected. option Iqra Book 1 (001) foc…" at bounding box center [368, 384] width 178 height 38
click at [417, 602] on div "Iqra Book 6 (006)" at bounding box center [368, 597] width 176 height 34
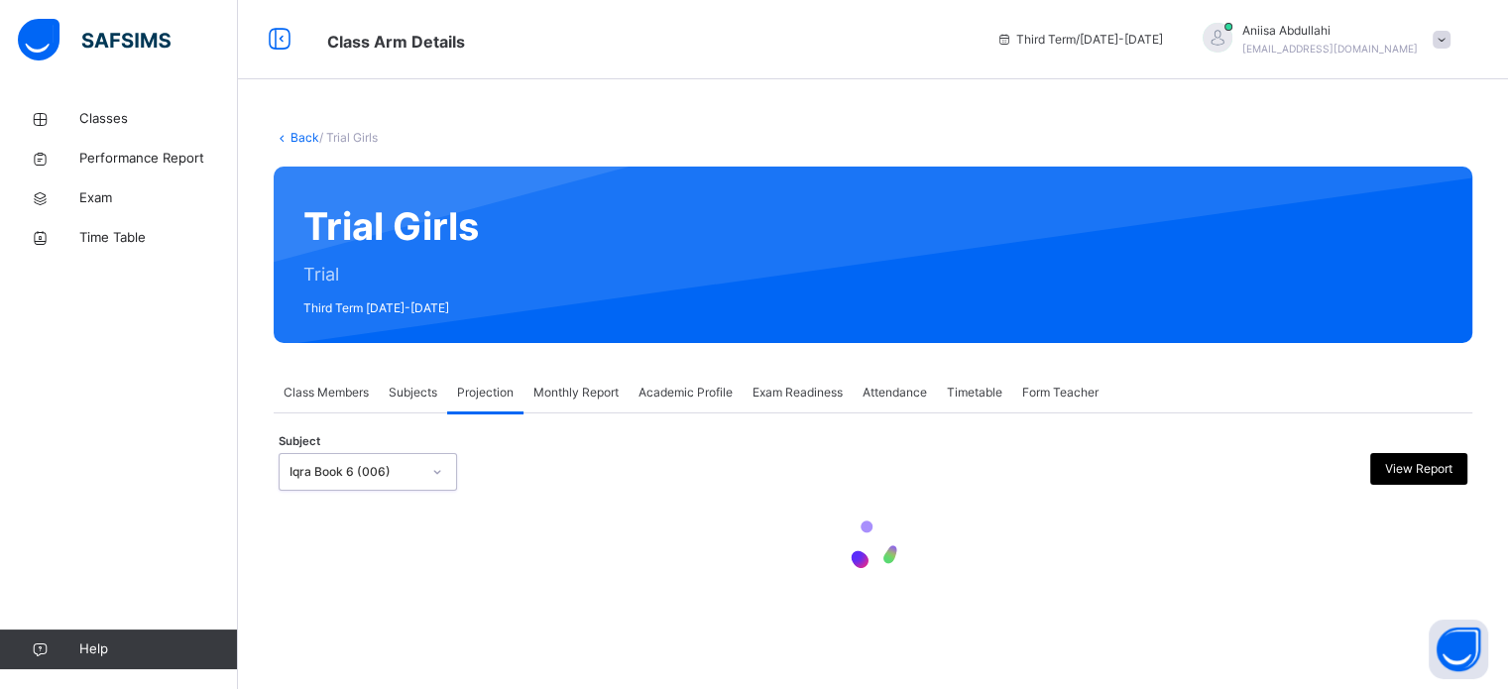
scroll to position [0, 0]
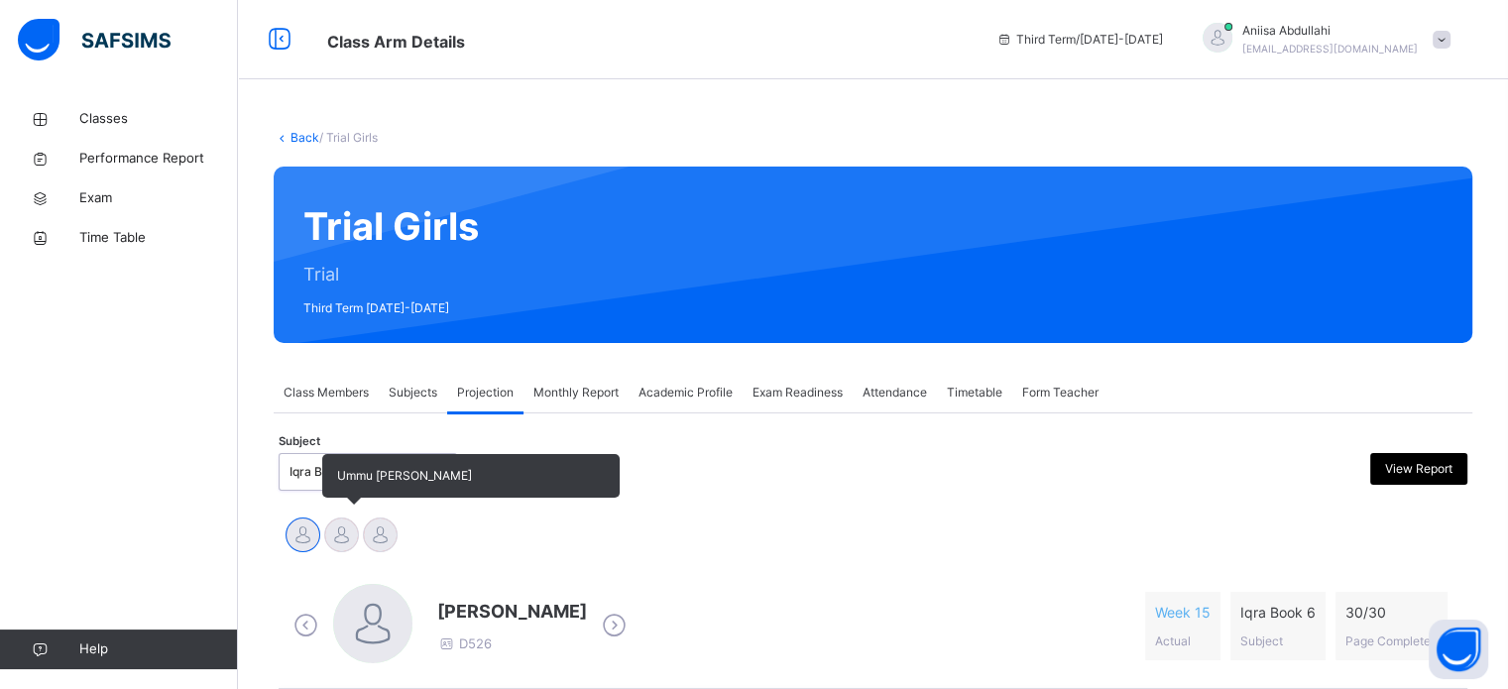
click at [344, 547] on div at bounding box center [341, 534] width 35 height 35
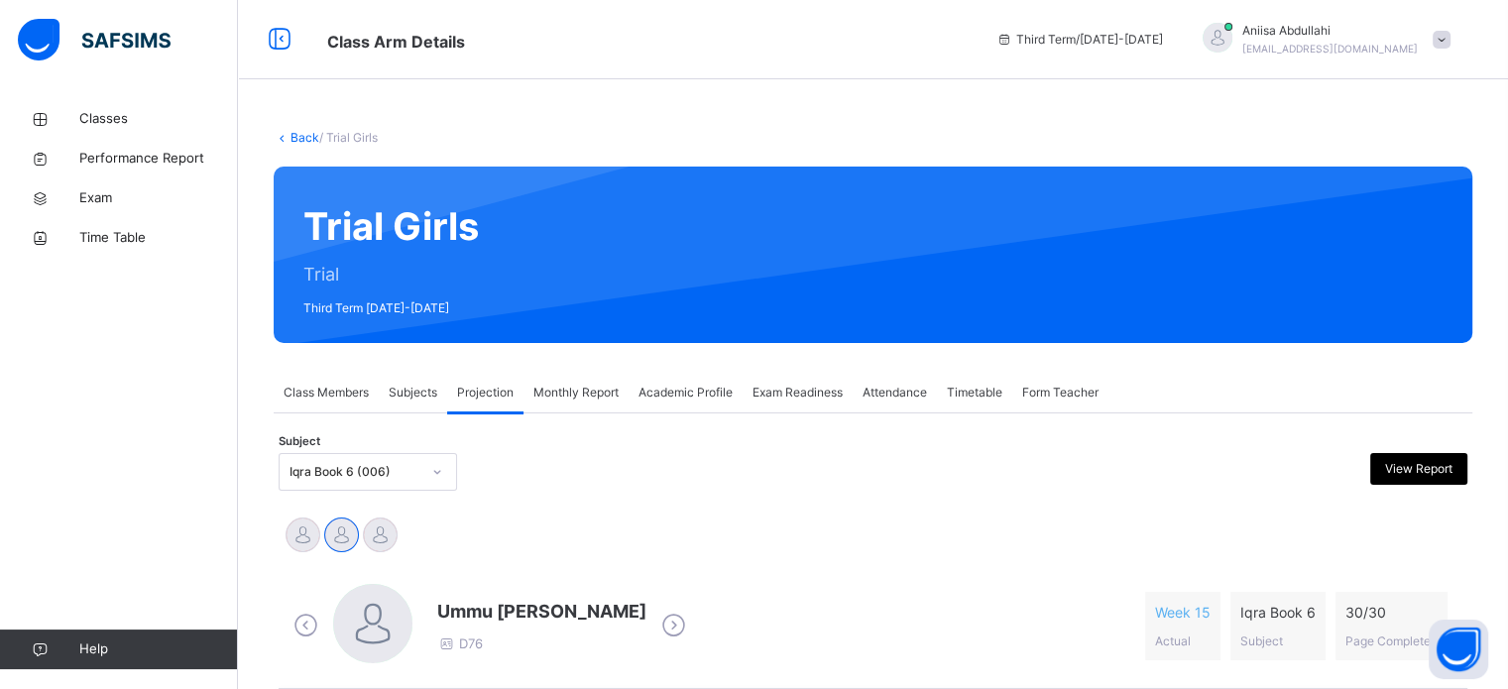
click at [410, 539] on div "Ainul Shuhadah Ummu Sulaim [PERSON_NAME] [PERSON_NAME] Nizamuddin" at bounding box center [873, 537] width 1179 height 44
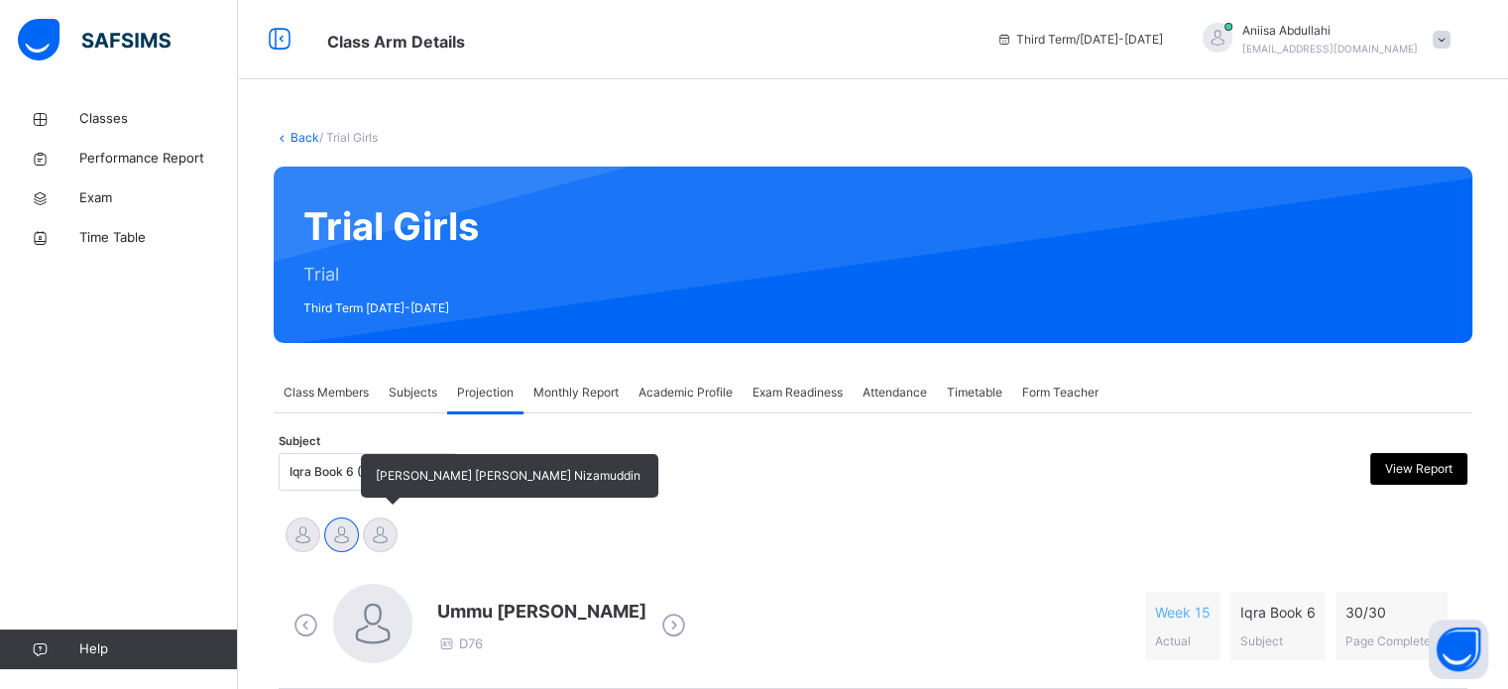
click at [382, 548] on div at bounding box center [380, 534] width 35 height 35
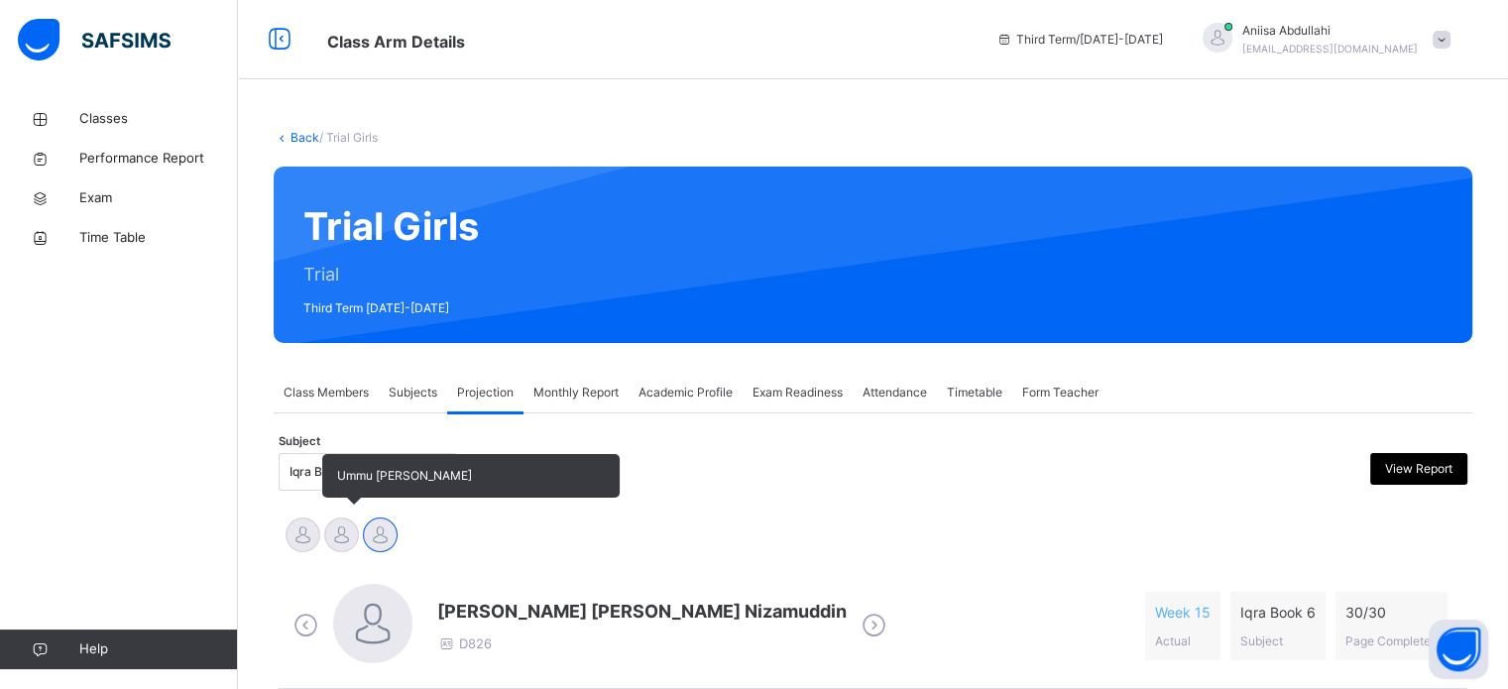
click at [327, 542] on div at bounding box center [341, 534] width 35 height 35
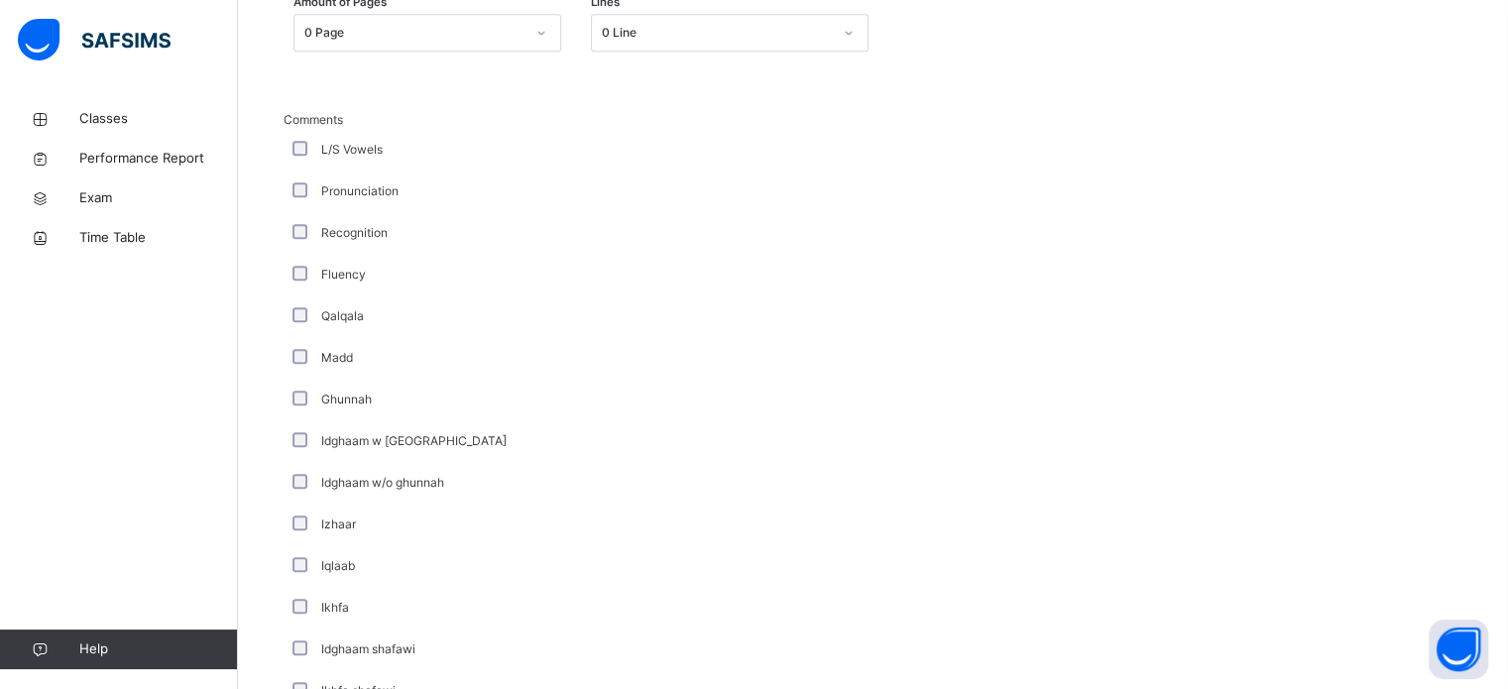
scroll to position [1545, 0]
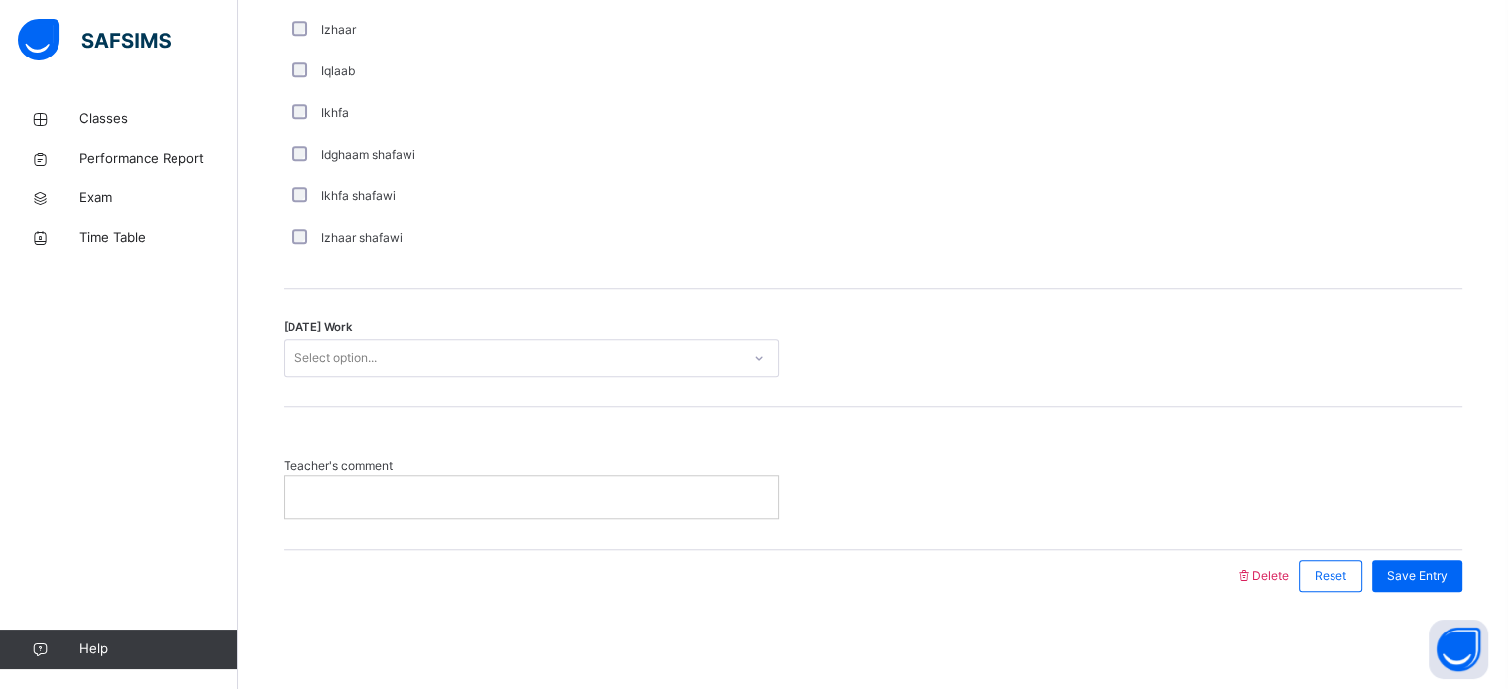
click at [350, 488] on p at bounding box center [531, 497] width 464 height 18
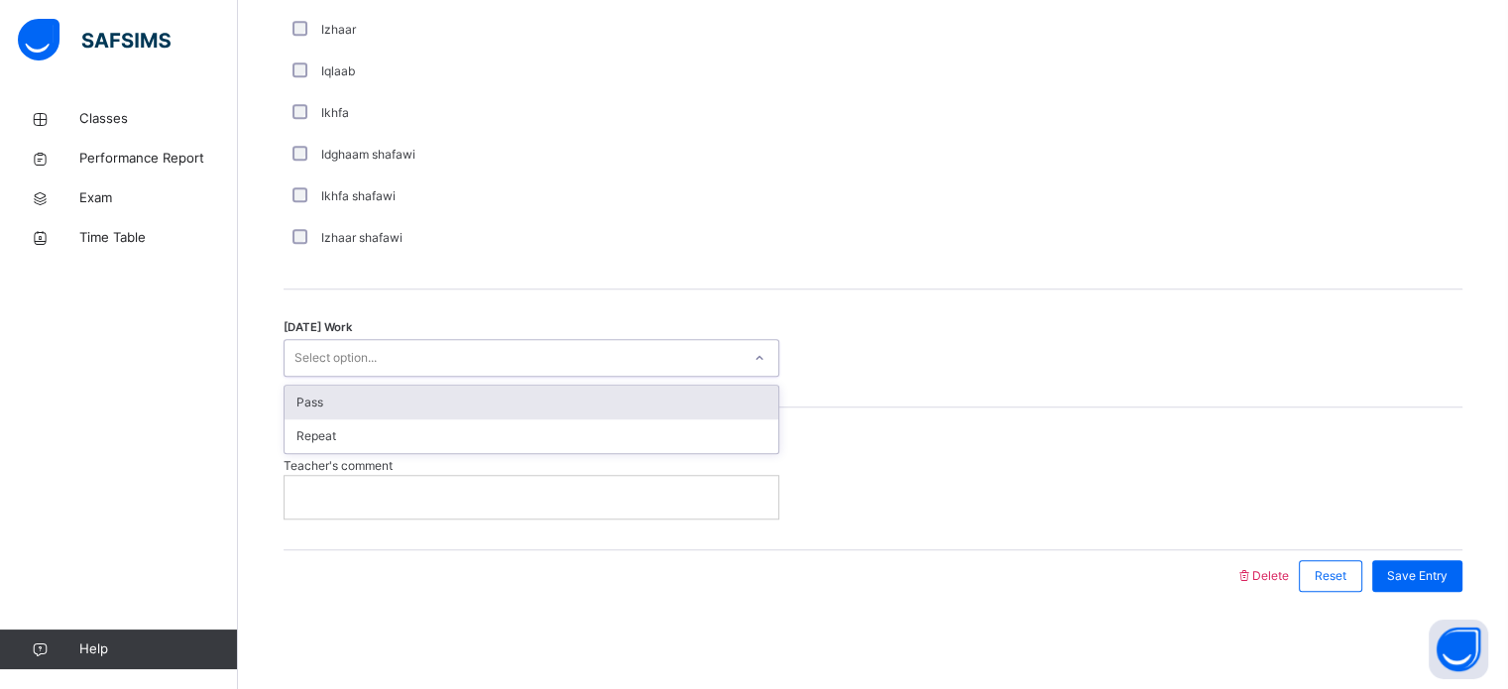
click at [413, 356] on div "Select option..." at bounding box center [513, 358] width 456 height 31
click at [405, 397] on div "Pass" at bounding box center [532, 403] width 494 height 34
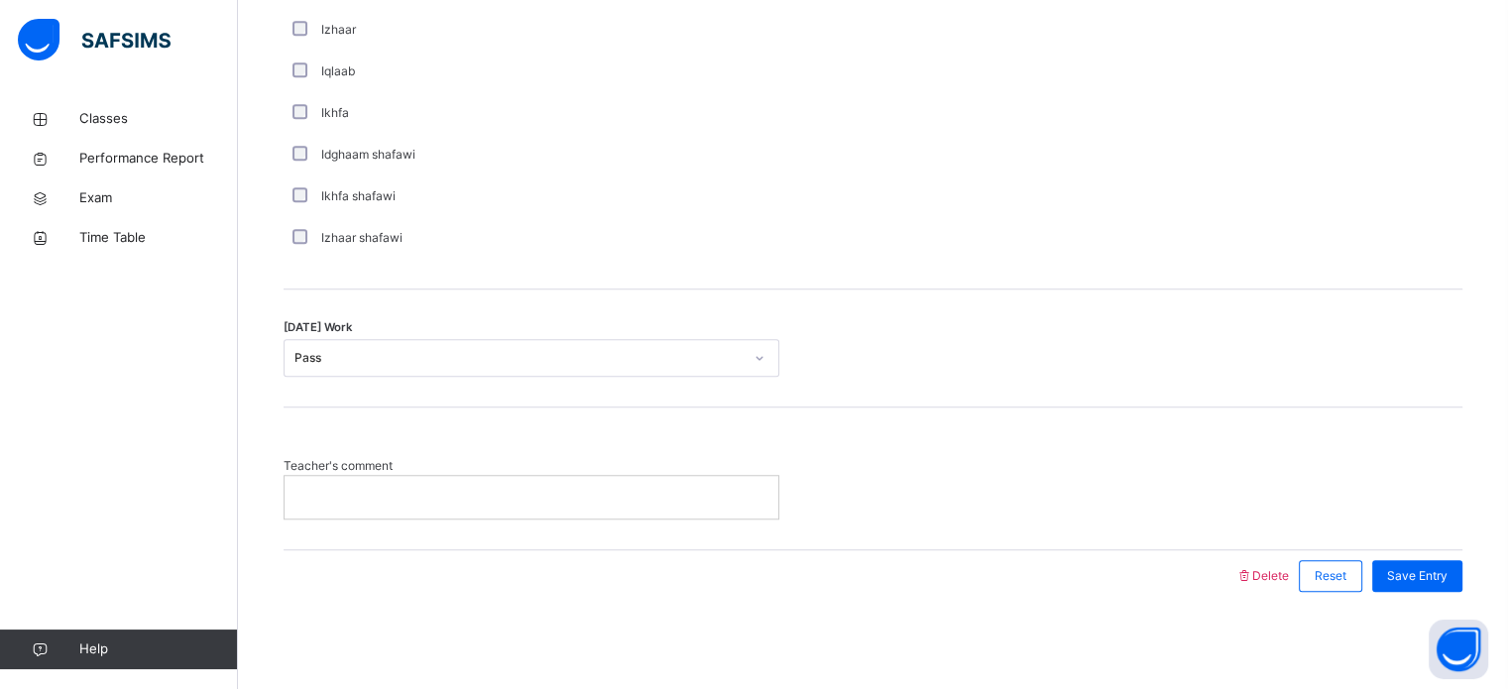
click at [416, 489] on p at bounding box center [531, 497] width 464 height 18
click at [1447, 577] on span "Save Entry" at bounding box center [1417, 576] width 60 height 18
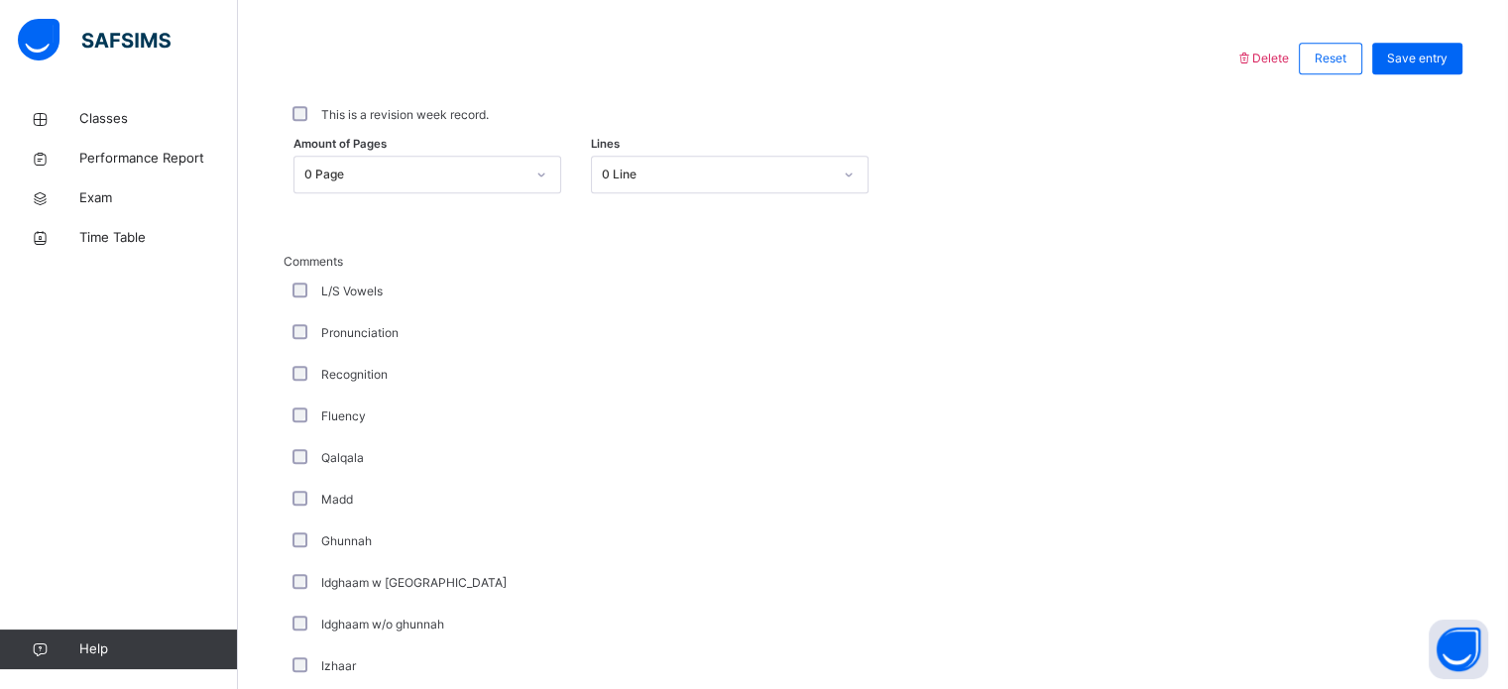
scroll to position [907, 0]
click at [1417, 62] on span "Save entry" at bounding box center [1417, 61] width 60 height 18
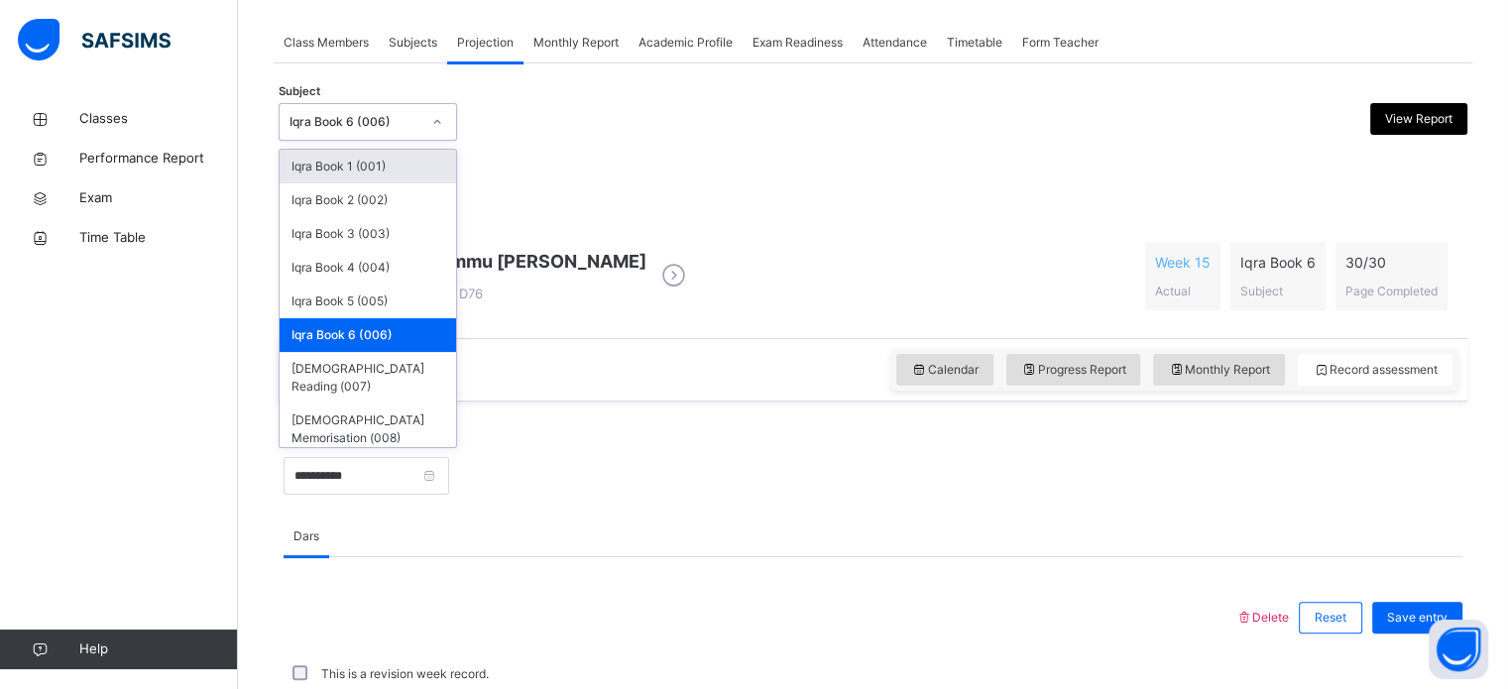
scroll to position [356, 0]
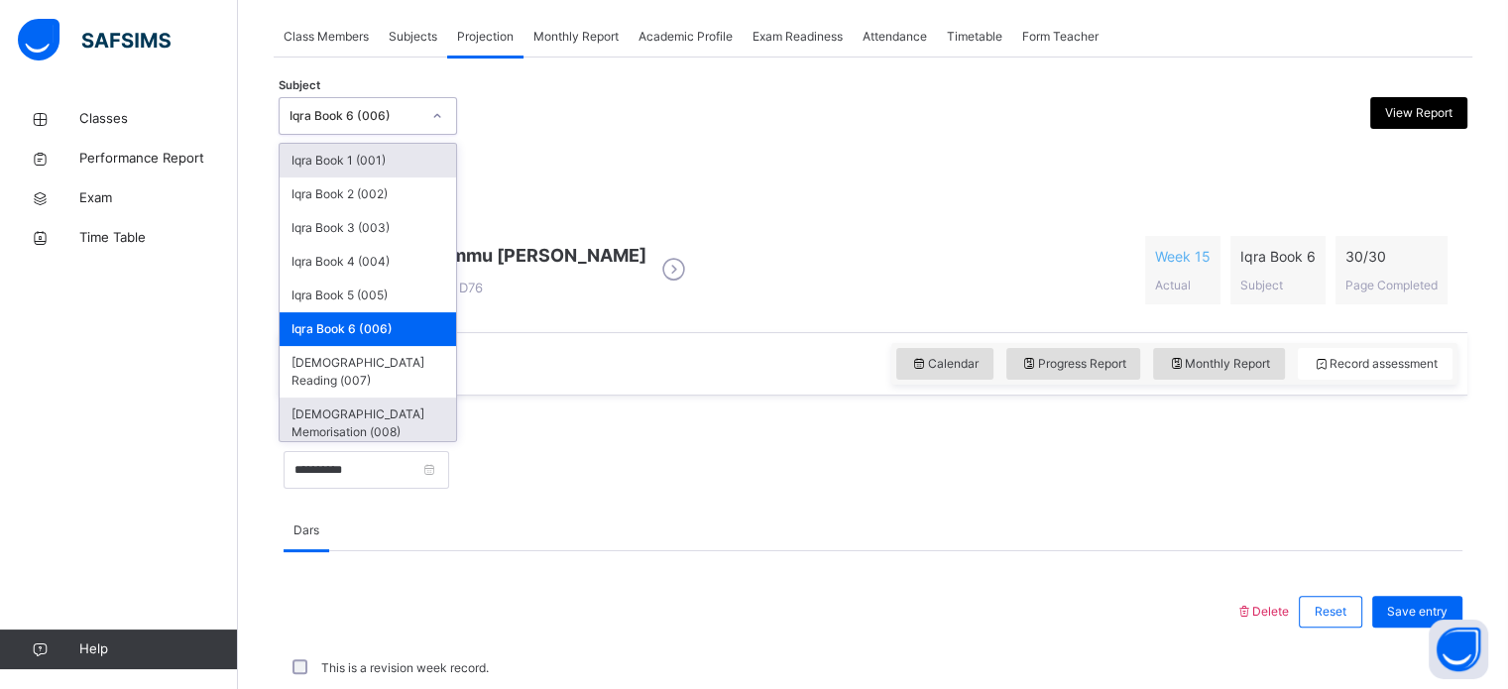
click at [420, 398] on div "[DEMOGRAPHIC_DATA] Memorisation (008)" at bounding box center [368, 424] width 176 height 52
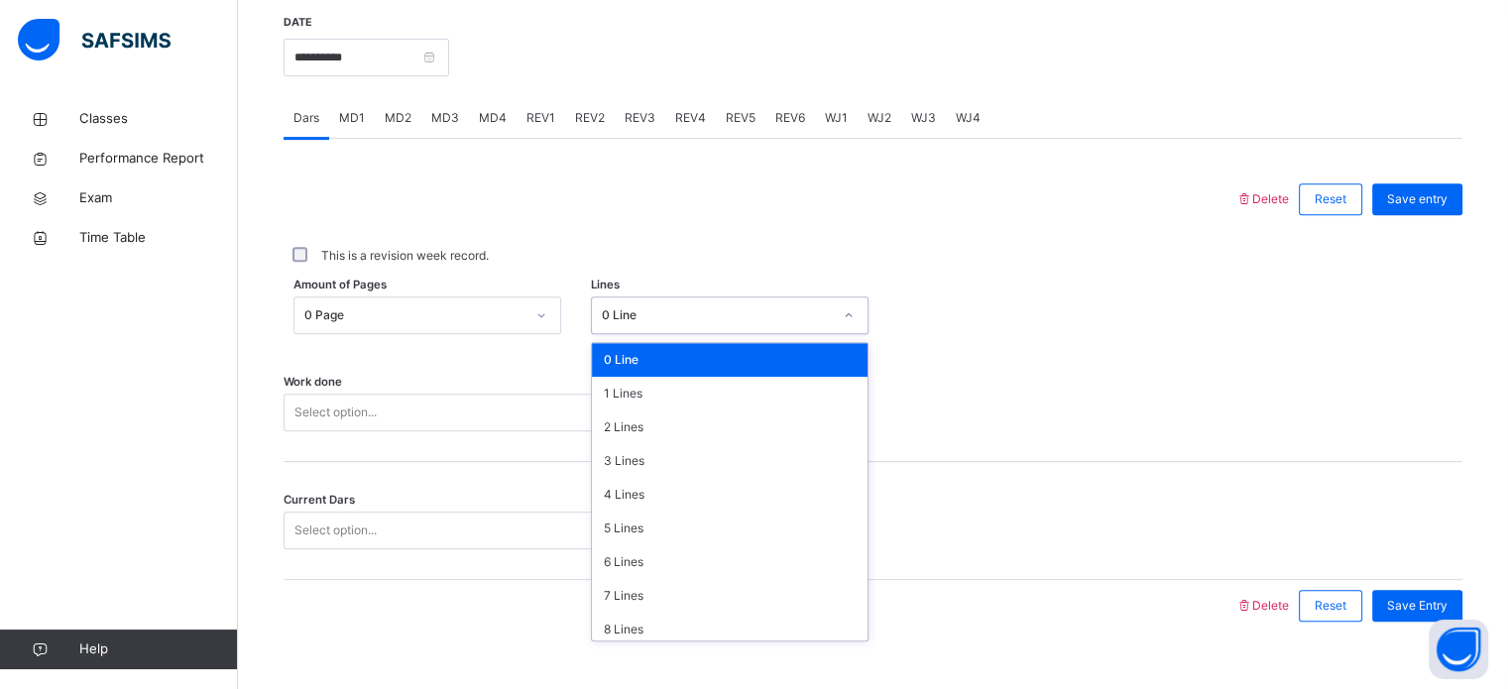
scroll to position [799, 0]
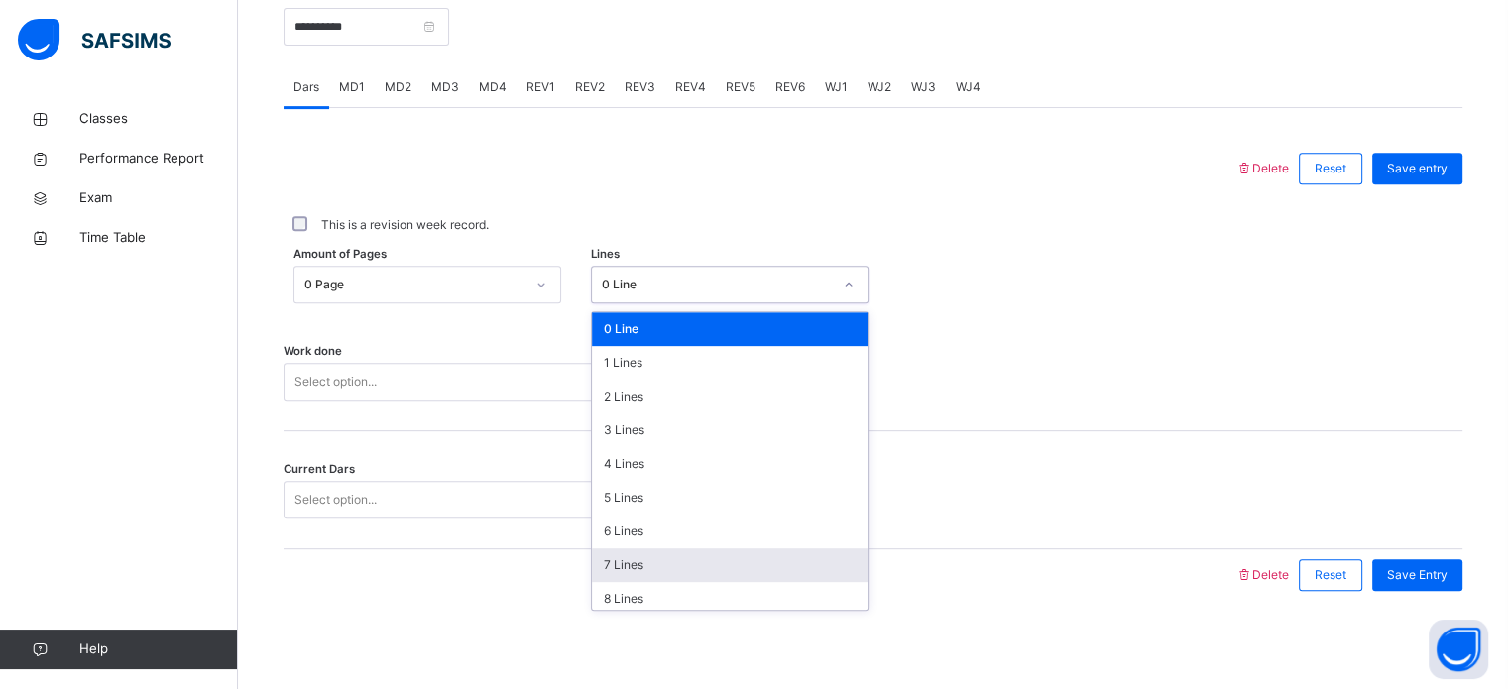
click at [636, 574] on div "7 Lines" at bounding box center [730, 565] width 276 height 34
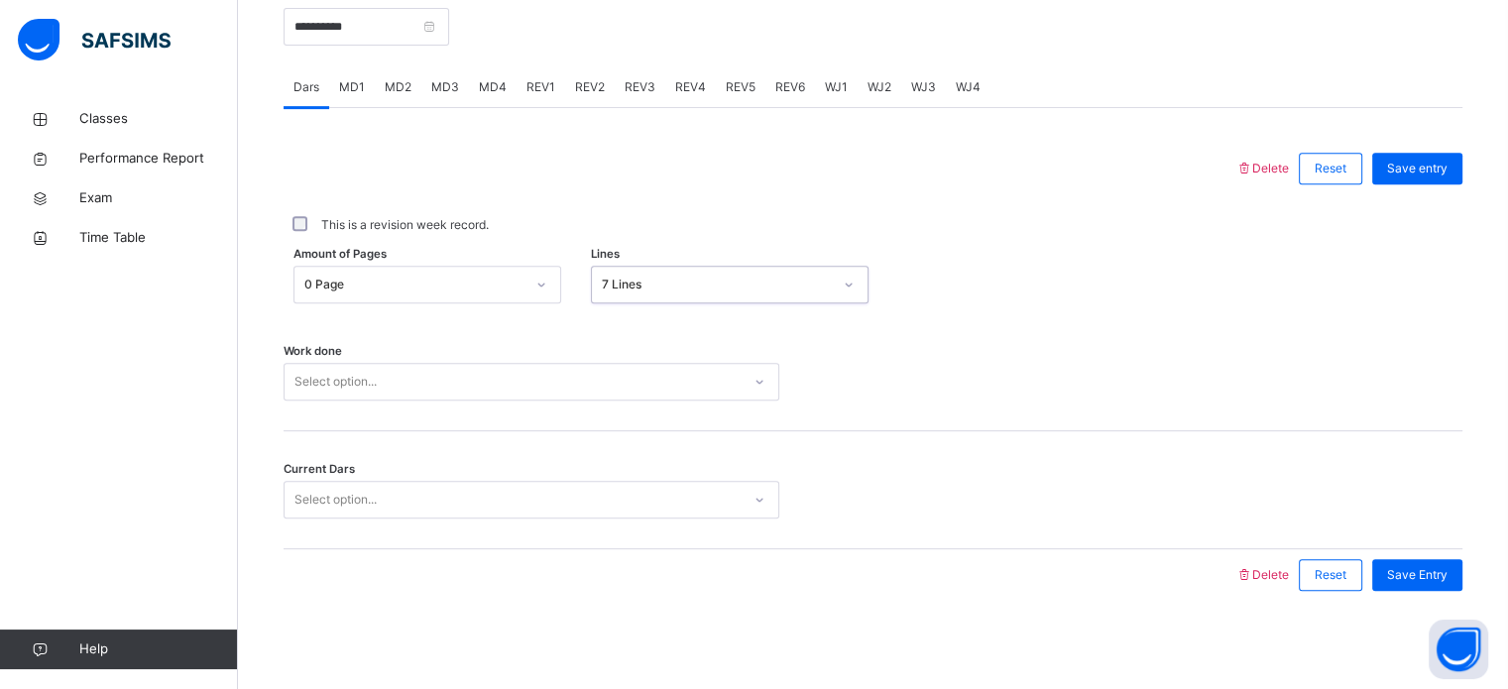
click at [492, 393] on div "Select option..." at bounding box center [513, 382] width 456 height 31
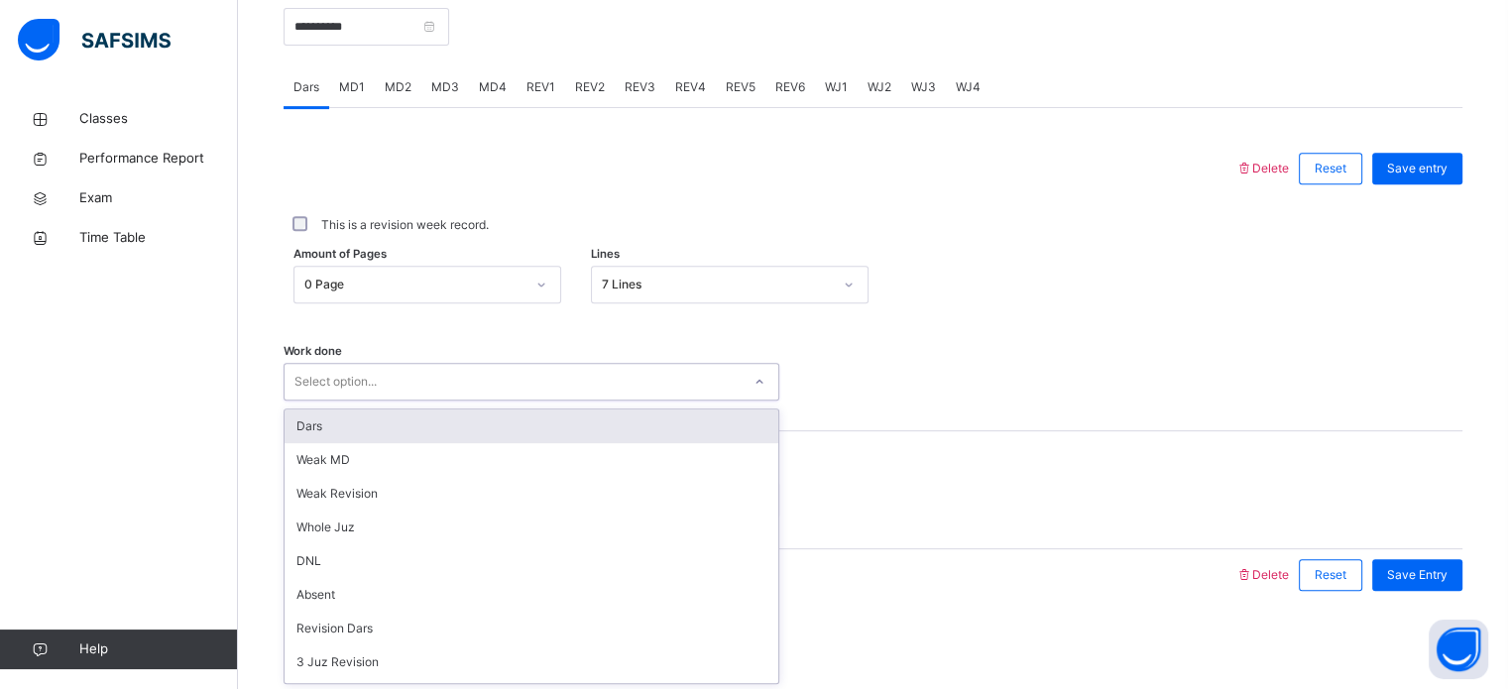
click at [472, 421] on div "Dars" at bounding box center [532, 426] width 494 height 34
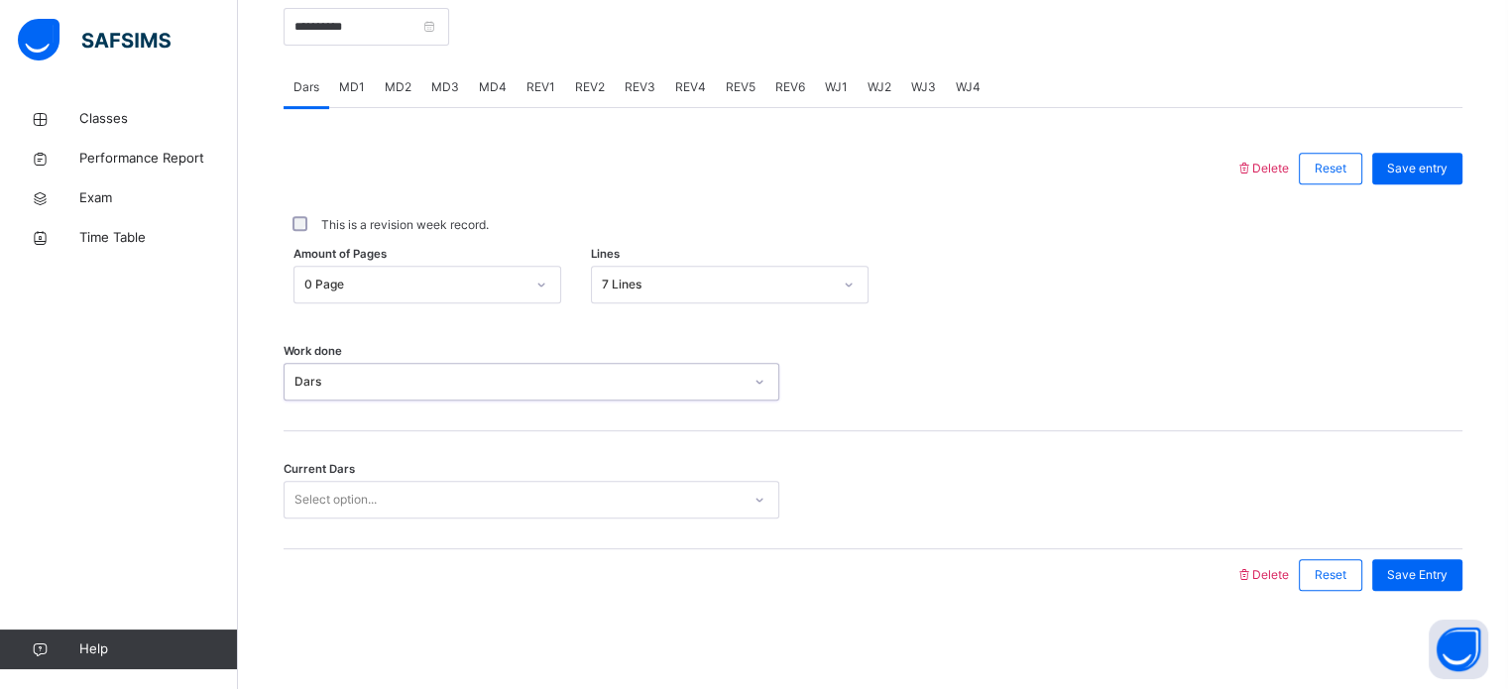
click at [536, 496] on div "Select option..." at bounding box center [513, 500] width 456 height 31
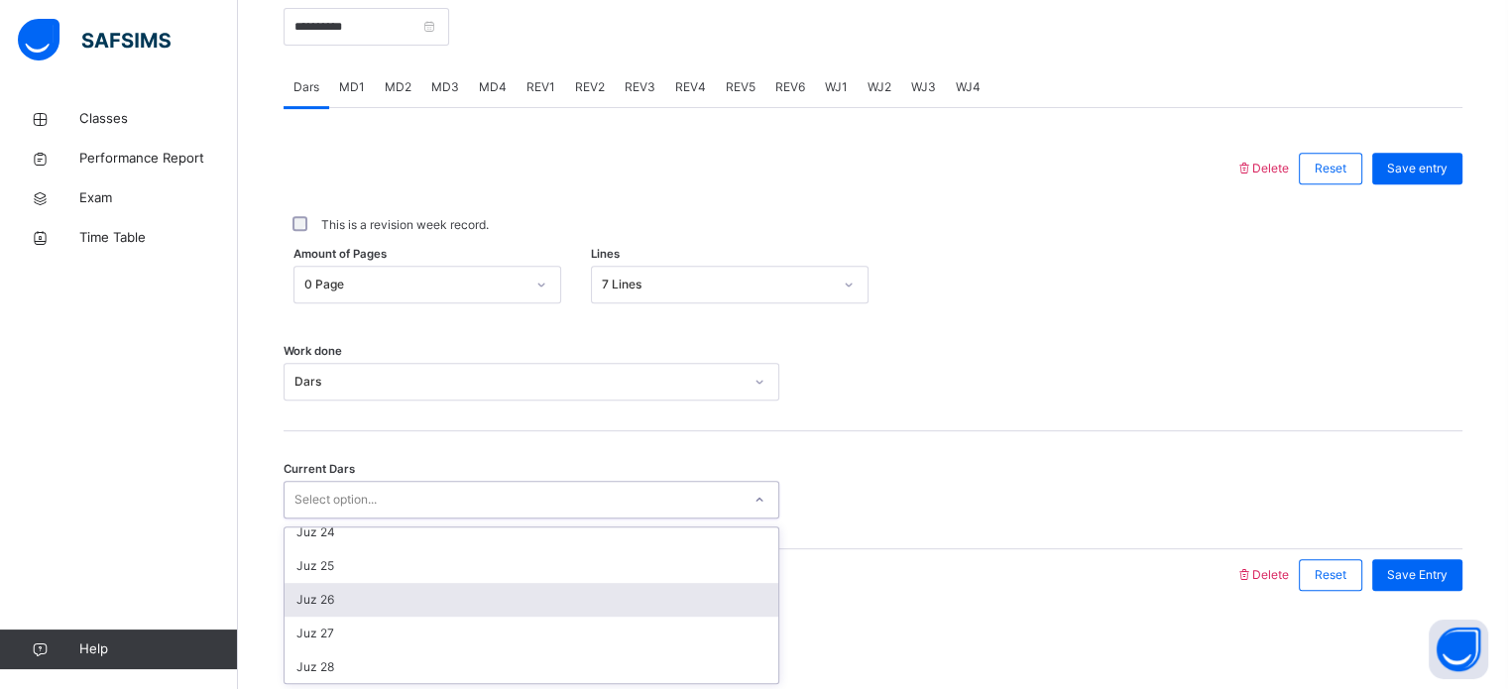
click at [364, 605] on div "Juz 26" at bounding box center [532, 600] width 494 height 34
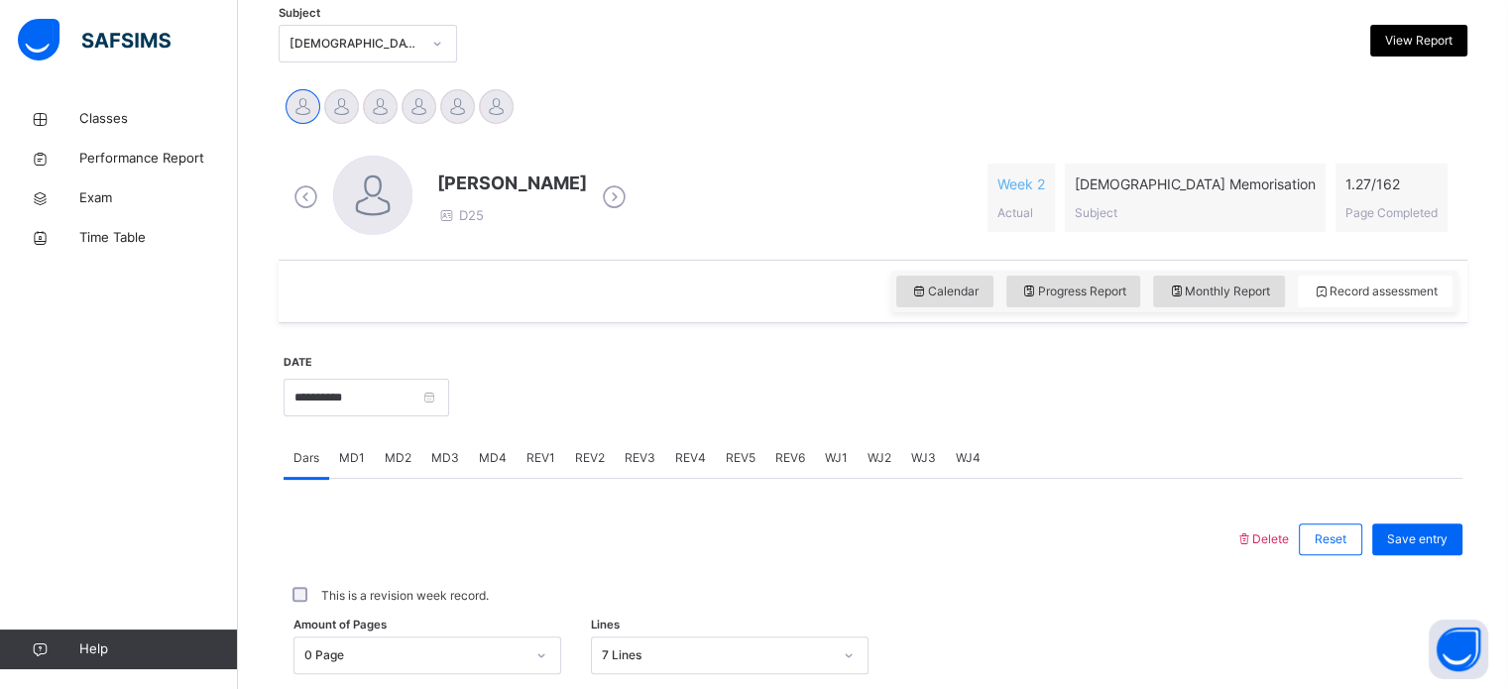
scroll to position [434, 0]
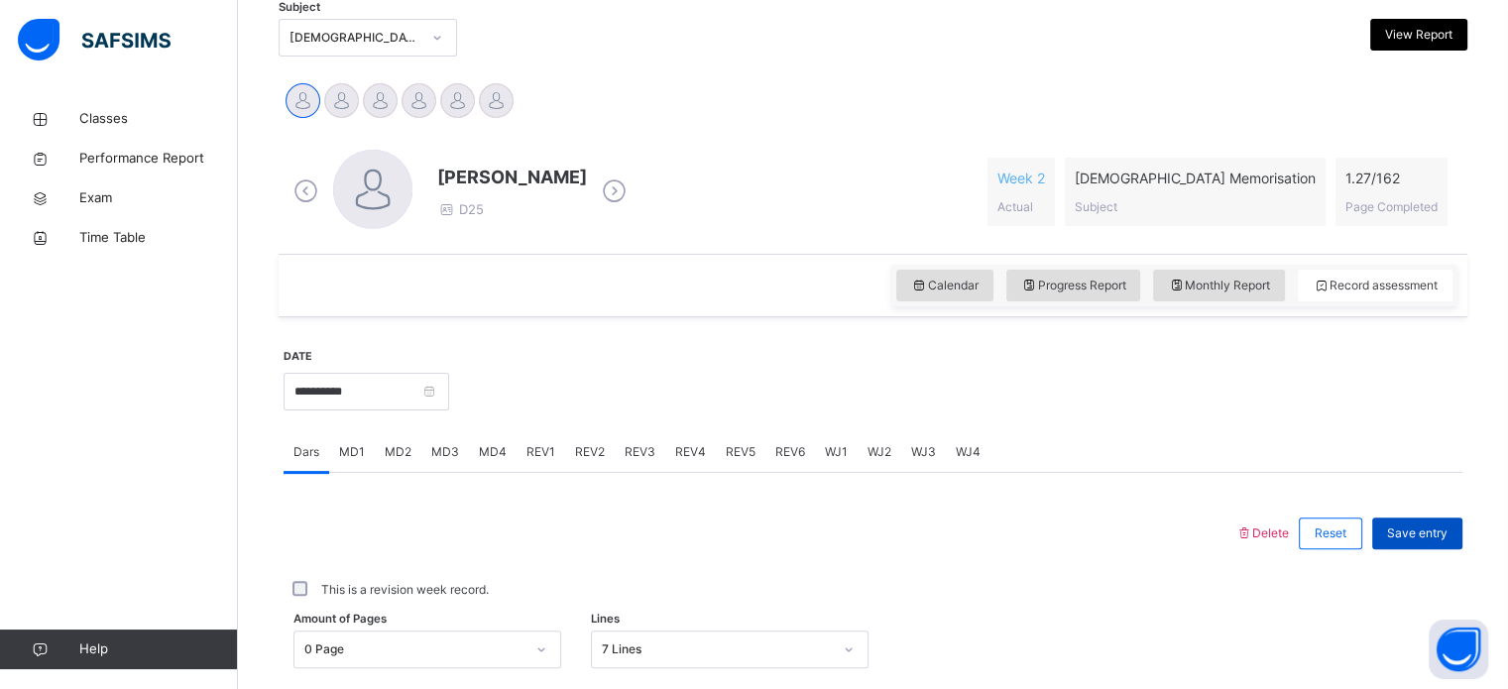
click at [1408, 518] on div "Save entry" at bounding box center [1417, 533] width 90 height 32
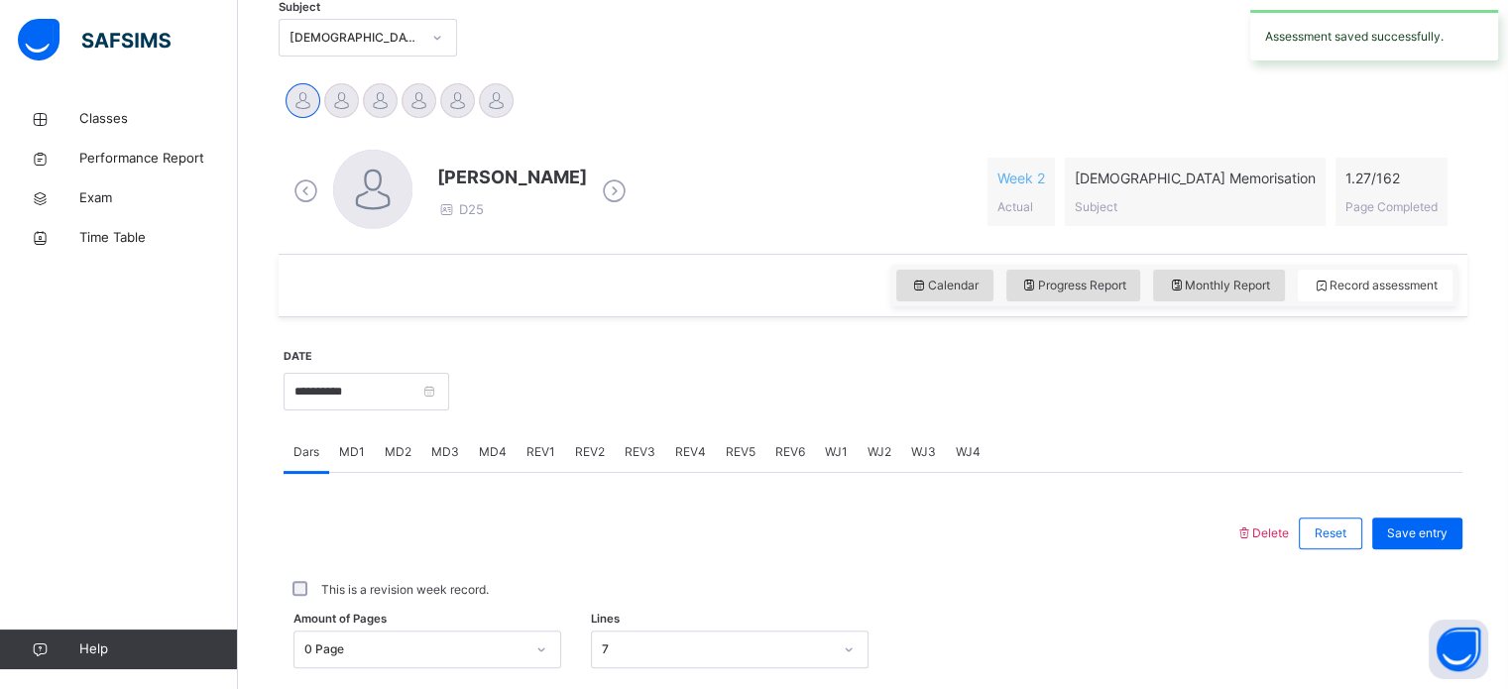
click at [1408, 518] on div "Save entry" at bounding box center [1417, 533] width 90 height 32
click at [492, 458] on span "MD4" at bounding box center [493, 452] width 28 height 18
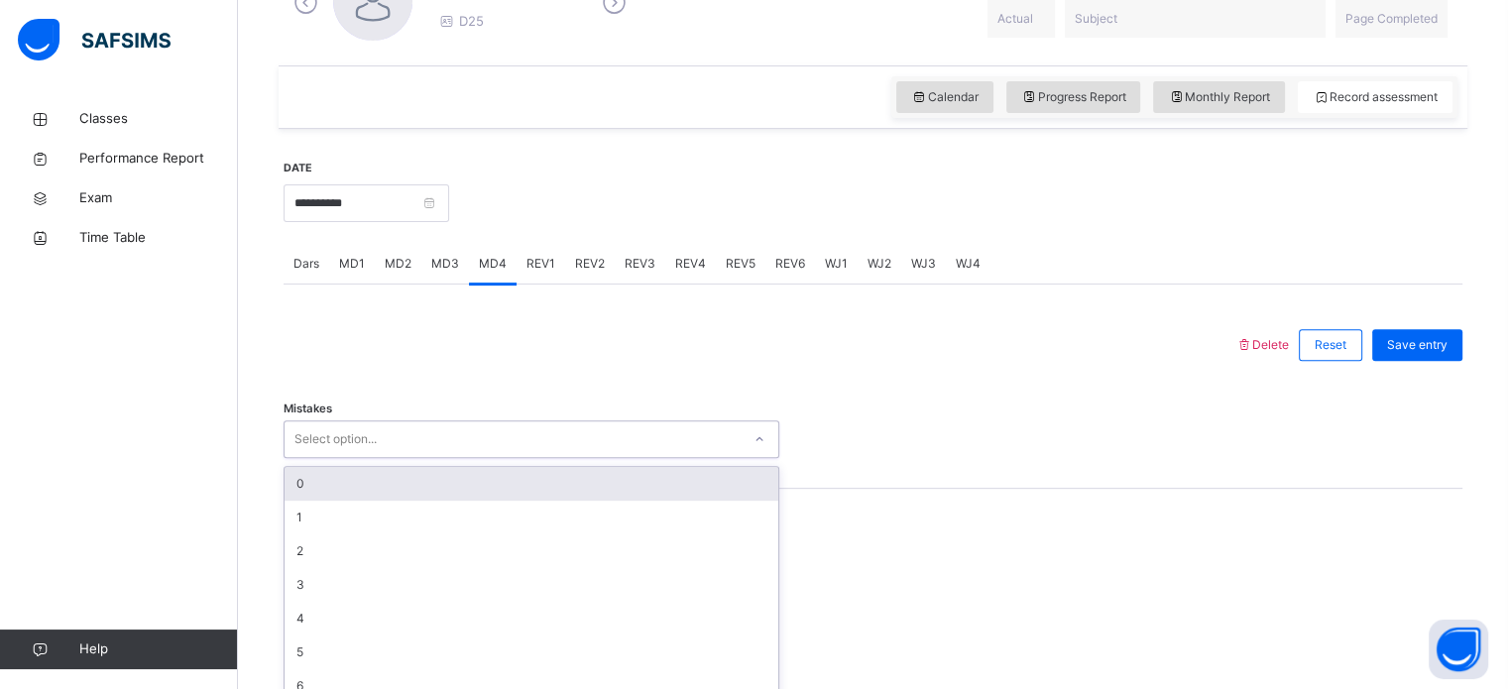
click at [567, 458] on div "option 0 focused, 1 of 7. 7 results available. Use Up and Down to choose option…" at bounding box center [532, 439] width 496 height 38
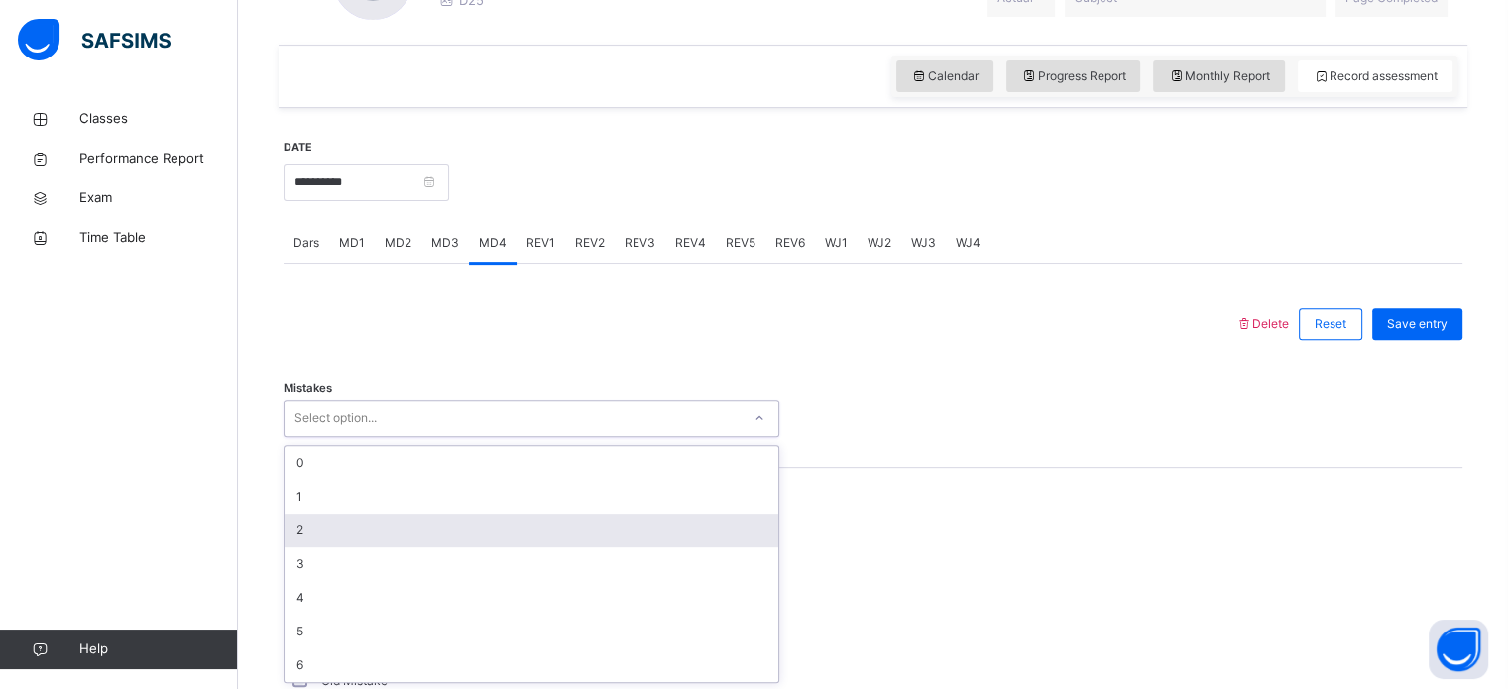
scroll to position [644, 0]
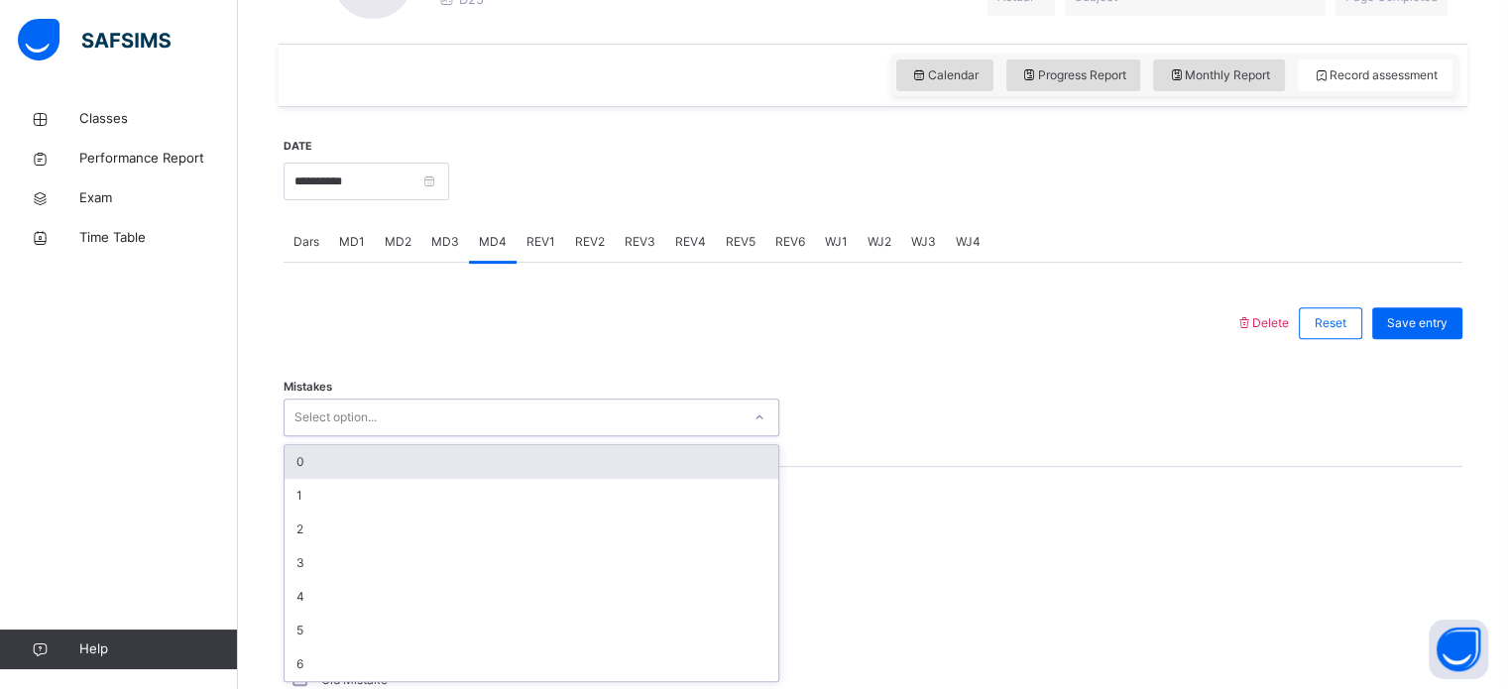
click at [499, 445] on div "0" at bounding box center [532, 462] width 494 height 34
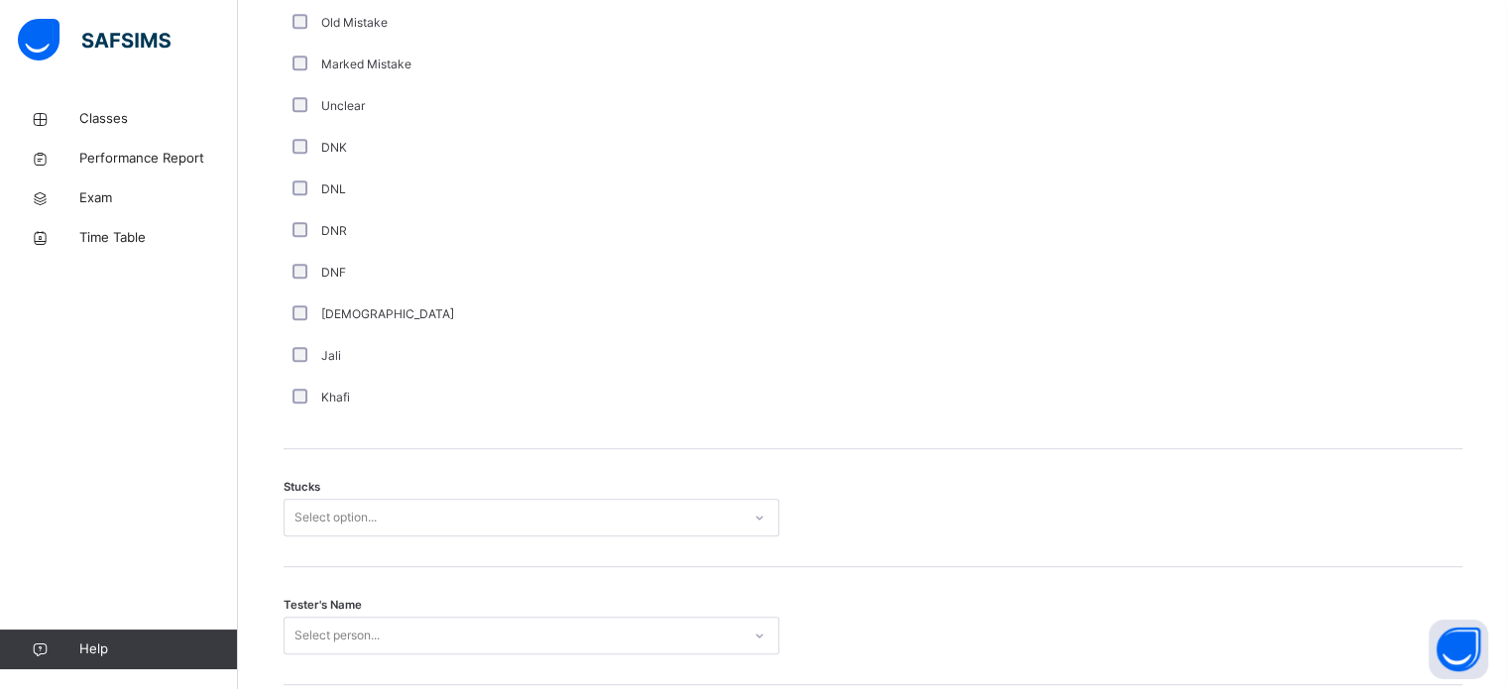
scroll to position [1302, 0]
click at [409, 526] on div "Select option..." at bounding box center [532, 518] width 496 height 38
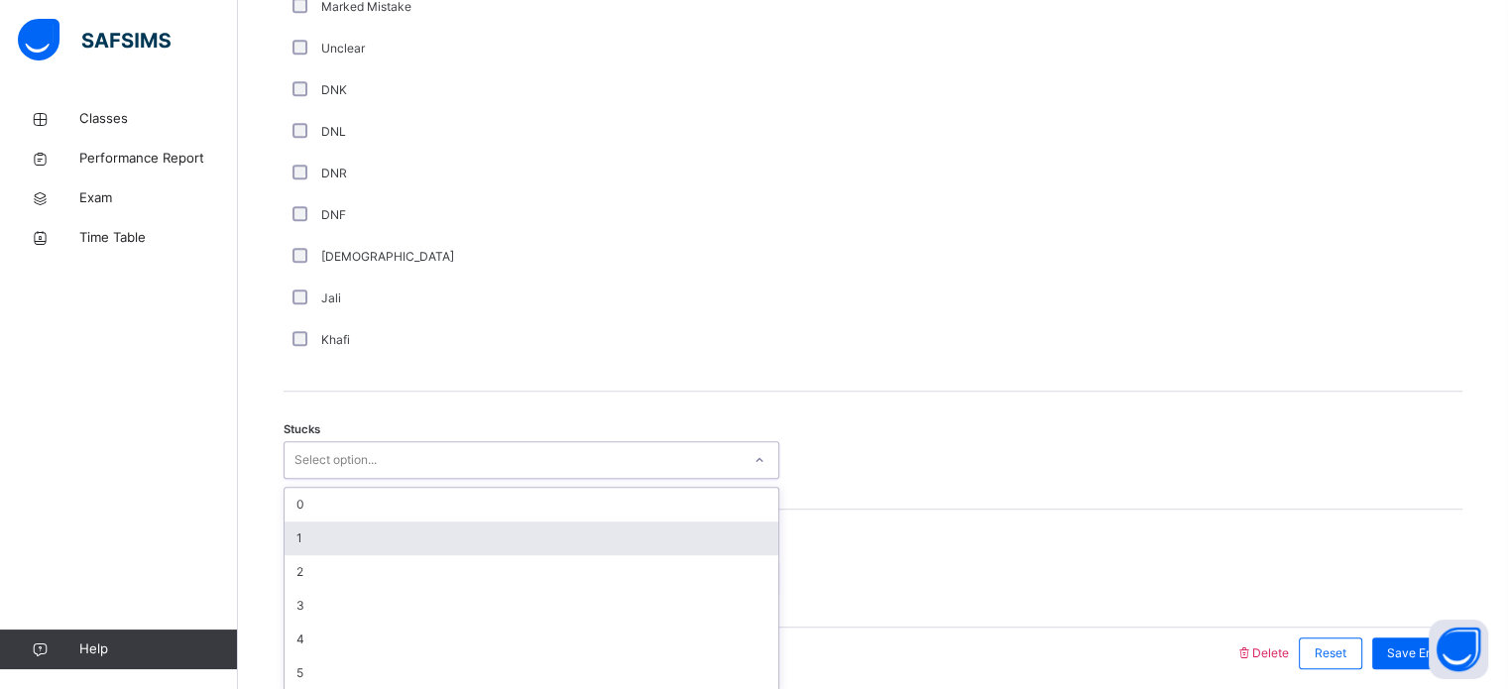
scroll to position [1368, 0]
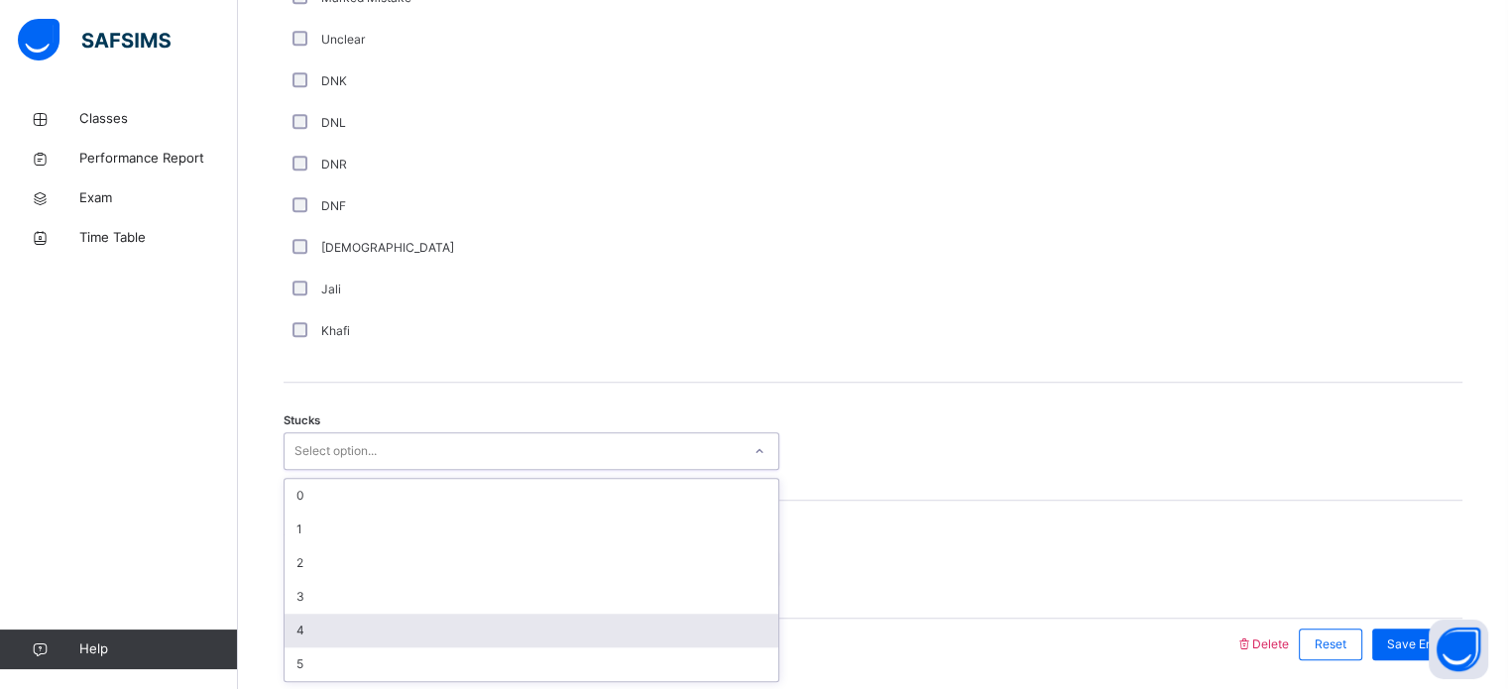
click at [334, 614] on div "4" at bounding box center [532, 631] width 494 height 34
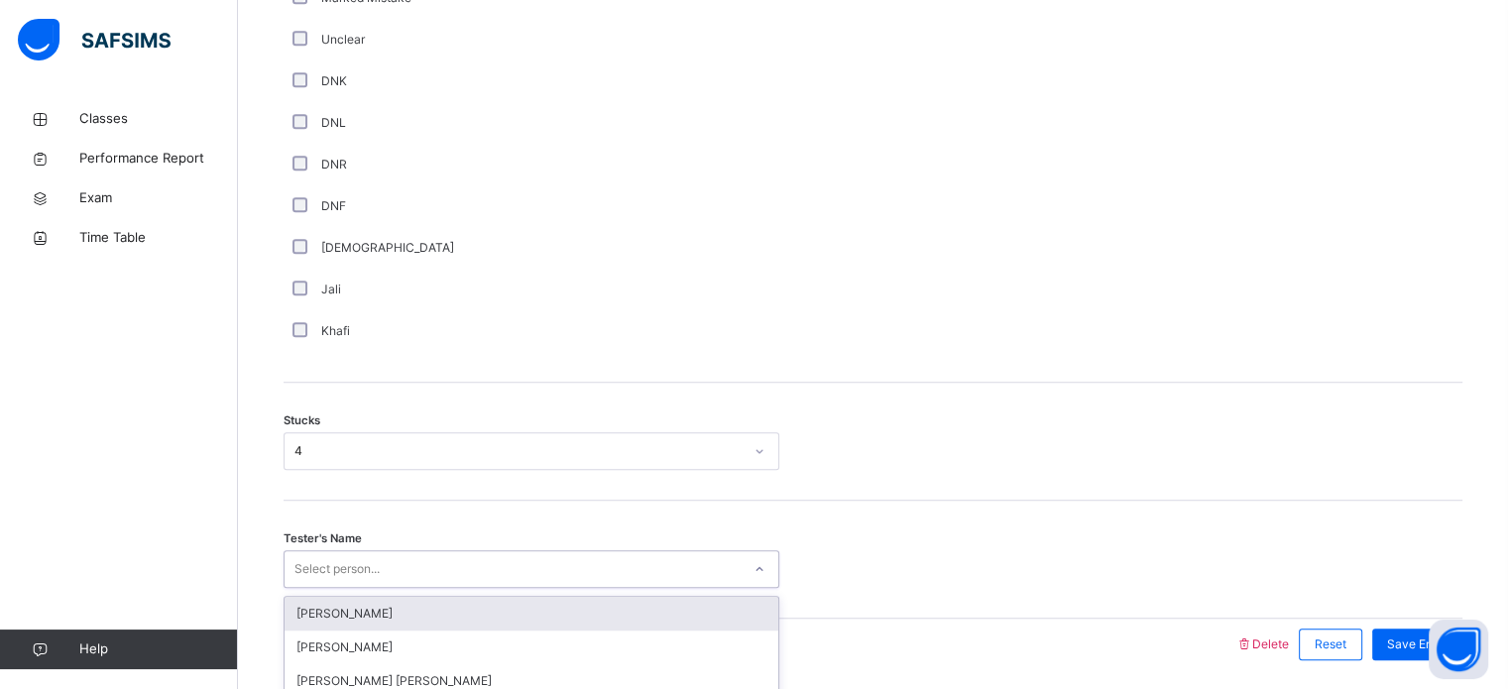
click at [452, 554] on div "option [PERSON_NAME] focused, 1 of 91. 91 results available. Use Up and Down to…" at bounding box center [532, 569] width 496 height 38
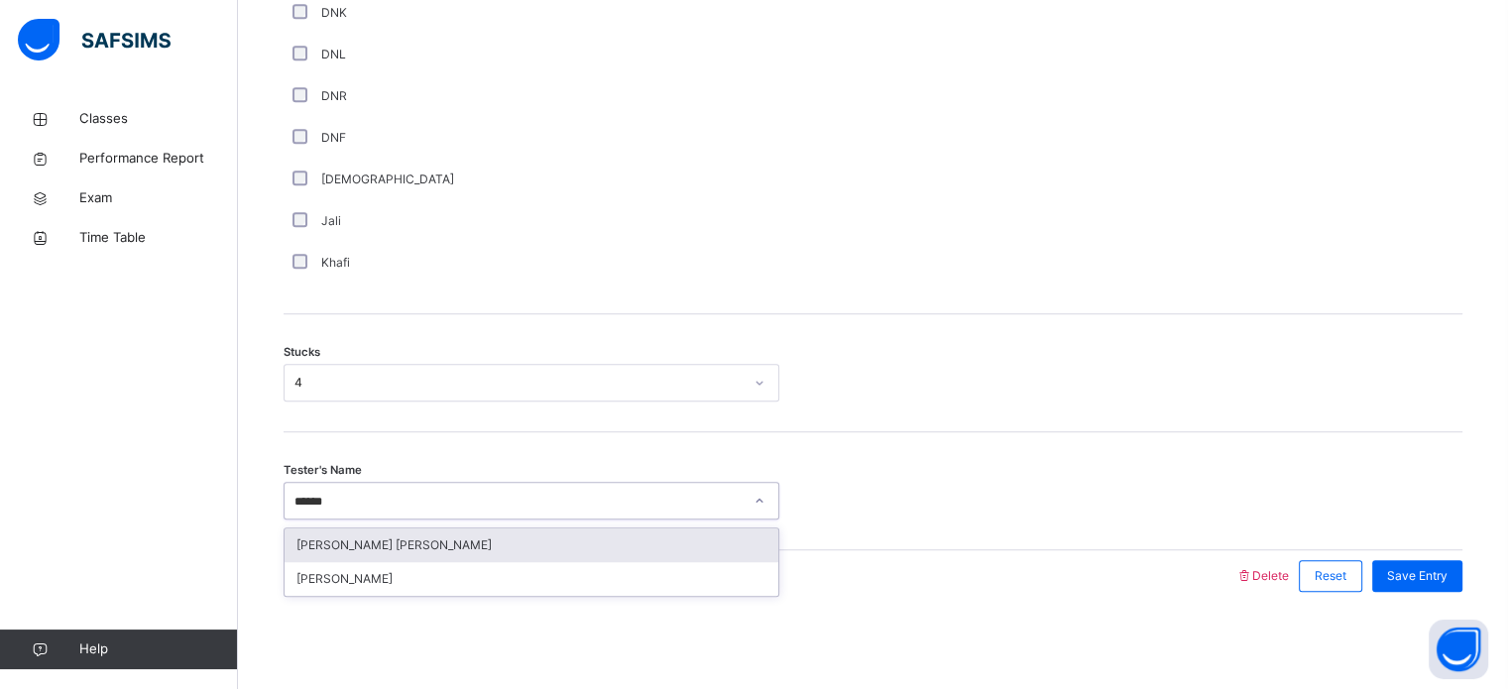
type input "******"
click at [438, 538] on div "[PERSON_NAME] [PERSON_NAME]" at bounding box center [532, 545] width 494 height 34
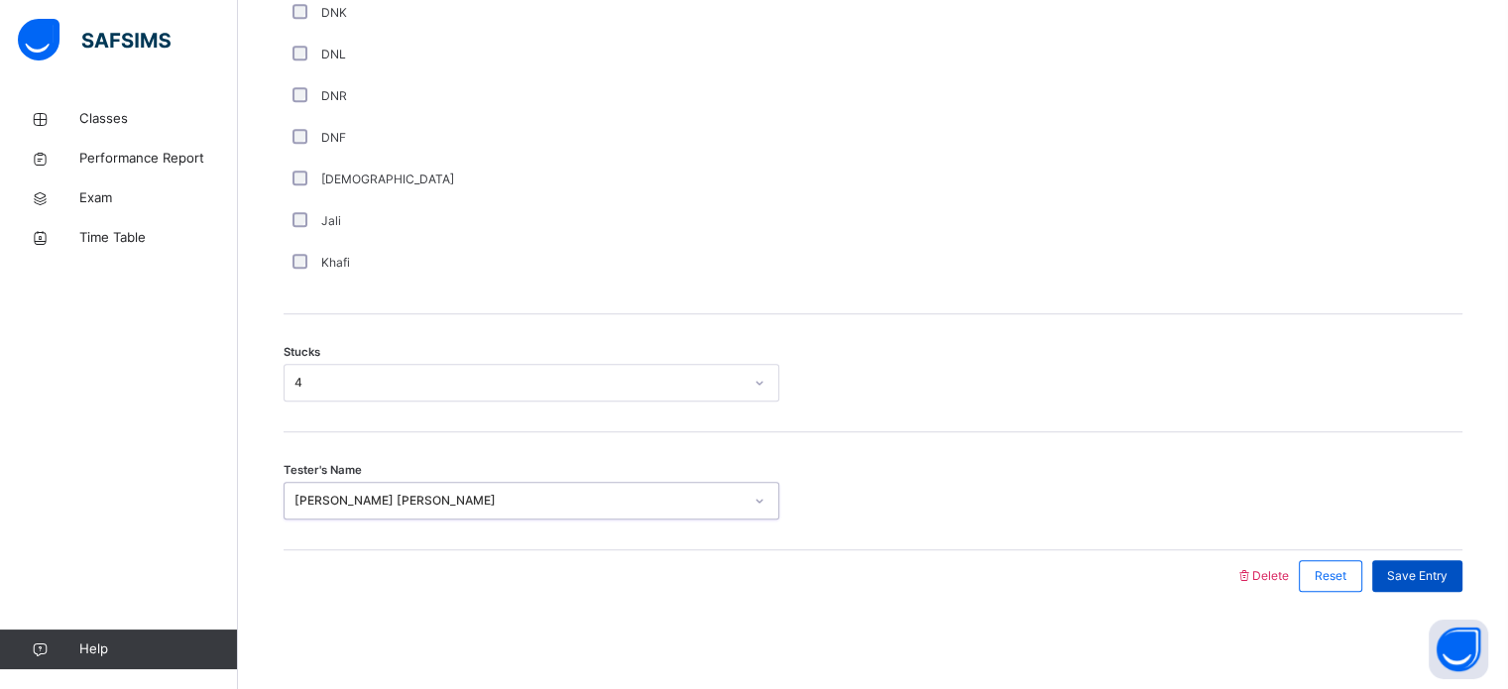
click at [1447, 567] on span "Save Entry" at bounding box center [1417, 576] width 60 height 18
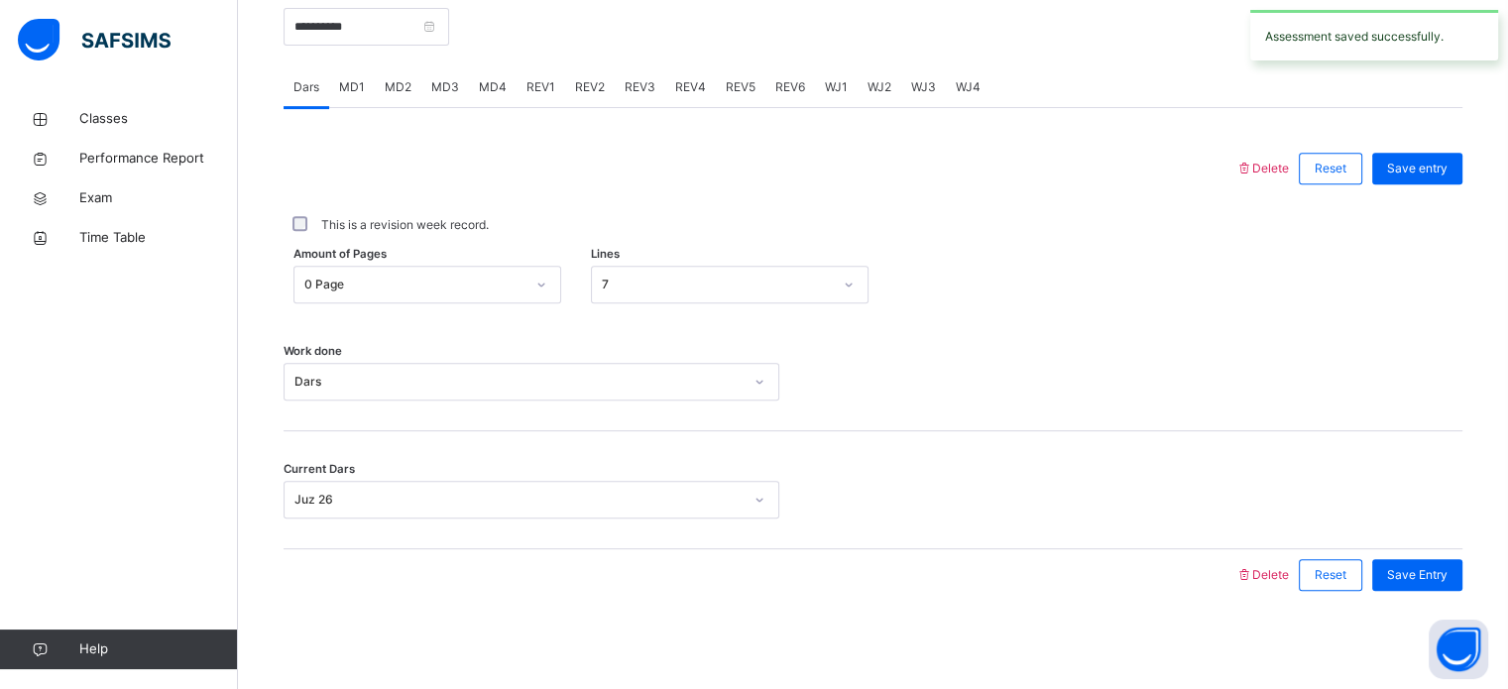
click at [1447, 566] on span "Save Entry" at bounding box center [1417, 575] width 60 height 18
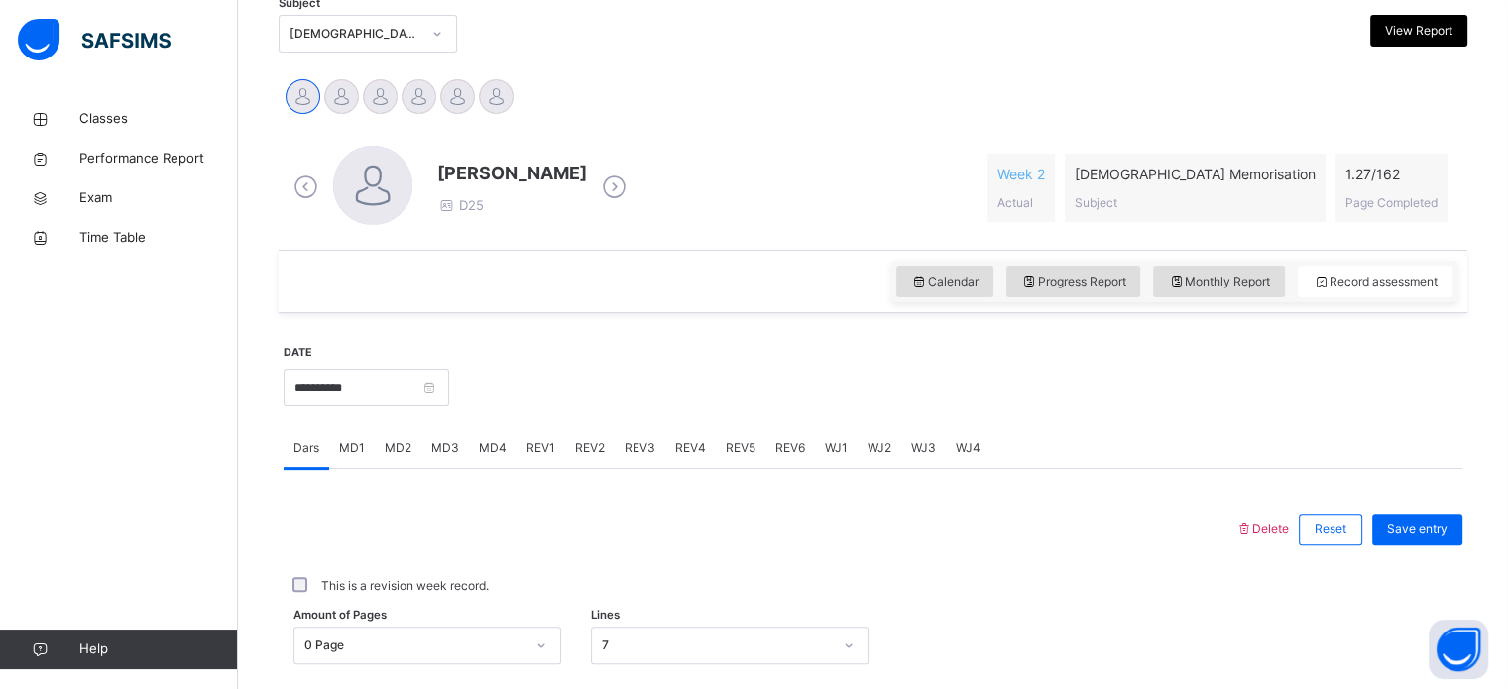
scroll to position [430, 0]
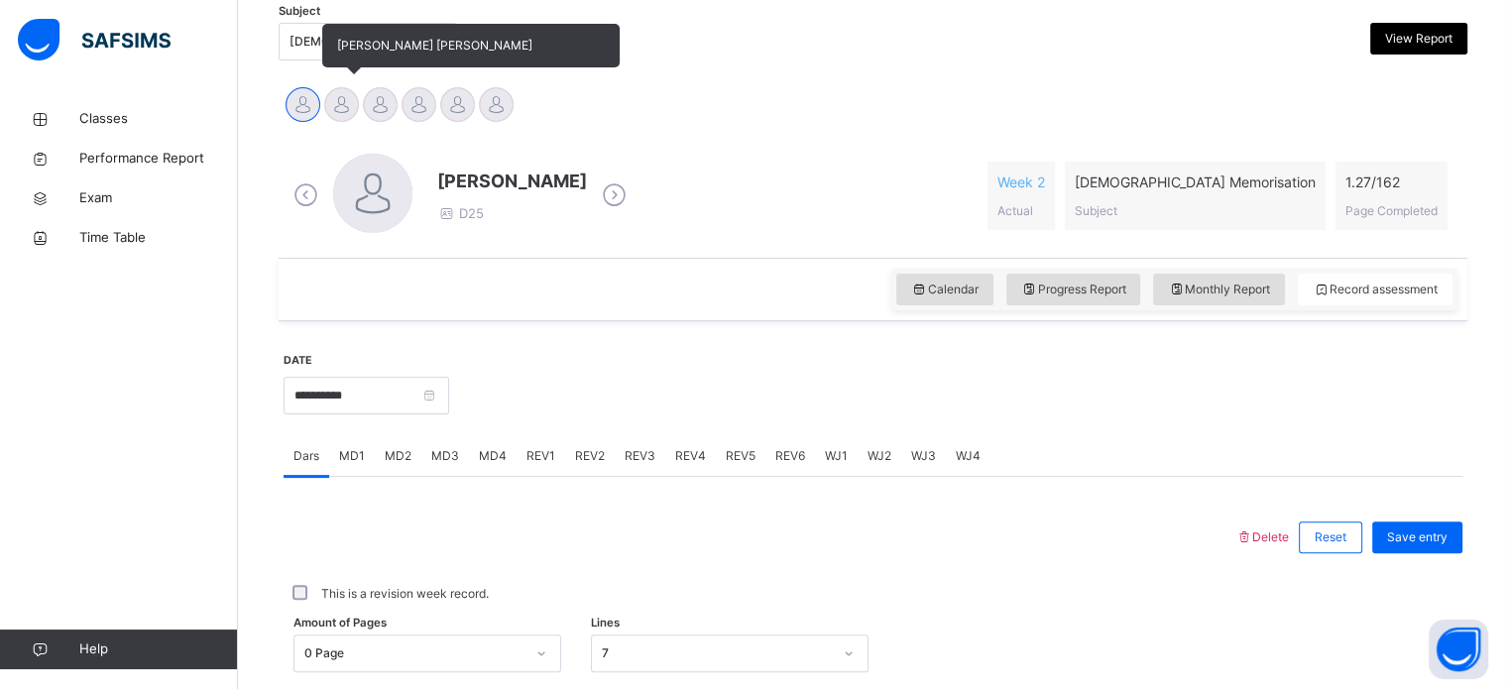
click at [341, 115] on div at bounding box center [341, 104] width 35 height 35
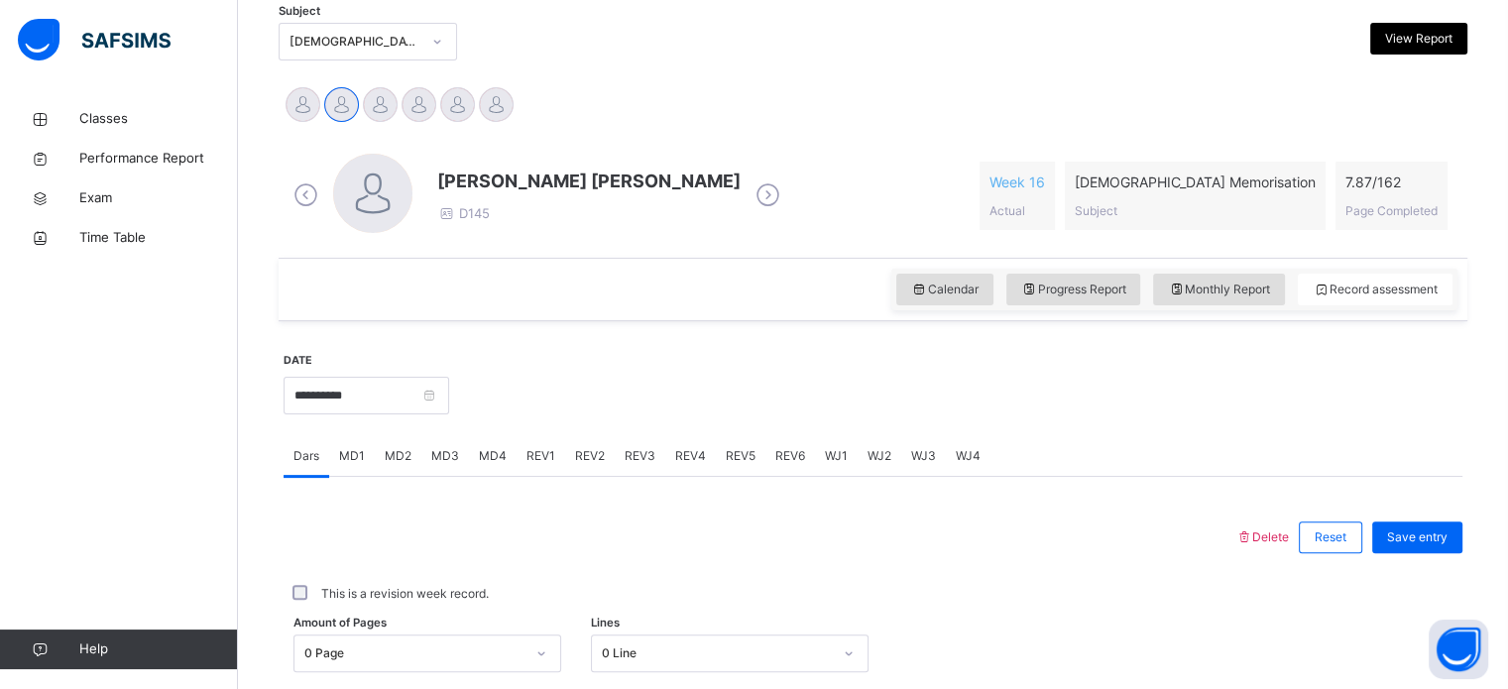
click at [8, 277] on div "Classes Performance Report Exam Time Table Help" at bounding box center [119, 384] width 238 height 610
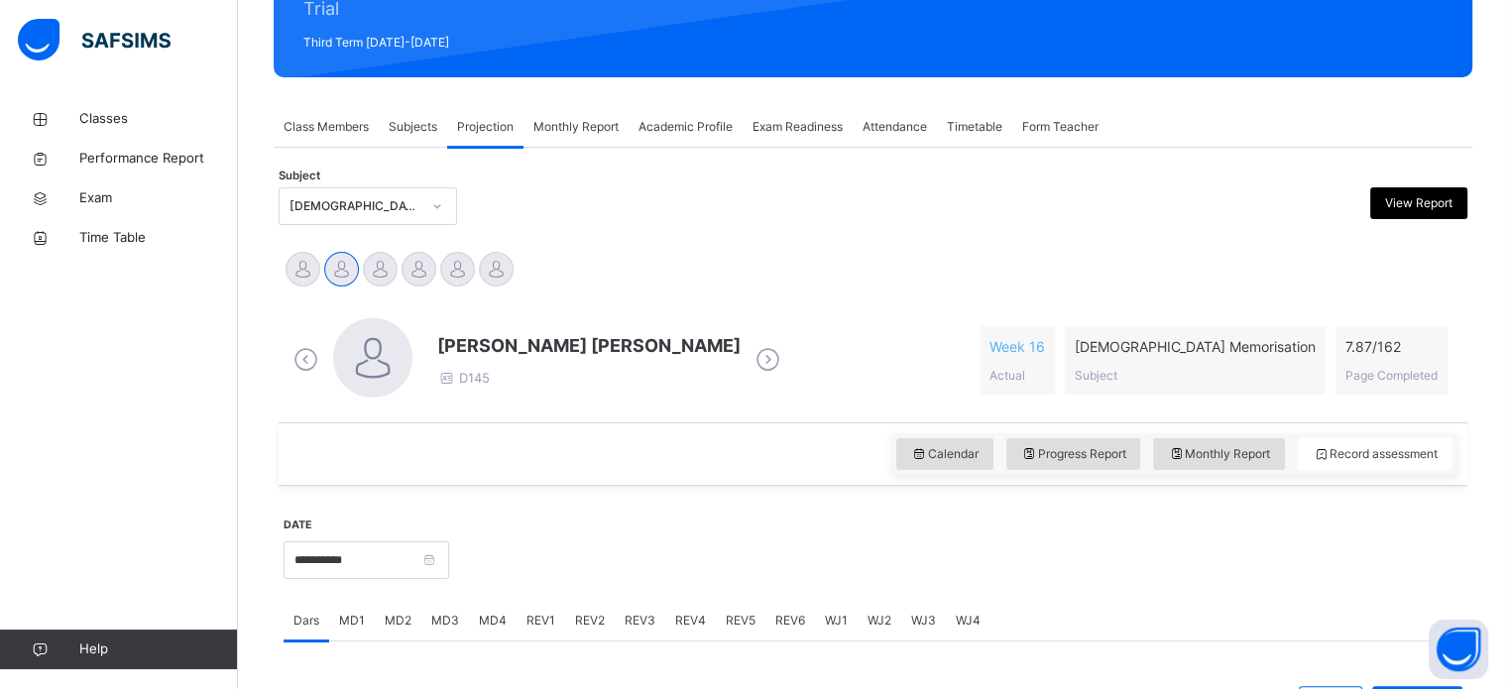
scroll to position [259, 0]
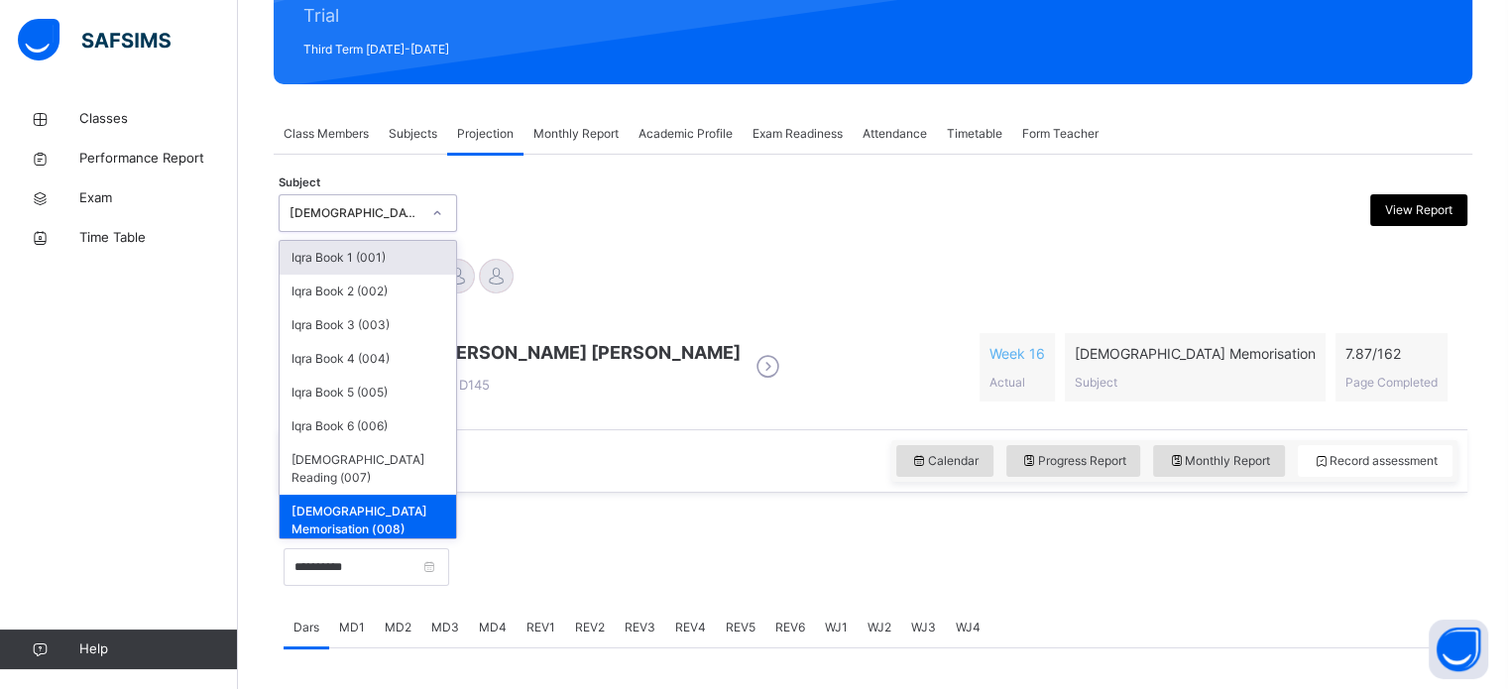
click at [315, 495] on div "[DEMOGRAPHIC_DATA] Memorisation (008)" at bounding box center [368, 521] width 176 height 52
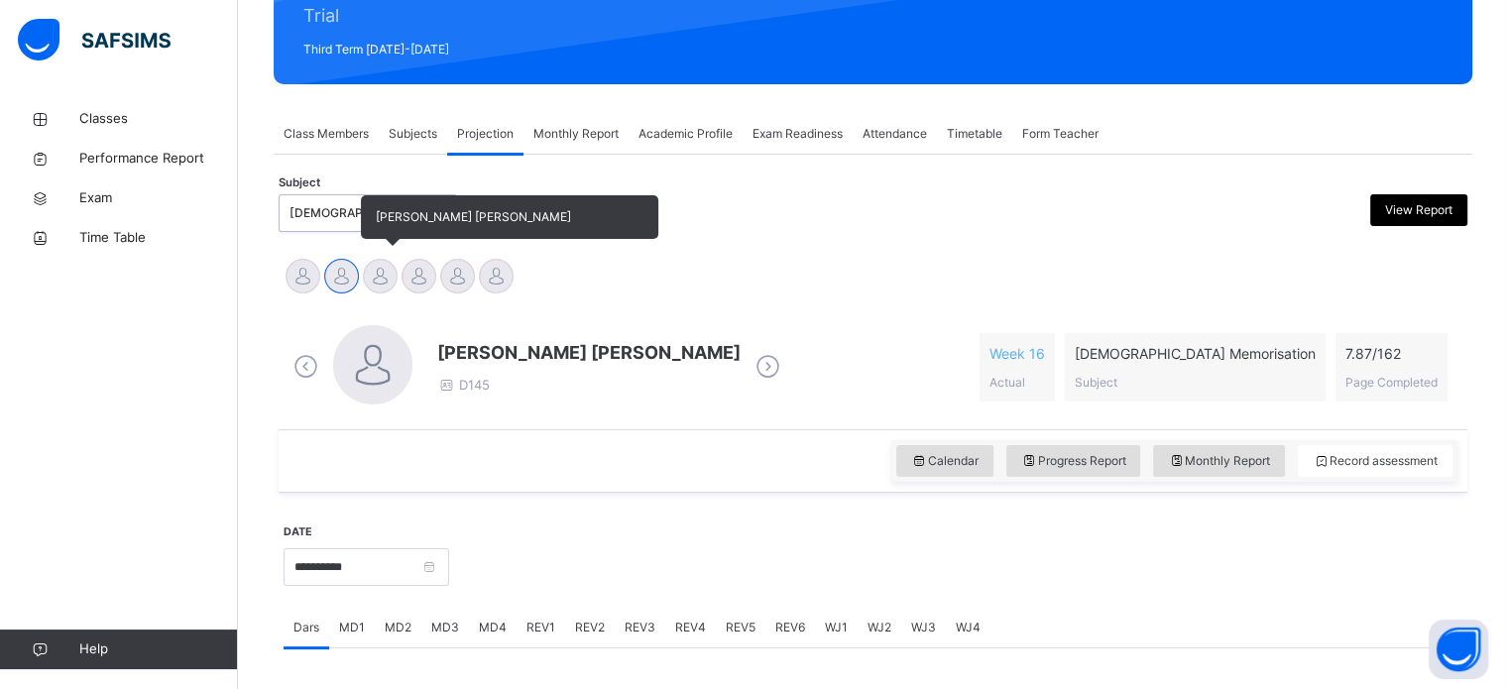
click at [390, 274] on div at bounding box center [380, 276] width 35 height 35
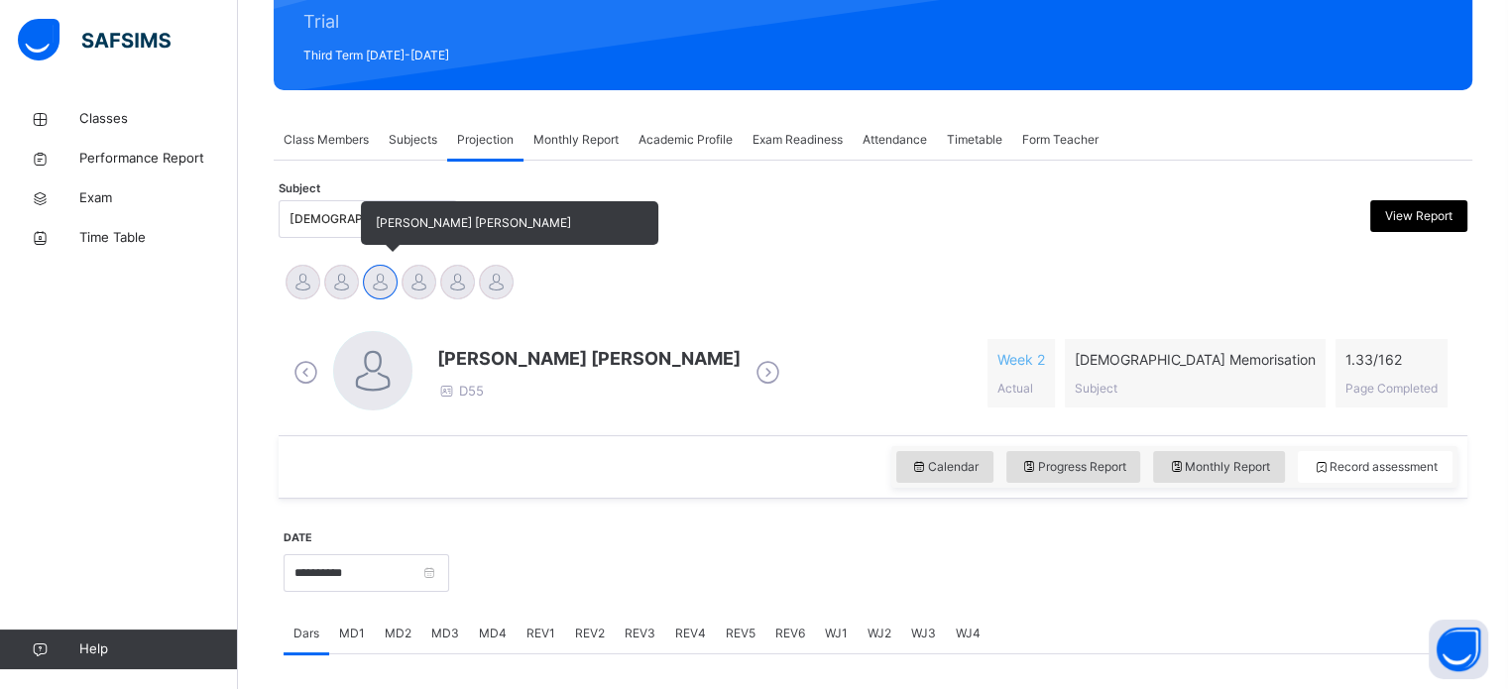
scroll to position [0, 0]
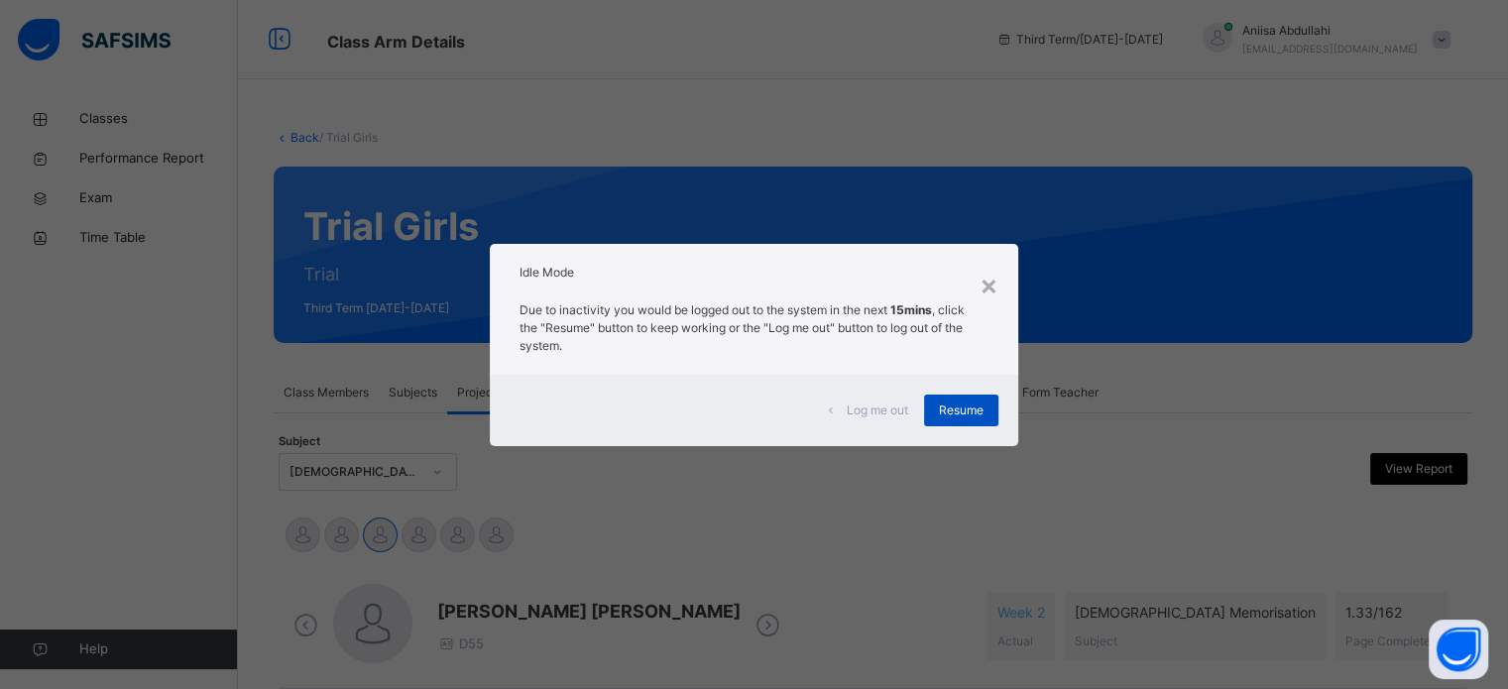
click at [995, 396] on div "Resume" at bounding box center [961, 411] width 74 height 32
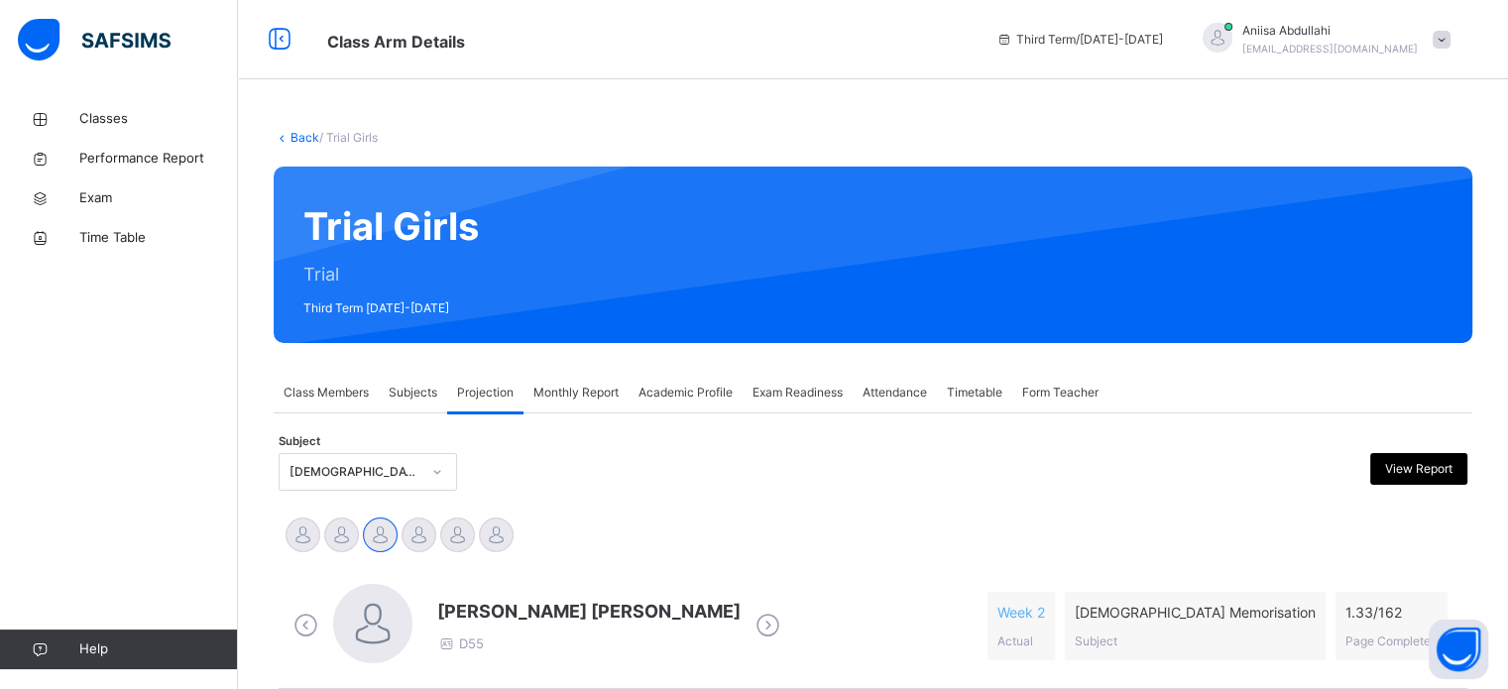
click at [971, 404] on div "Timetable" at bounding box center [974, 393] width 75 height 40
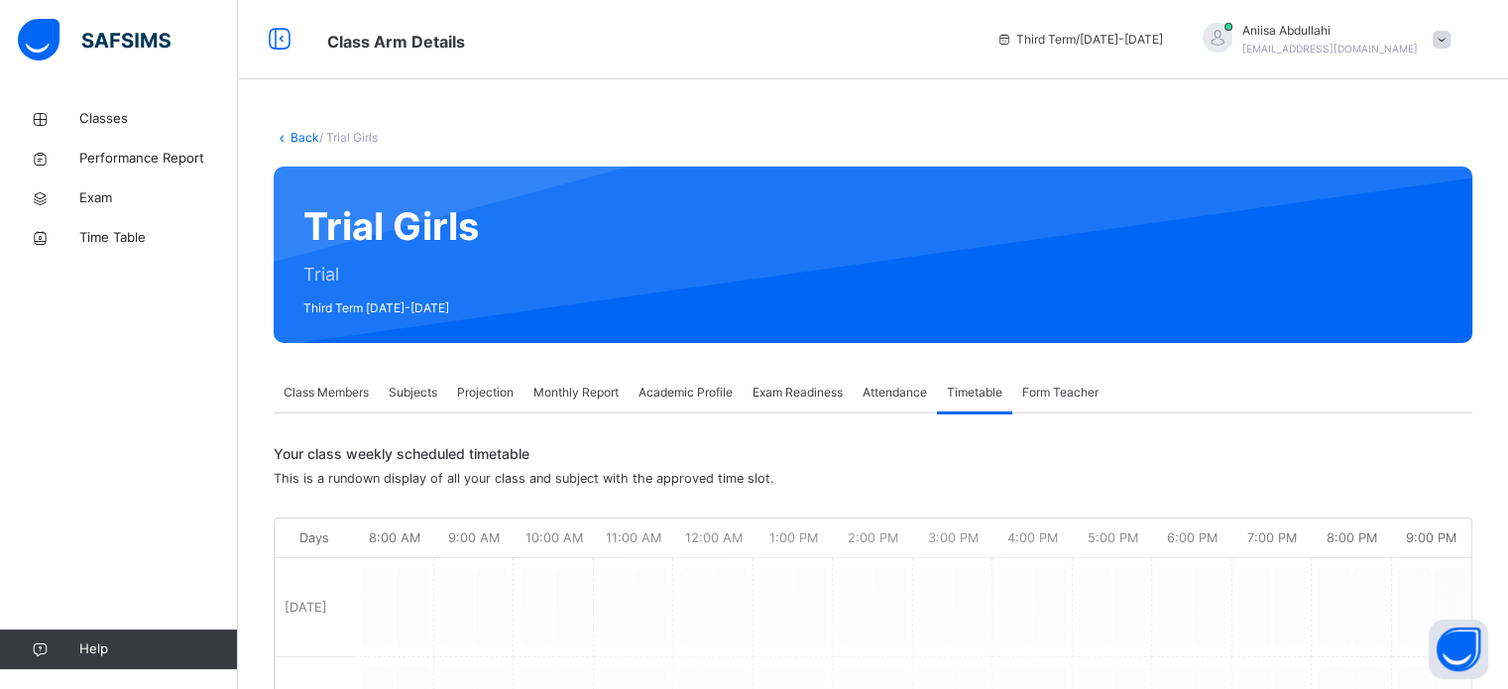
click at [738, 397] on div "Academic Profile" at bounding box center [686, 393] width 114 height 40
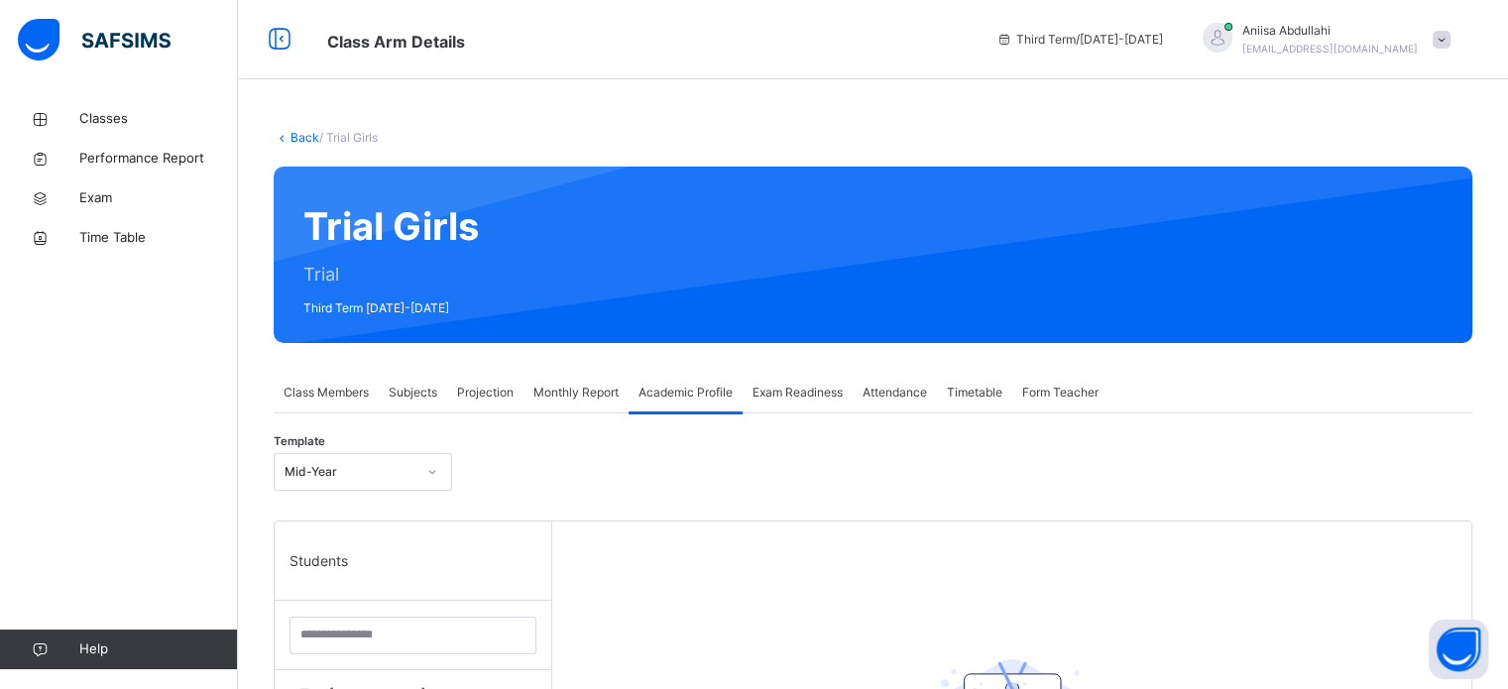
click at [642, 399] on span "Academic Profile" at bounding box center [685, 393] width 94 height 18
click at [565, 377] on div "Monthly Report" at bounding box center [575, 393] width 105 height 40
click at [460, 379] on div "Projection" at bounding box center [485, 393] width 76 height 40
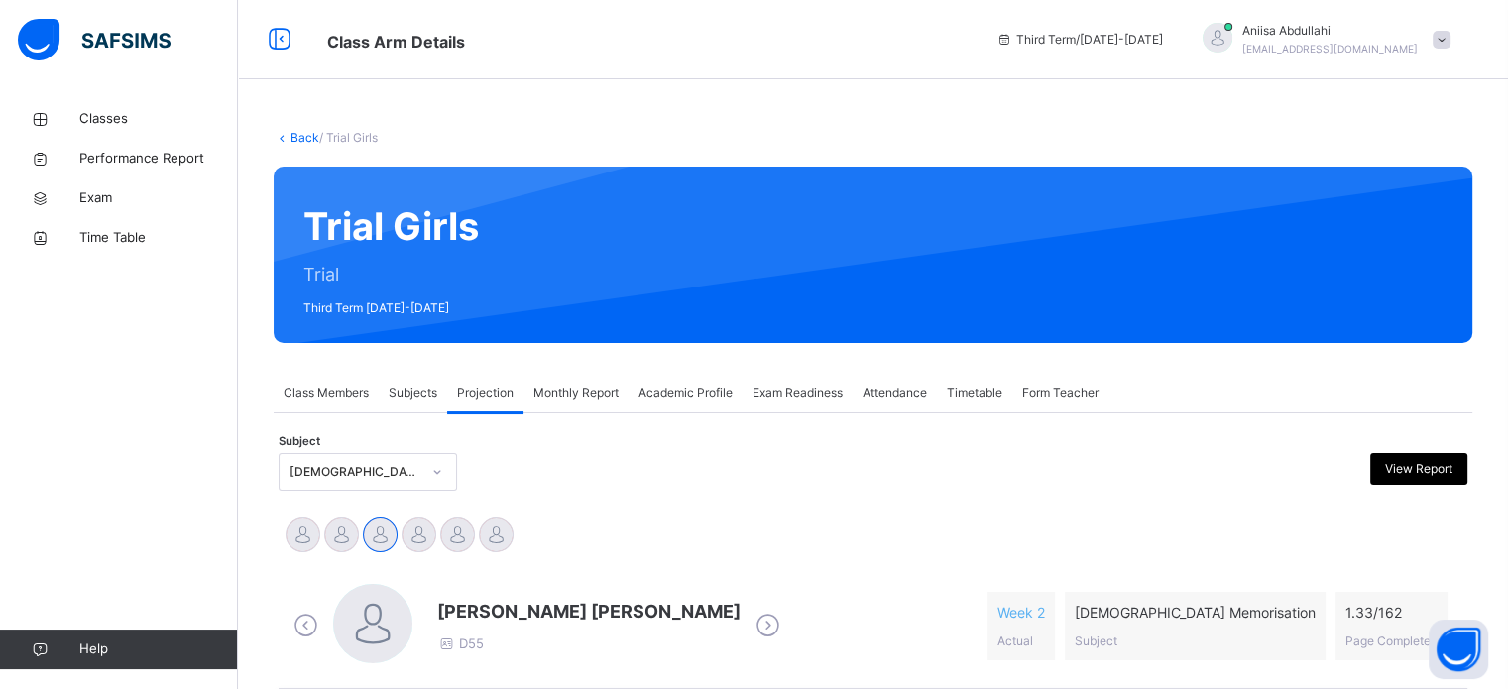
click at [569, 382] on div "Monthly Report" at bounding box center [575, 393] width 105 height 40
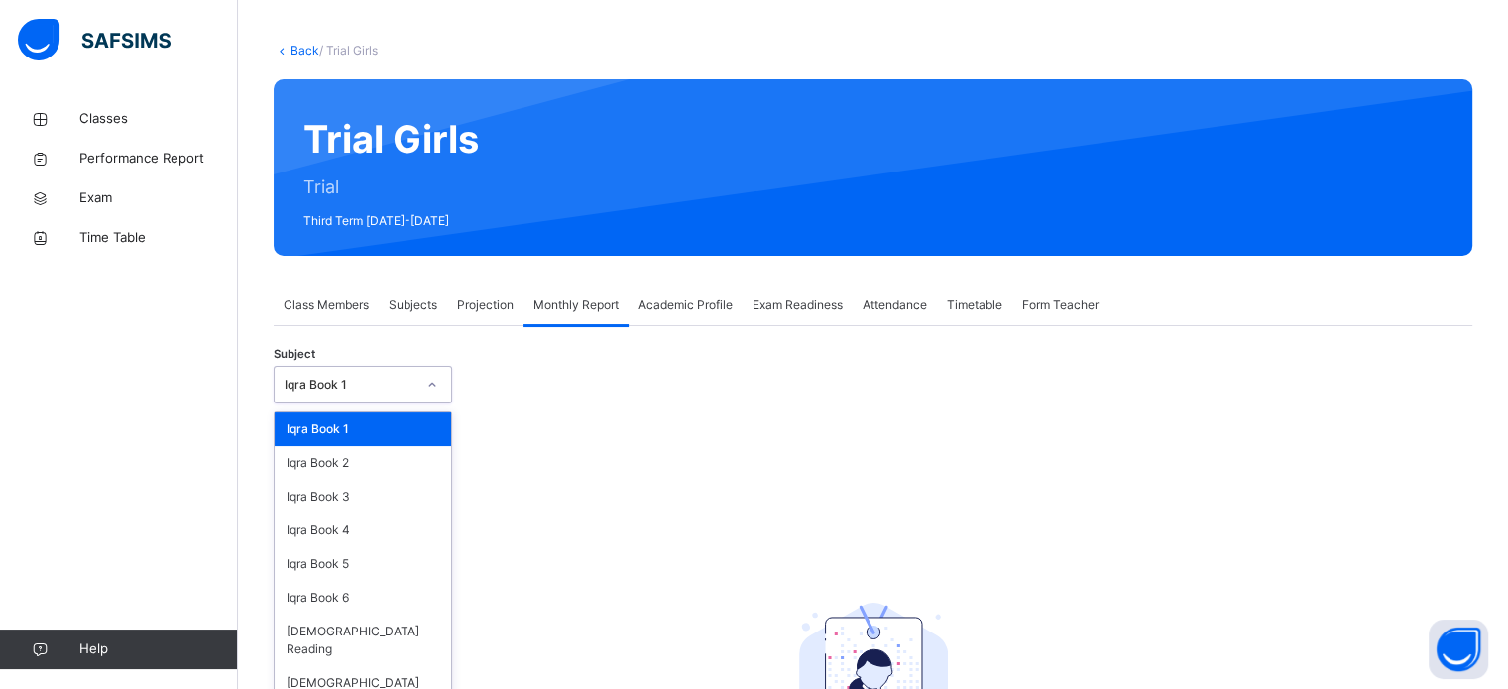
scroll to position [88, 0]
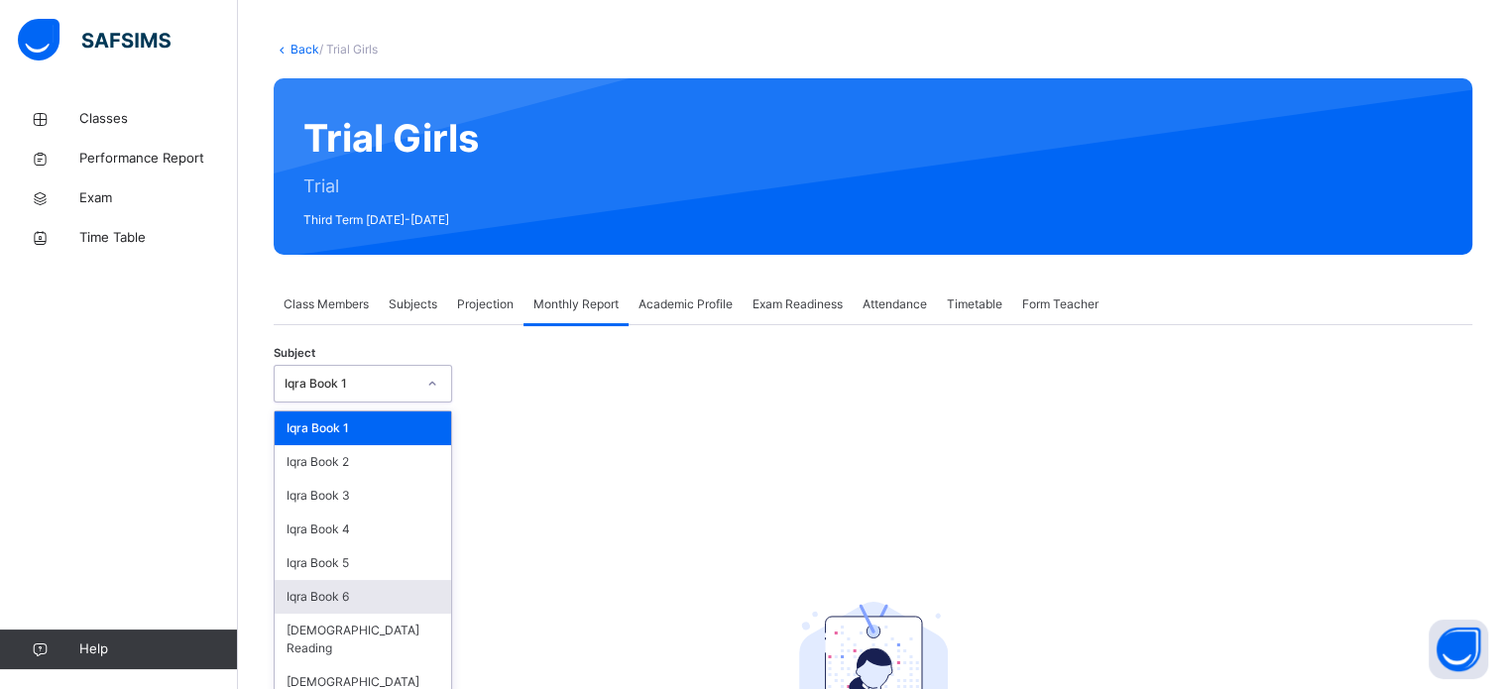
click at [396, 600] on div "Iqra Book 6" at bounding box center [363, 597] width 176 height 34
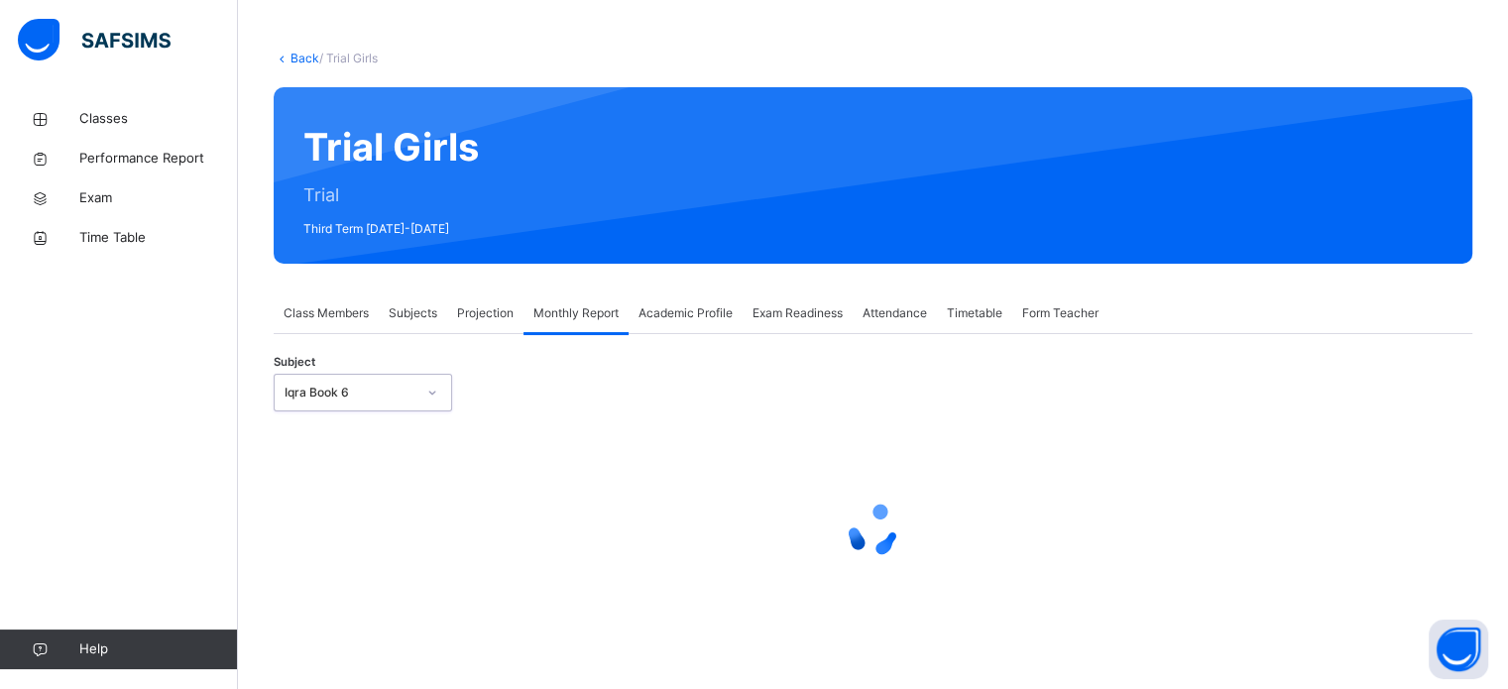
select select "****"
select select "*"
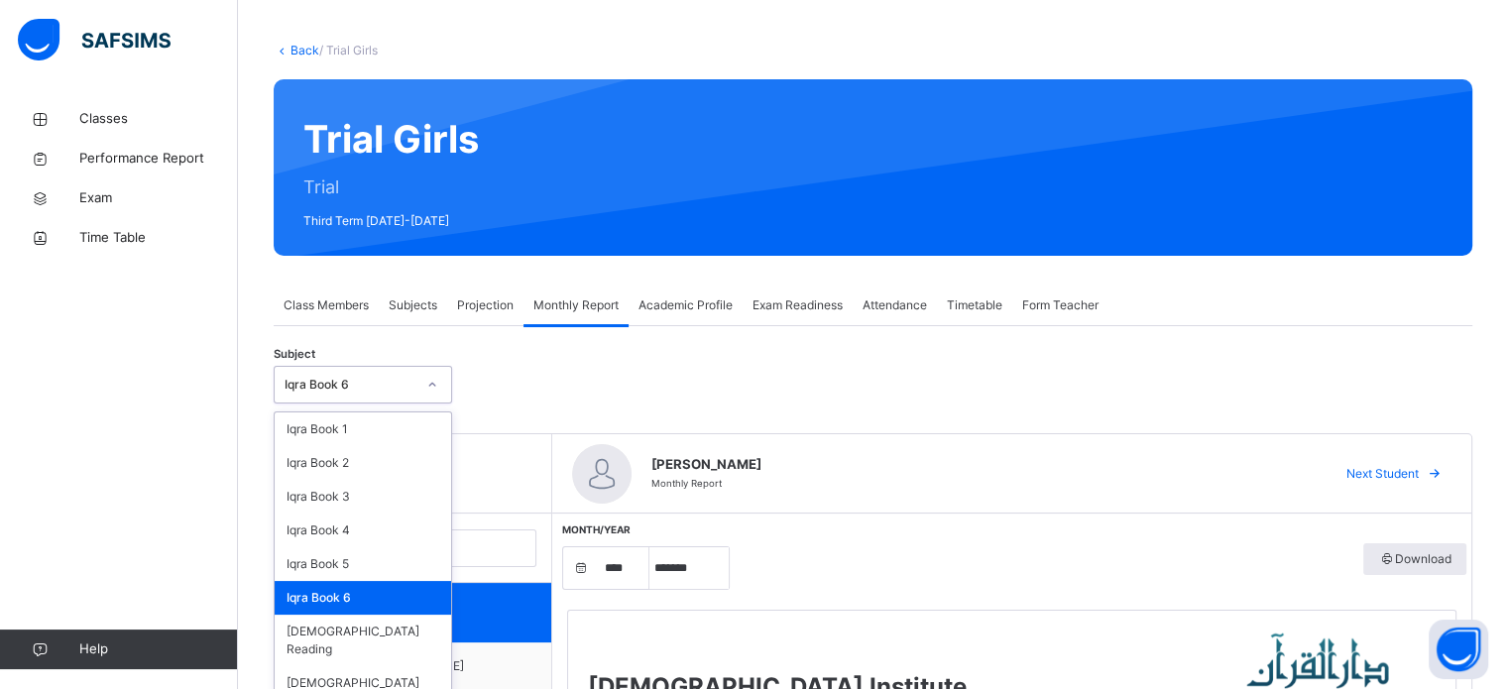
scroll to position [88, 0]
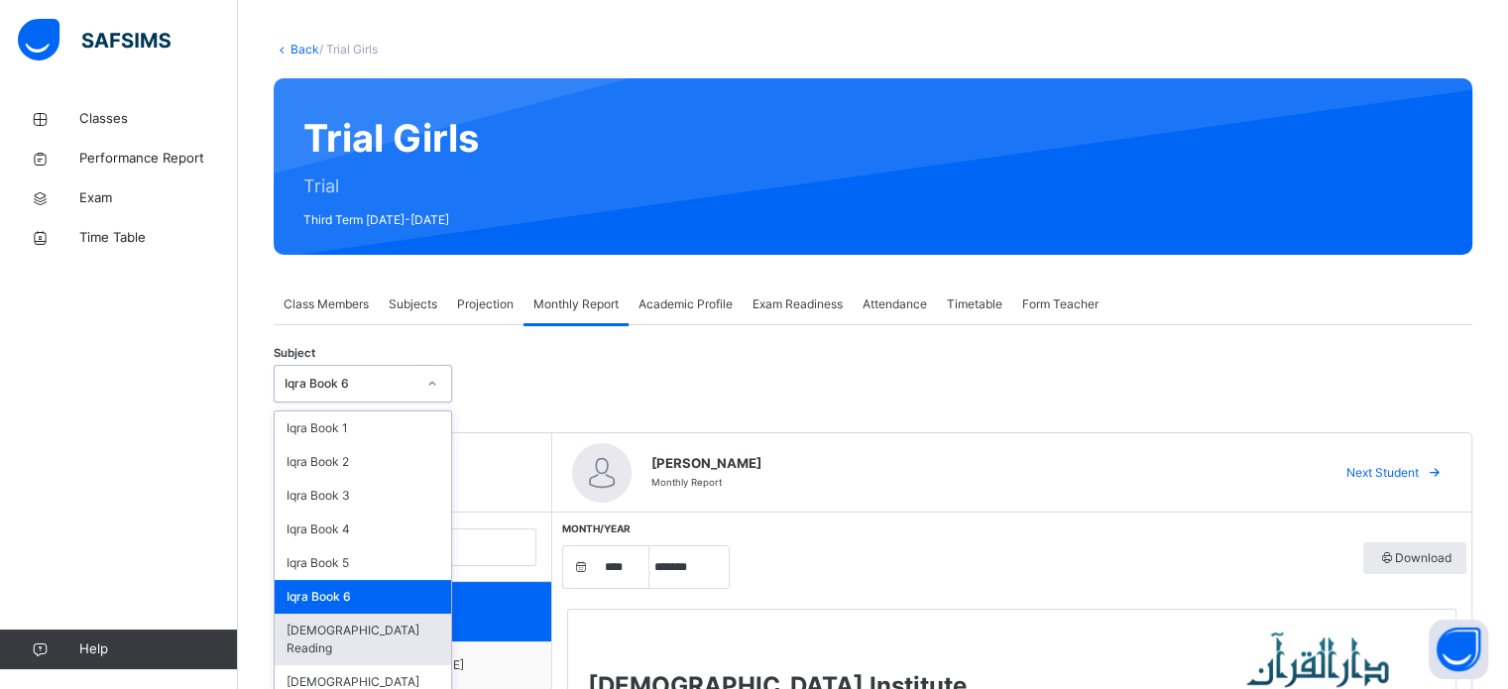
click at [392, 621] on div "[DEMOGRAPHIC_DATA] Reading" at bounding box center [363, 640] width 176 height 52
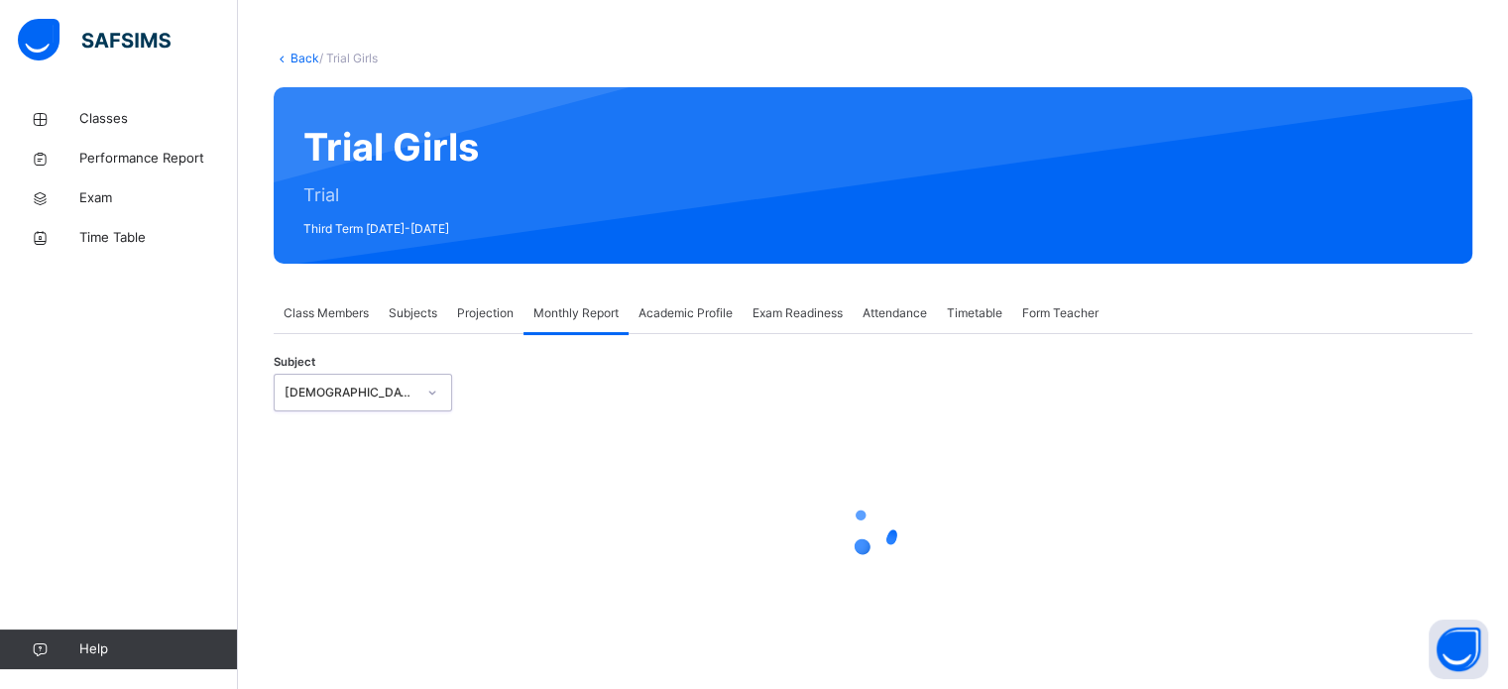
select select "****"
select select "*"
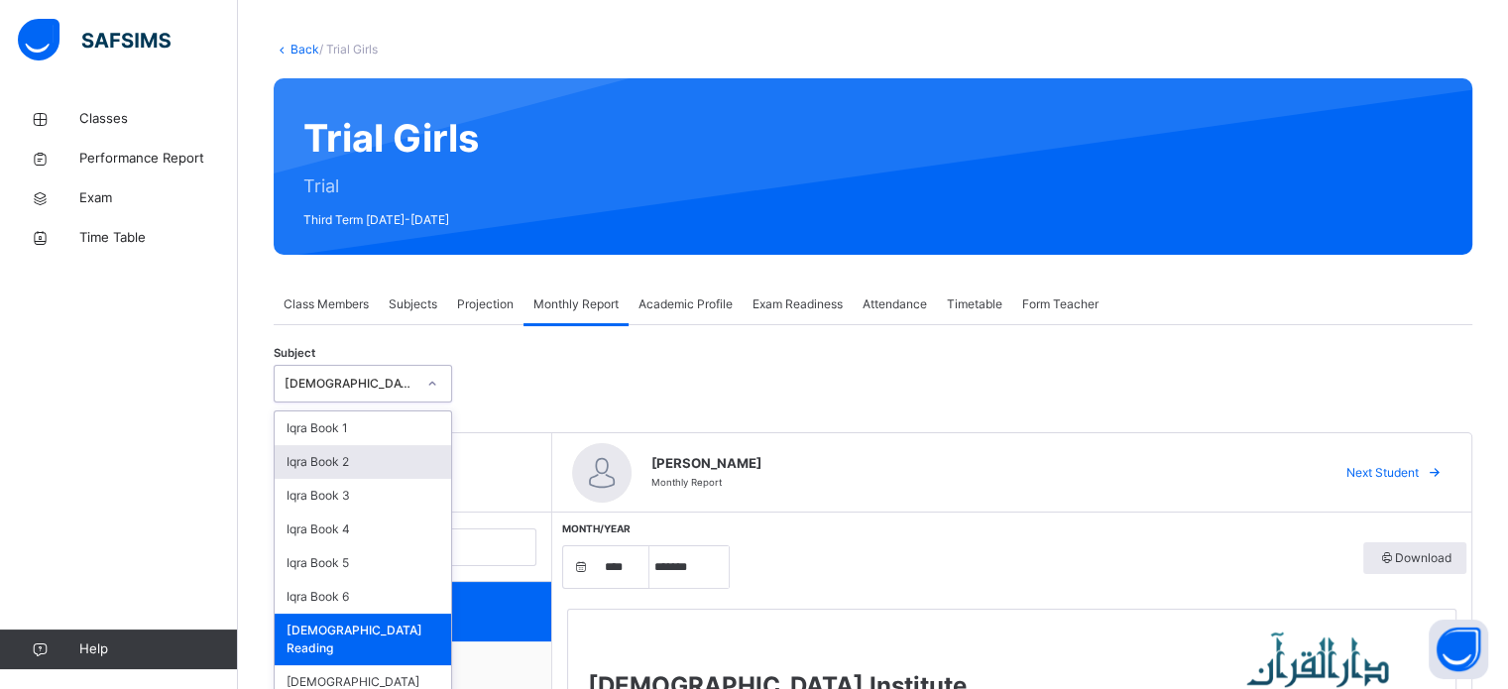
click at [385, 447] on div "Iqra Book 2" at bounding box center [363, 462] width 176 height 34
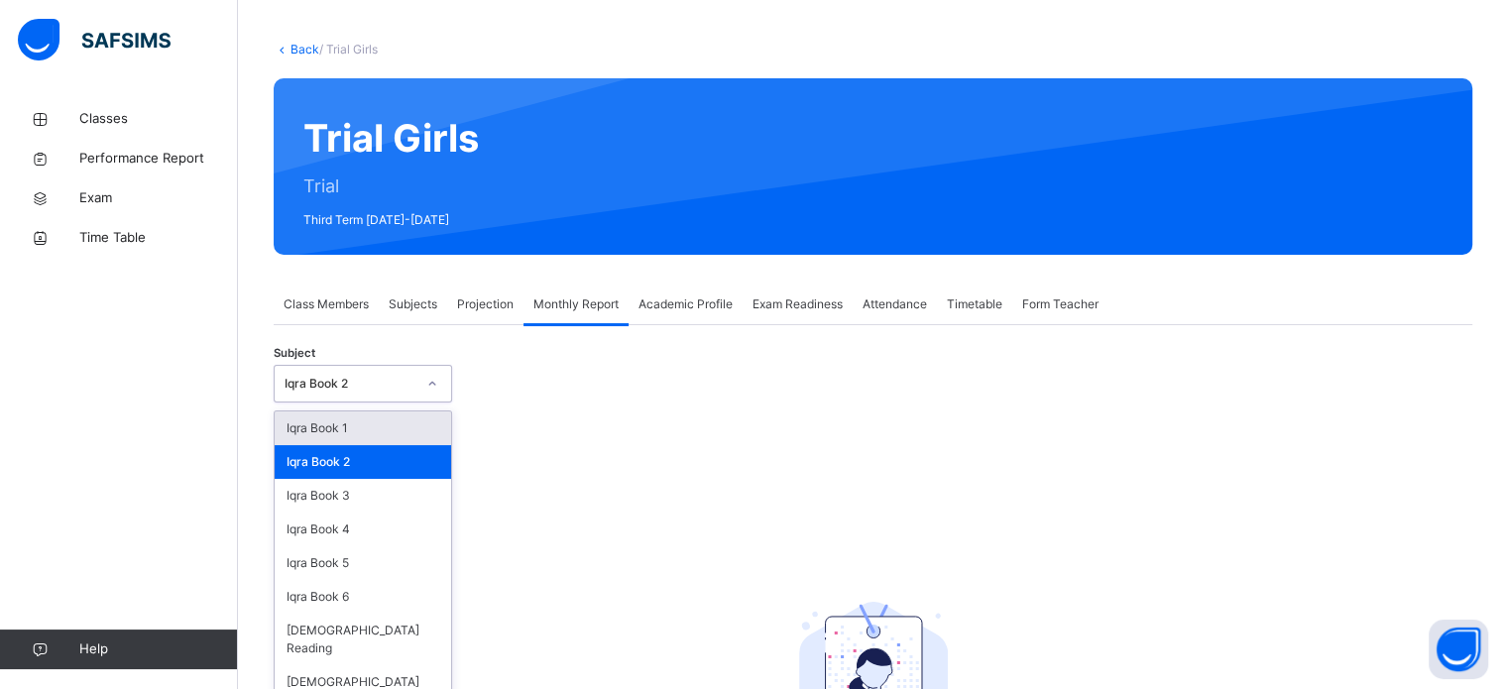
click at [391, 417] on div "Iqra Book 1" at bounding box center [363, 428] width 176 height 34
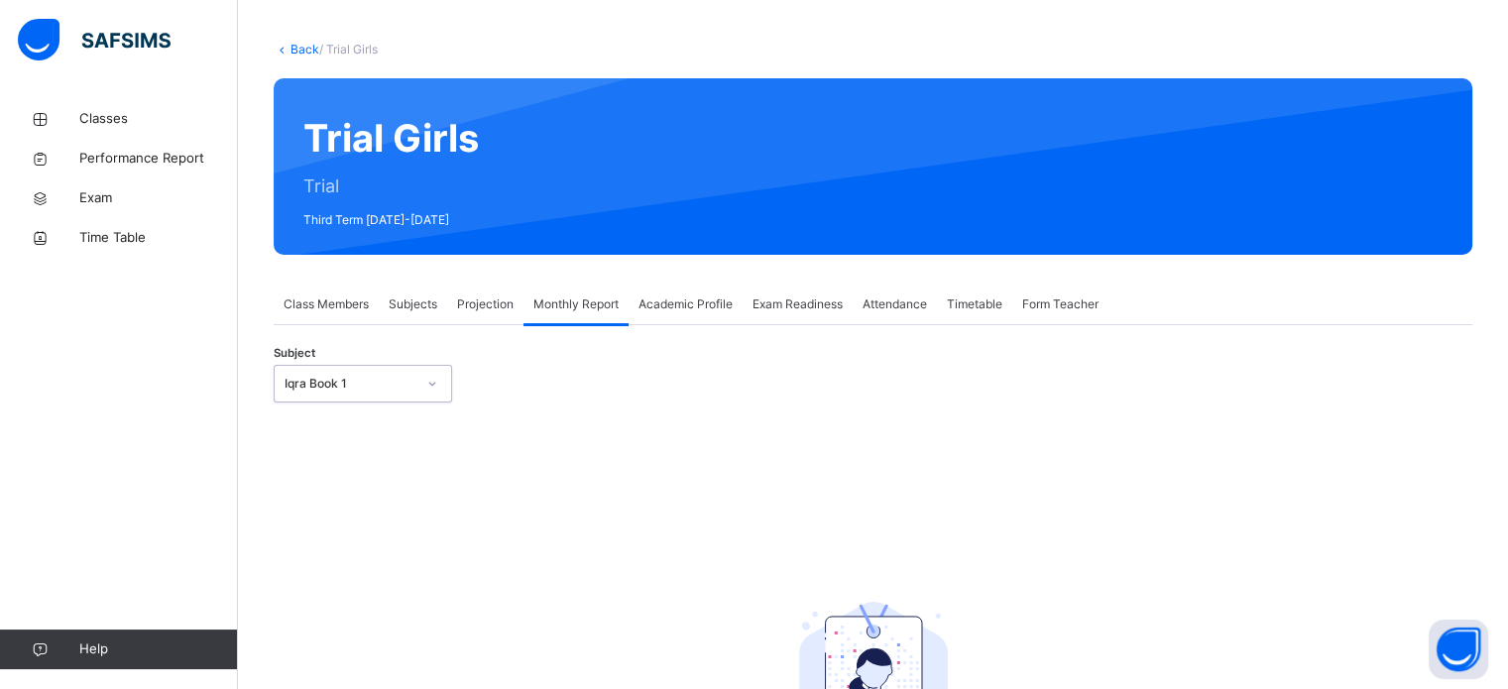
click at [433, 305] on span "Subjects" at bounding box center [413, 304] width 49 height 18
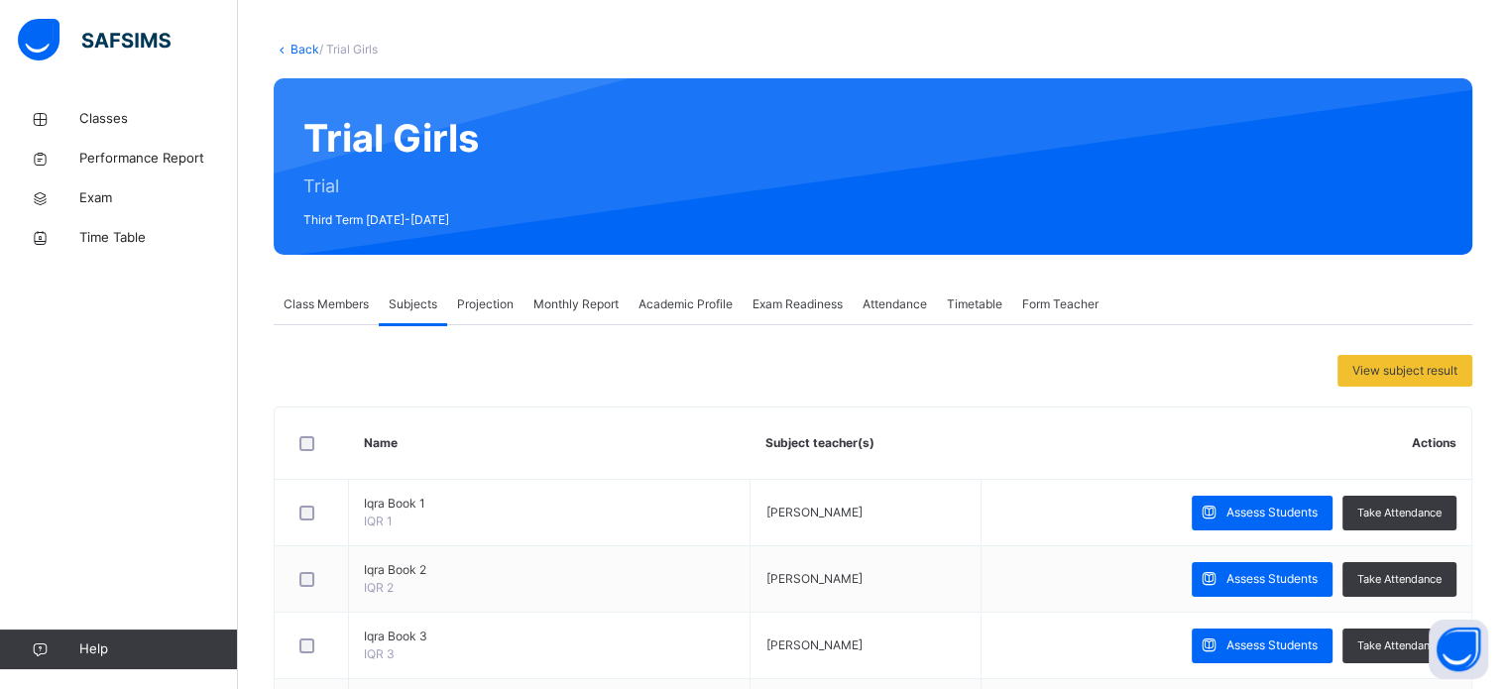
click at [480, 286] on div "Projection" at bounding box center [485, 305] width 76 height 40
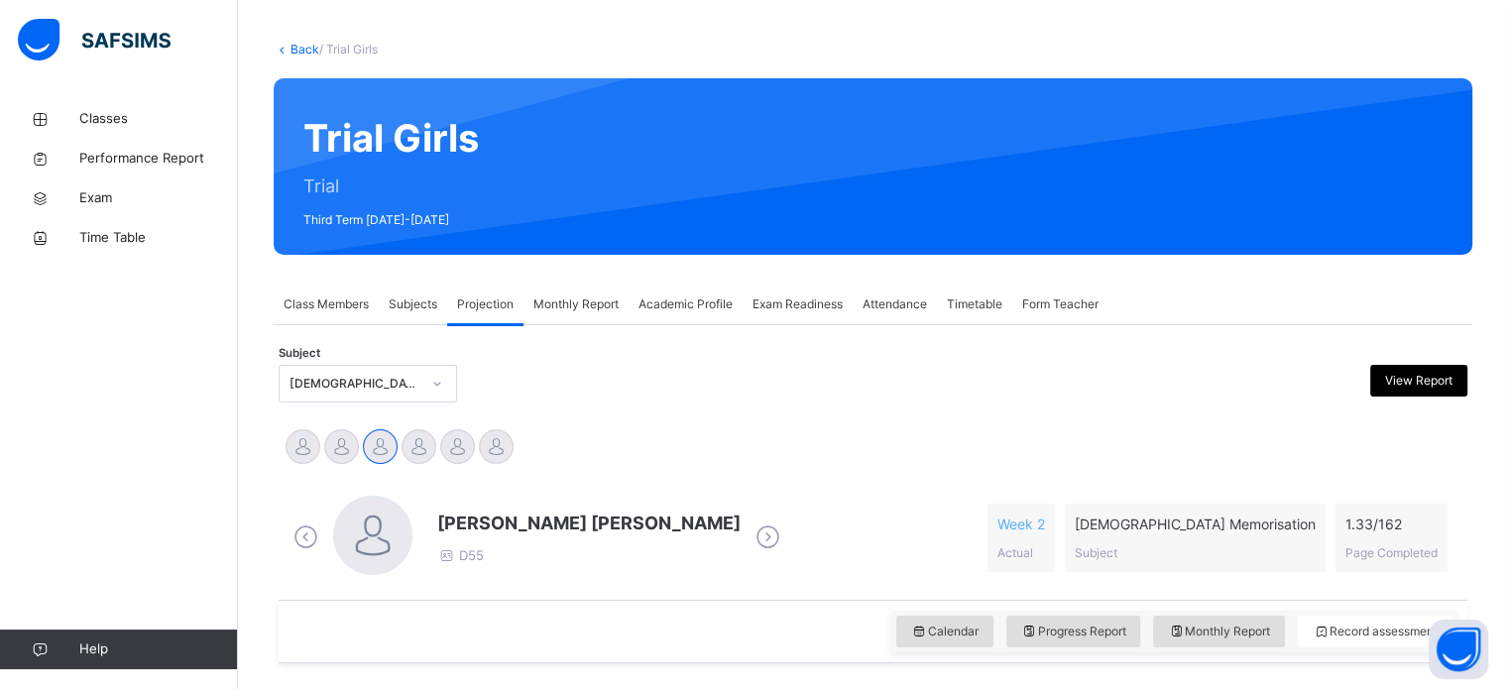
click at [567, 305] on span "Monthly Report" at bounding box center [575, 304] width 85 height 18
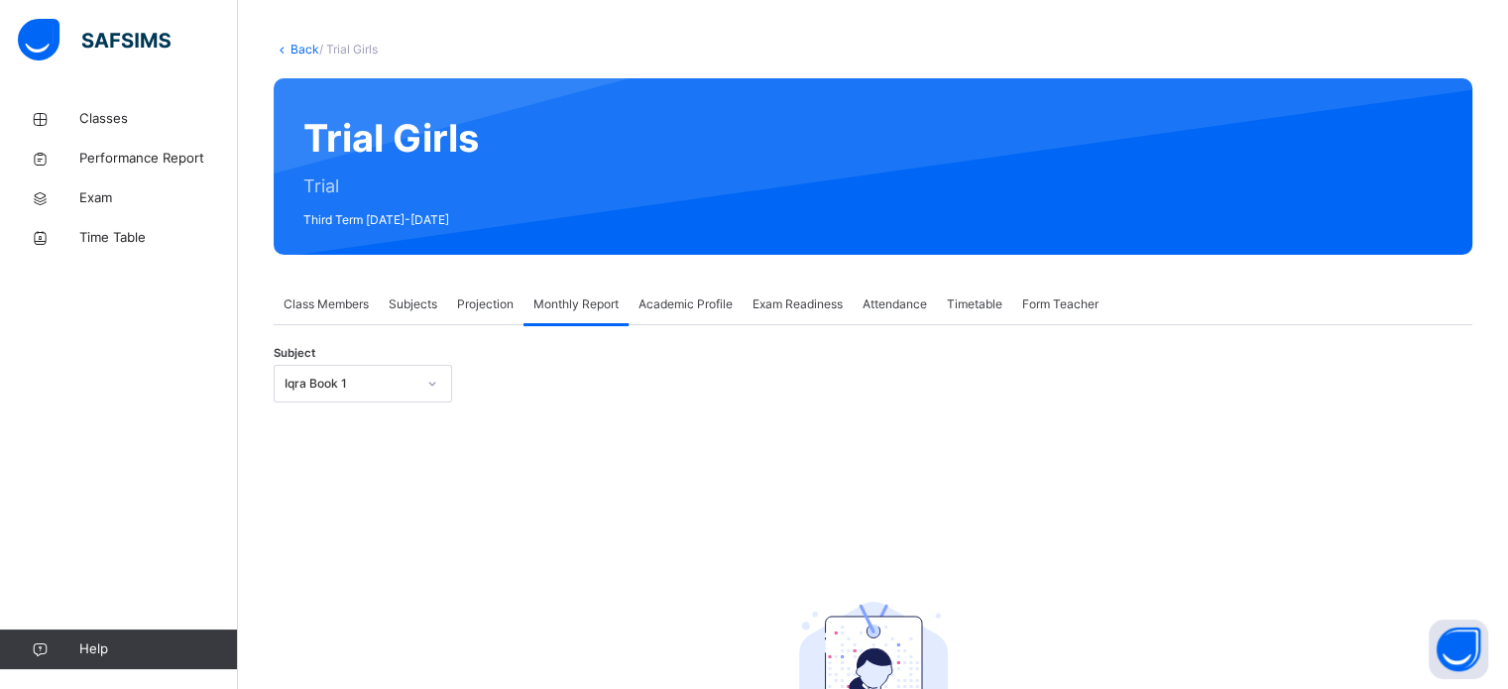
click at [481, 305] on span "Projection" at bounding box center [485, 304] width 57 height 18
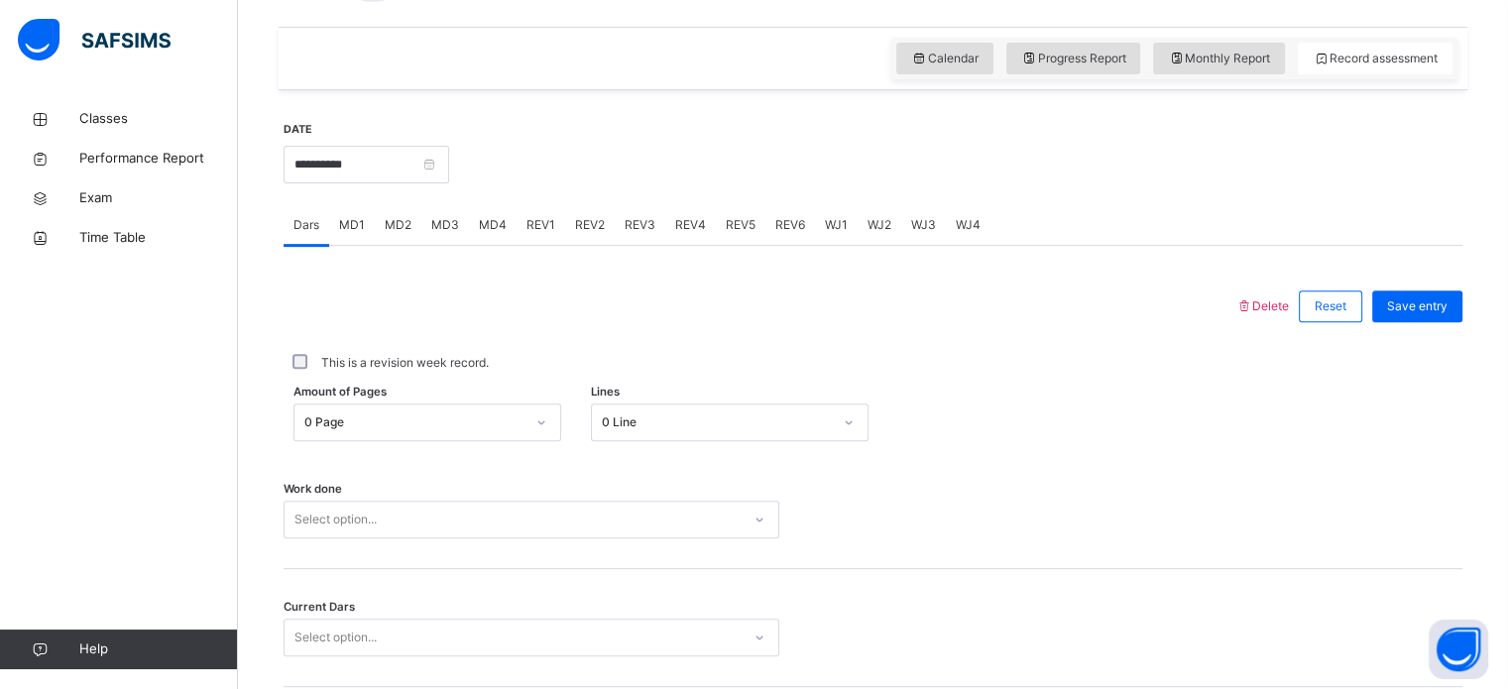
scroll to position [662, 0]
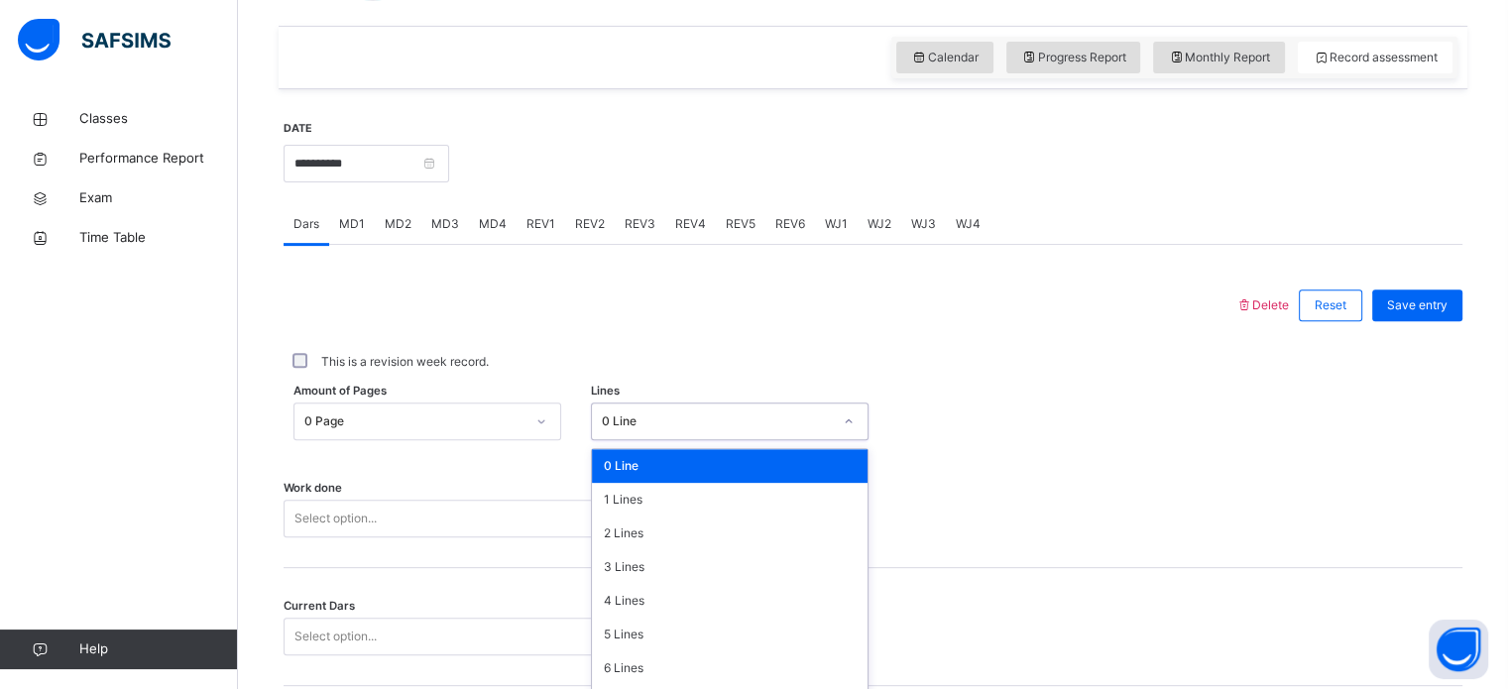
click at [703, 423] on div "option 0 Line focused, 1 of 16. 16 results available. Use Up and Down to choose…" at bounding box center [730, 421] width 278 height 38
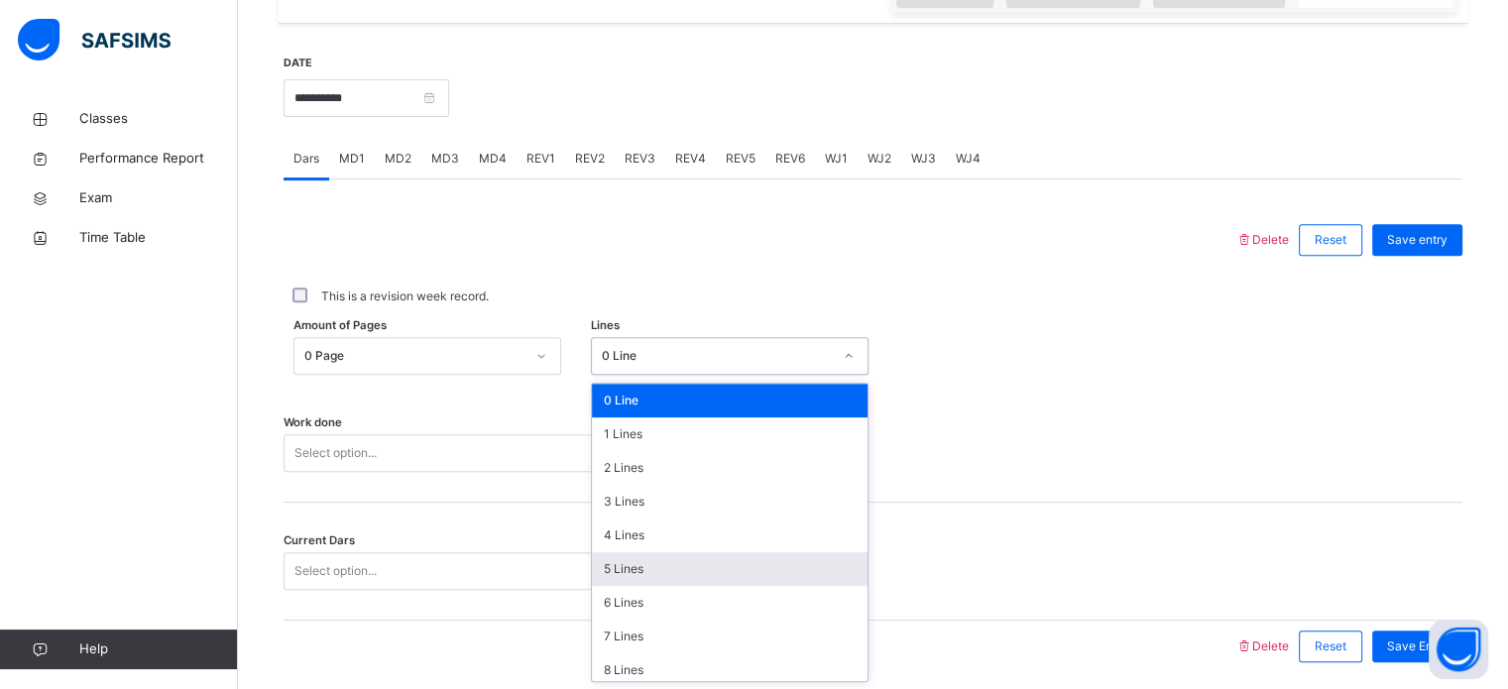
click at [662, 572] on div "5 Lines" at bounding box center [730, 569] width 276 height 34
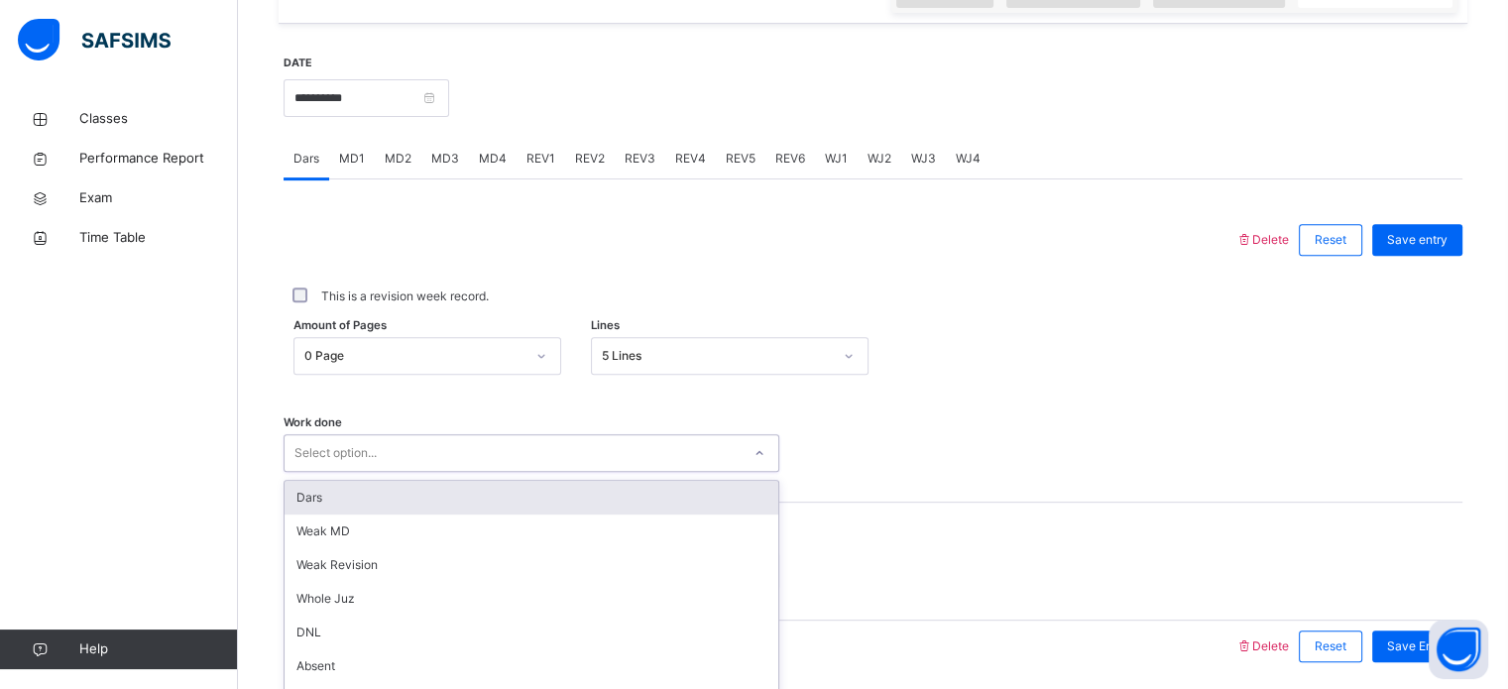
scroll to position [799, 0]
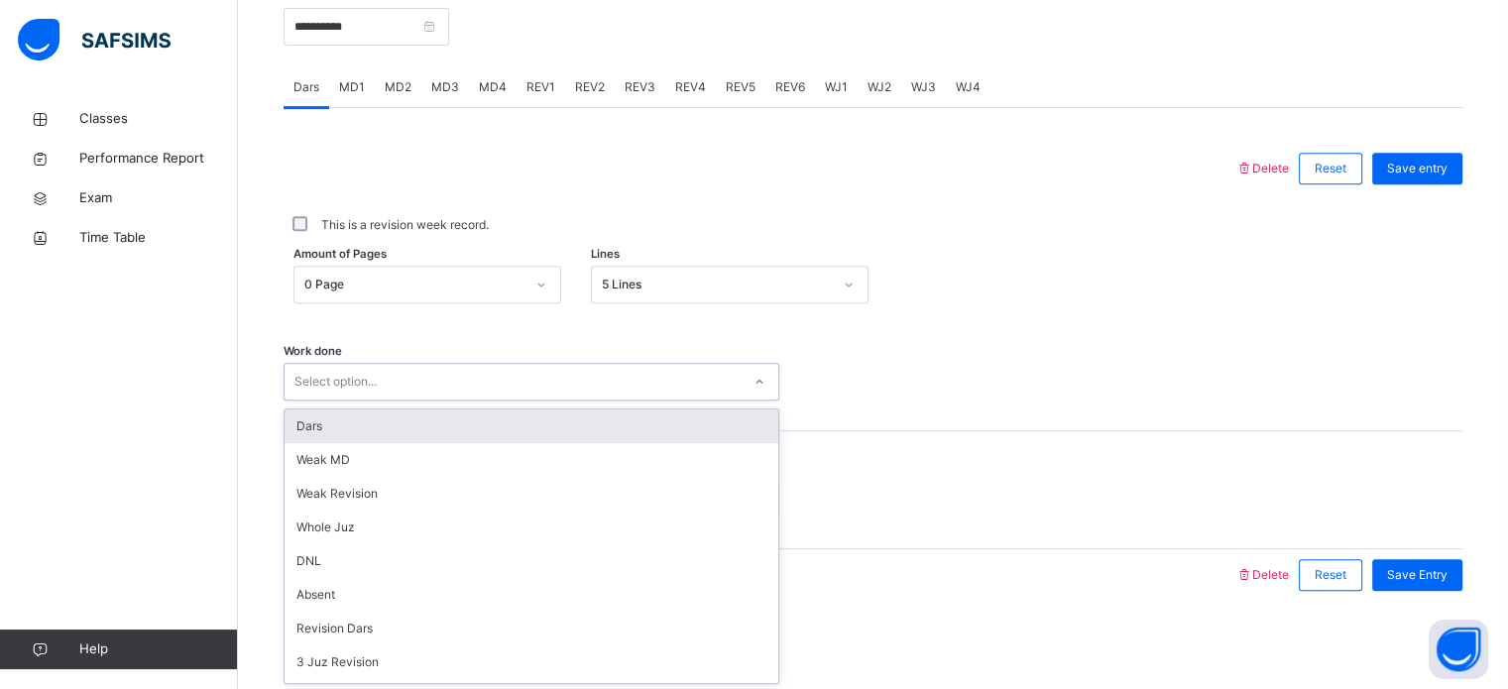
click at [638, 400] on div "option Dars focused, 1 of 14. 14 results available. Use Up and Down to choose o…" at bounding box center [532, 382] width 496 height 38
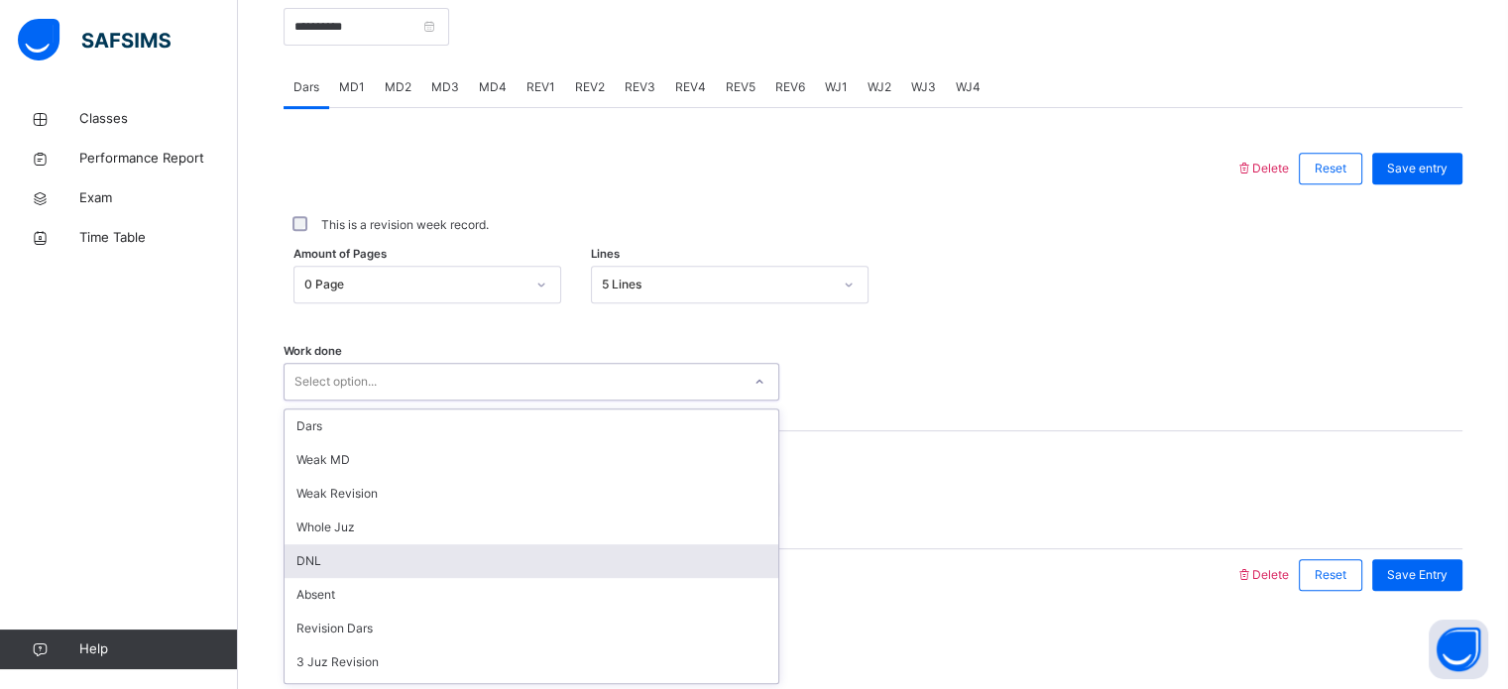
click at [321, 552] on div "DNL" at bounding box center [532, 561] width 494 height 34
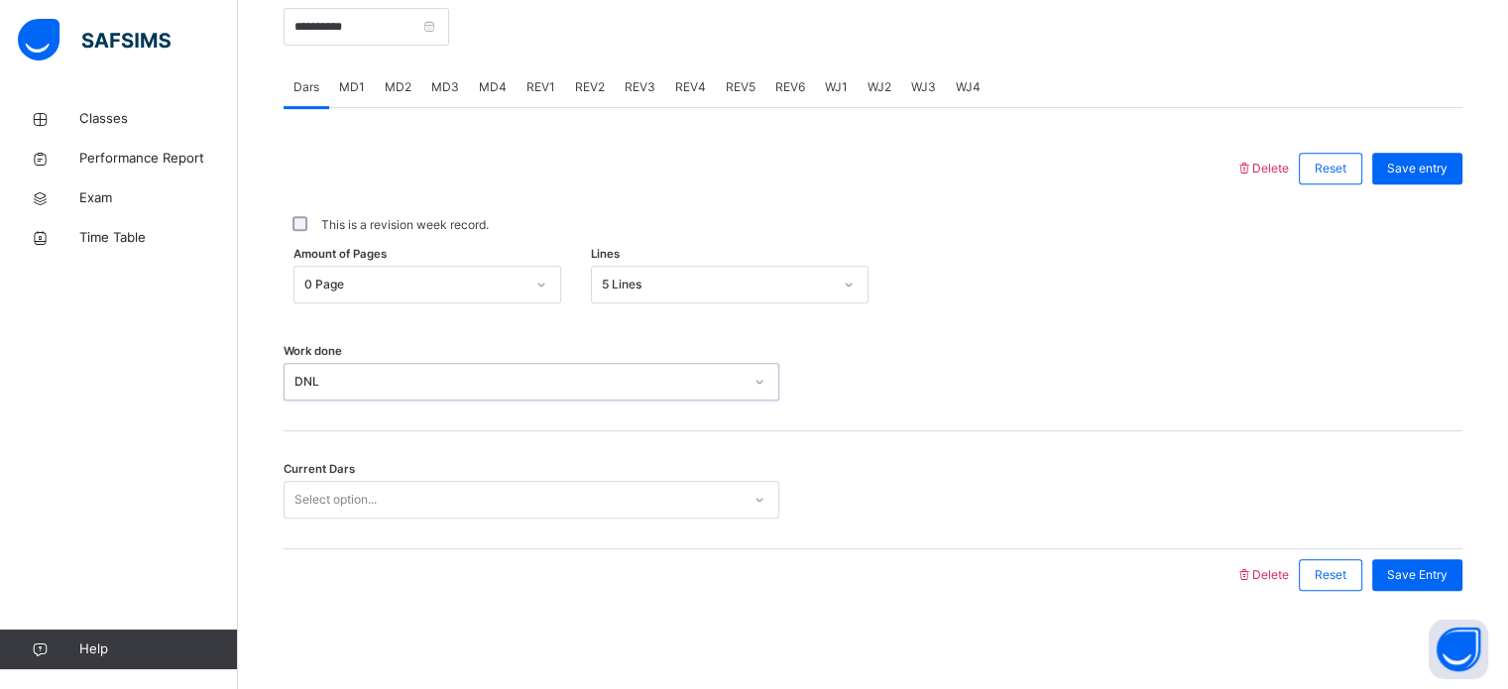
click at [444, 485] on div "Select option..." at bounding box center [513, 500] width 456 height 31
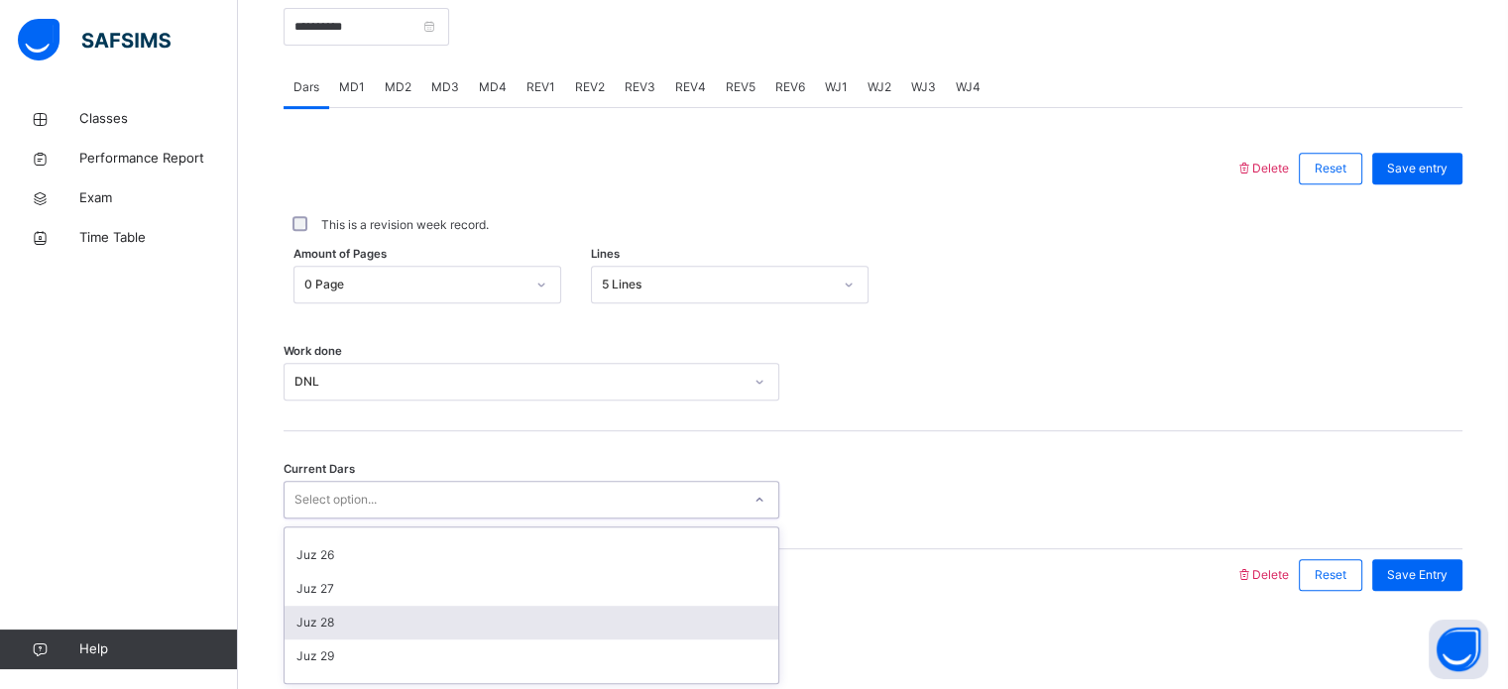
scroll to position [837, 0]
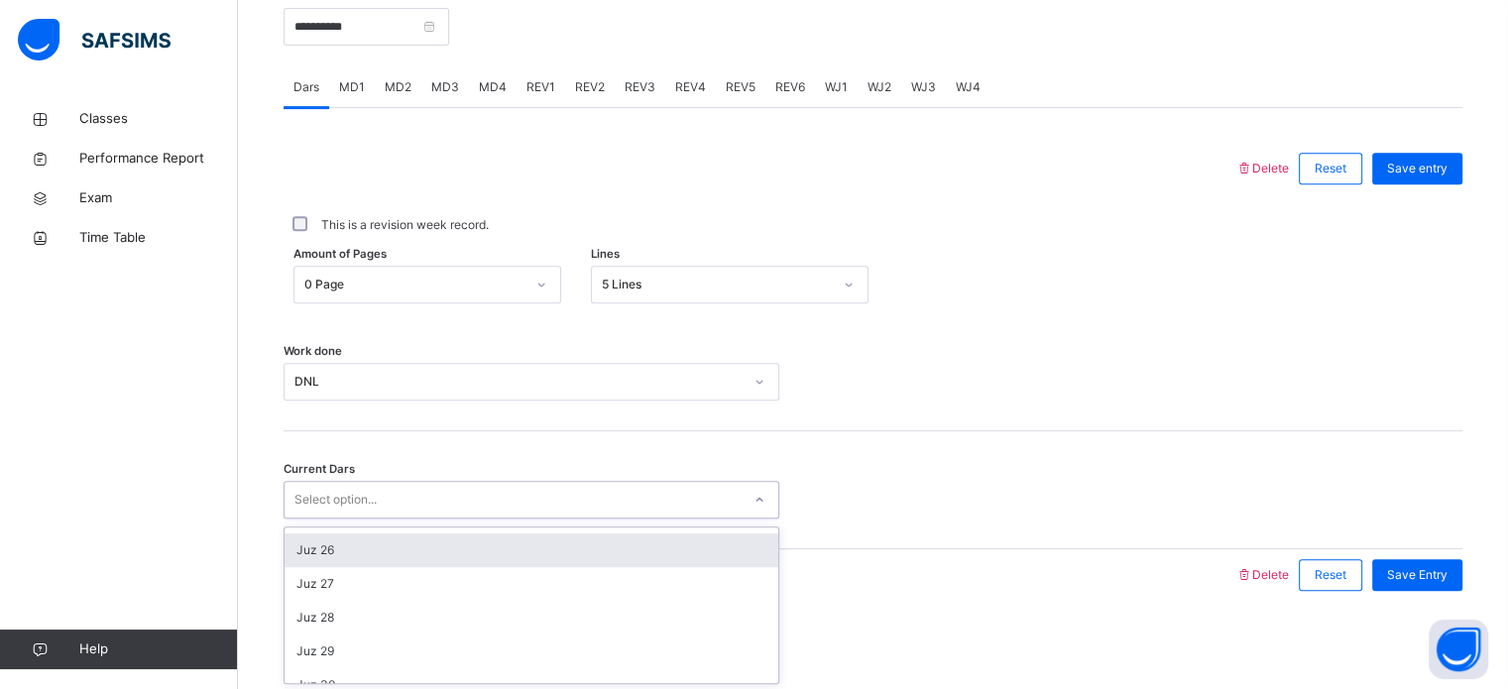
click at [440, 550] on div "Juz 26" at bounding box center [532, 550] width 494 height 34
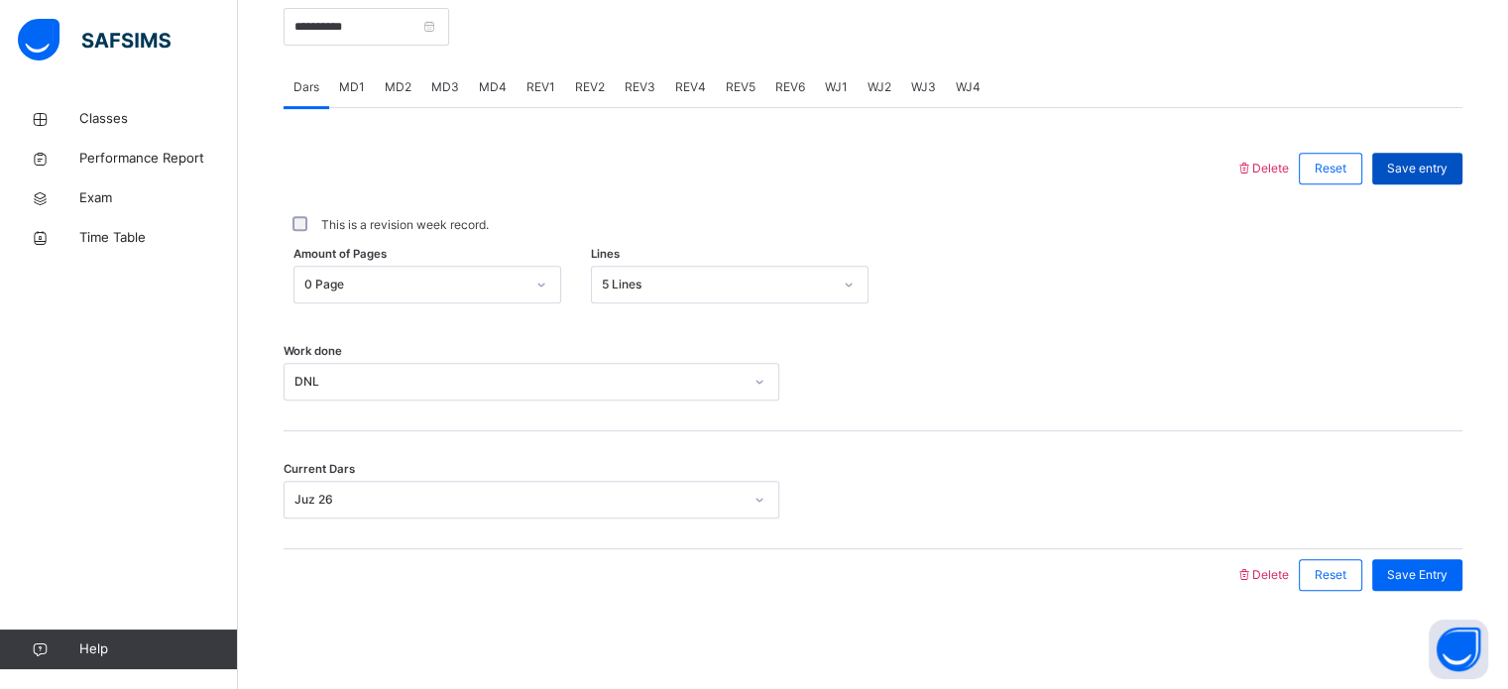
click at [1422, 168] on span "Save entry" at bounding box center [1417, 169] width 60 height 18
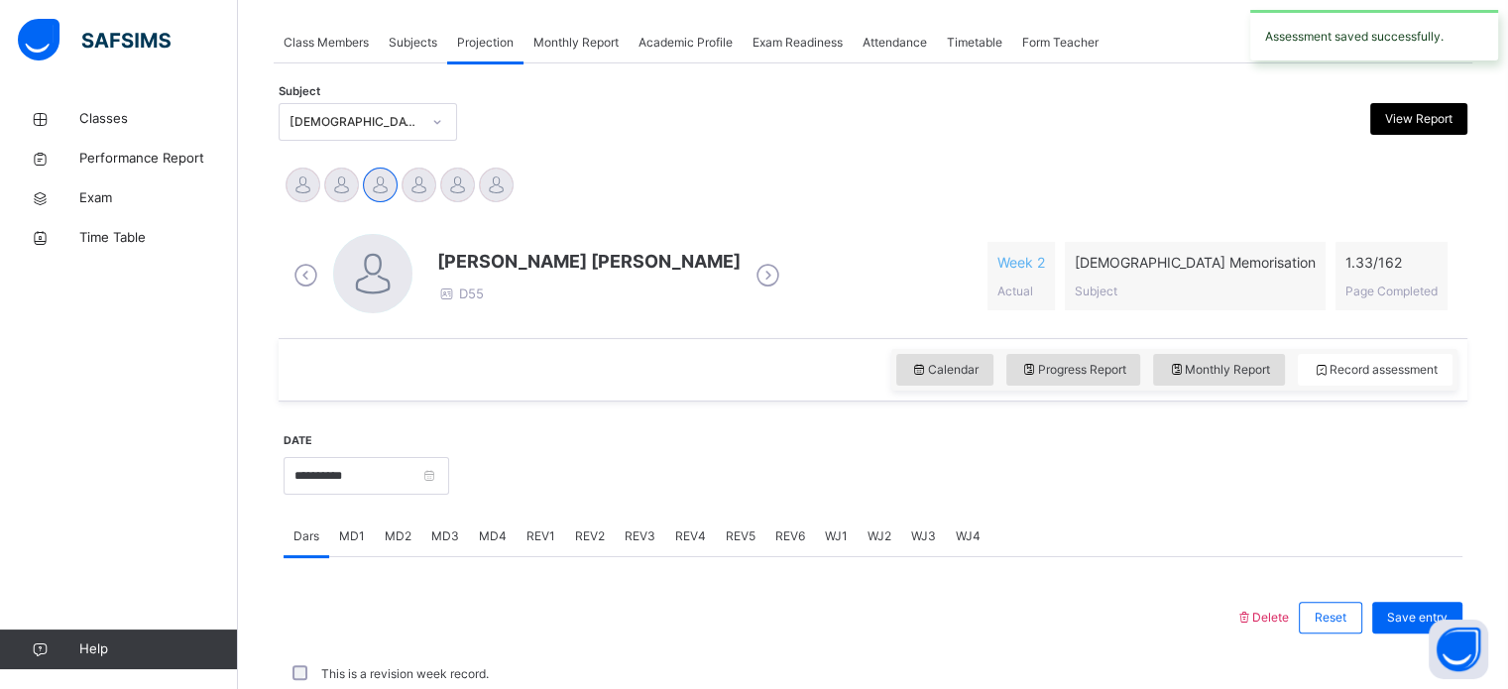
scroll to position [799, 0]
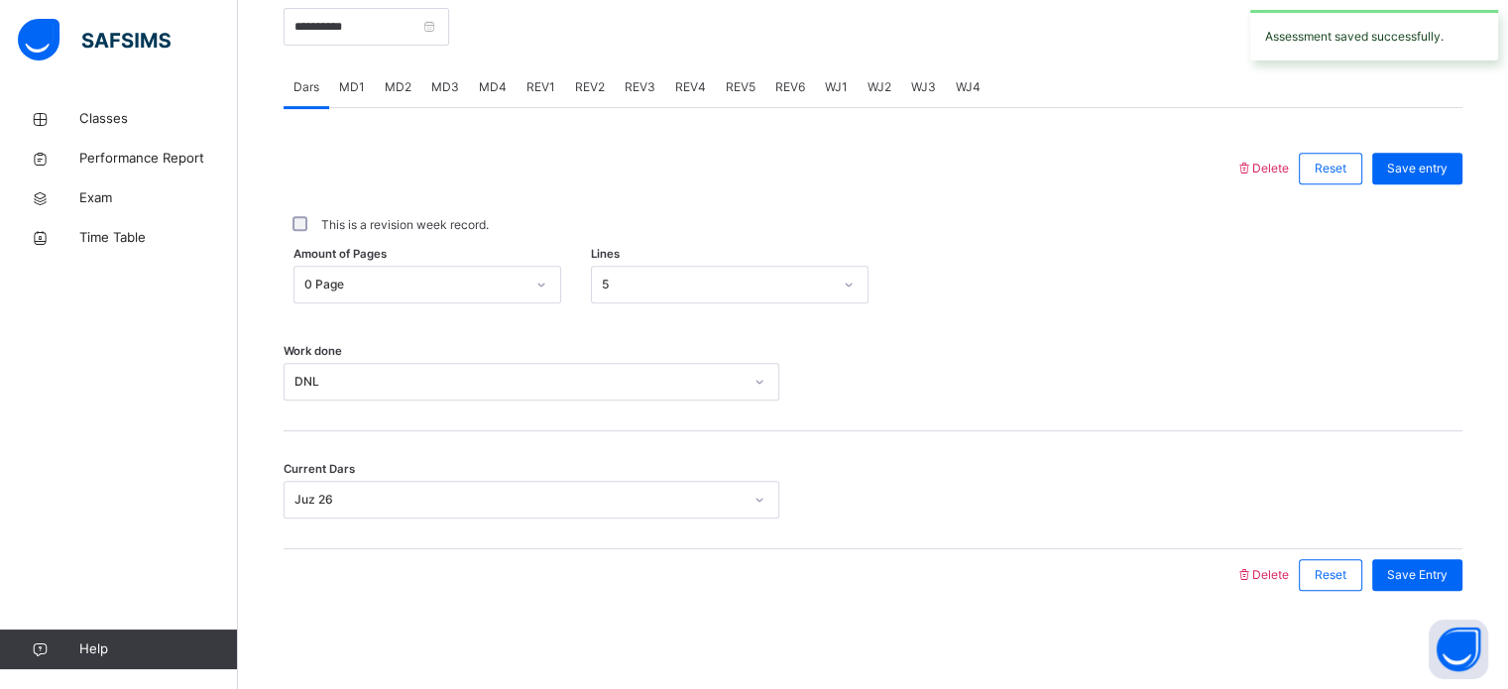
click at [486, 89] on span "MD4" at bounding box center [493, 87] width 28 height 18
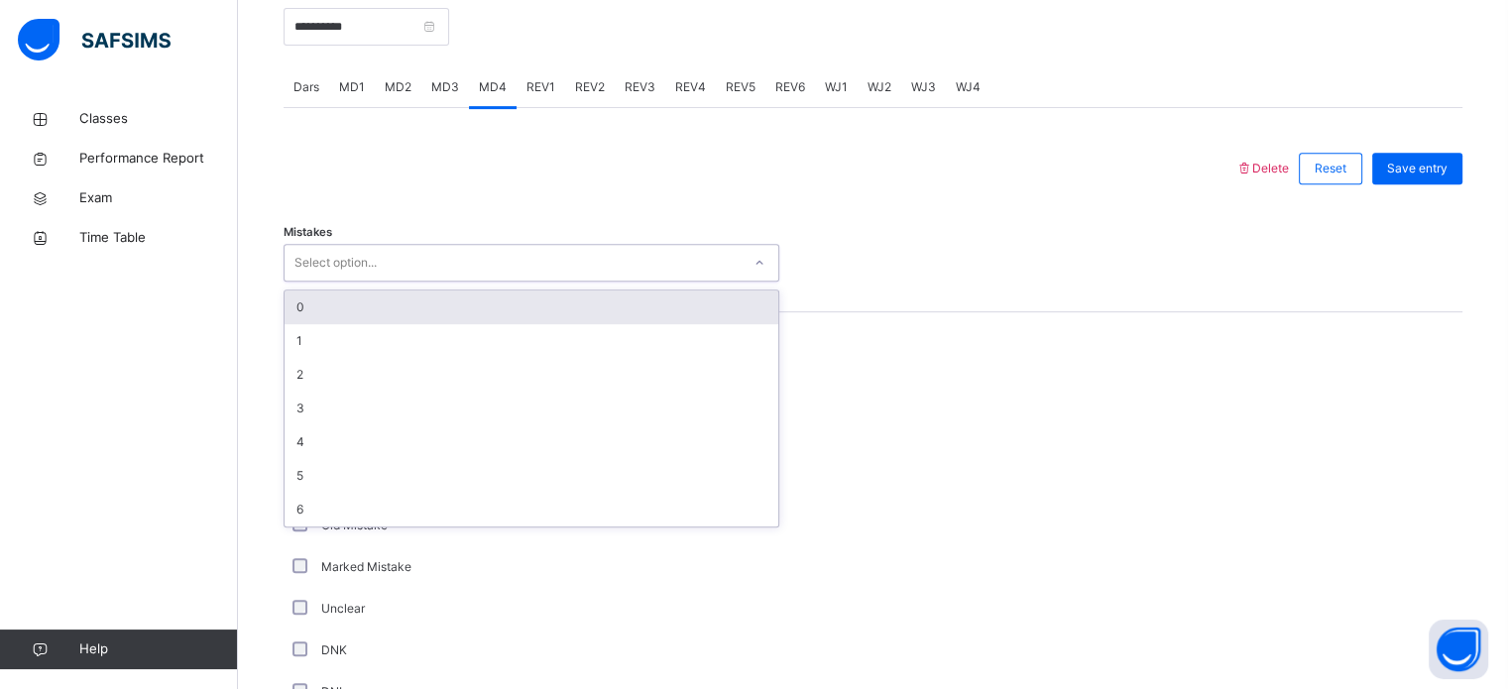
click at [474, 257] on div "Select option..." at bounding box center [513, 263] width 456 height 31
click at [456, 297] on div "0" at bounding box center [532, 307] width 494 height 34
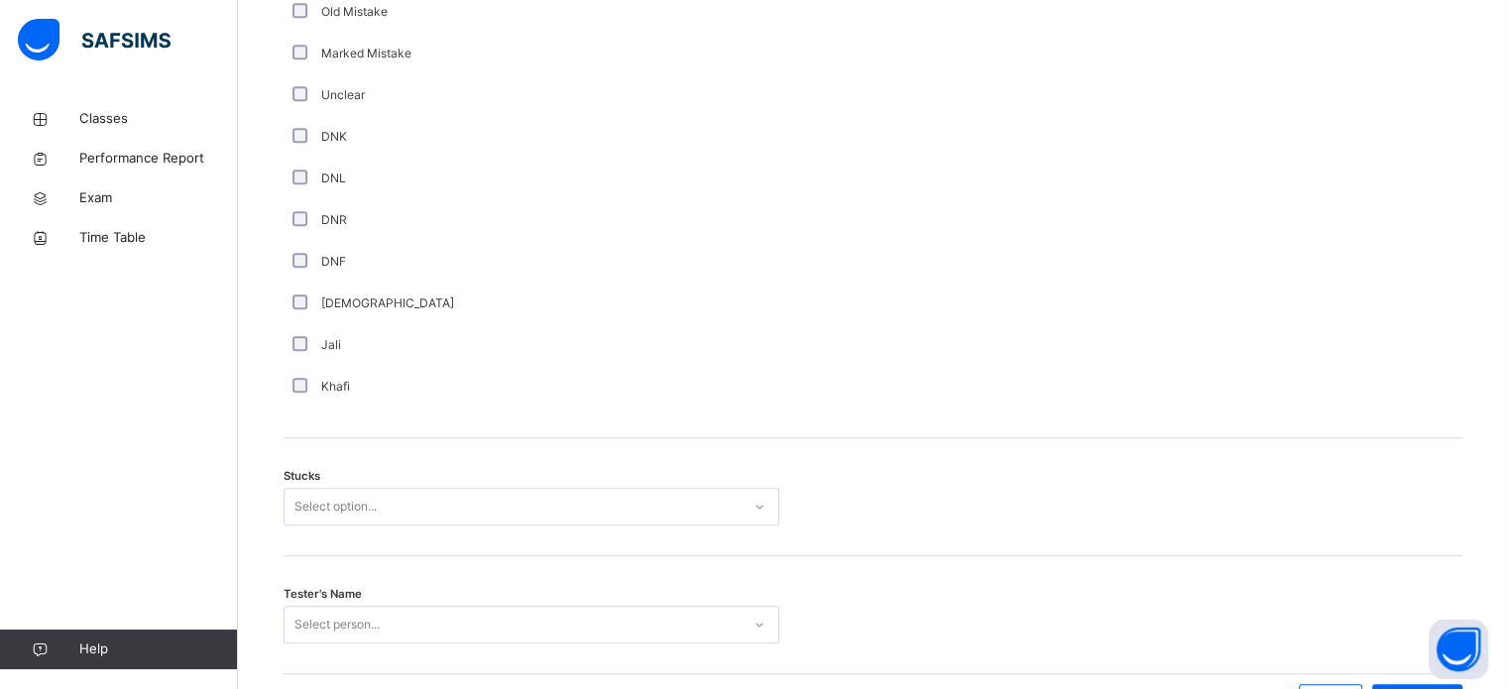
scroll to position [1315, 0]
click at [380, 481] on div "Stucks Select option..." at bounding box center [873, 495] width 1179 height 118
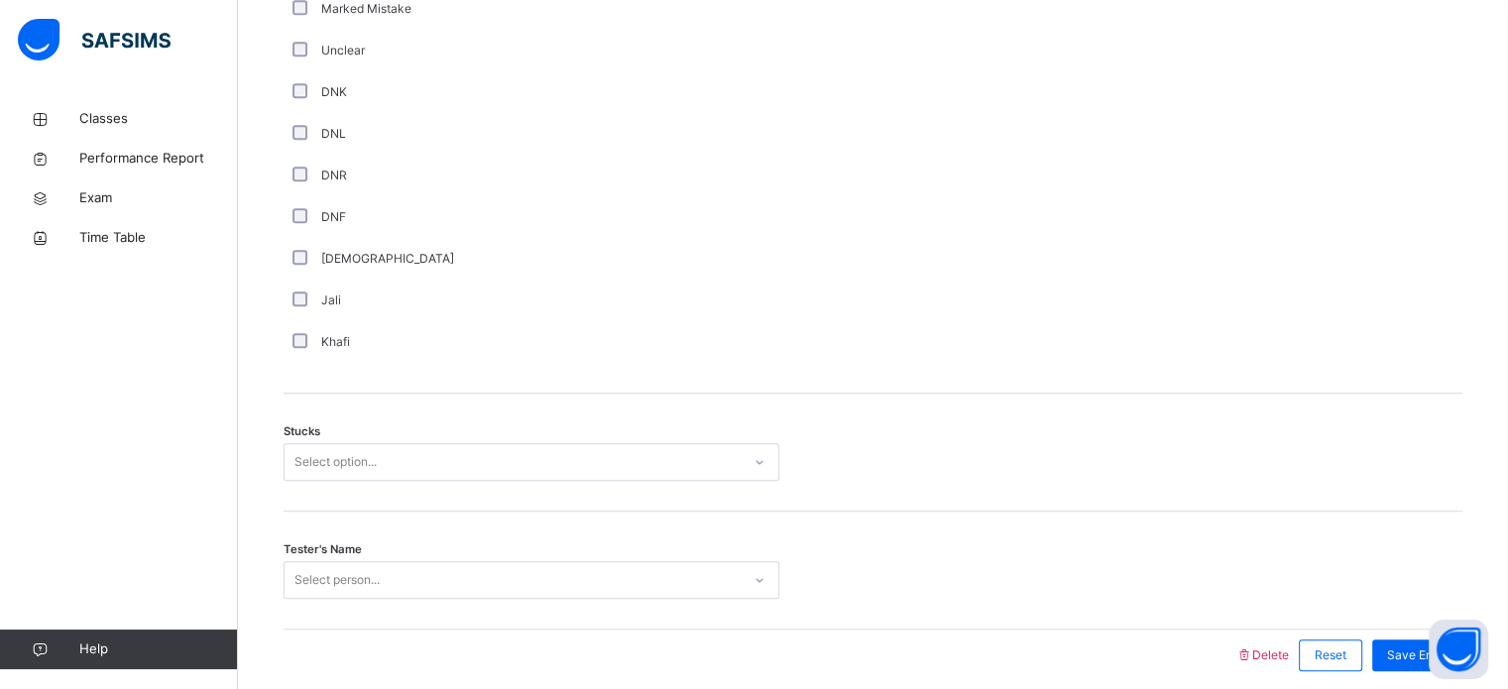
click at [381, 481] on div "Select option..." at bounding box center [532, 462] width 496 height 38
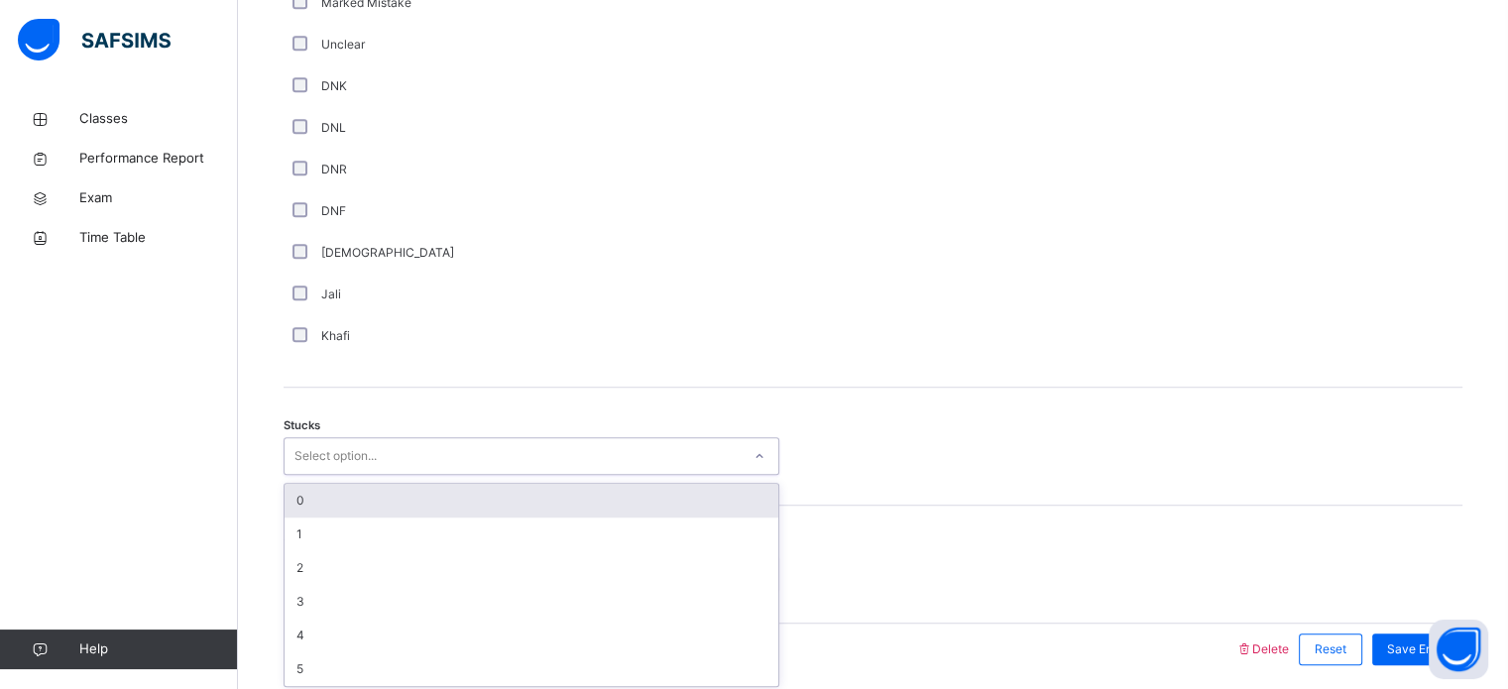
scroll to position [1368, 0]
click at [381, 501] on div "0" at bounding box center [532, 496] width 494 height 34
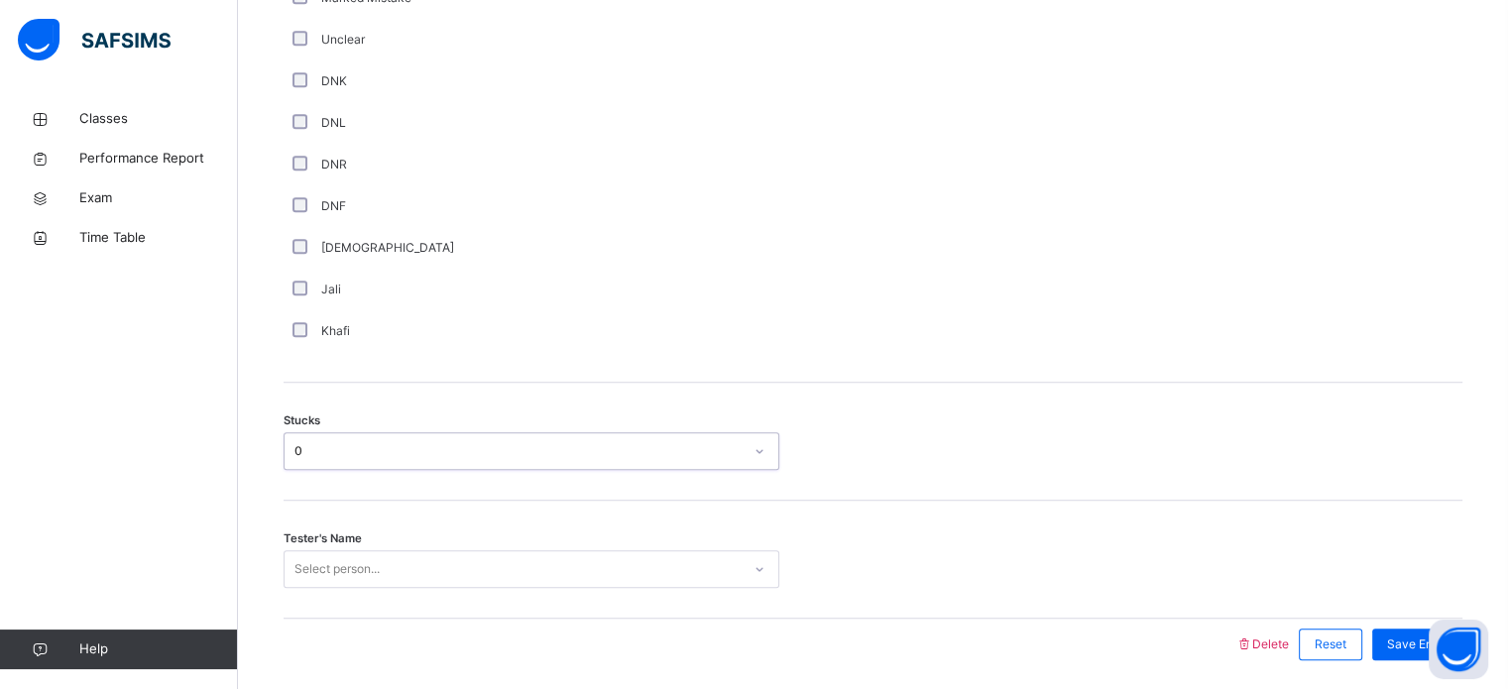
click at [360, 560] on div "Select person..." at bounding box center [532, 569] width 496 height 38
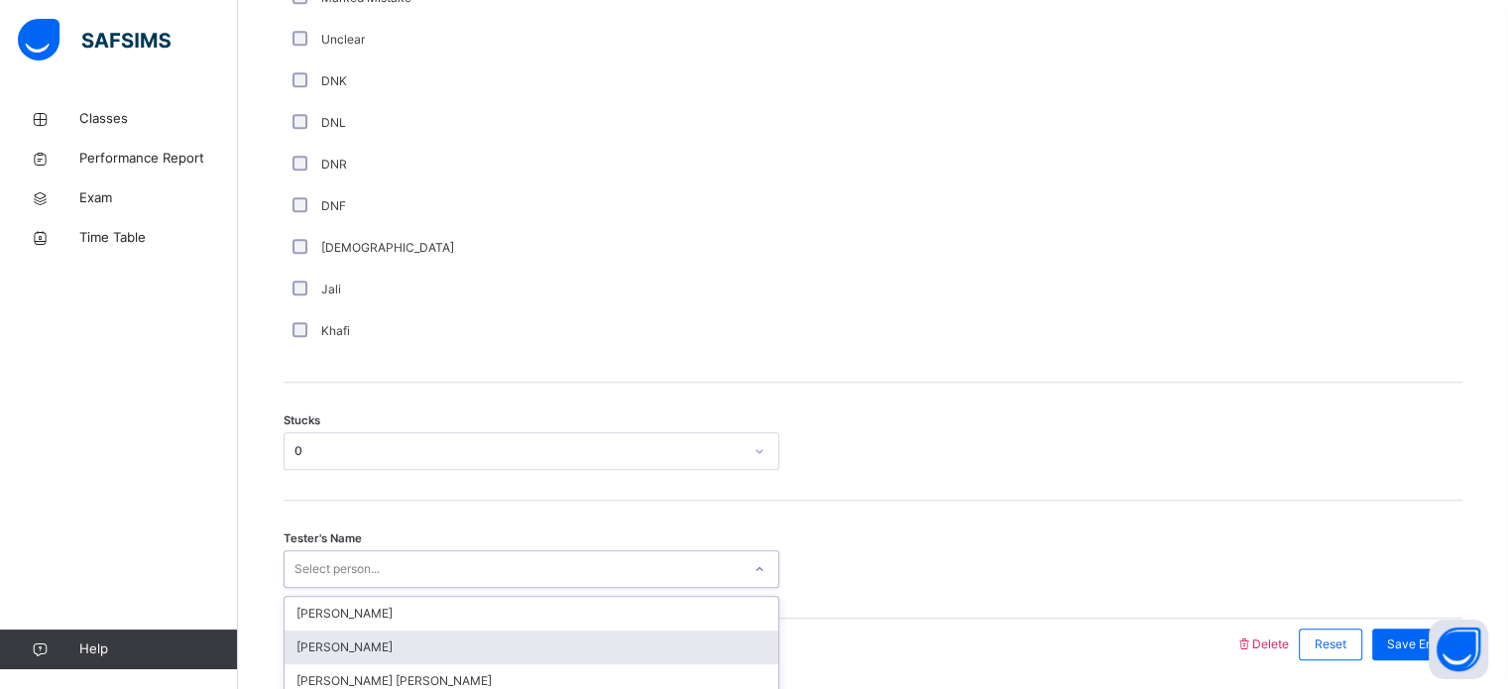
scroll to position [1436, 0]
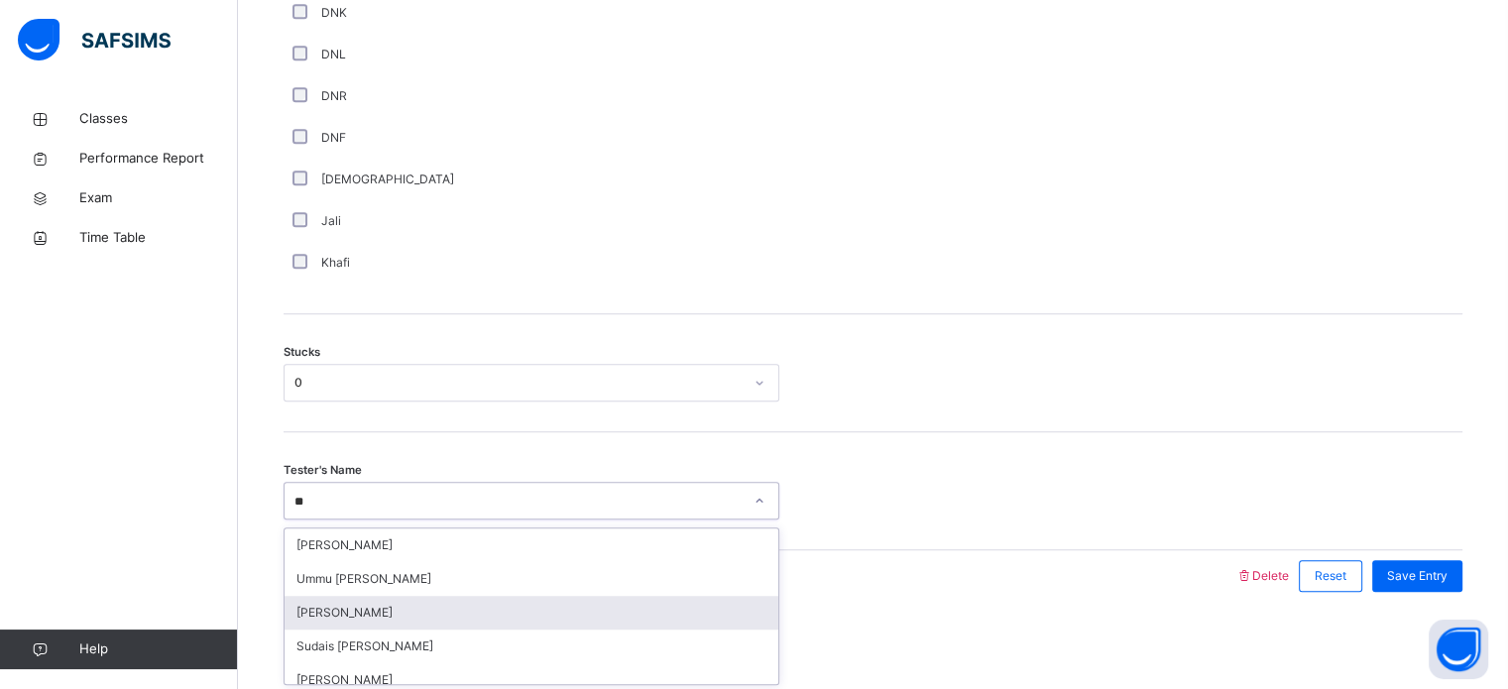
type input "*"
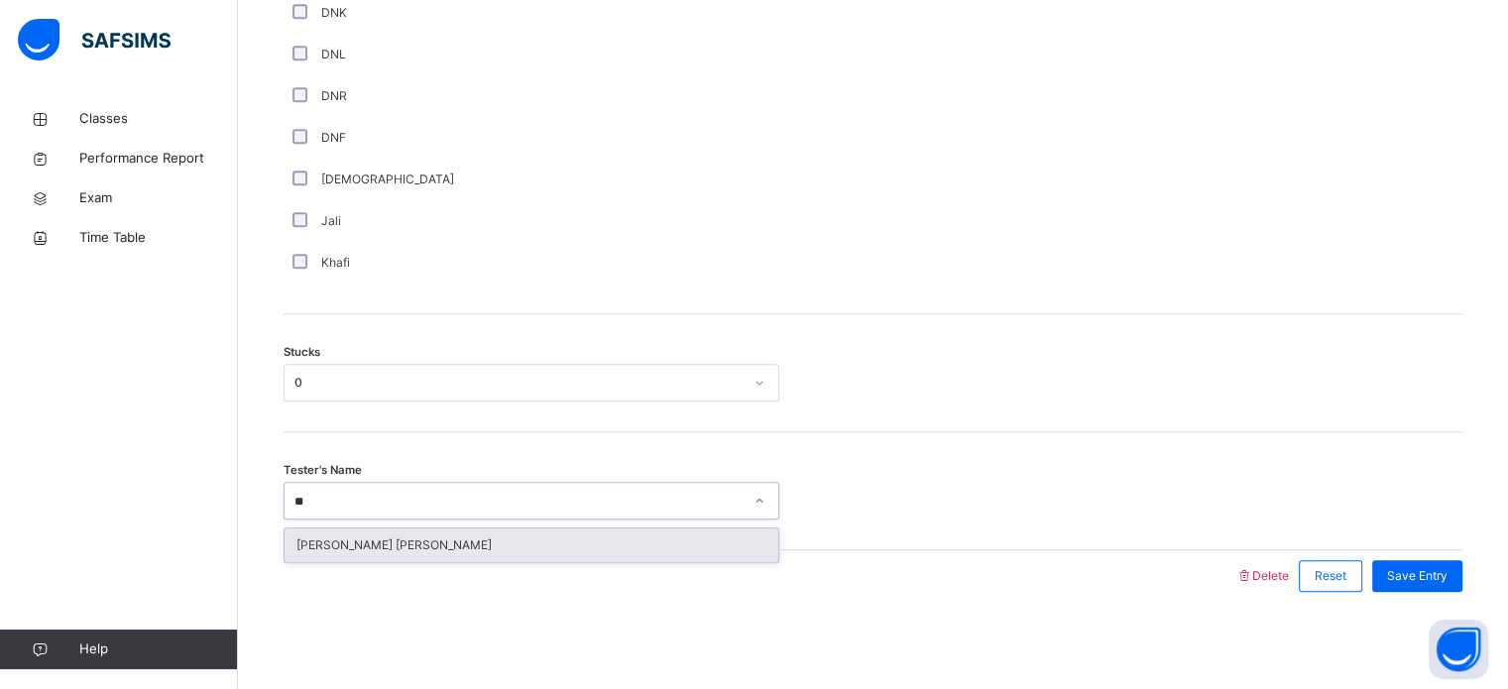
type input "*"
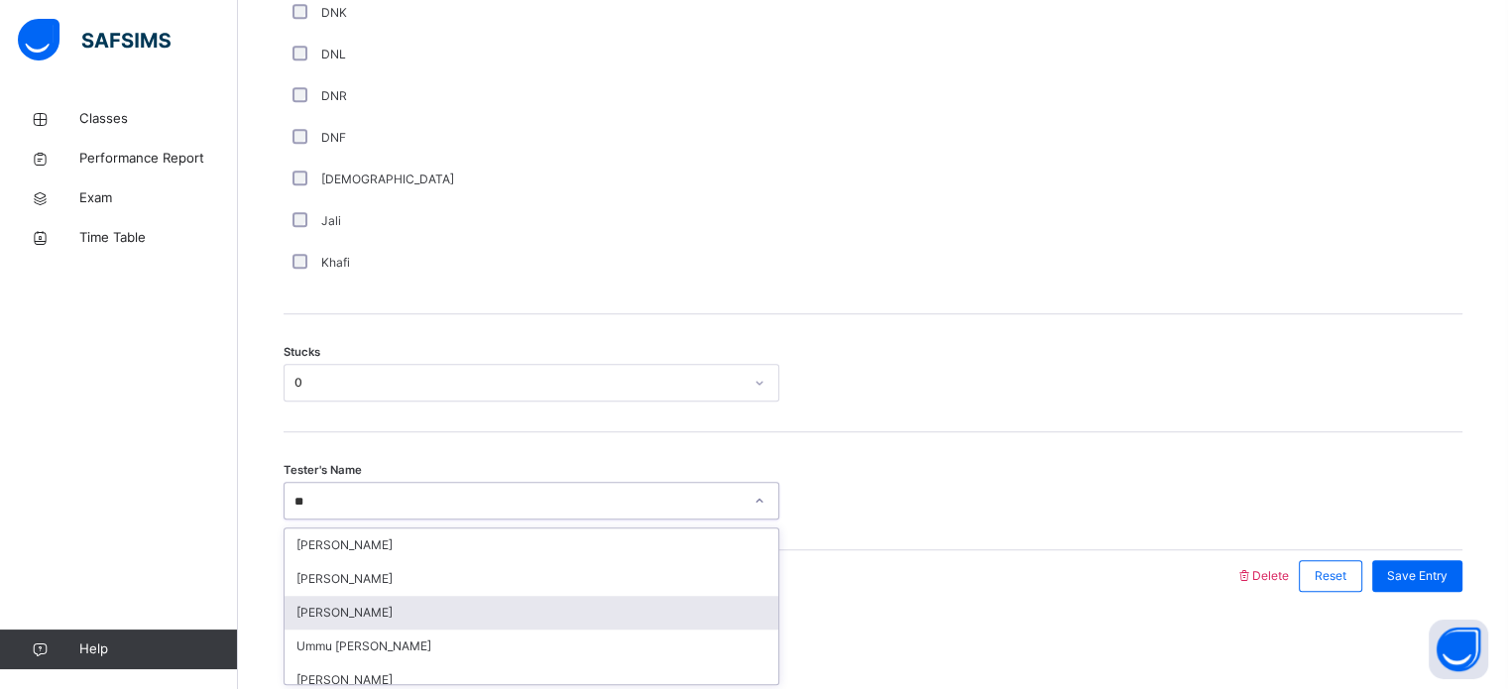
type input "*"
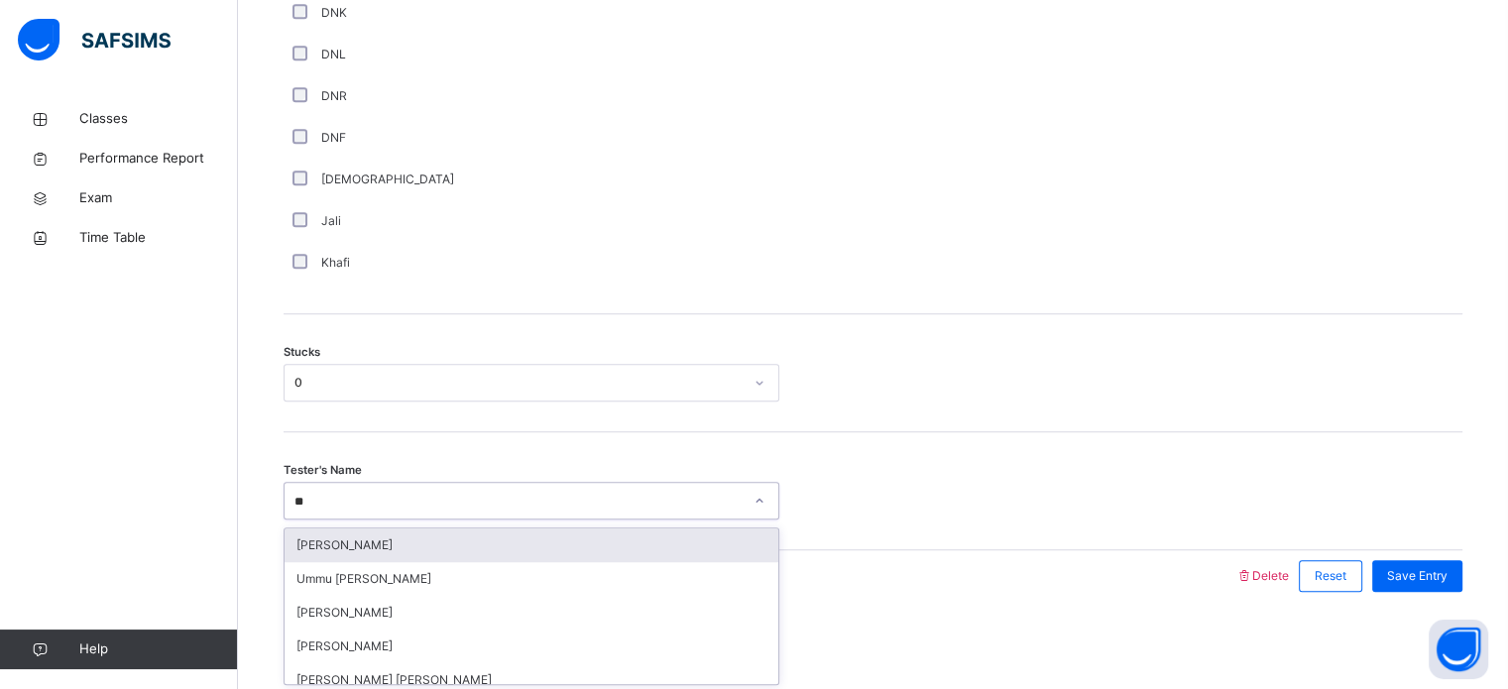
type input "*"
type input "***"
click at [373, 542] on div "[PERSON_NAME]" at bounding box center [532, 545] width 494 height 34
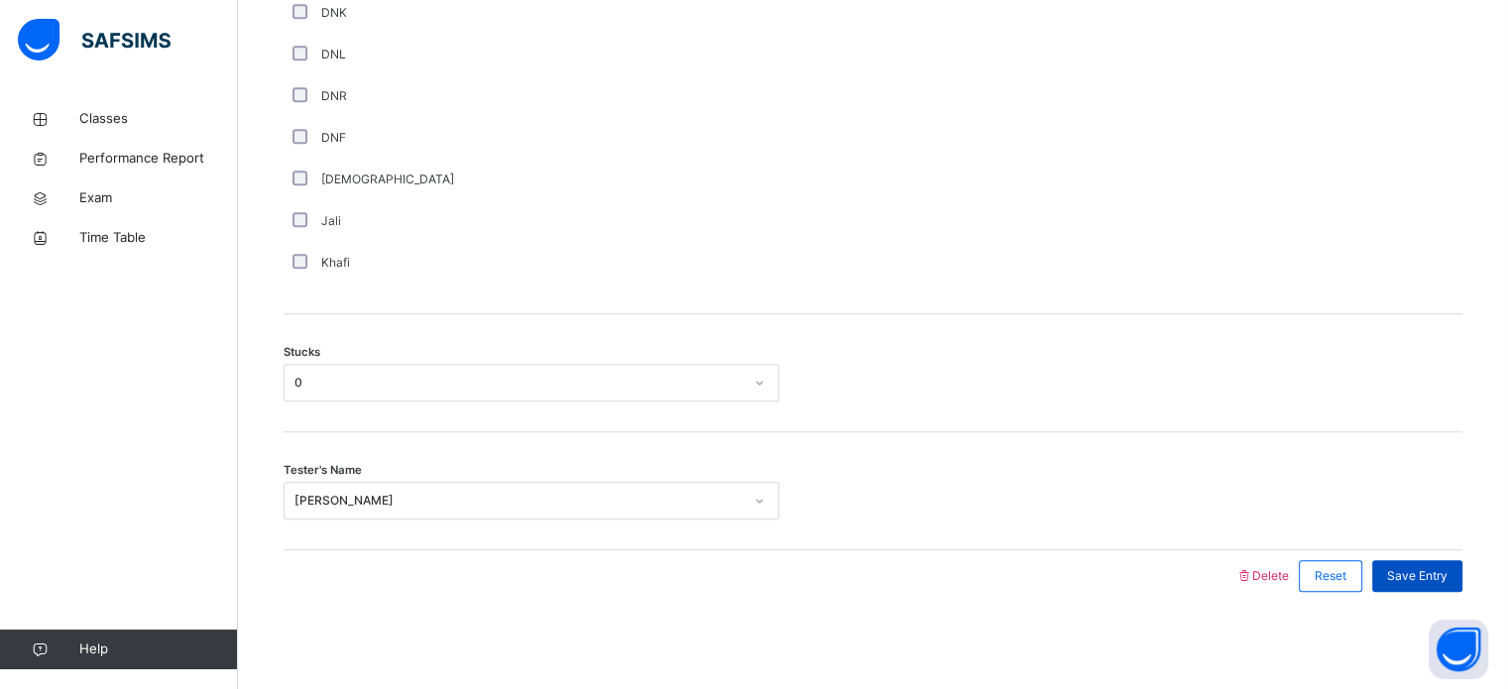
click at [1435, 563] on div "Save Entry" at bounding box center [1417, 576] width 90 height 32
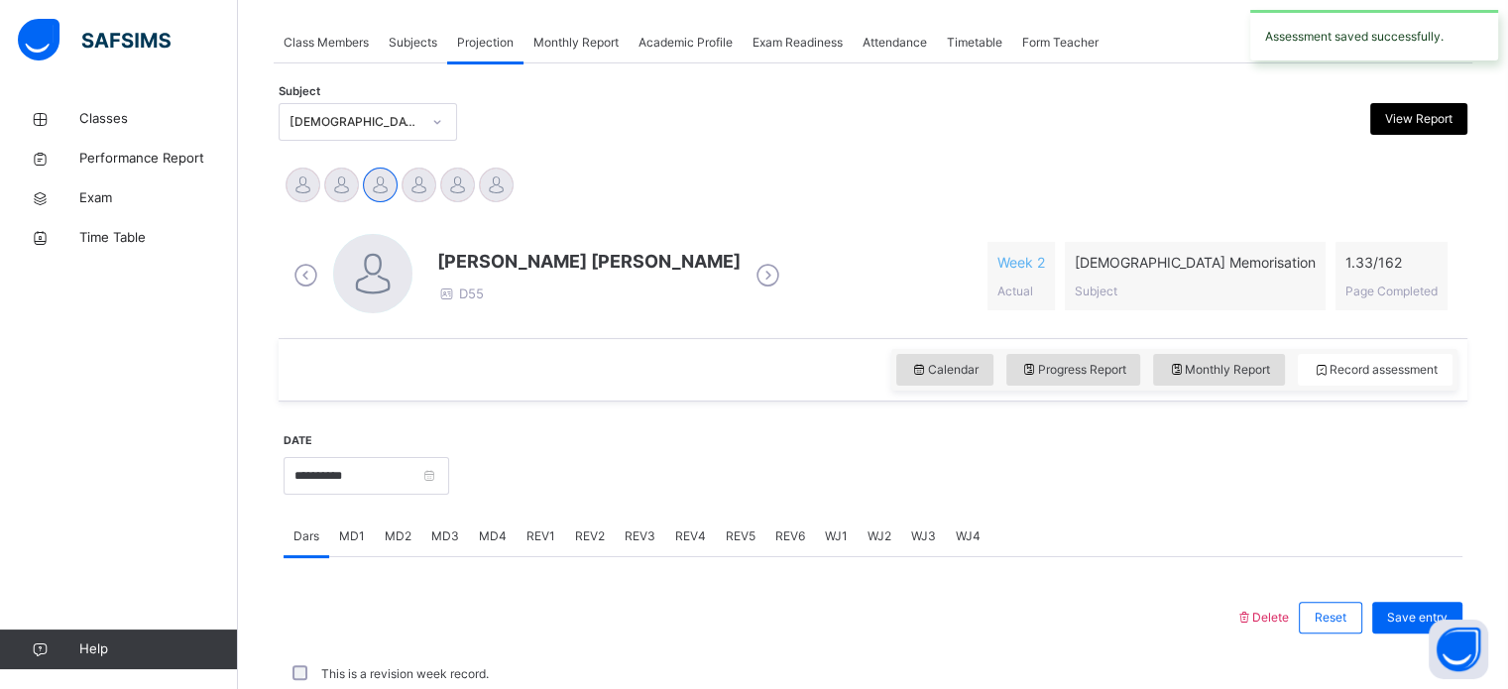
scroll to position [799, 0]
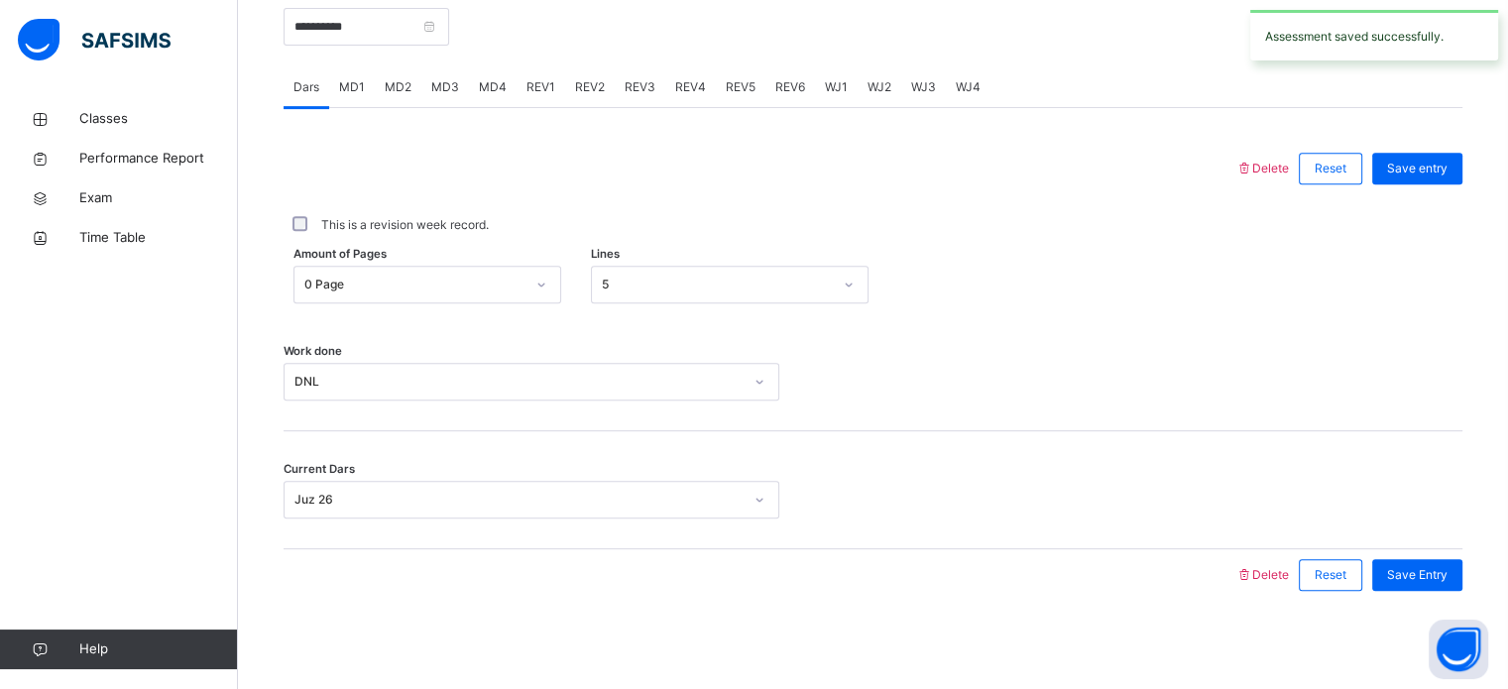
click at [1435, 563] on div "Save Entry" at bounding box center [1417, 575] width 90 height 32
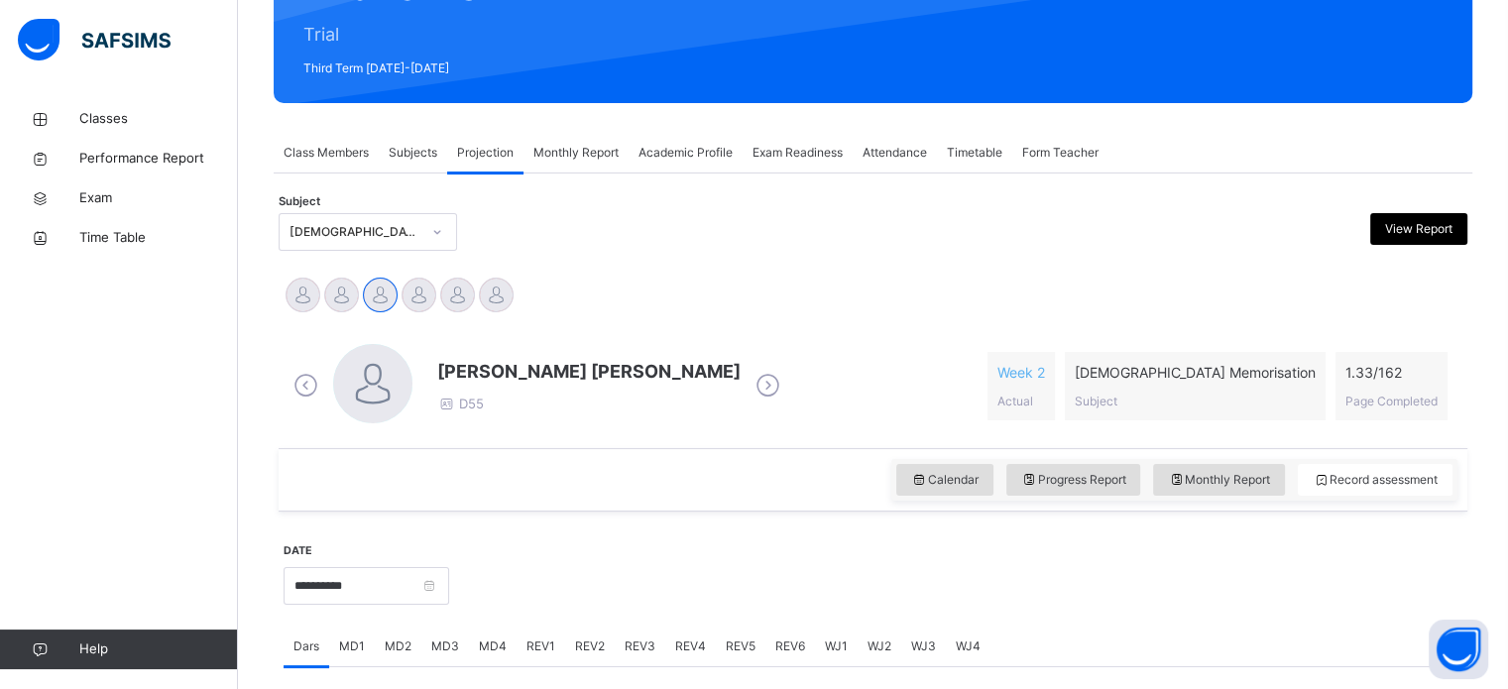
scroll to position [237, 0]
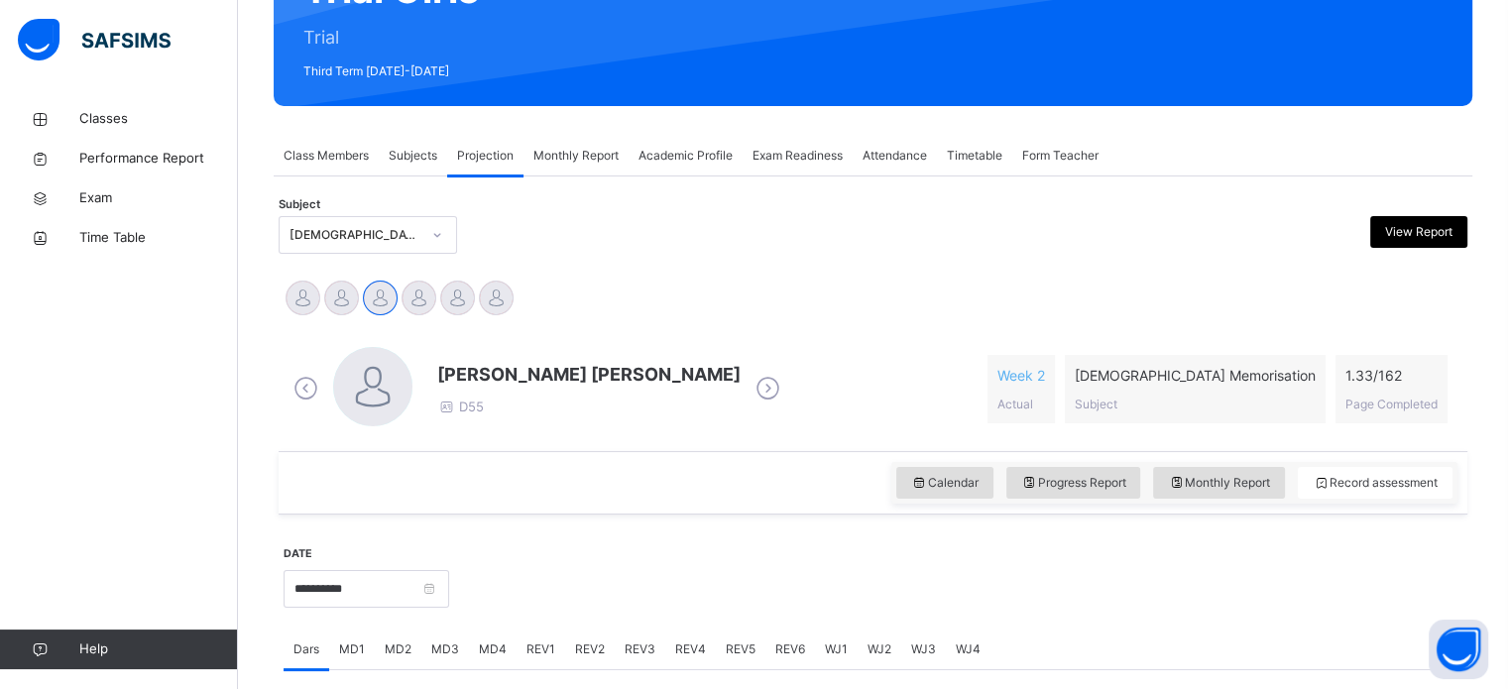
click at [329, 168] on div "Class Members" at bounding box center [326, 156] width 105 height 40
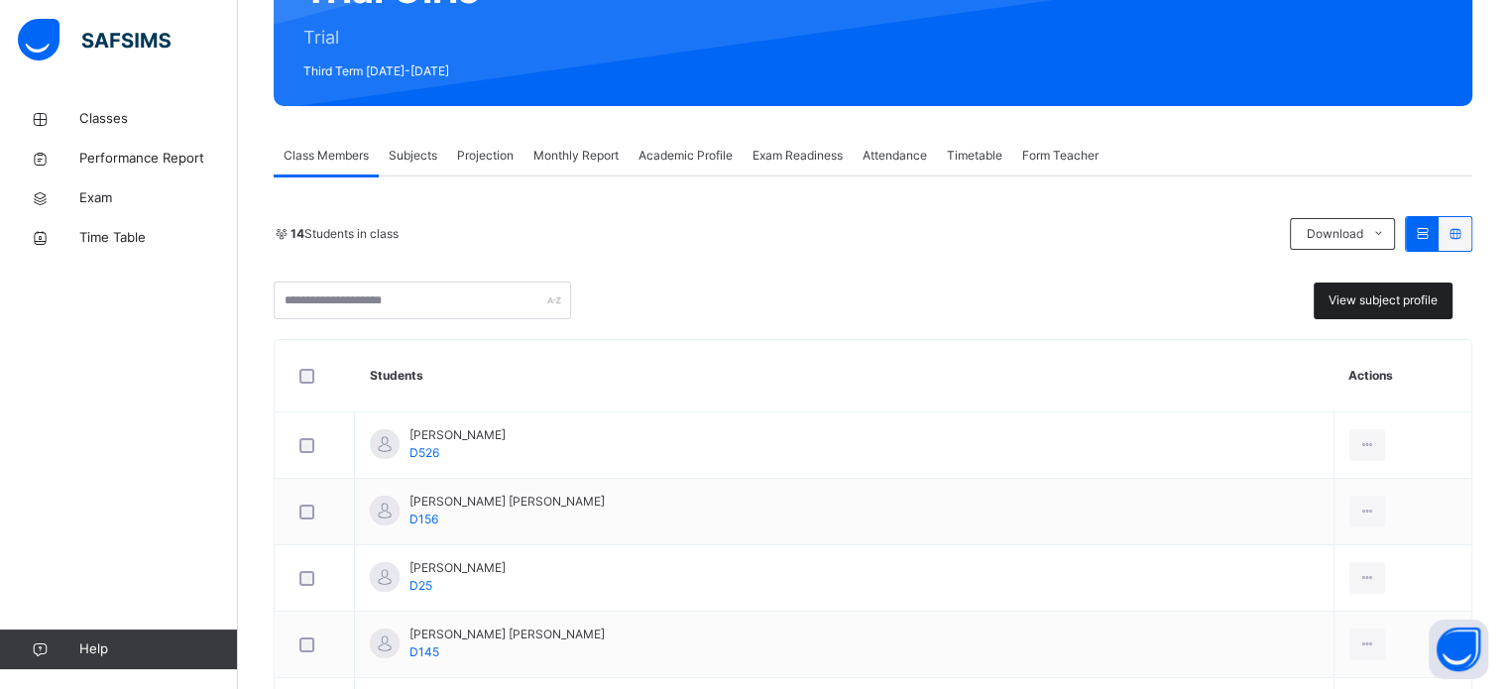
click at [1366, 298] on span "View subject profile" at bounding box center [1382, 300] width 109 height 18
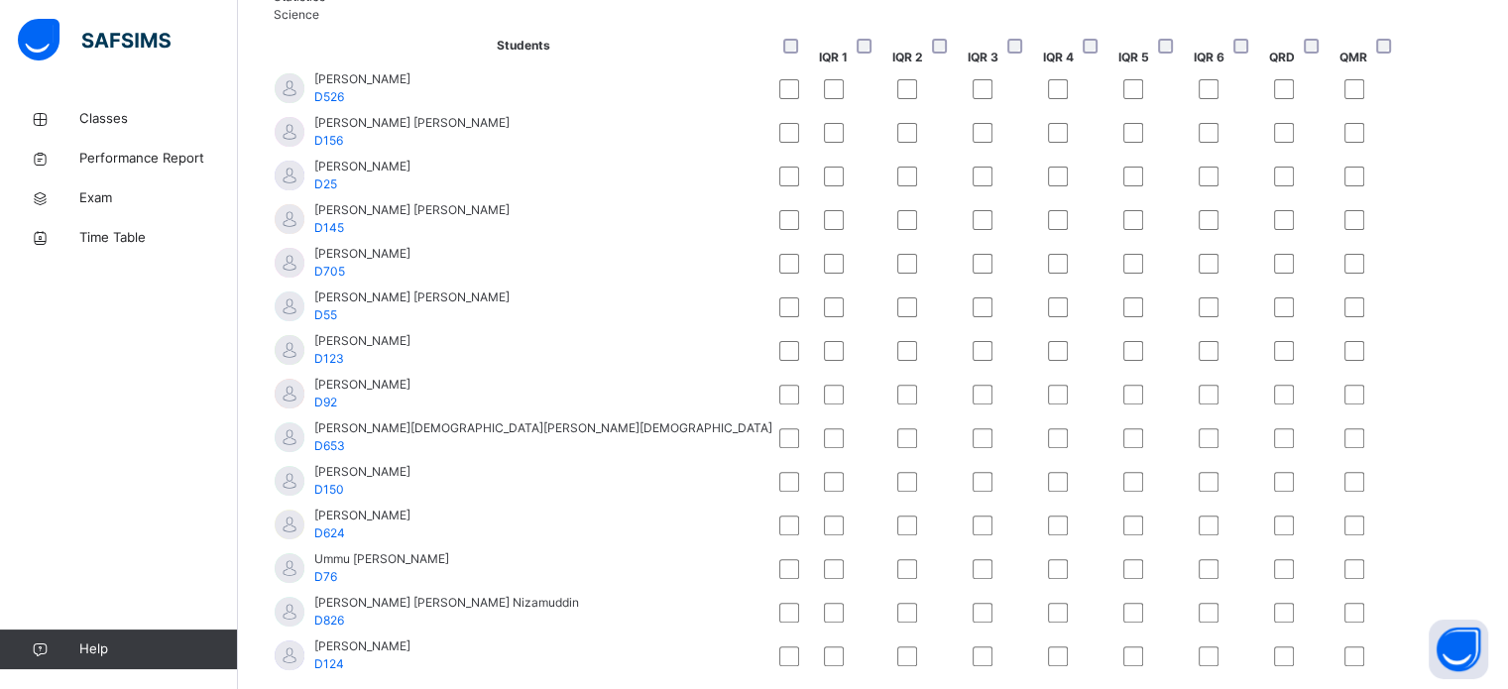
scroll to position [3, 0]
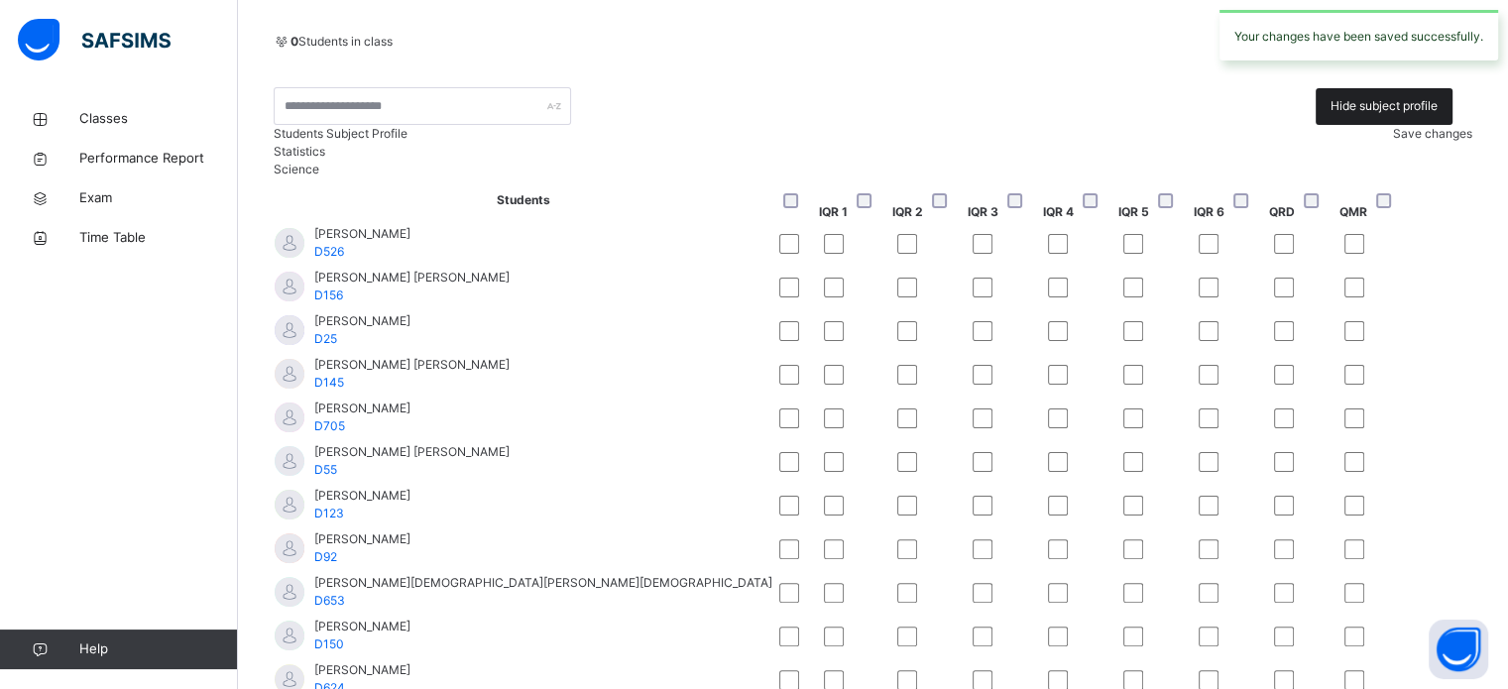
scroll to position [263, 0]
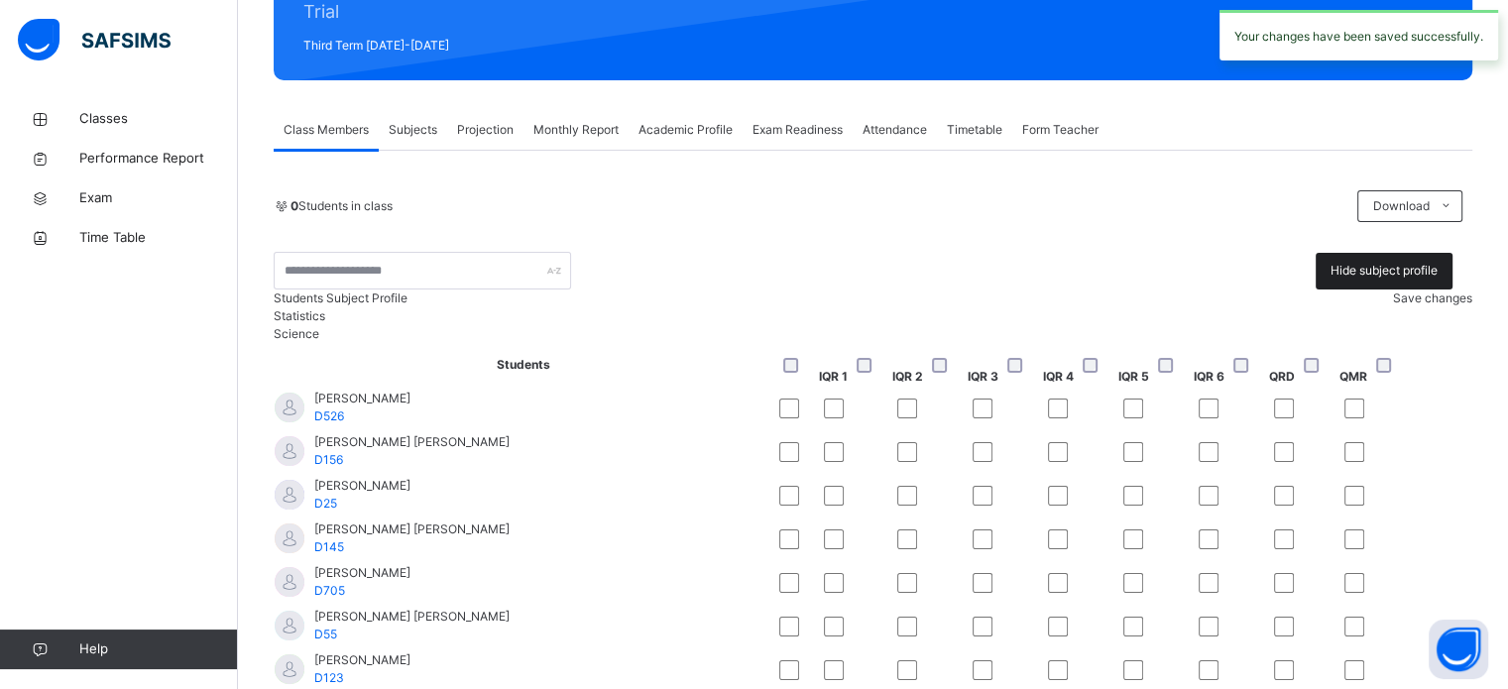
click at [1403, 259] on div "Hide subject profile" at bounding box center [1384, 271] width 137 height 37
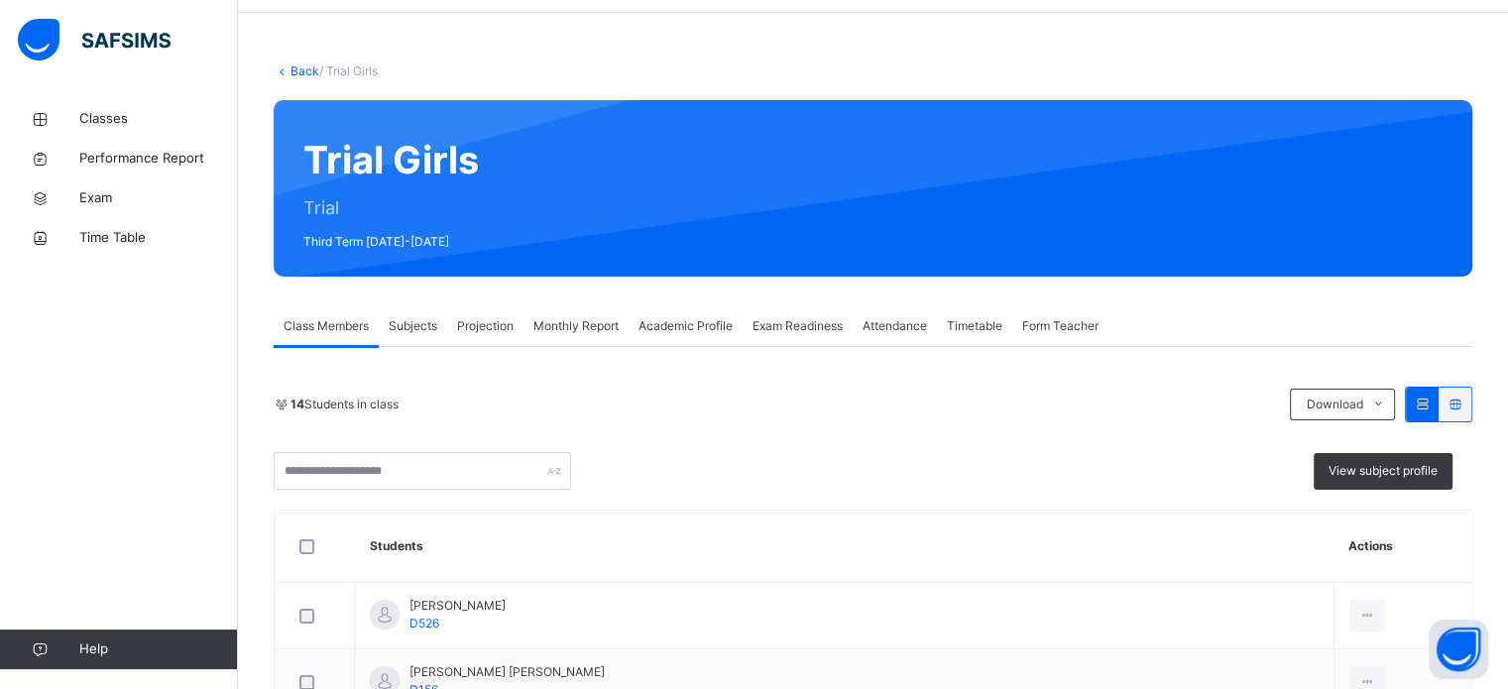
scroll to position [64, 0]
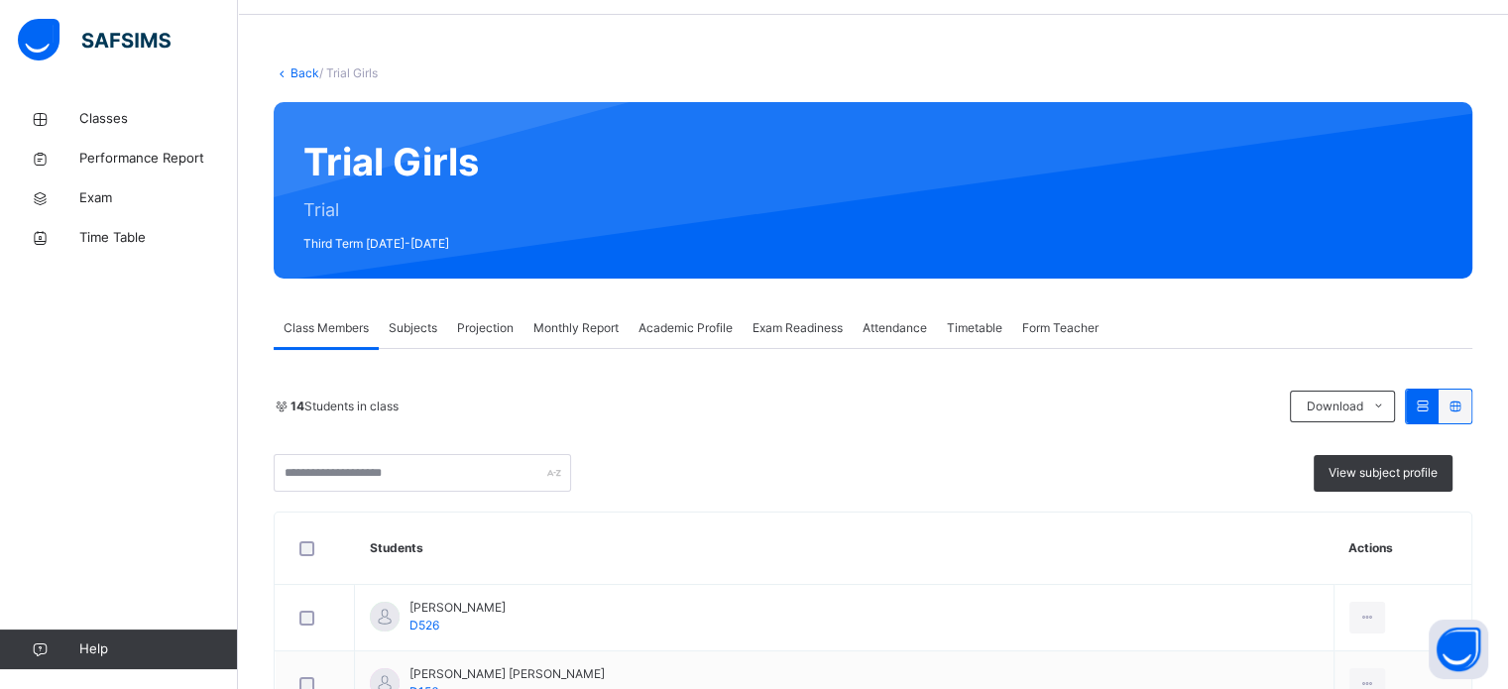
click at [187, 237] on span "Time Table" at bounding box center [158, 238] width 159 height 20
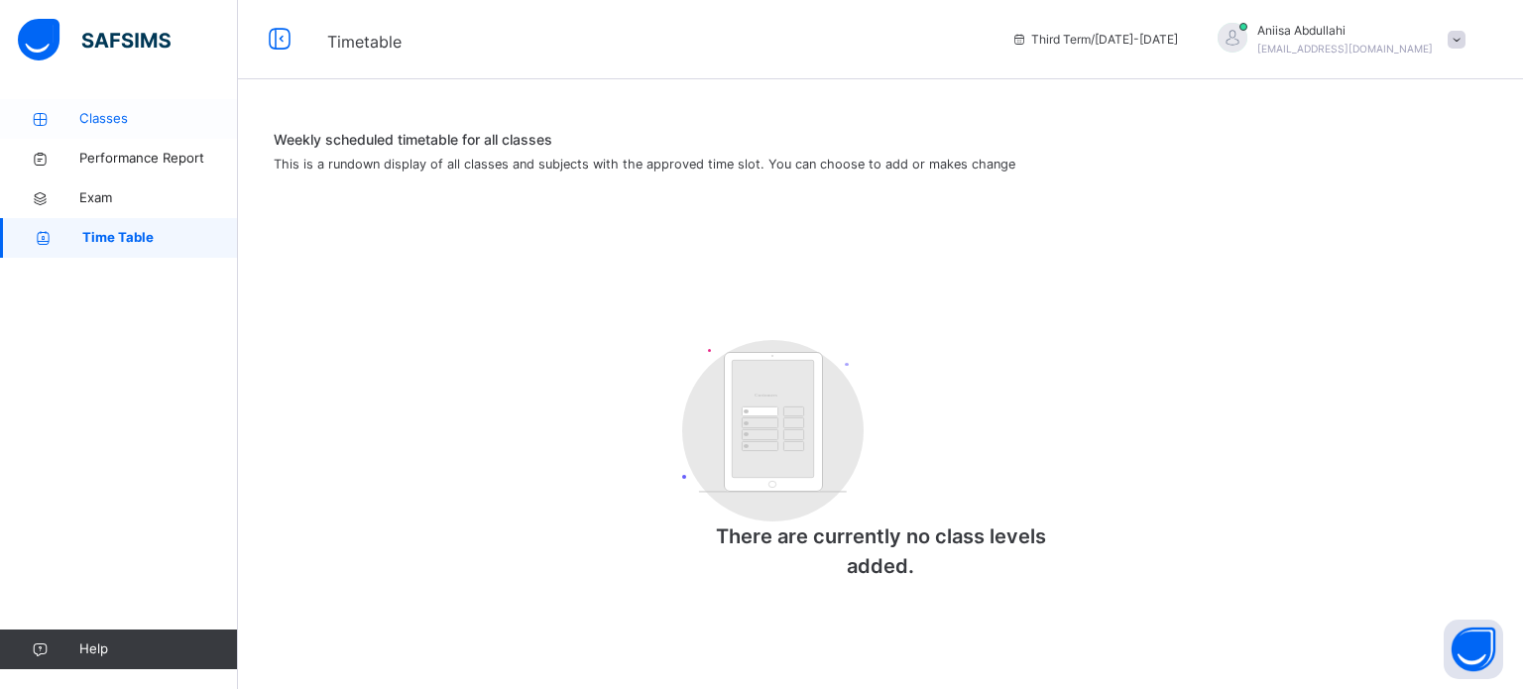
click at [99, 125] on span "Classes" at bounding box center [158, 119] width 159 height 20
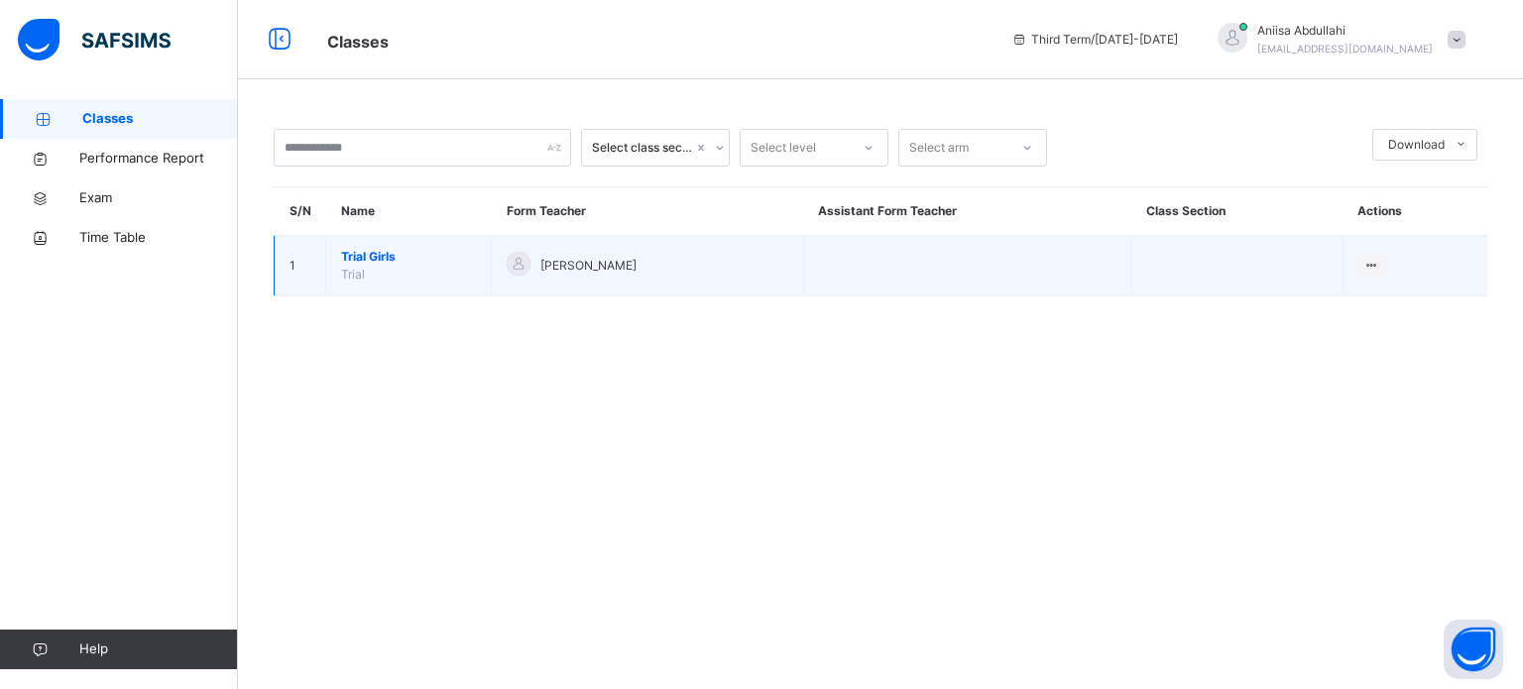
click at [458, 260] on span "Trial Girls" at bounding box center [408, 257] width 135 height 18
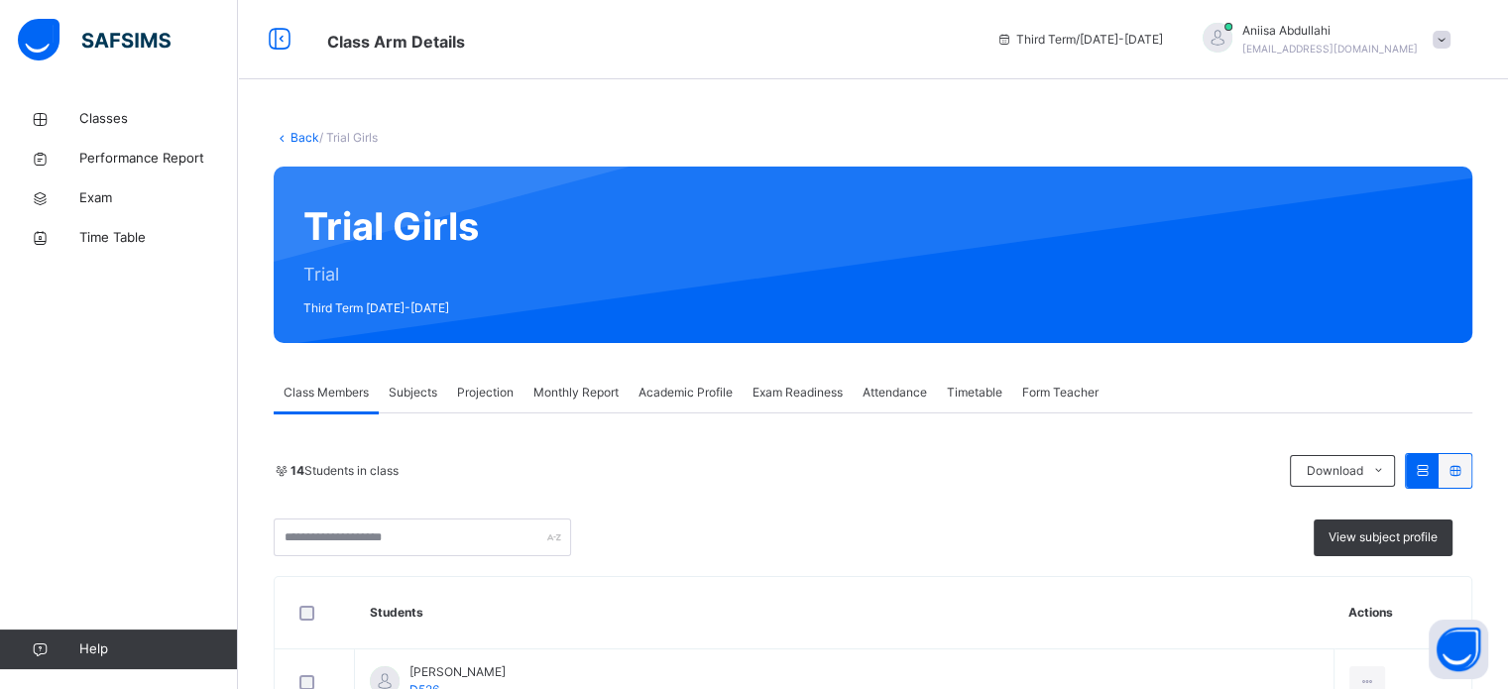
click at [497, 389] on span "Projection" at bounding box center [485, 393] width 57 height 18
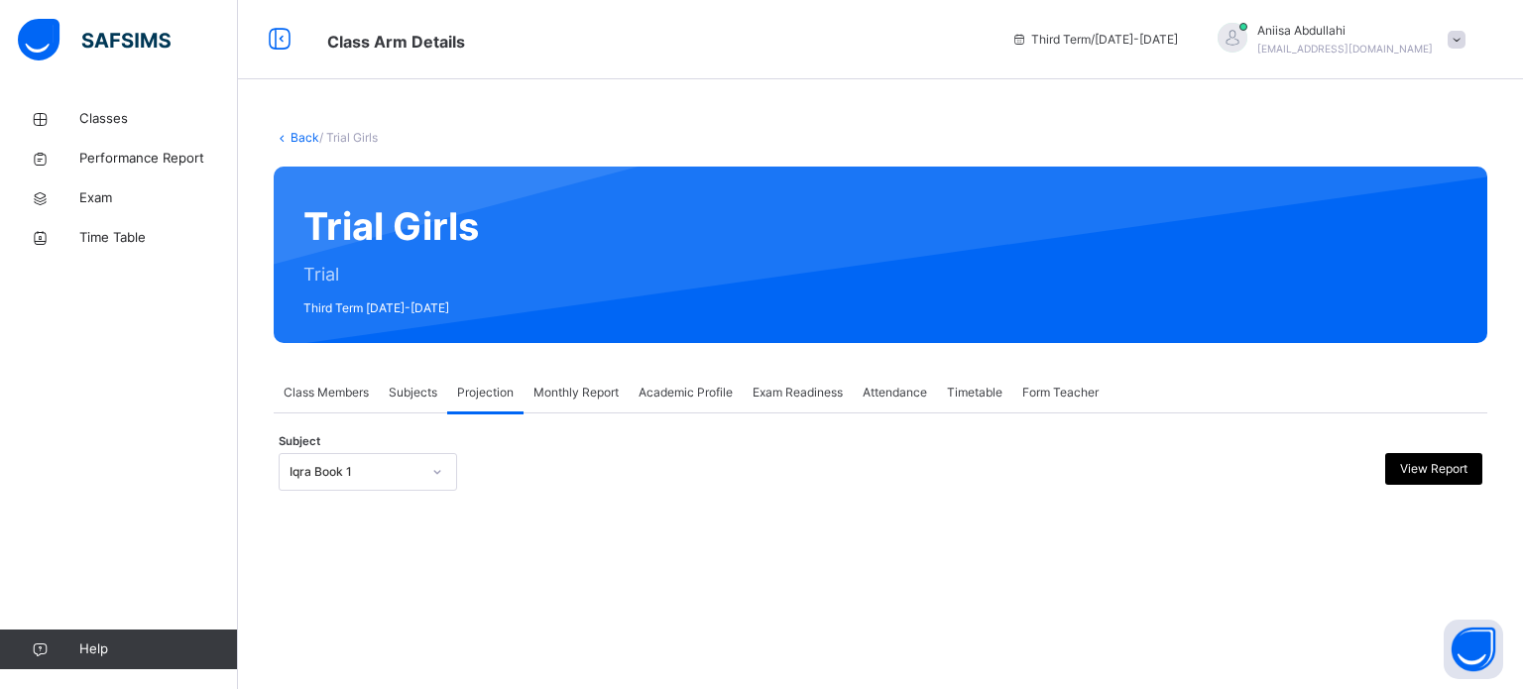
click at [397, 474] on div "Iqra Book 1" at bounding box center [354, 472] width 131 height 18
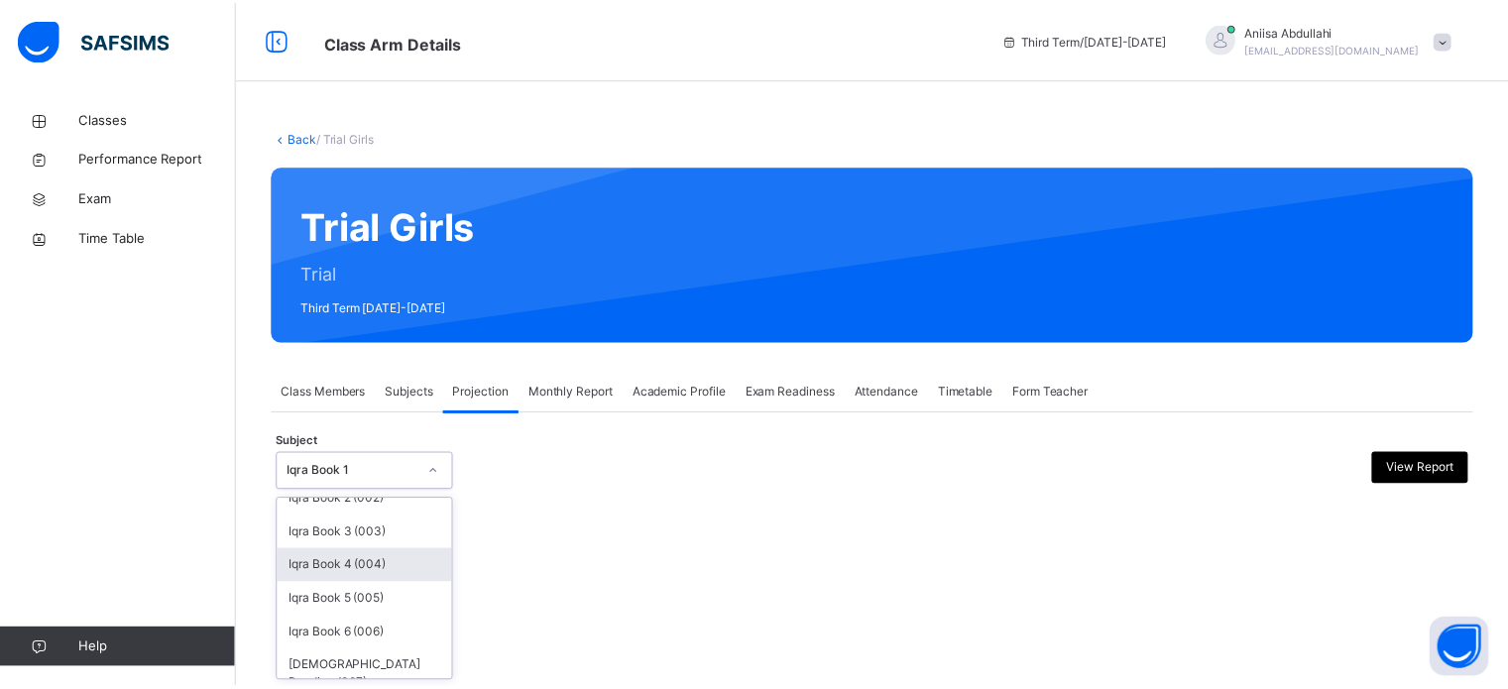
scroll to position [54, 0]
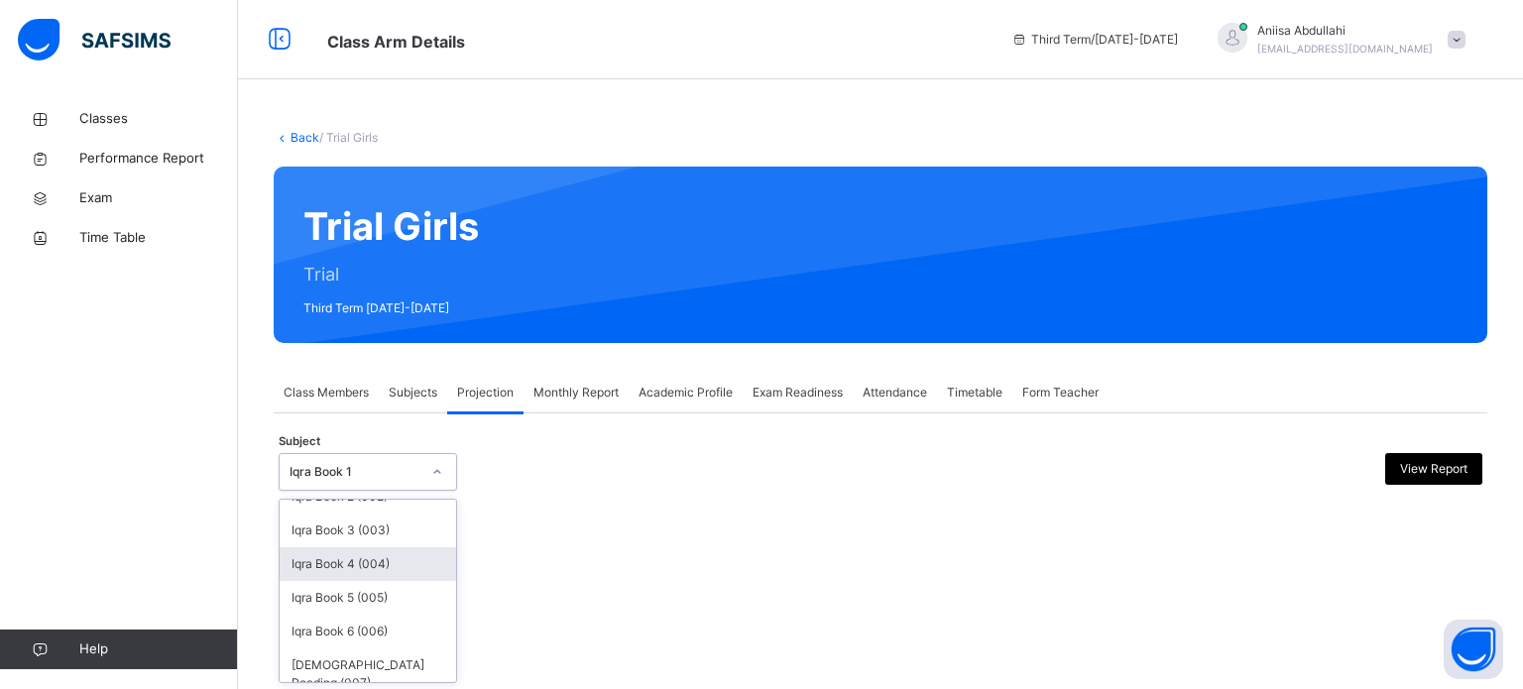
click at [357, 574] on div "Iqra Book 4 (004)" at bounding box center [368, 564] width 176 height 34
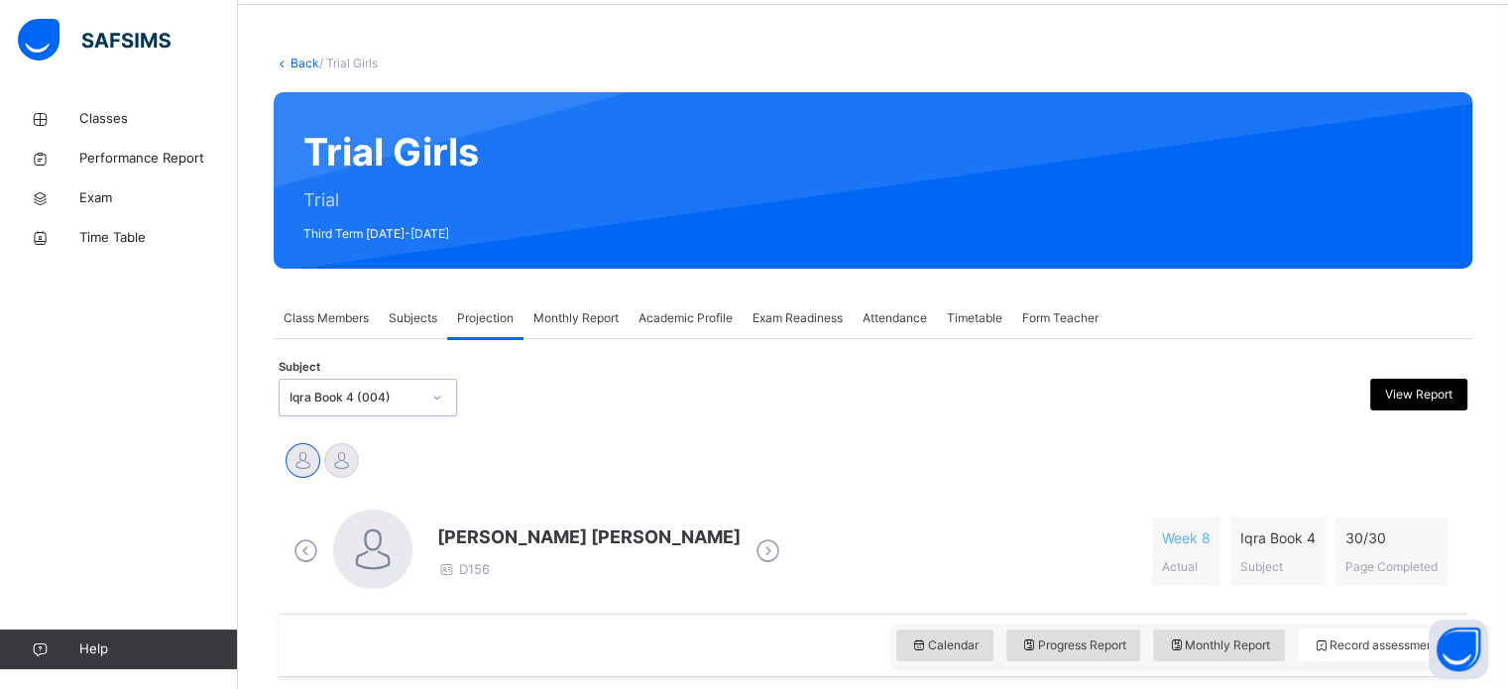
scroll to position [75, 0]
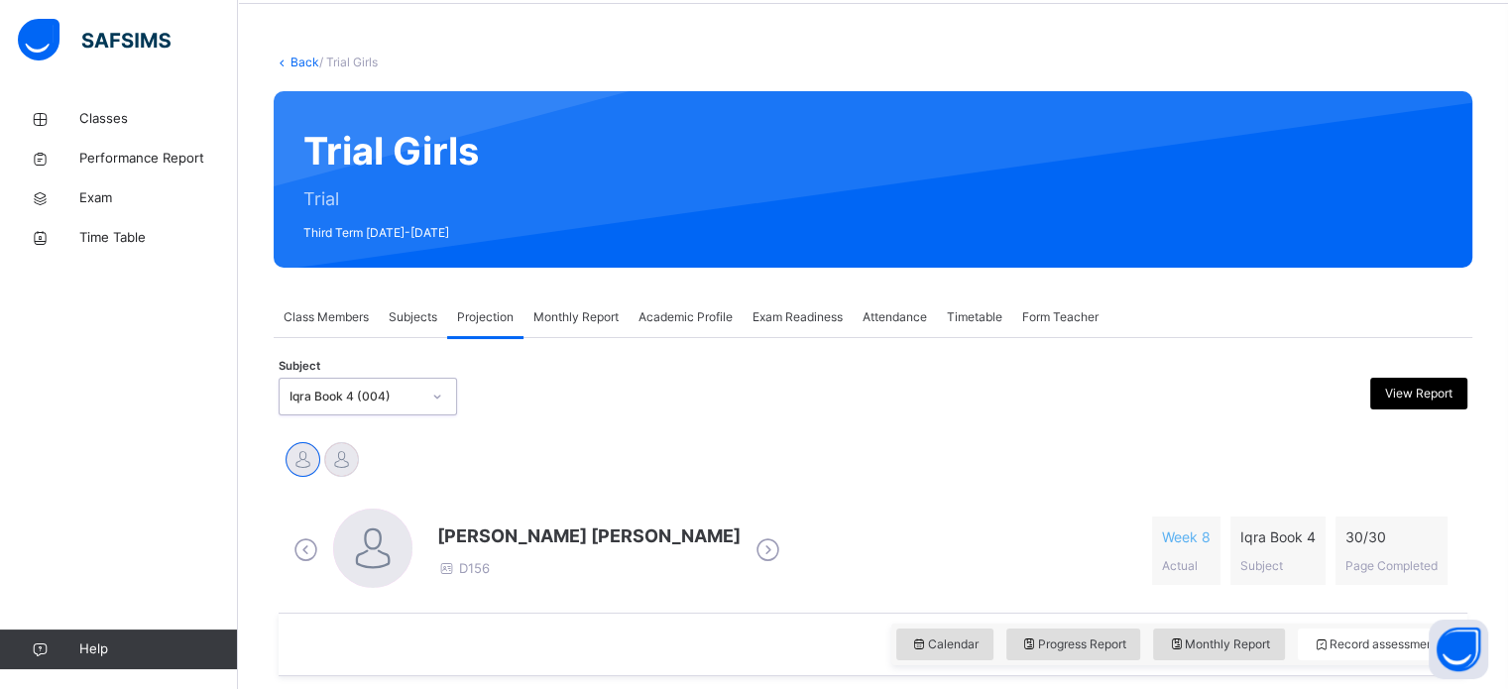
click at [383, 390] on div "Iqra Book 4 (004)" at bounding box center [354, 397] width 131 height 18
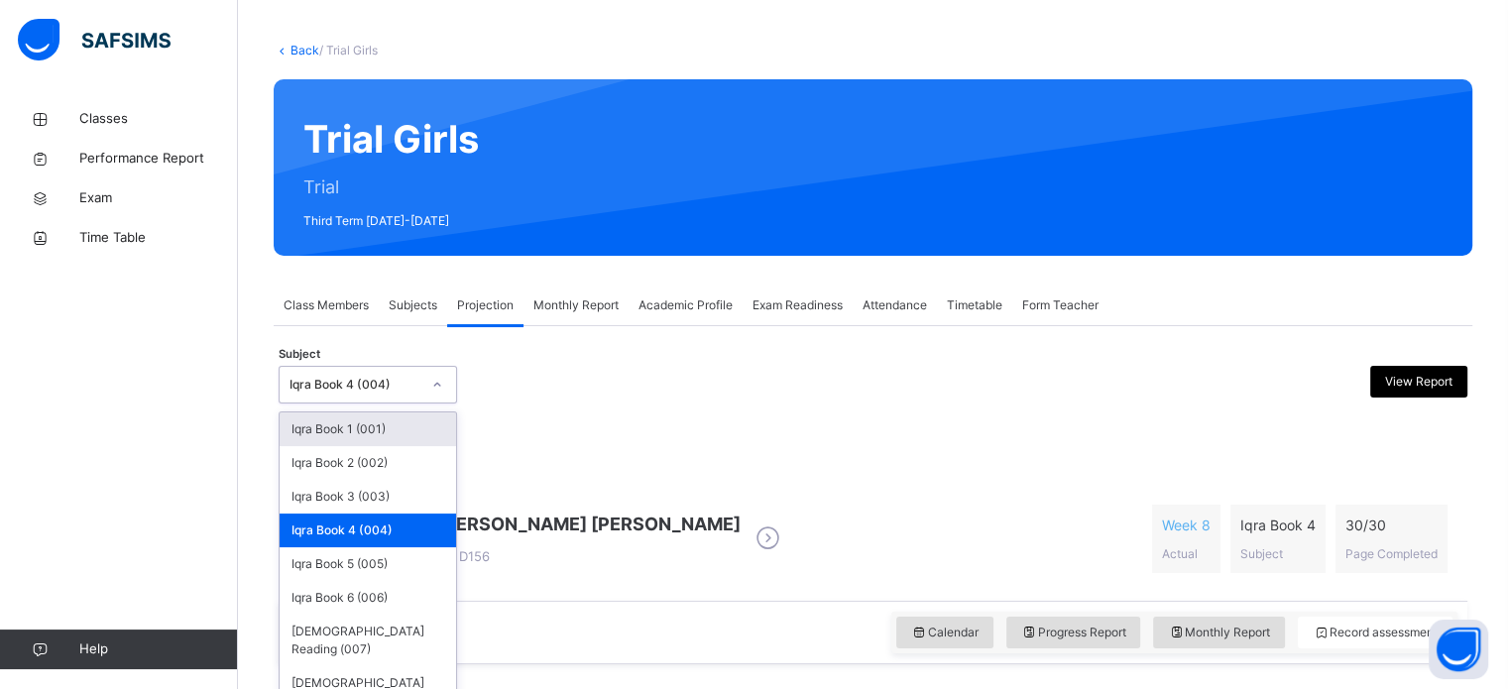
scroll to position [88, 0]
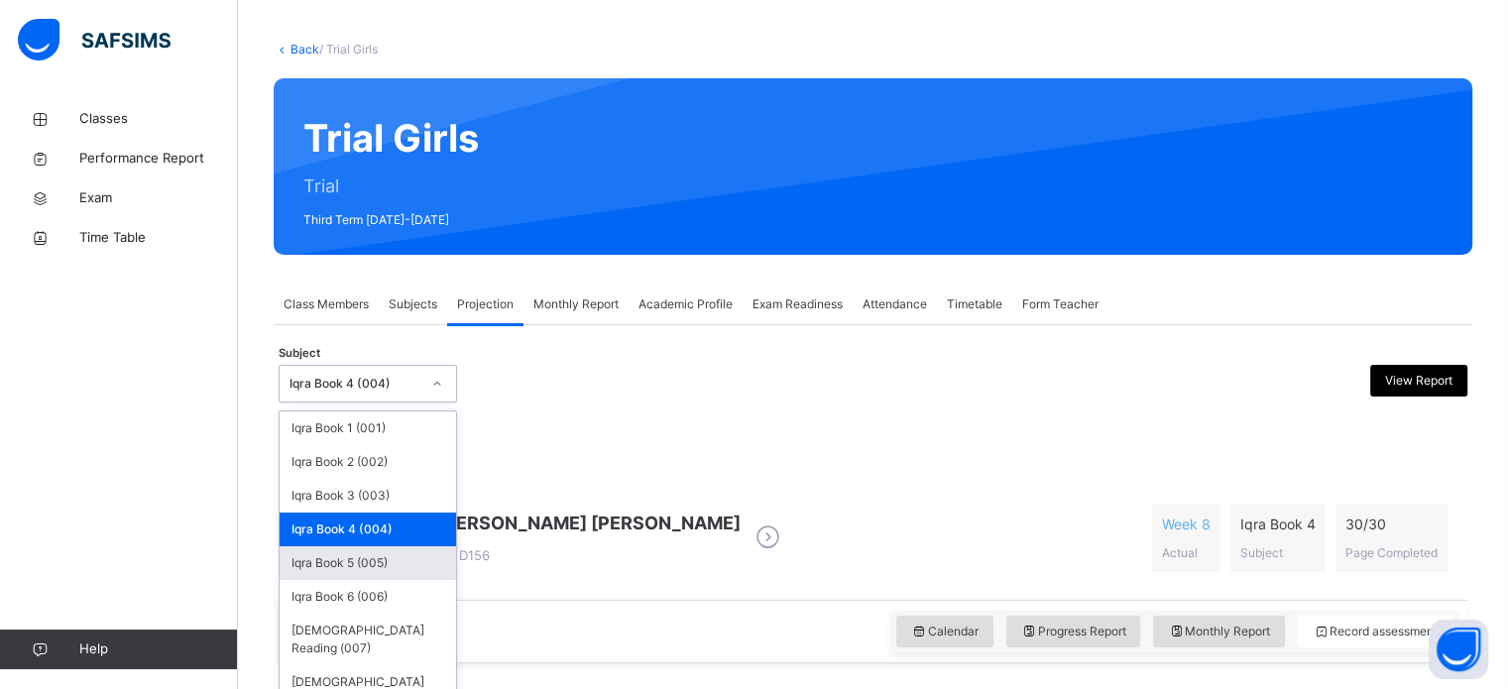
click at [387, 564] on div "Iqra Book 5 (005)" at bounding box center [368, 563] width 176 height 34
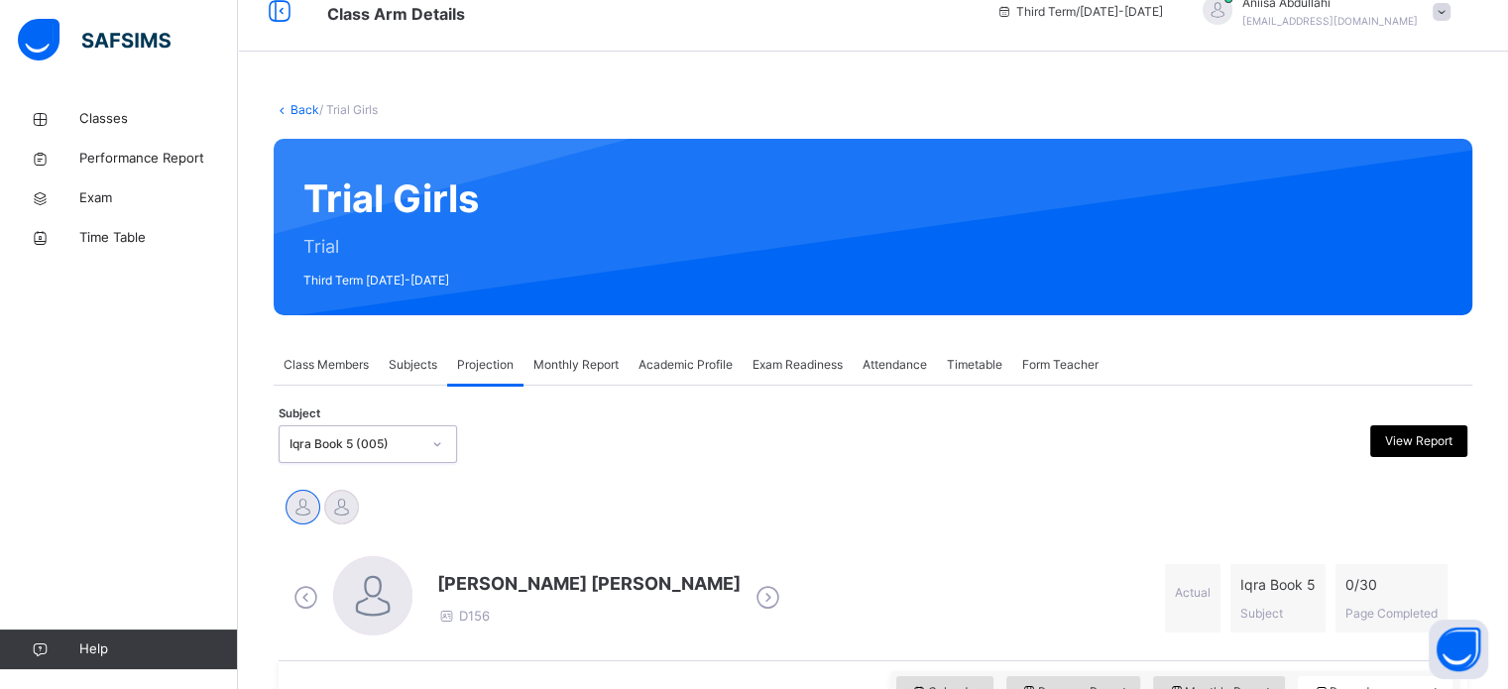
scroll to position [36, 0]
